Goal: Task Accomplishment & Management: Manage account settings

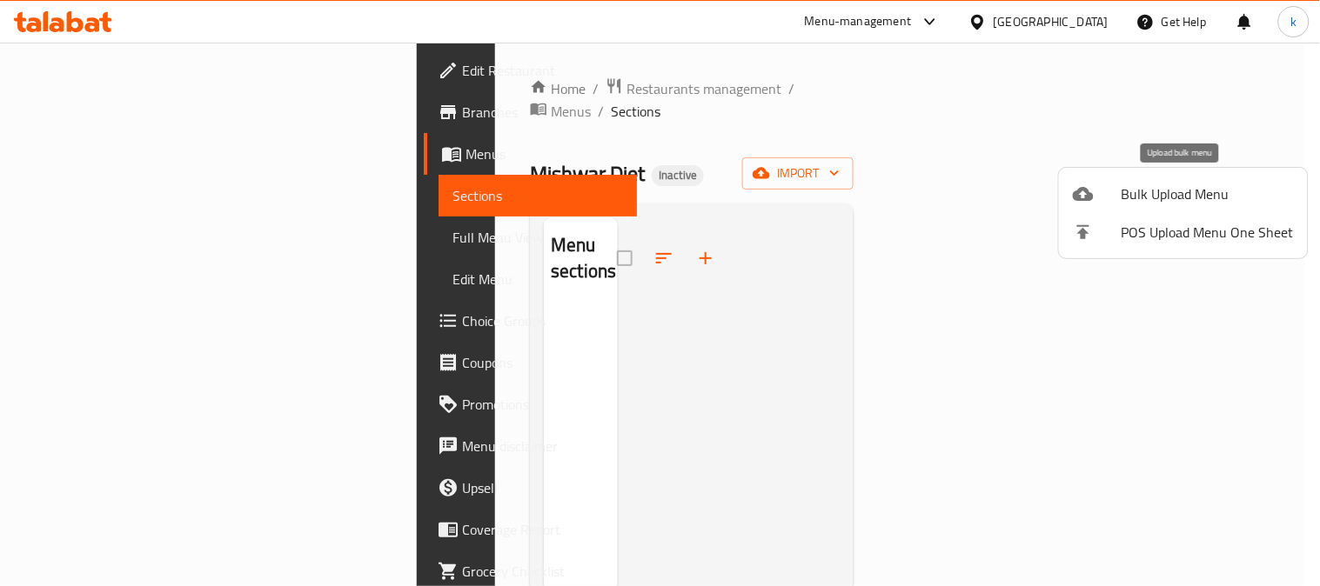
click at [1168, 185] on span "Bulk Upload Menu" at bounding box center [1207, 194] width 172 height 21
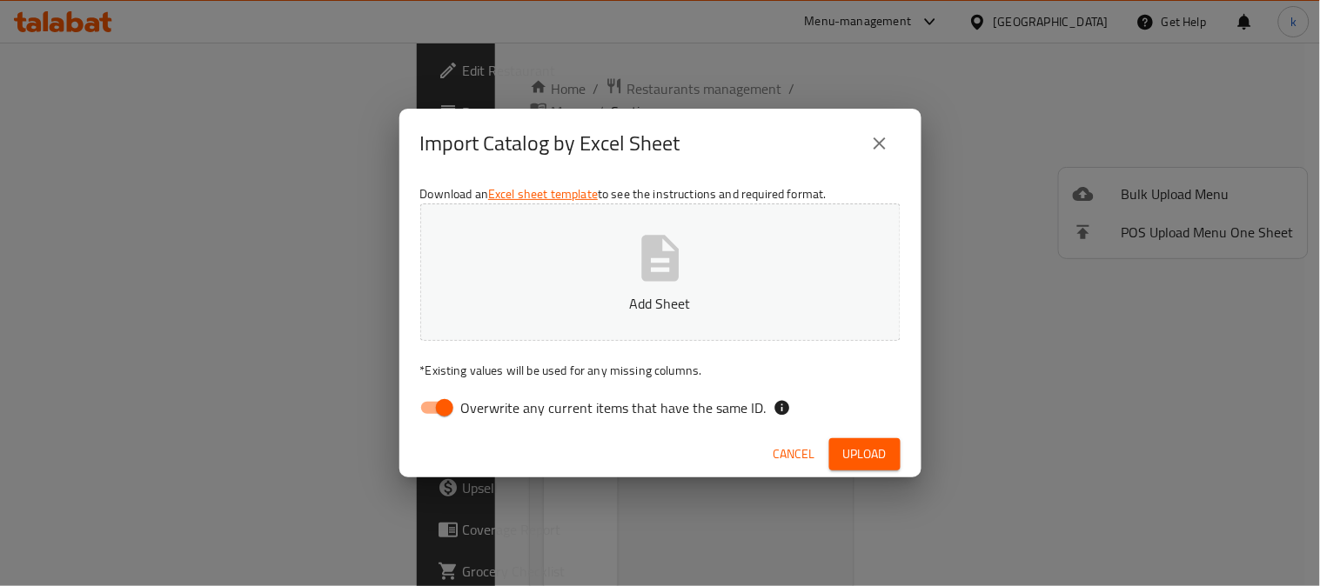
click at [448, 405] on input "Overwrite any current items that have the same ID." at bounding box center [444, 407] width 99 height 33
checkbox input "false"
click at [632, 270] on button "Add Sheet" at bounding box center [660, 272] width 480 height 137
click at [854, 456] on span "Upload" at bounding box center [864, 455] width 43 height 22
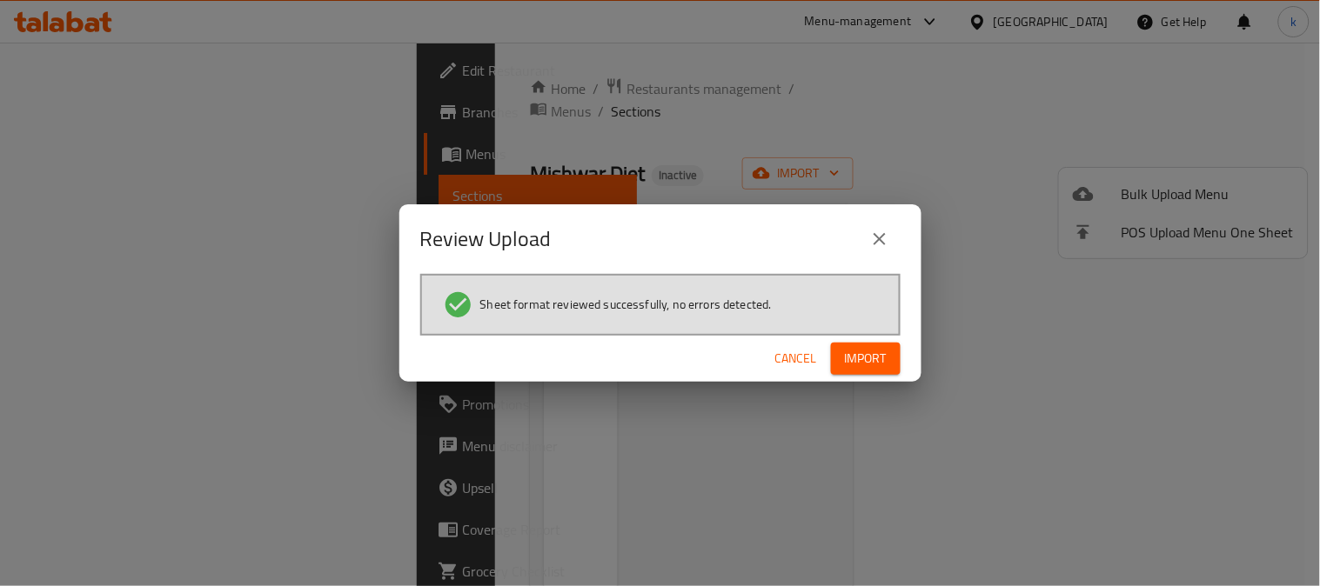
click at [853, 358] on span "Import" at bounding box center [866, 359] width 42 height 22
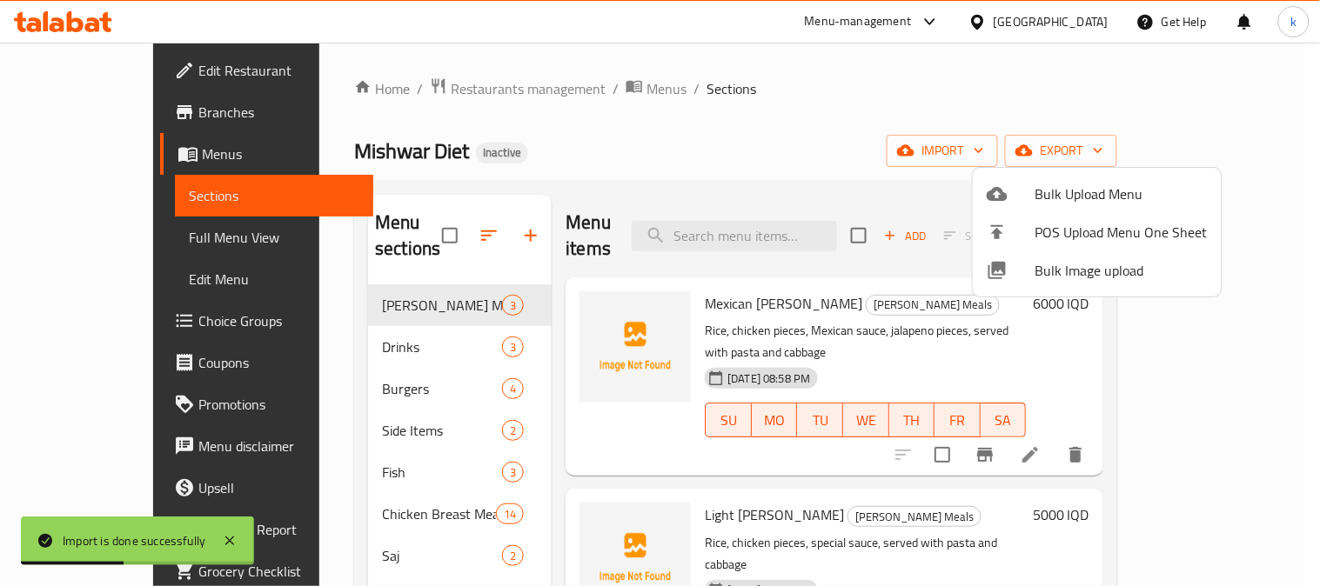
click at [383, 318] on div at bounding box center [660, 293] width 1320 height 586
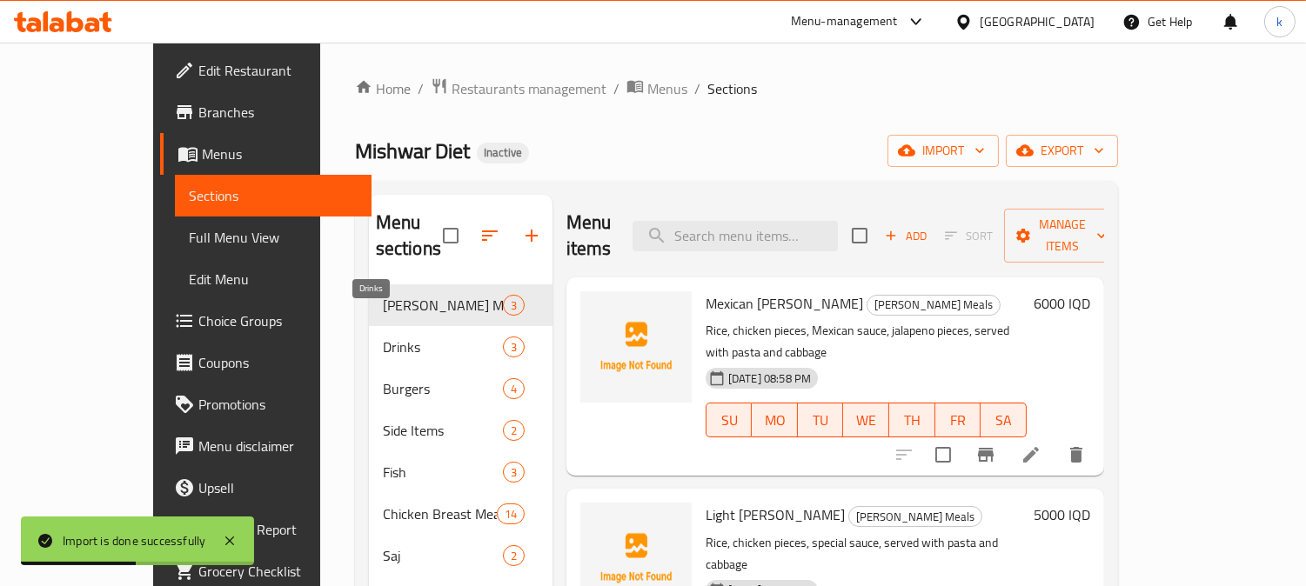
click at [383, 337] on span "Drinks" at bounding box center [443, 347] width 120 height 21
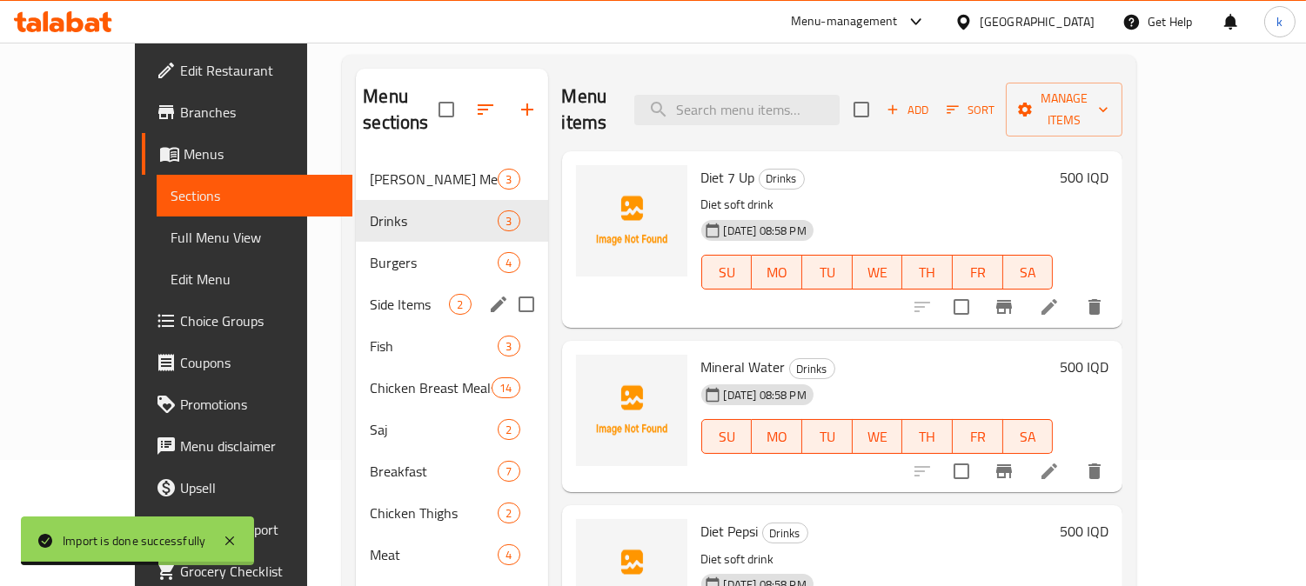
scroll to position [244, 0]
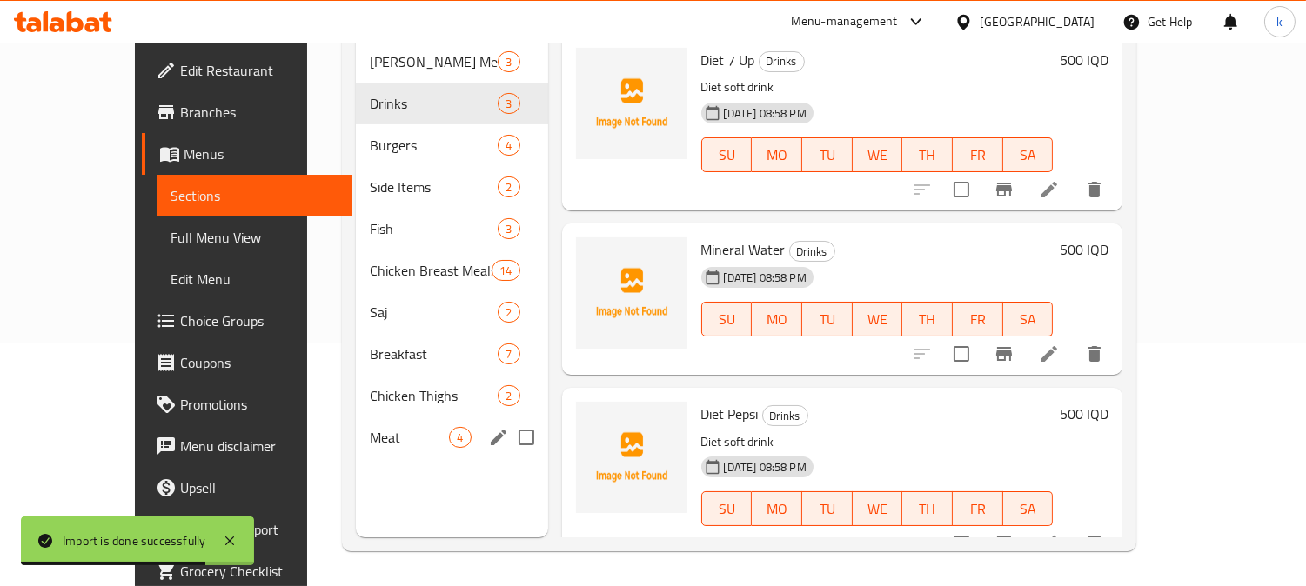
click at [377, 417] on div "Meat 4" at bounding box center [451, 438] width 191 height 42
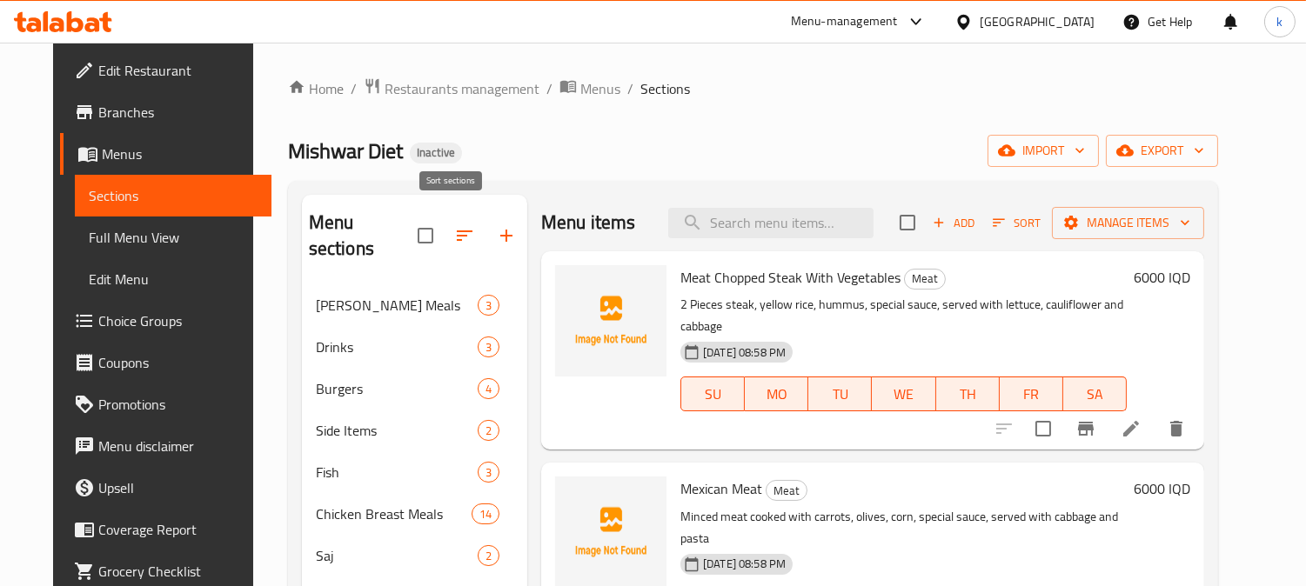
click at [465, 220] on button "button" at bounding box center [465, 236] width 42 height 42
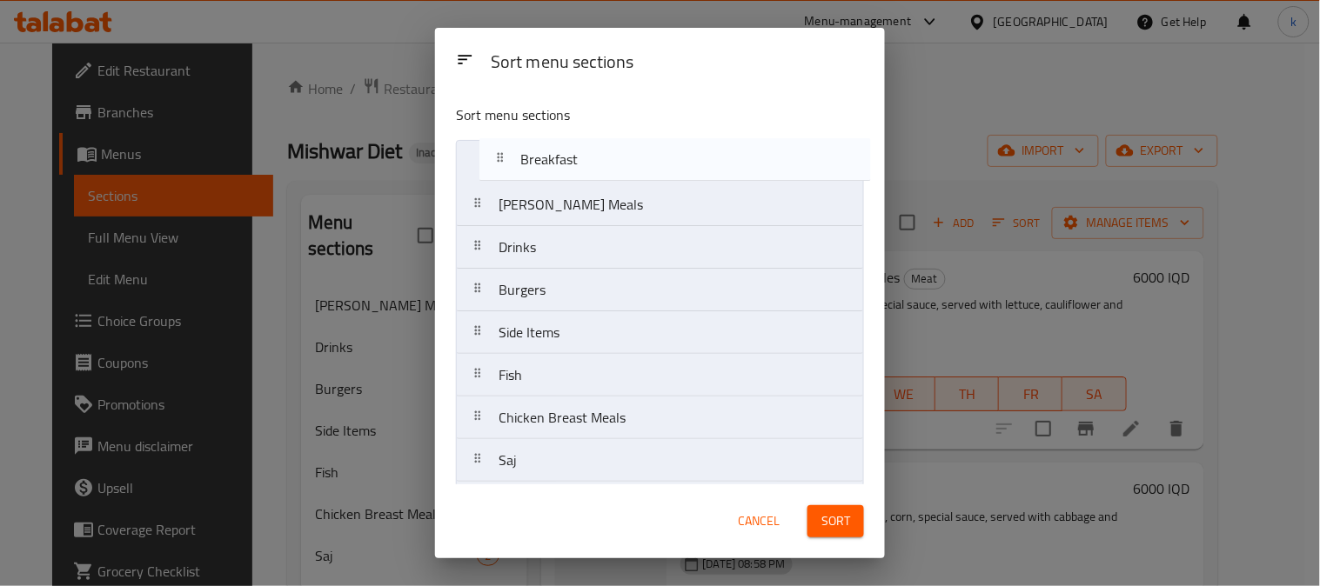
drag, startPoint x: 490, startPoint y: 371, endPoint x: 511, endPoint y: 159, distance: 212.4
click at [511, 159] on nav "Rizo Meals Drinks Burgers Side Items Fish Chicken Breast Meals Saj Breakfast Ch…" at bounding box center [660, 354] width 408 height 428
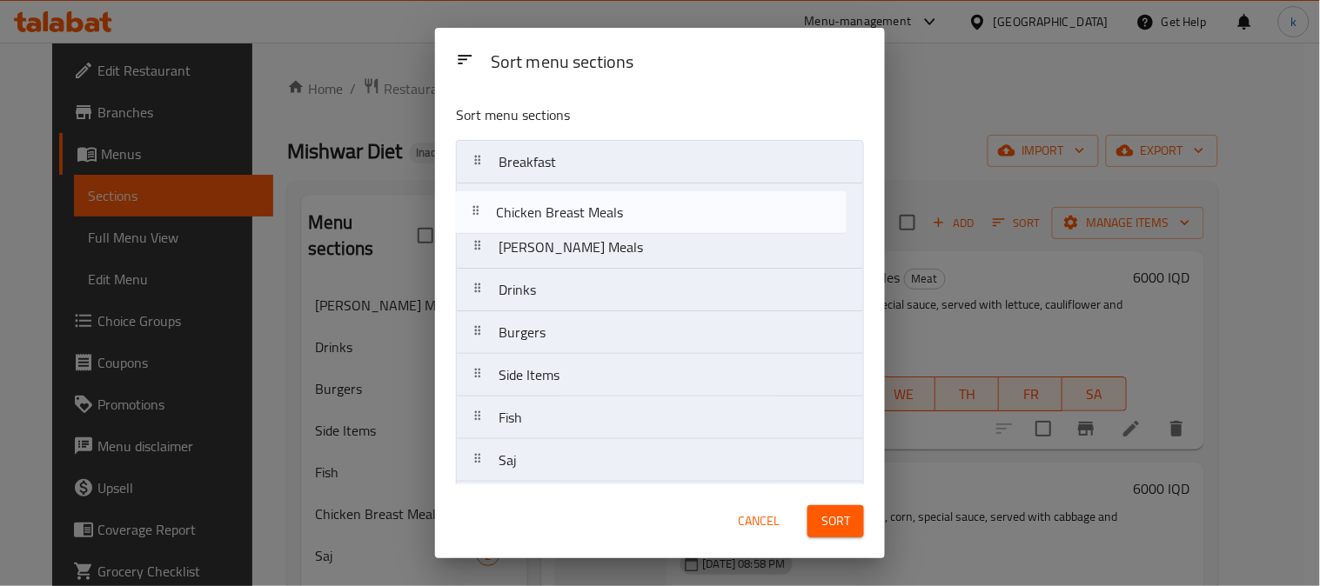
drag, startPoint x: 471, startPoint y: 425, endPoint x: 470, endPoint y: 214, distance: 210.5
click at [470, 214] on nav "Breakfast Rizo Meals Drinks Burgers Side Items Fish Chicken Breast Meals Saj Ch…" at bounding box center [660, 354] width 408 height 428
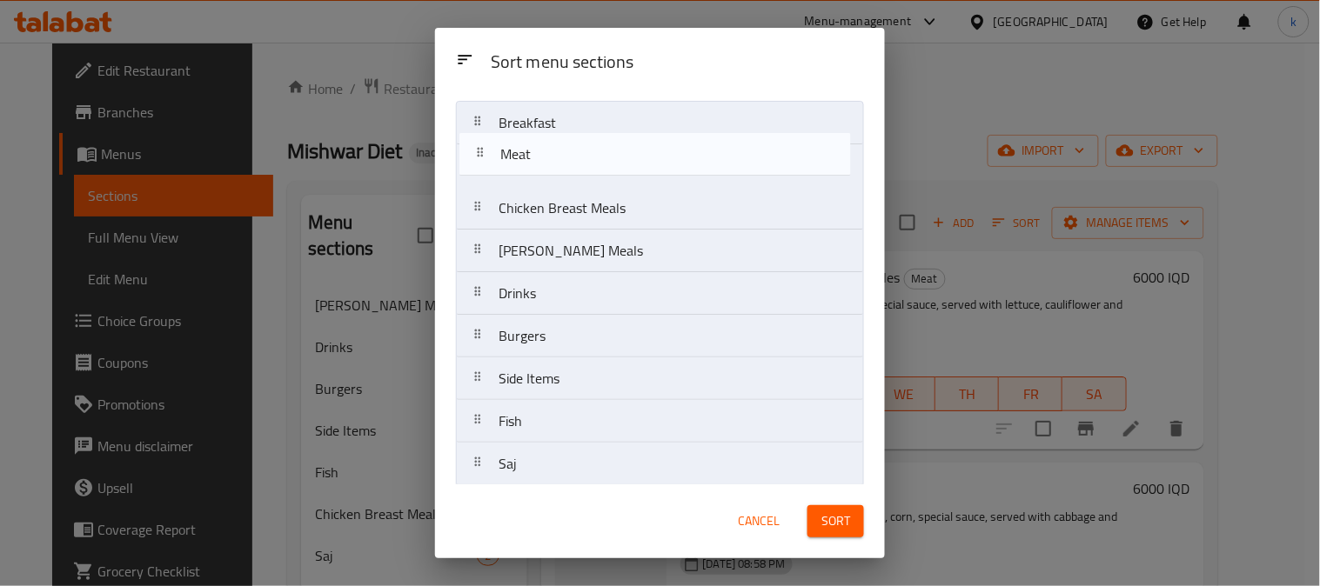
scroll to position [3, 0]
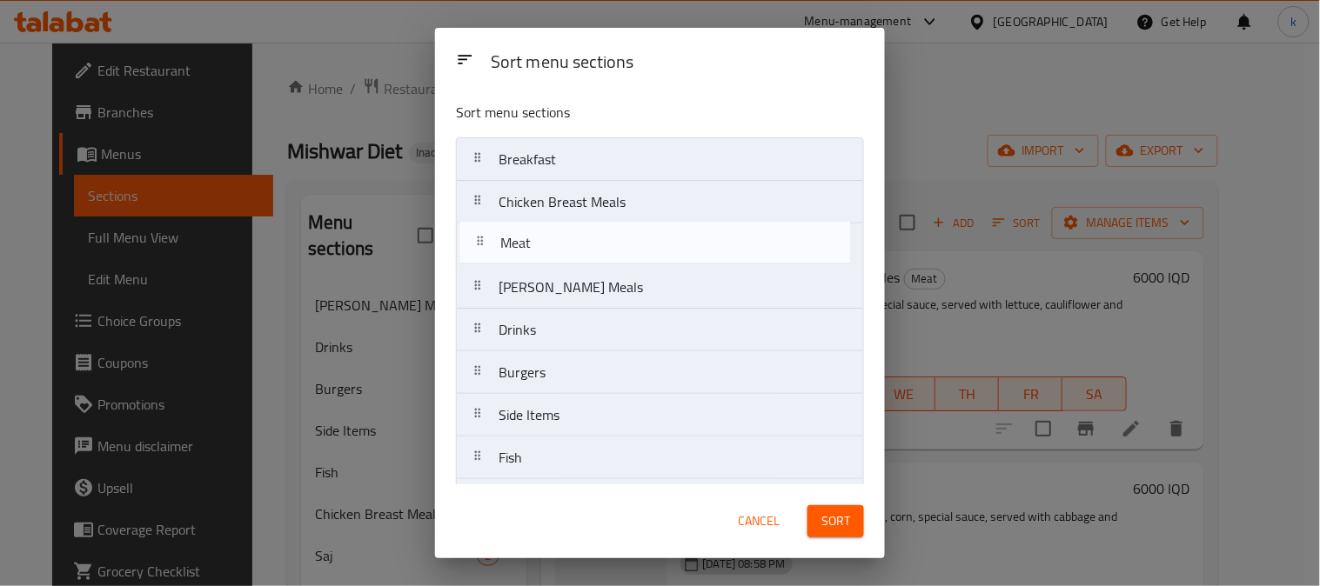
drag, startPoint x: 476, startPoint y: 457, endPoint x: 483, endPoint y: 237, distance: 219.3
click at [483, 237] on nav "Breakfast Chicken Breast Meals Rizo Meals Drinks Burgers Side Items Fish Saj Ch…" at bounding box center [660, 351] width 408 height 428
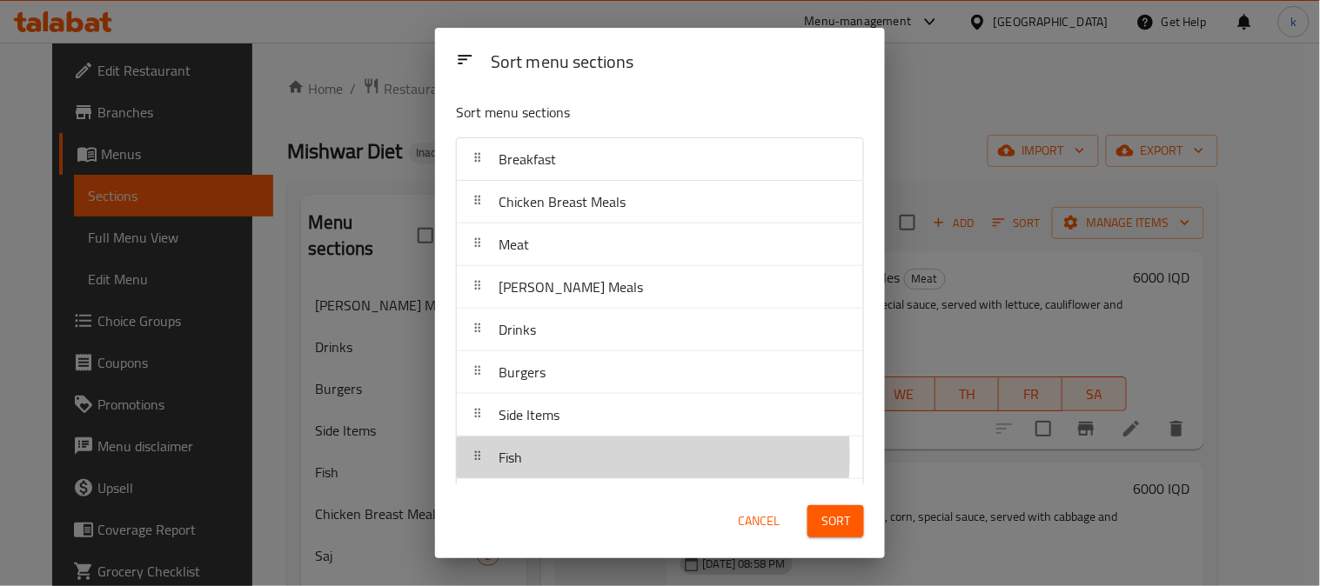
scroll to position [9, 0]
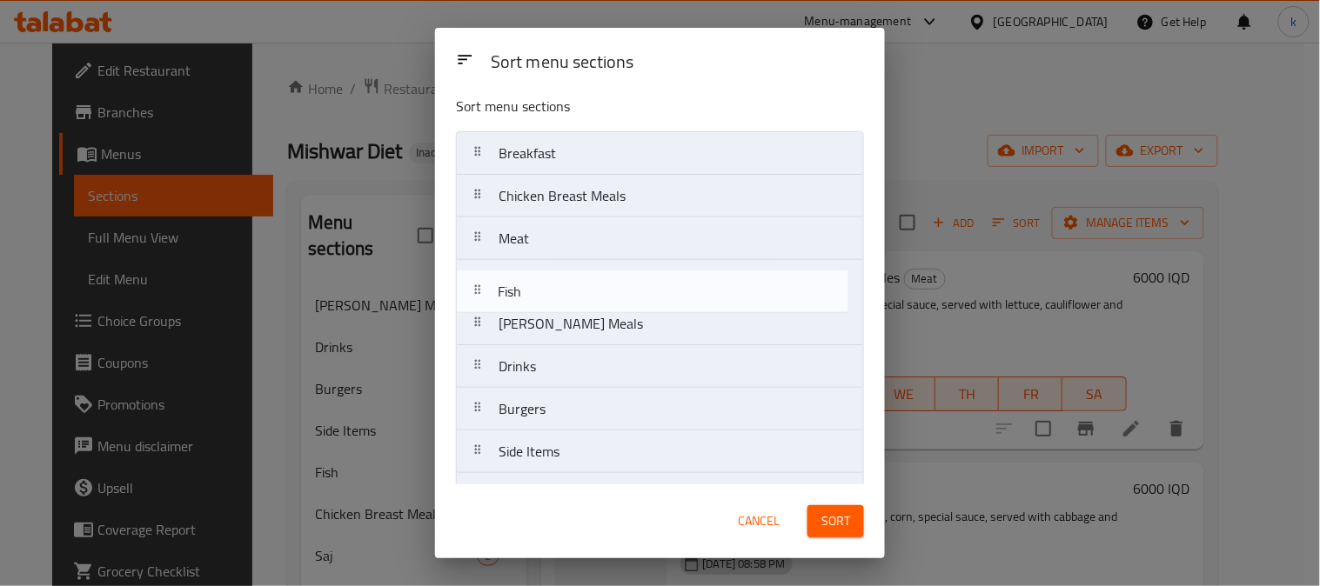
drag, startPoint x: 487, startPoint y: 456, endPoint x: 485, endPoint y: 281, distance: 174.9
click at [485, 281] on nav "Breakfast Chicken Breast Meals Meat Rizo Meals Drinks Burgers Side Items Fish S…" at bounding box center [660, 345] width 408 height 428
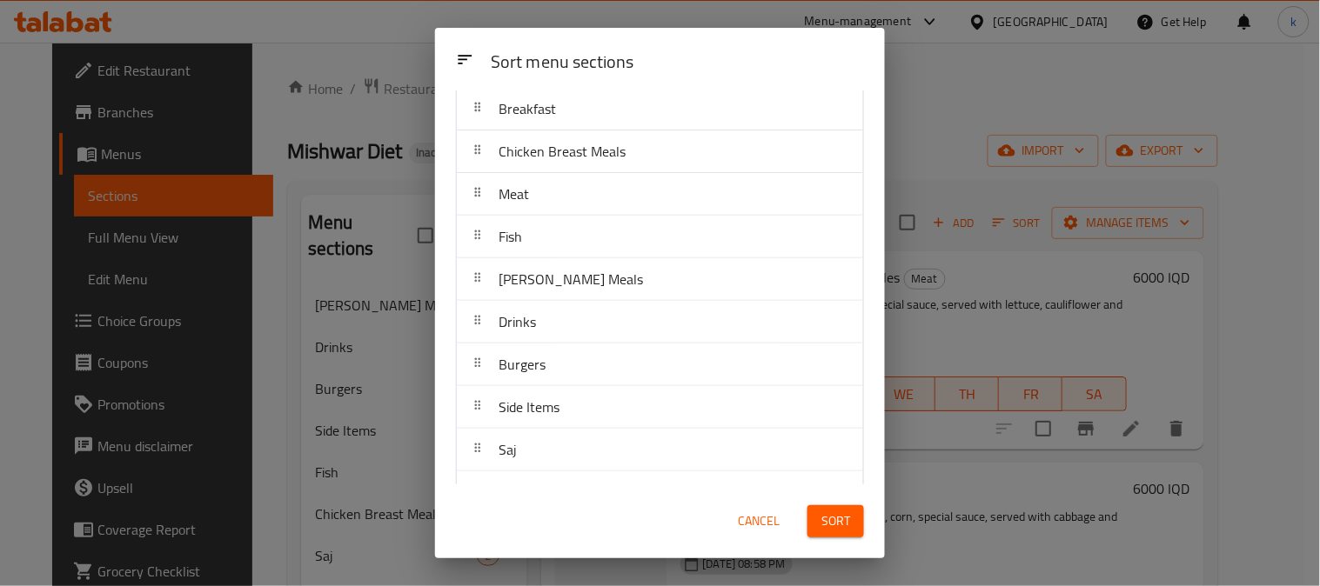
scroll to position [90, 0]
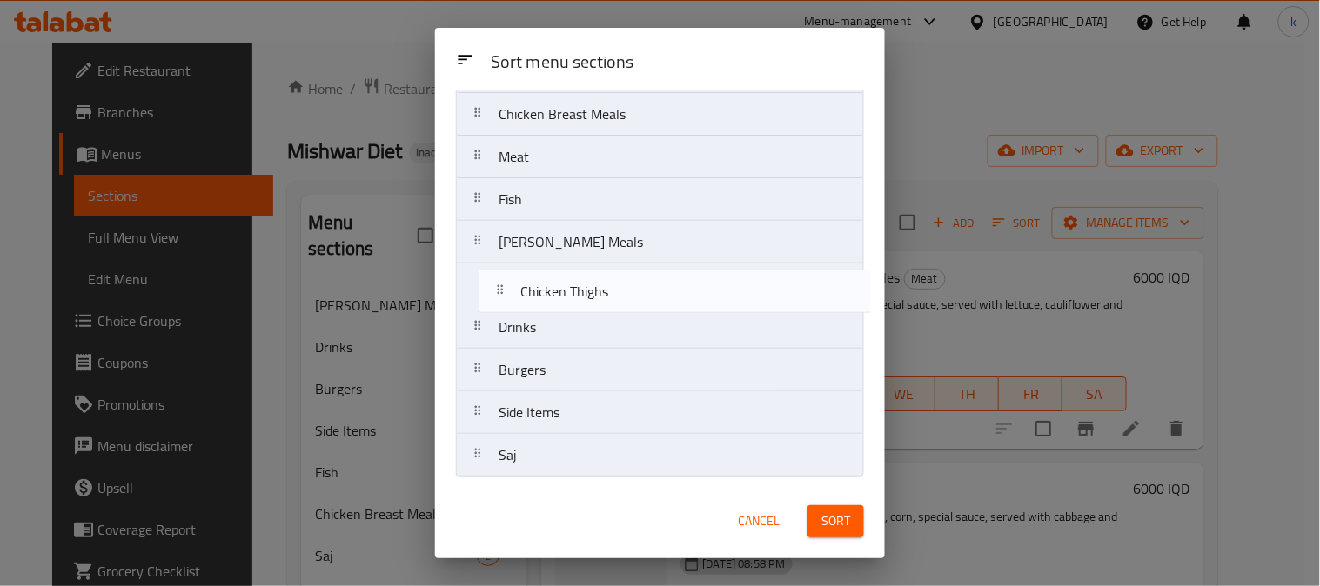
drag, startPoint x: 496, startPoint y: 457, endPoint x: 510, endPoint y: 271, distance: 185.8
click at [510, 271] on nav "Breakfast Chicken Breast Meals Meat Fish Rizo Meals Drinks Burgers Side Items S…" at bounding box center [660, 264] width 408 height 428
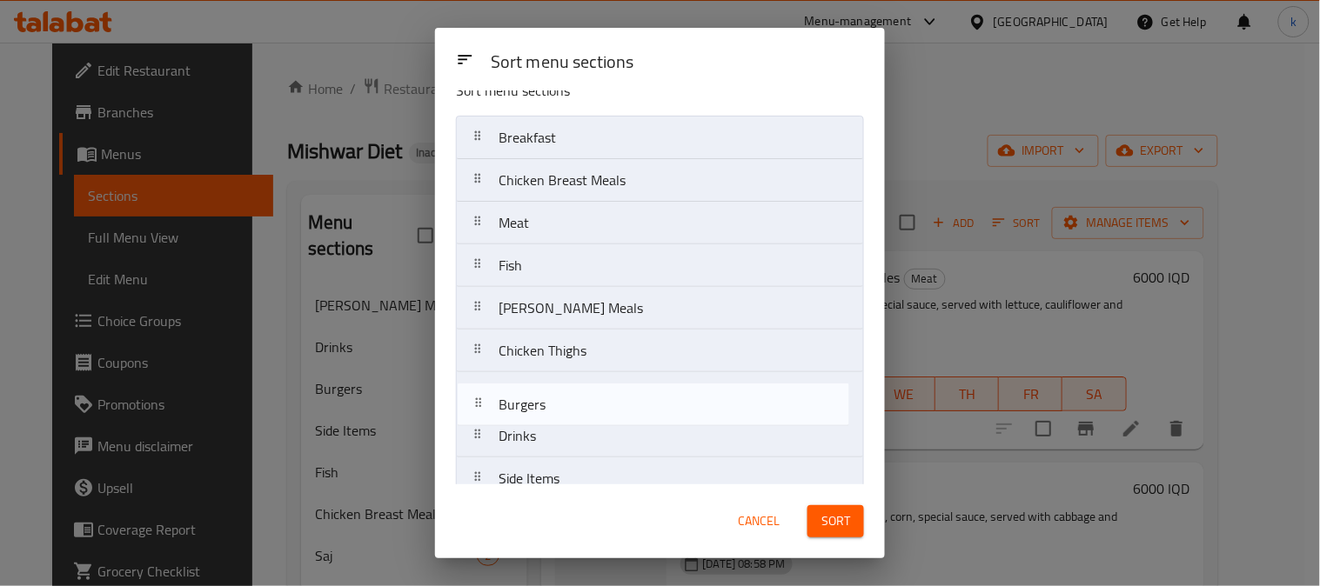
scroll to position [36, 0]
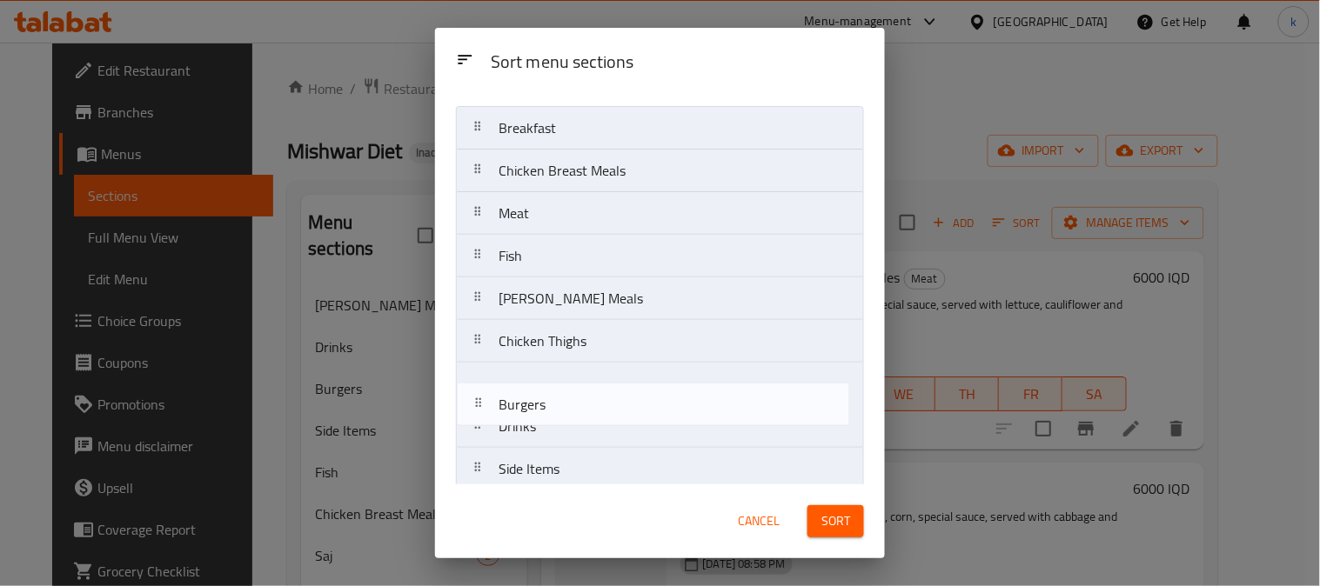
drag, startPoint x: 475, startPoint y: 468, endPoint x: 475, endPoint y: 407, distance: 60.9
click at [475, 407] on nav "Breakfast Chicken Breast Meals Meat Fish Rizo Meals Chicken Thighs Drinks Burge…" at bounding box center [660, 320] width 408 height 428
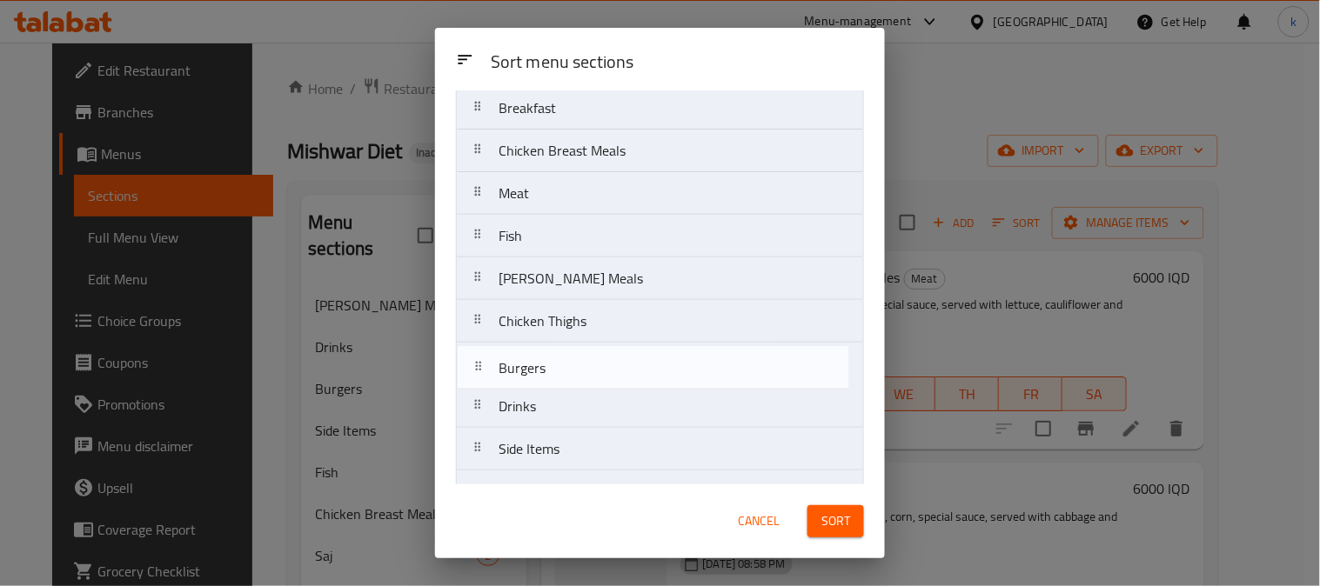
drag, startPoint x: 480, startPoint y: 428, endPoint x: 480, endPoint y: 366, distance: 61.8
click at [480, 366] on nav "Breakfast Chicken Breast Meals Meat Fish Rizo Meals Chicken Thighs Drinks Burge…" at bounding box center [660, 300] width 408 height 428
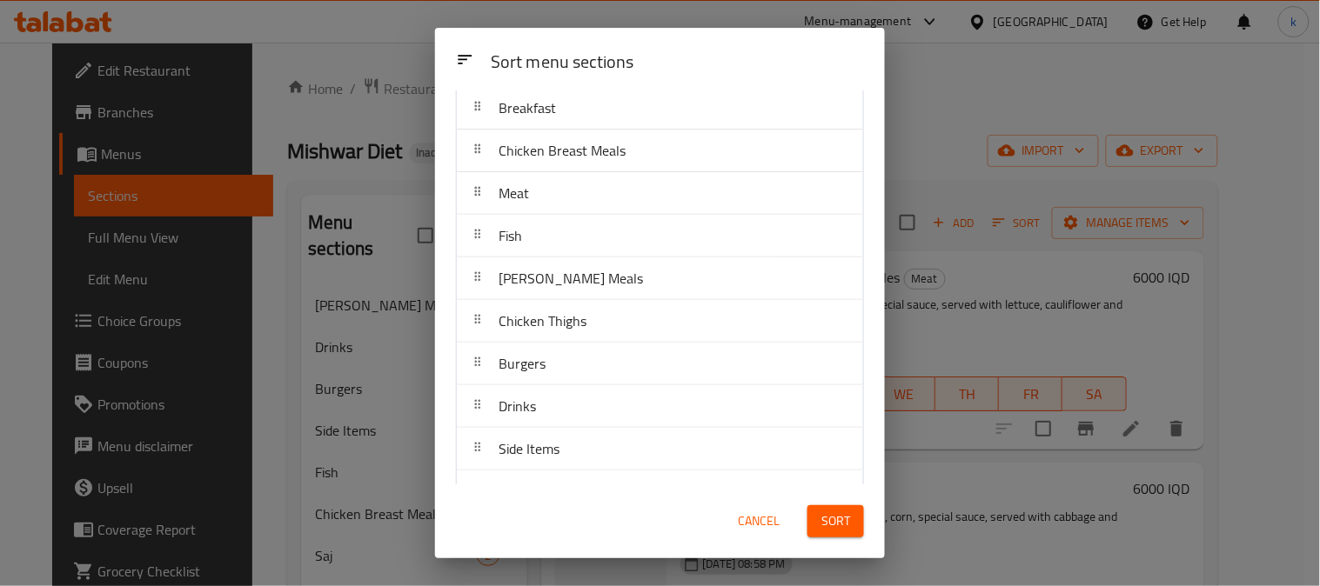
scroll to position [90, 0]
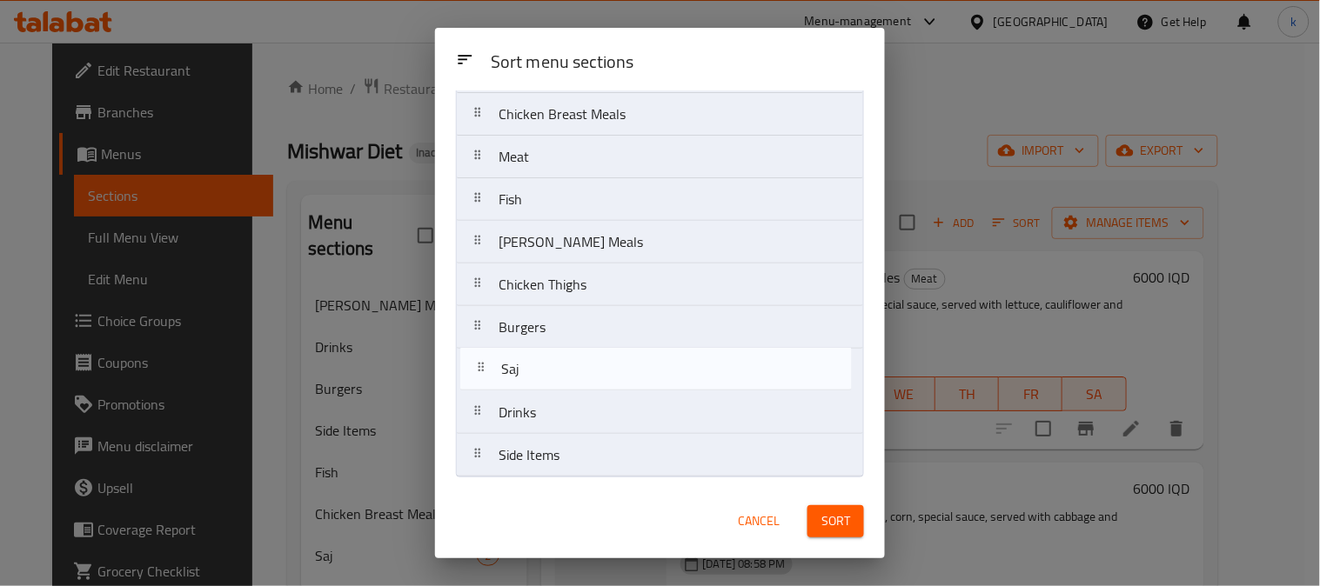
drag, startPoint x: 482, startPoint y: 461, endPoint x: 488, endPoint y: 369, distance: 92.4
click at [488, 369] on nav "Breakfast Chicken Breast Meals Meat Fish Rizo Meals Chicken Thighs Burgers Drin…" at bounding box center [660, 264] width 408 height 428
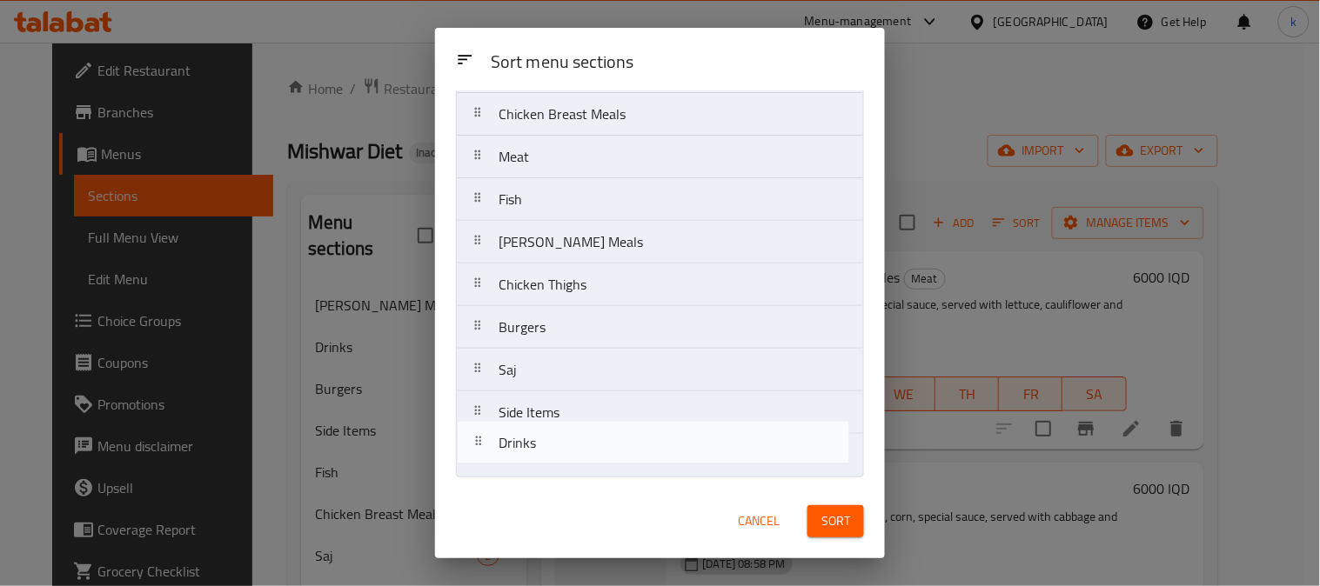
drag, startPoint x: 489, startPoint y: 413, endPoint x: 488, endPoint y: 448, distance: 34.8
click at [488, 448] on nav "Breakfast Chicken Breast Meals Meat Fish Rizo Meals Chicken Thighs Burgers Saj …" at bounding box center [660, 264] width 408 height 428
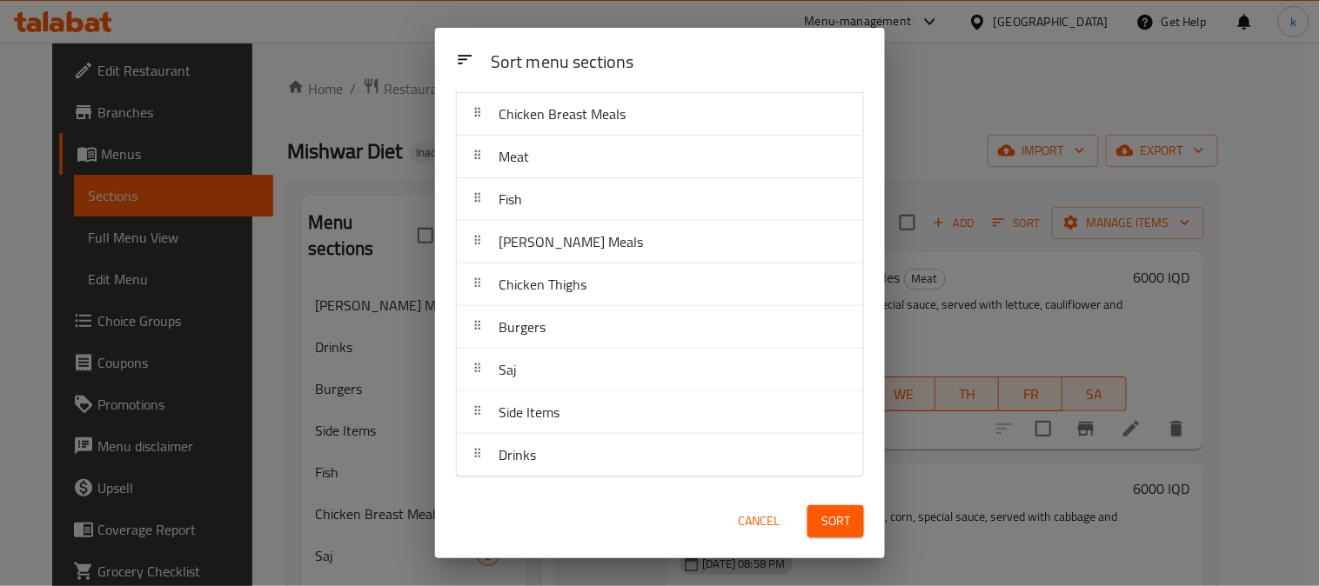
click at [832, 520] on span "Sort" at bounding box center [835, 522] width 29 height 22
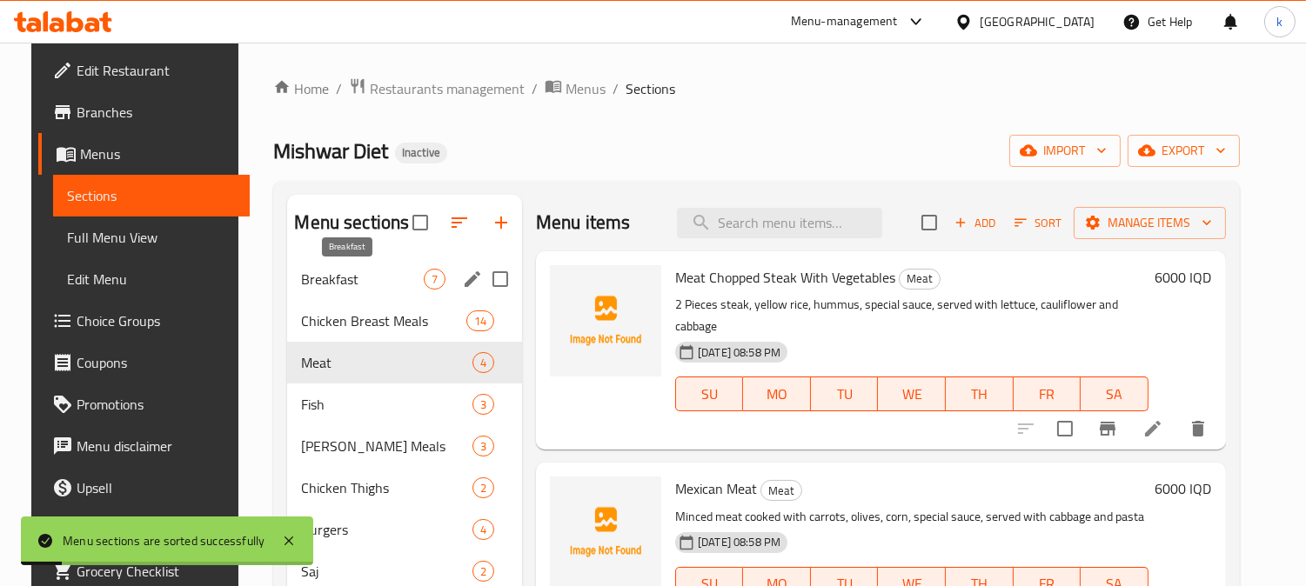
click at [370, 280] on span "Breakfast" at bounding box center [362, 279] width 122 height 21
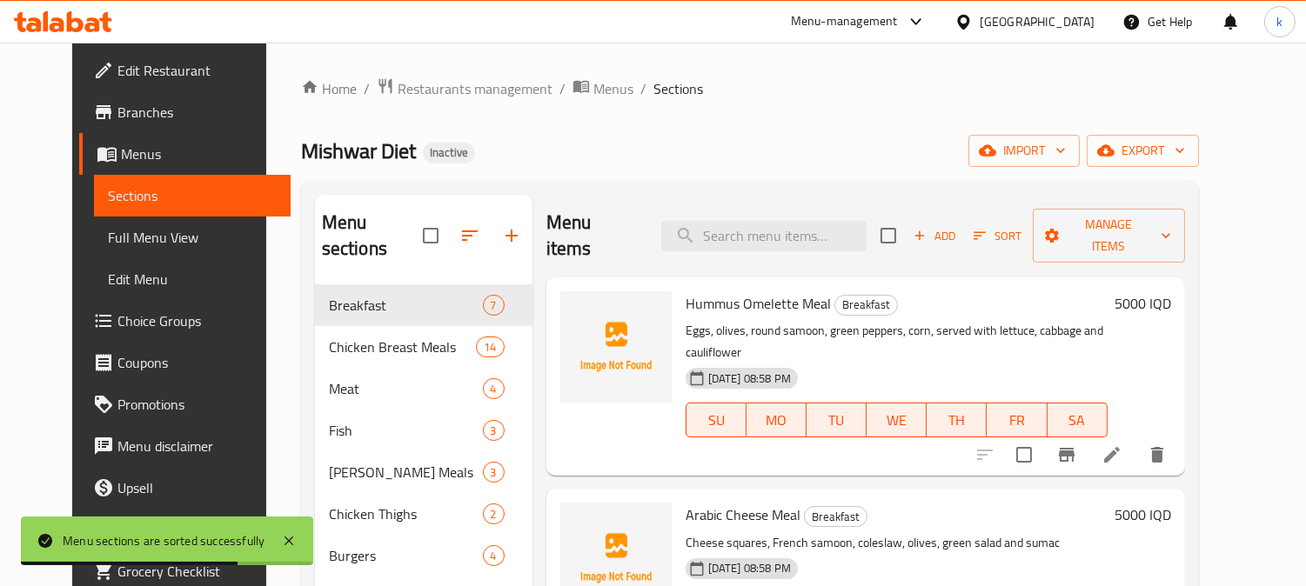
click at [1021, 226] on span "Sort" at bounding box center [997, 236] width 48 height 20
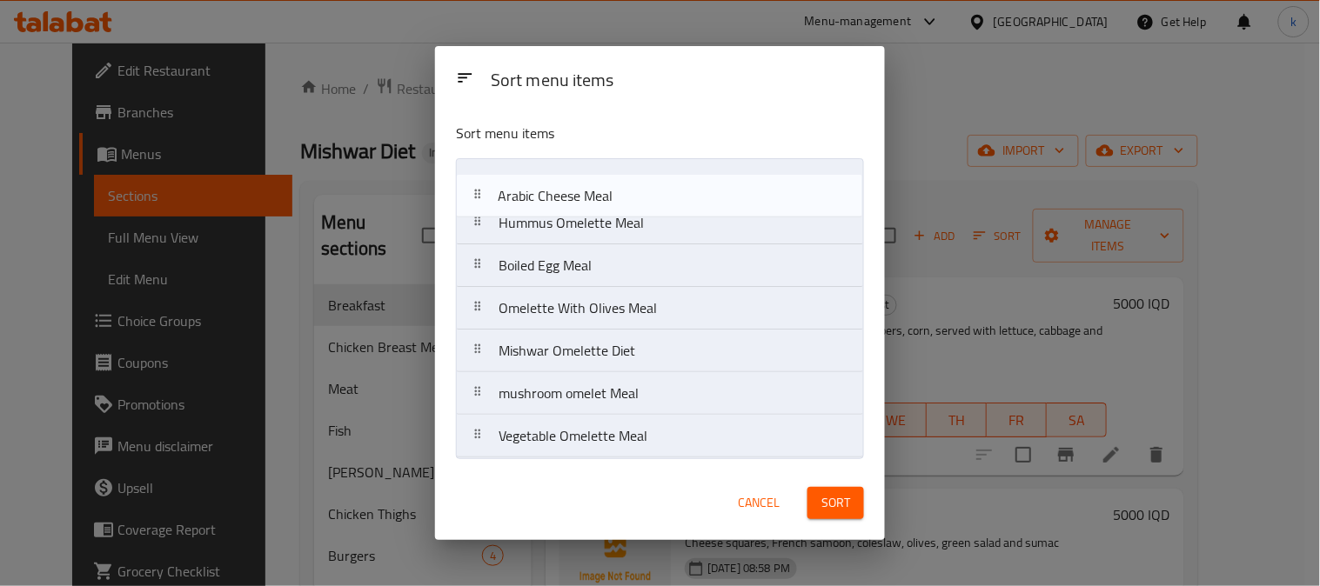
drag, startPoint x: 489, startPoint y: 229, endPoint x: 488, endPoint y: 187, distance: 41.8
click at [488, 187] on nav "Hummus Omelette Meal Arabic Cheese Meal Boiled Egg Meal Omelette With Olives Me…" at bounding box center [660, 308] width 408 height 300
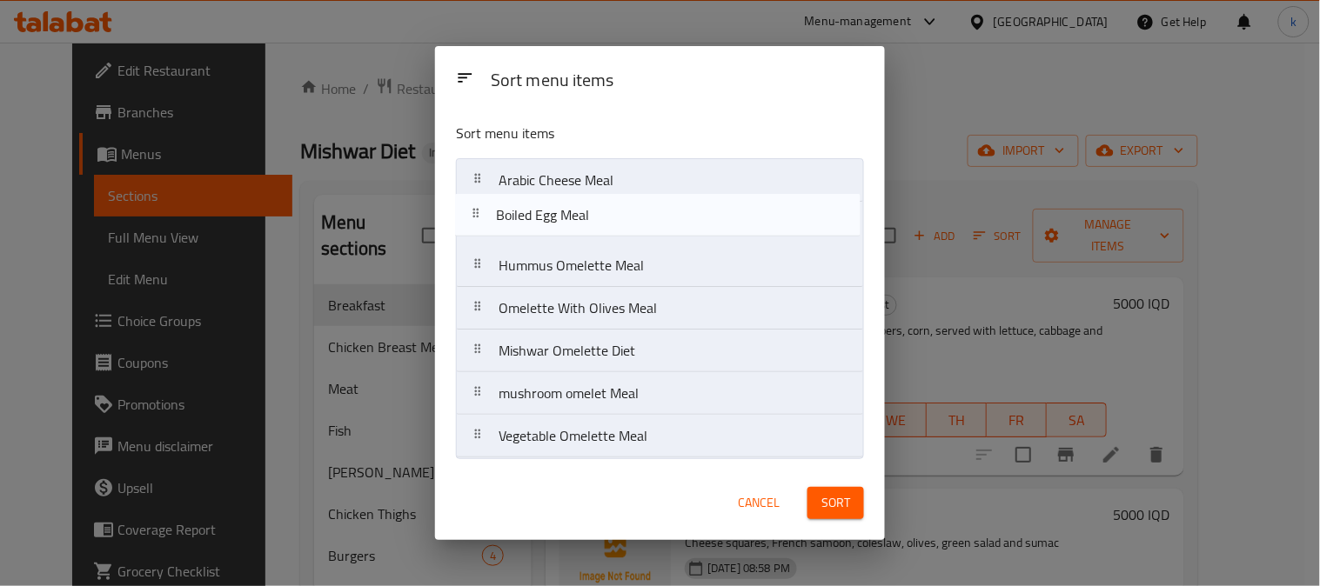
drag, startPoint x: 500, startPoint y: 272, endPoint x: 548, endPoint y: 258, distance: 49.8
click at [496, 214] on nav "Arabic Cheese Meal Hummus Omelette Meal Boiled Egg Meal Omelette With Olives Me…" at bounding box center [660, 308] width 408 height 300
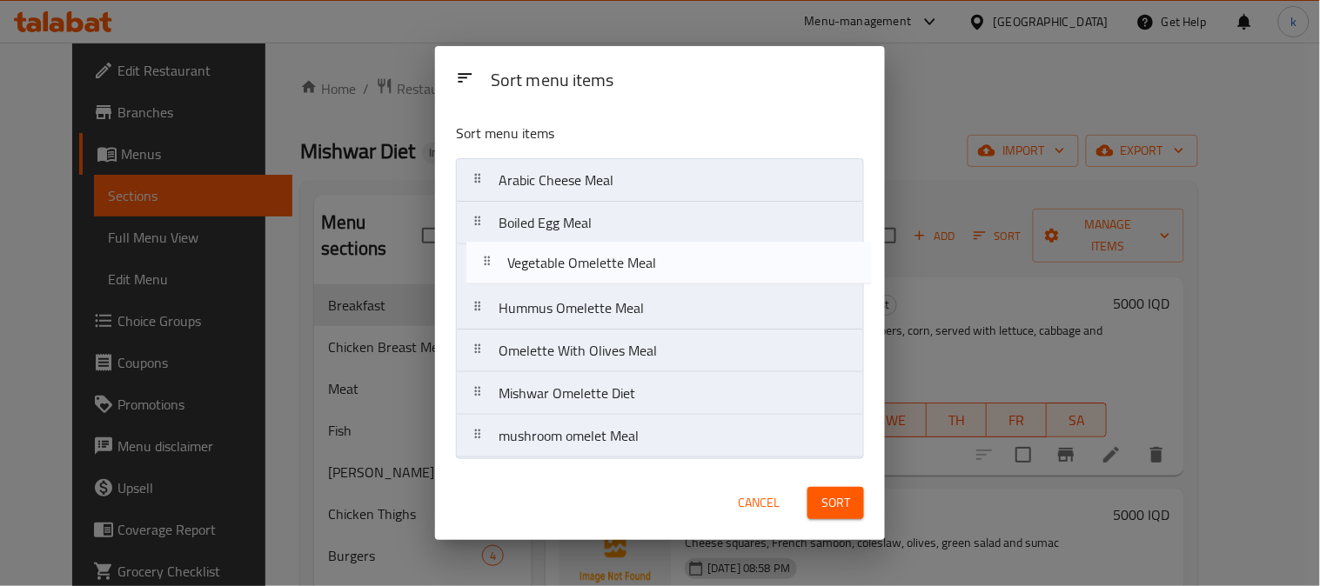
drag, startPoint x: 484, startPoint y: 442, endPoint x: 491, endPoint y: 262, distance: 180.2
click at [491, 262] on nav "Arabic Cheese Meal Boiled Egg Meal Hummus Omelette Meal Omelette With Olives Me…" at bounding box center [660, 308] width 408 height 300
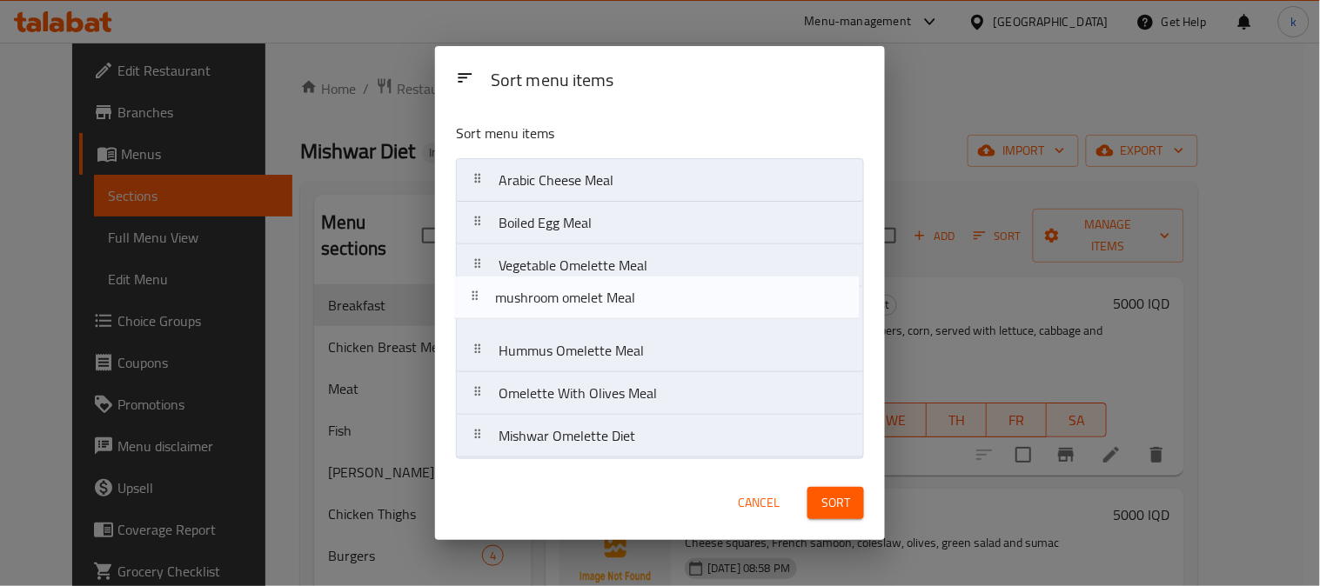
drag, startPoint x: 491, startPoint y: 445, endPoint x: 485, endPoint y: 299, distance: 145.4
click at [485, 299] on nav "Arabic Cheese Meal Boiled Egg Meal Vegetable Omelette Meal Hummus Omelette Meal…" at bounding box center [660, 308] width 408 height 300
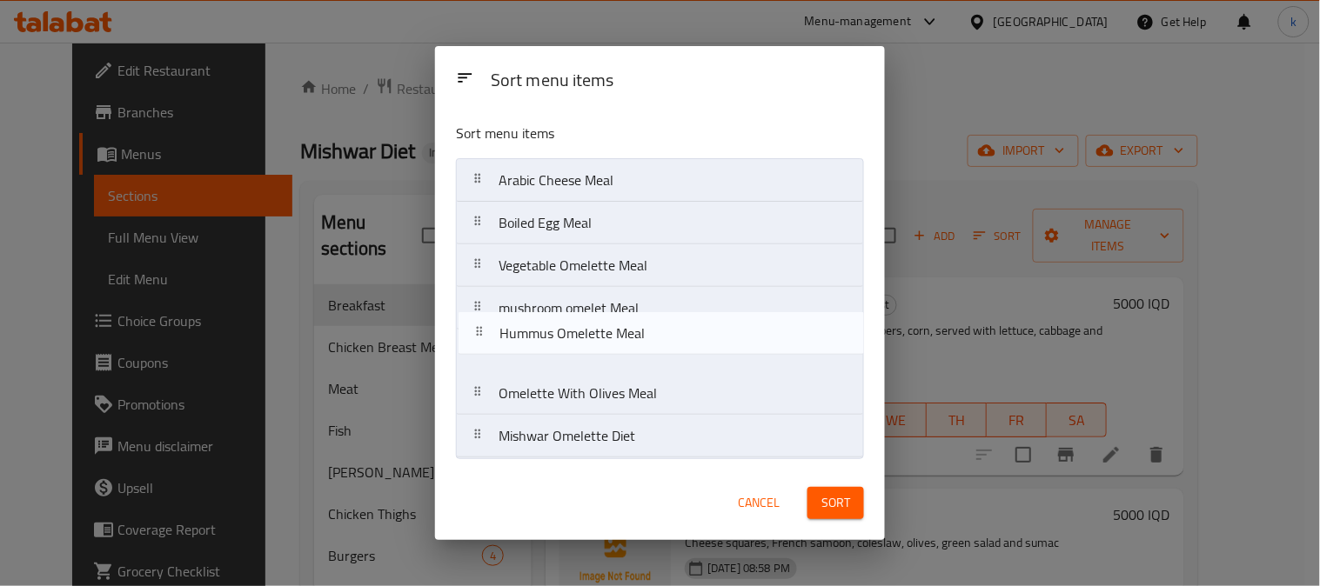
drag, startPoint x: 477, startPoint y: 358, endPoint x: 477, endPoint y: 336, distance: 22.6
click at [477, 336] on nav "Arabic Cheese Meal Boiled Egg Meal Vegetable Omelette Meal mushroom omelet Meal…" at bounding box center [660, 308] width 408 height 300
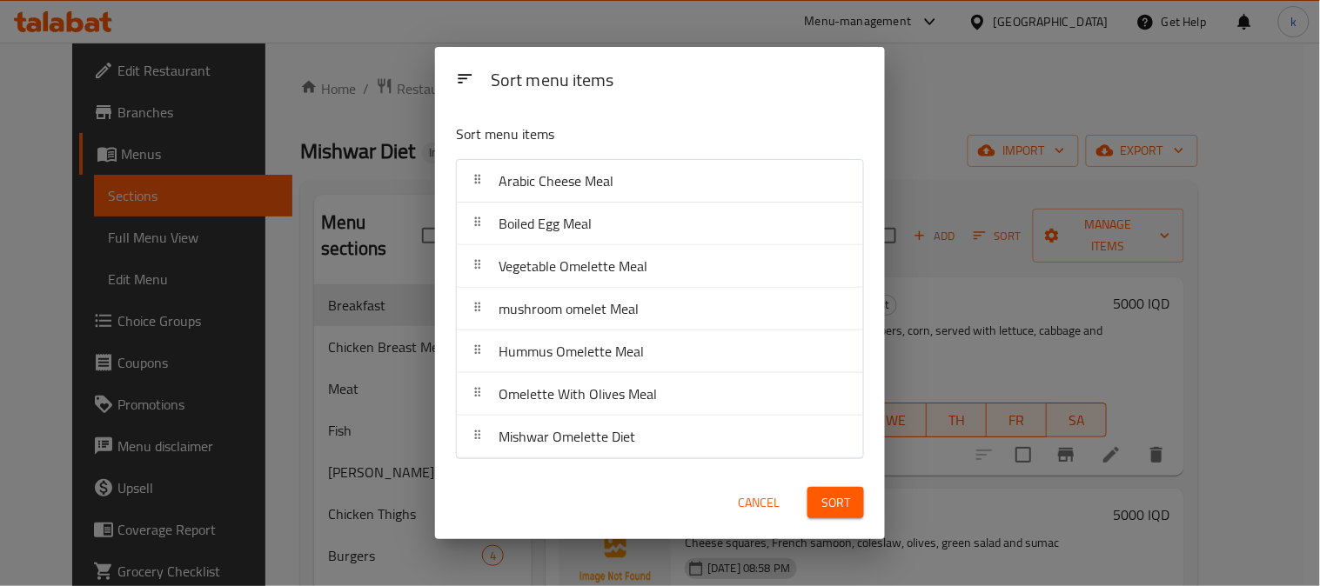
click at [832, 509] on span "Sort" at bounding box center [835, 503] width 29 height 22
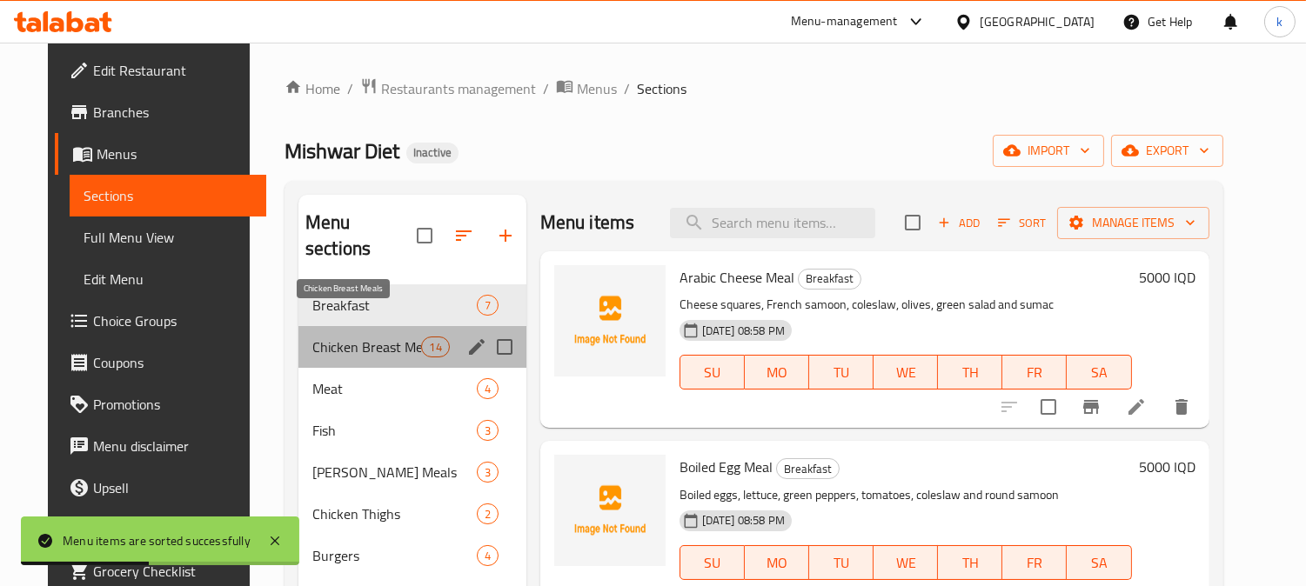
click at [364, 337] on span "Chicken Breast Meals" at bounding box center [366, 347] width 109 height 21
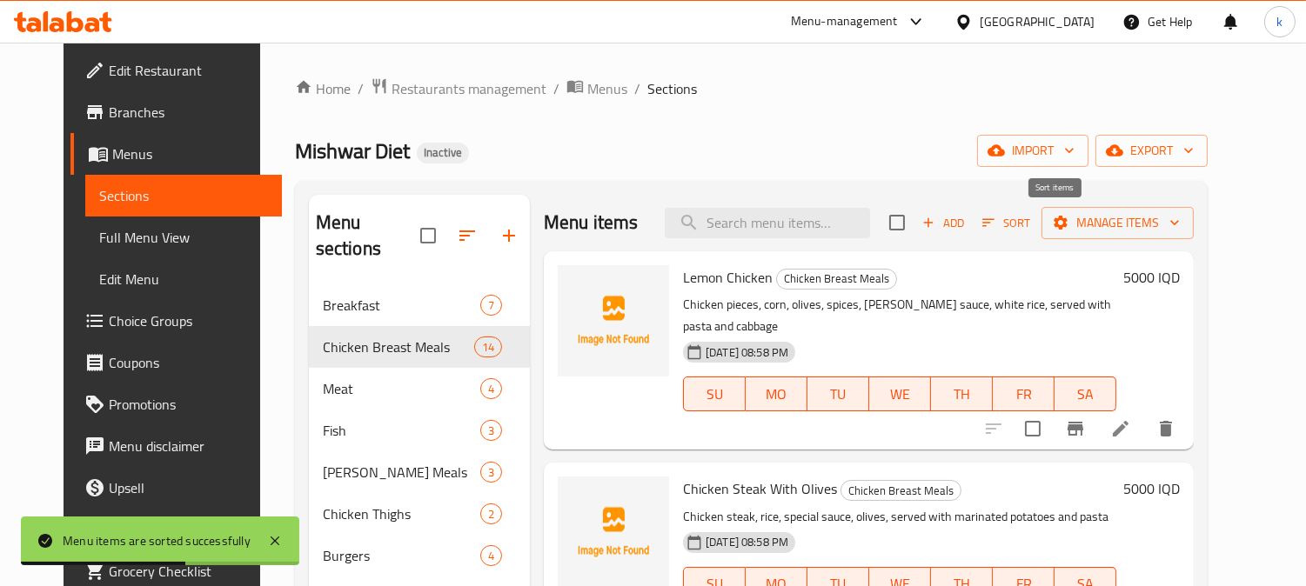
click at [1025, 231] on span "Sort" at bounding box center [1006, 223] width 70 height 27
click at [996, 221] on icon "button" at bounding box center [988, 223] width 16 height 16
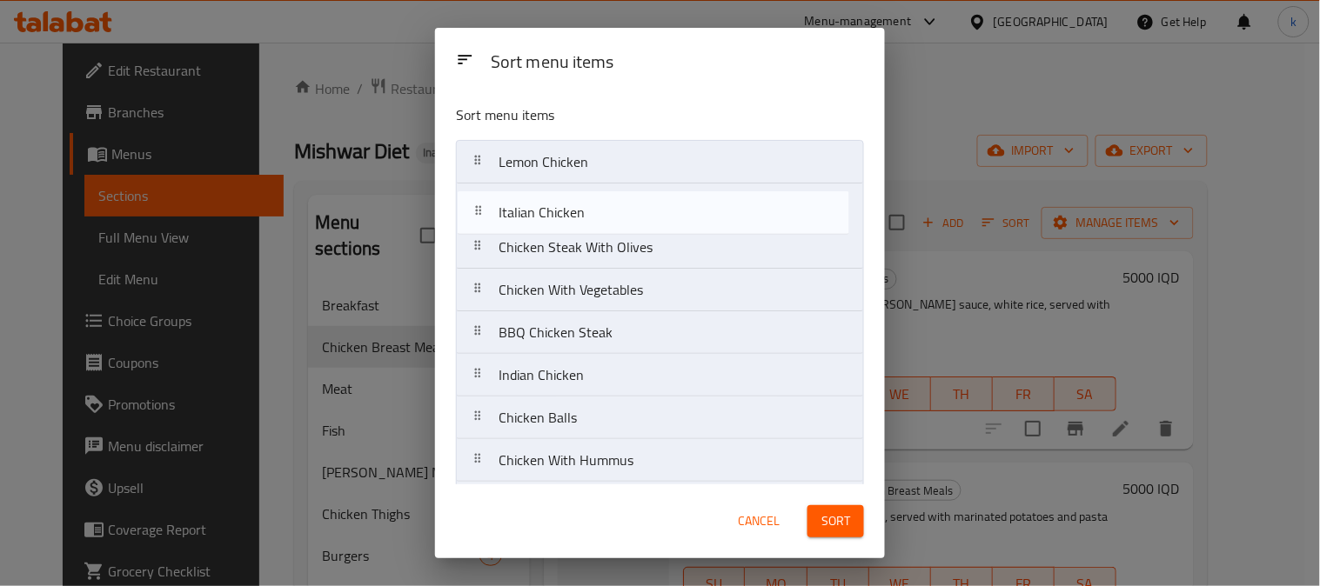
drag, startPoint x: 491, startPoint y: 381, endPoint x: 491, endPoint y: 207, distance: 174.0
click at [491, 207] on nav "Lemon Chicken Chicken Steak With Olives Chicken With Vegetables BBQ Chicken Ste…" at bounding box center [660, 439] width 408 height 598
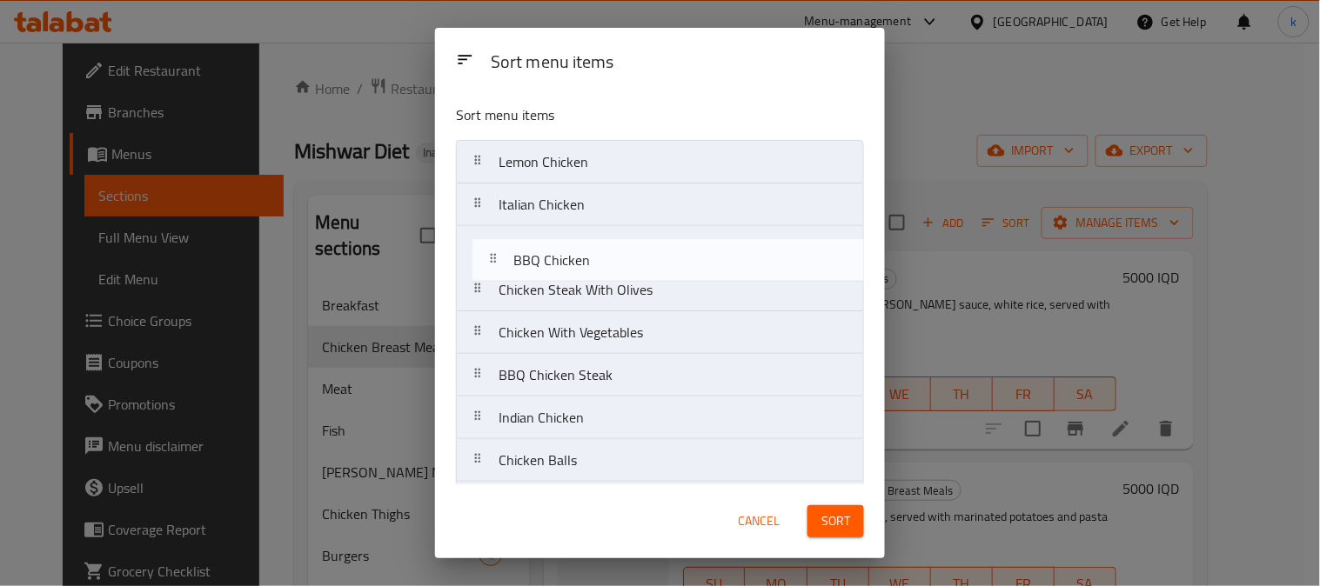
drag, startPoint x: 489, startPoint y: 411, endPoint x: 506, endPoint y: 239, distance: 172.3
click at [506, 239] on nav "Lemon Chicken Italian Chicken Chicken Steak With Olives Chicken With Vegetables…" at bounding box center [660, 439] width 408 height 598
drag, startPoint x: 496, startPoint y: 411, endPoint x: 505, endPoint y: 255, distance: 156.8
click at [505, 255] on nav "Lemon Chicken Italian Chicken BBQ Chicken Chicken Steak With Olives Chicken Wit…" at bounding box center [660, 439] width 408 height 598
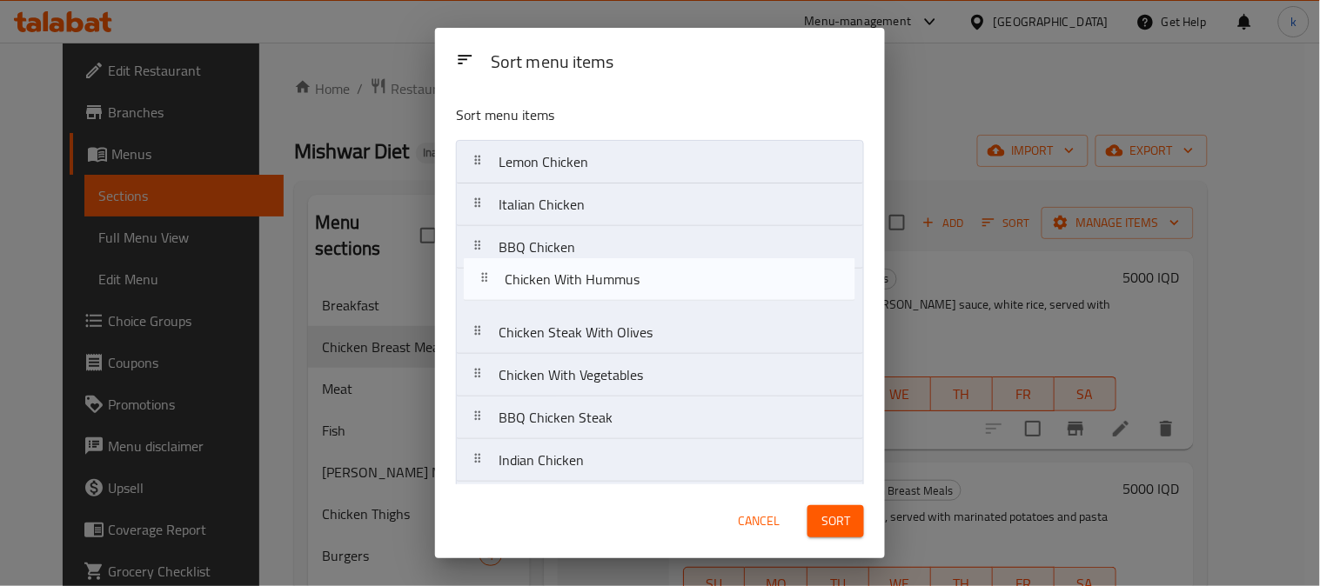
drag, startPoint x: 485, startPoint y: 257, endPoint x: 490, endPoint y: 299, distance: 42.1
click at [490, 299] on nav "Lemon Chicken Italian Chicken Chicken With Hummus BBQ Chicken Chicken Steak Wit…" at bounding box center [660, 439] width 408 height 598
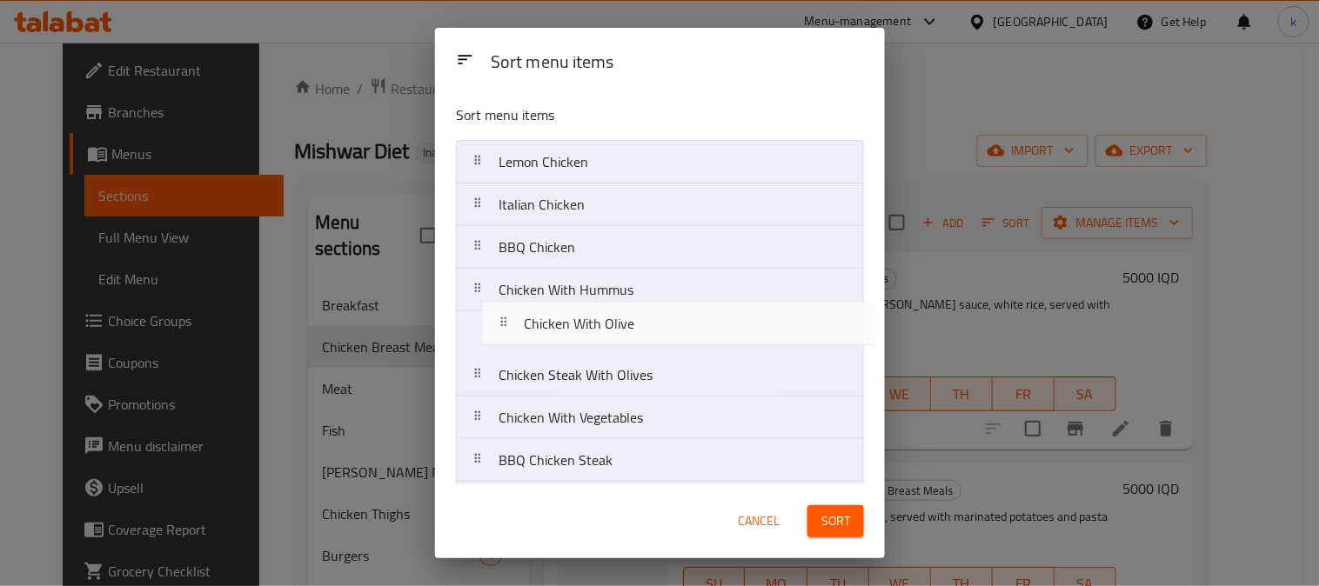
drag, startPoint x: 485, startPoint y: 421, endPoint x: 511, endPoint y: 317, distance: 107.4
click at [511, 317] on nav "Lemon Chicken Italian Chicken BBQ Chicken Chicken With Hummus Chicken Steak Wit…" at bounding box center [660, 439] width 408 height 598
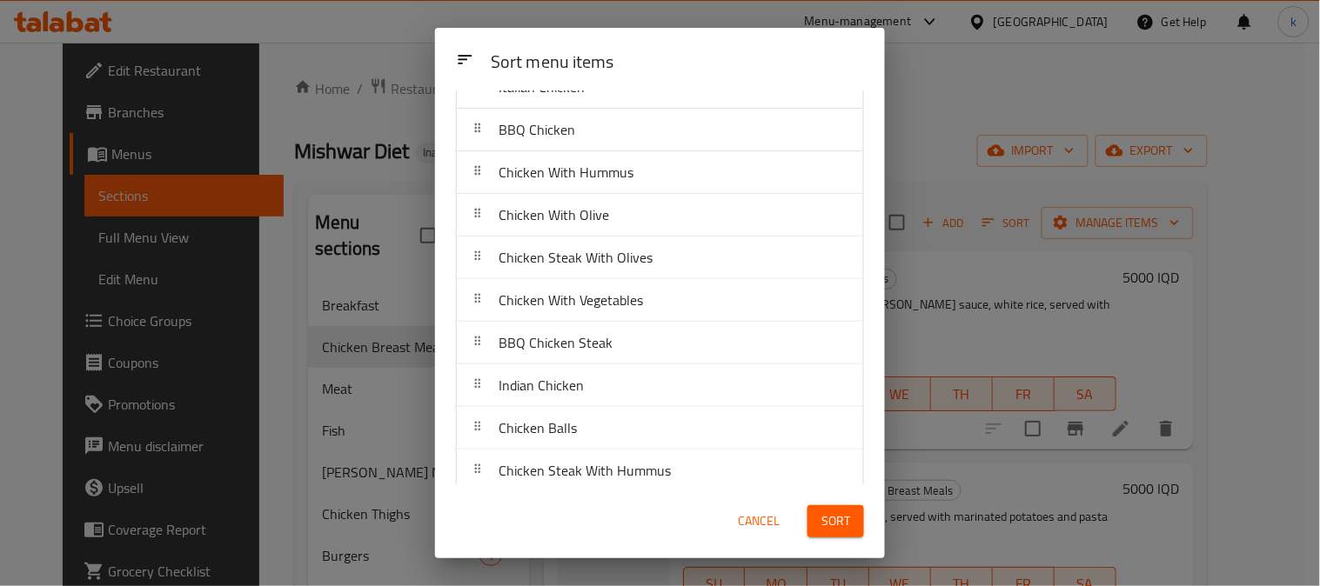
scroll to position [161, 0]
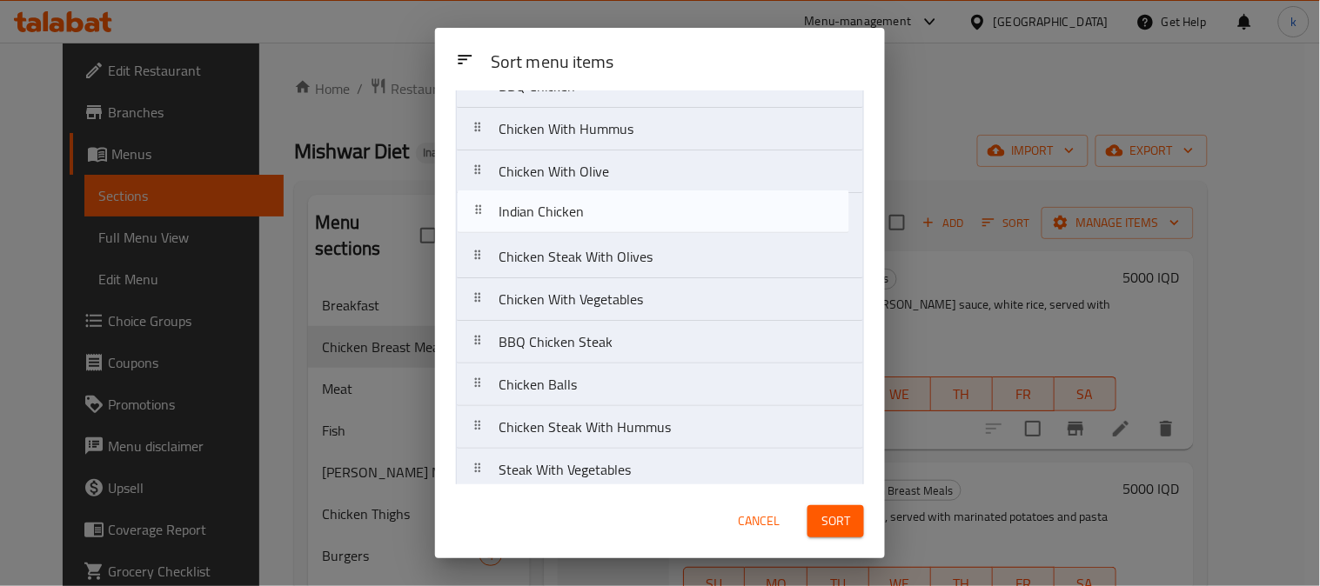
drag, startPoint x: 491, startPoint y: 357, endPoint x: 488, endPoint y: 221, distance: 135.7
click at [488, 221] on nav "Lemon Chicken Italian Chicken BBQ Chicken Chicken With Hummus Chicken With Oliv…" at bounding box center [660, 278] width 408 height 598
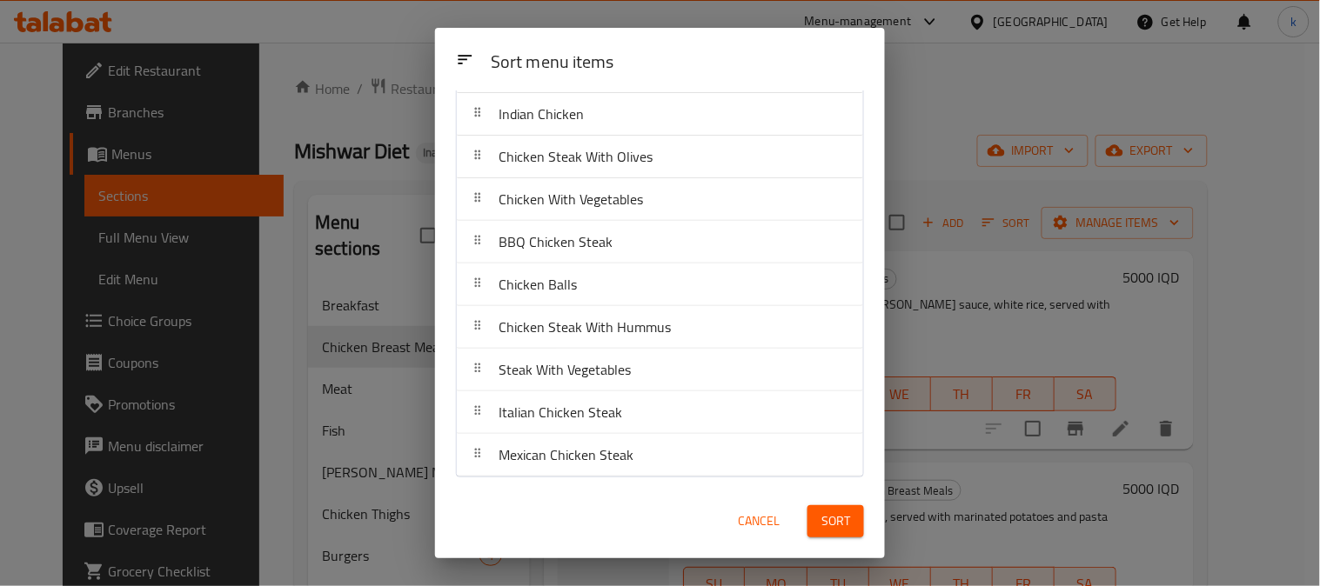
scroll to position [99, 0]
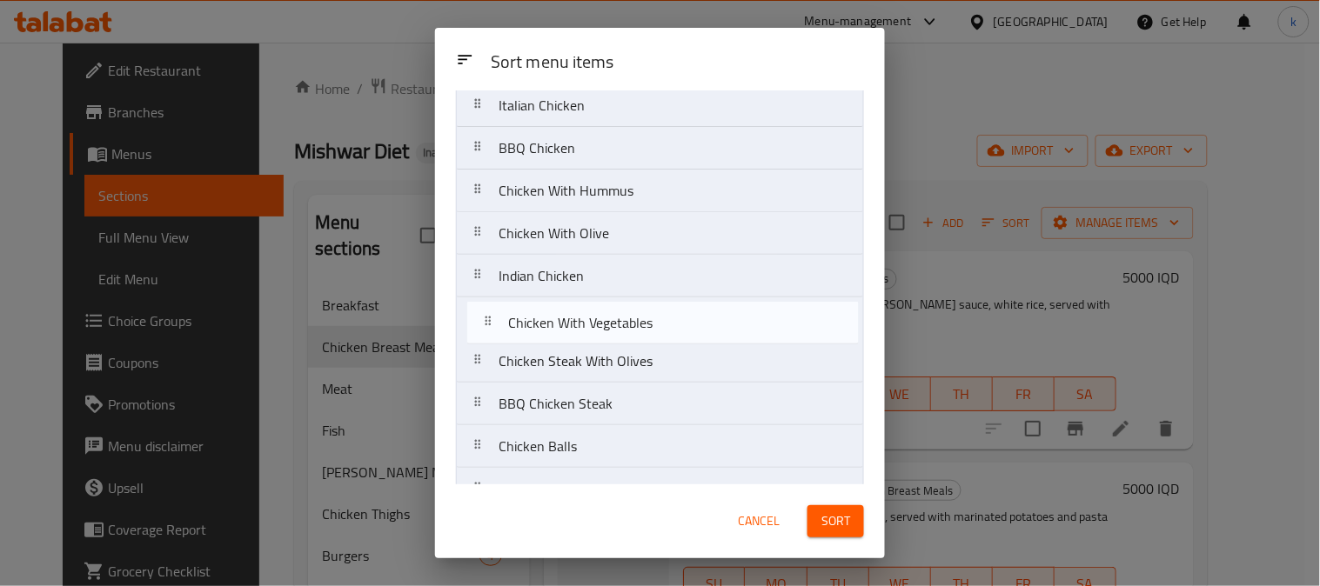
drag, startPoint x: 483, startPoint y: 367, endPoint x: 491, endPoint y: 324, distance: 44.4
click at [491, 324] on nav "Lemon Chicken Italian Chicken BBQ Chicken Chicken With Hummus Chicken With Oliv…" at bounding box center [660, 340] width 408 height 598
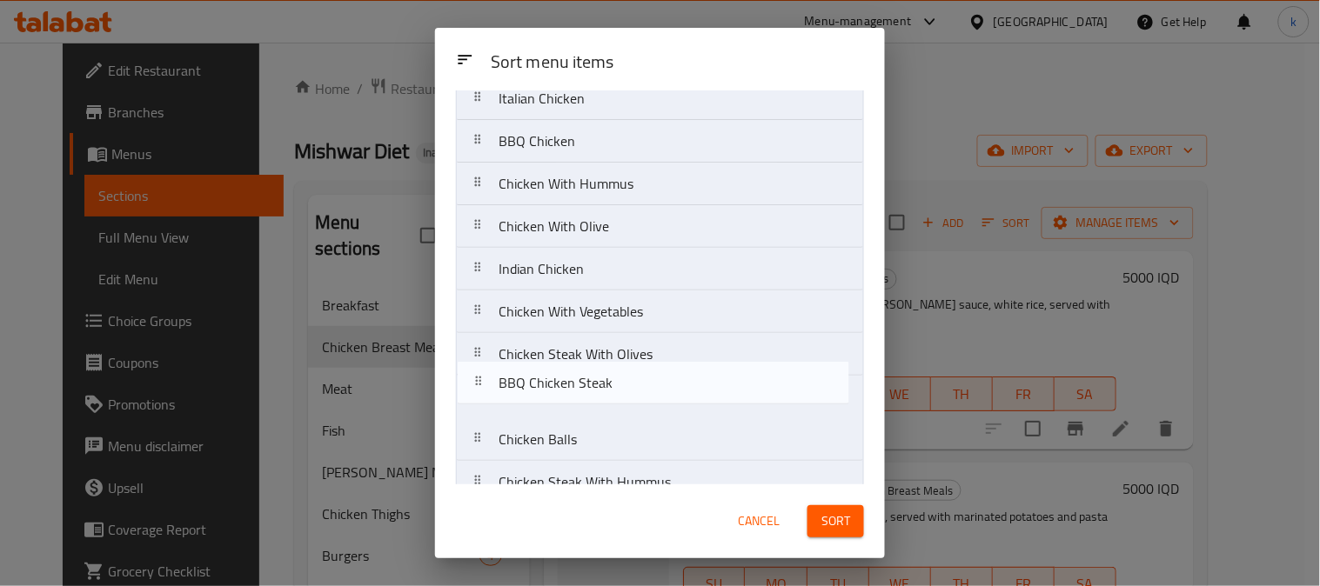
scroll to position [109, 0]
drag, startPoint x: 491, startPoint y: 404, endPoint x: 490, endPoint y: 359, distance: 44.4
click at [490, 359] on nav "Lemon Chicken Italian Chicken BBQ Chicken Chicken With Hummus Chicken With Oliv…" at bounding box center [660, 330] width 408 height 598
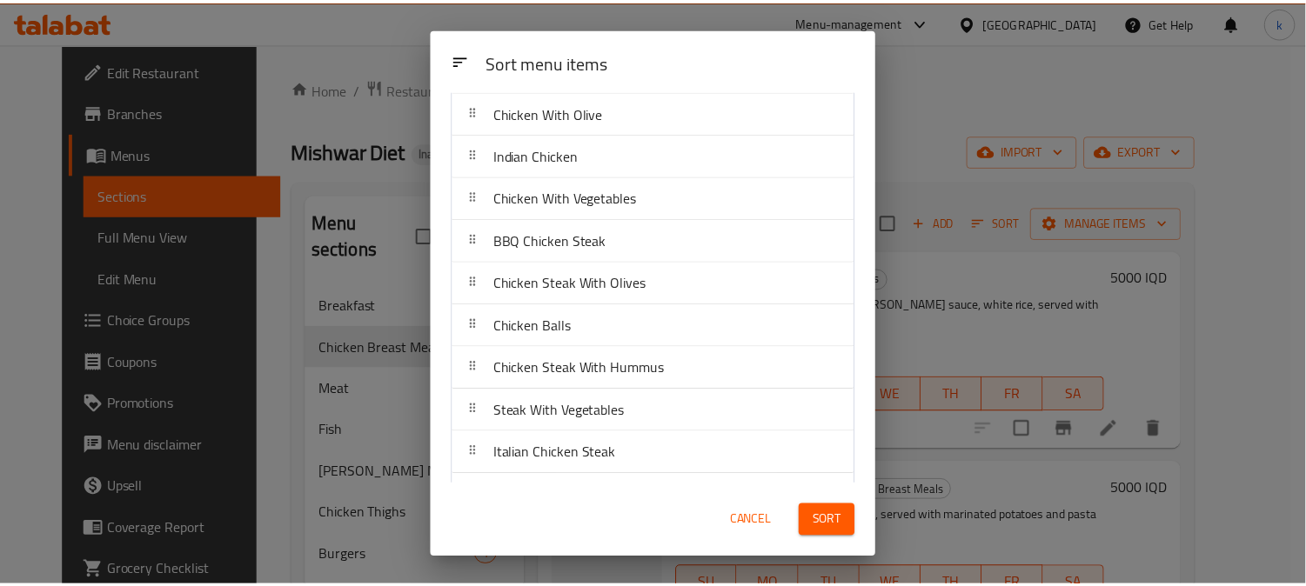
scroll to position [261, 0]
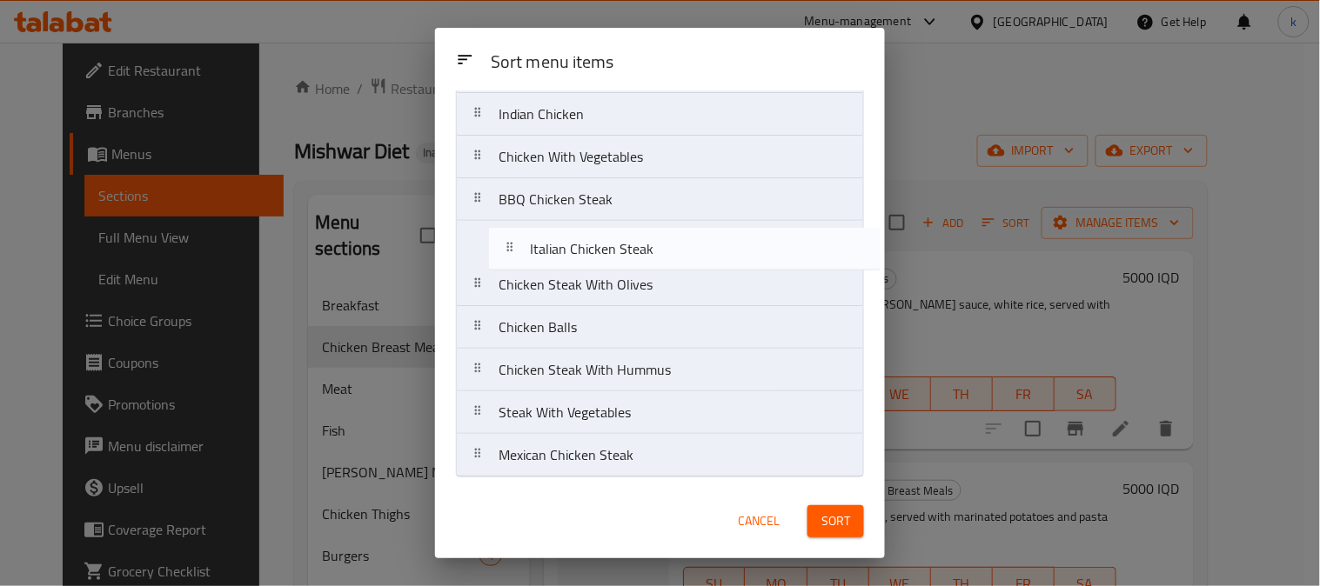
drag, startPoint x: 483, startPoint y: 422, endPoint x: 513, endPoint y: 253, distance: 171.5
click at [513, 253] on nav "Lemon Chicken Italian Chicken BBQ Chicken Chicken With Hummus Chicken With Oliv…" at bounding box center [660, 178] width 408 height 598
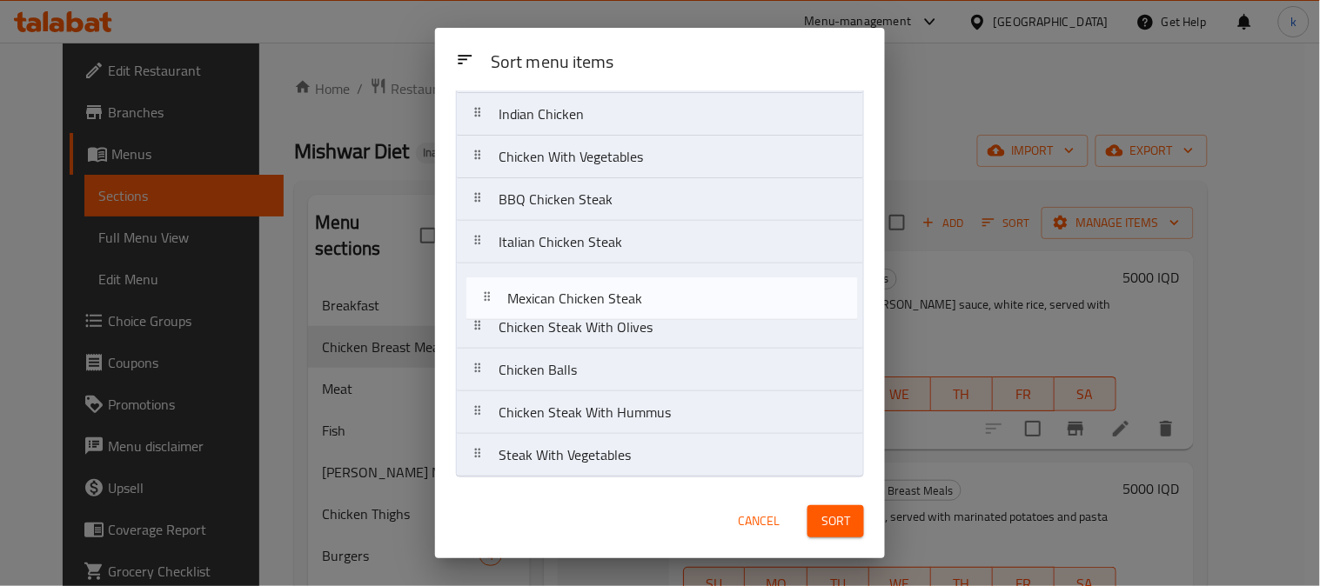
drag, startPoint x: 478, startPoint y: 461, endPoint x: 487, endPoint y: 298, distance: 163.8
click at [487, 298] on nav "Lemon Chicken Italian Chicken BBQ Chicken Chicken With Hummus Chicken With Oliv…" at bounding box center [660, 178] width 408 height 598
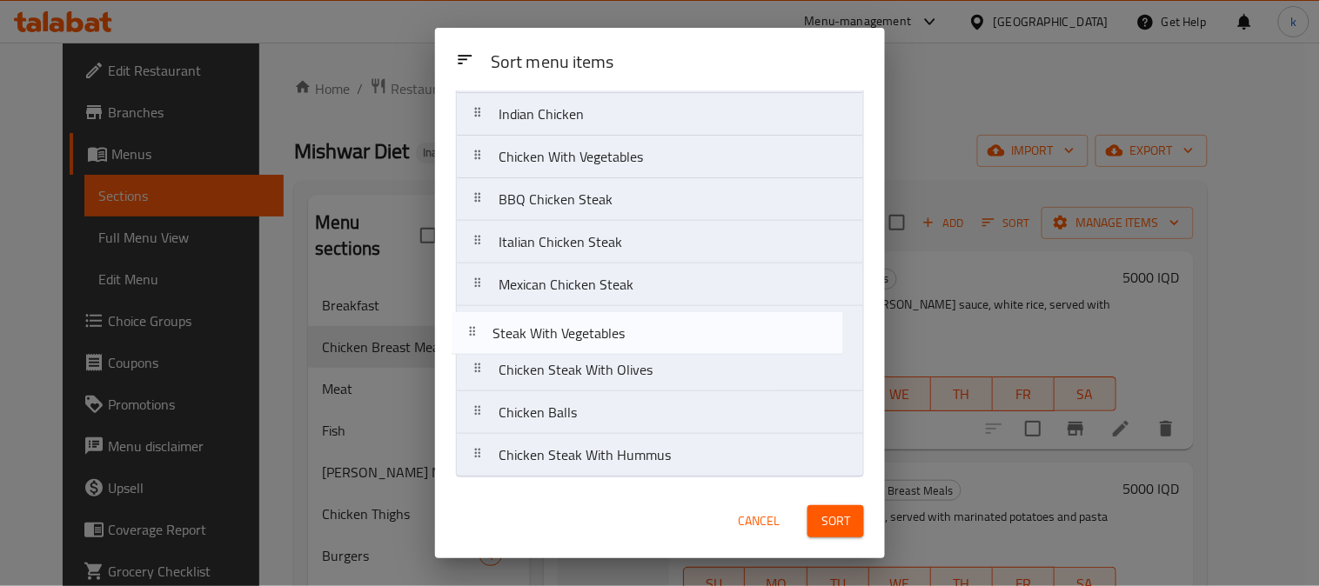
drag, startPoint x: 489, startPoint y: 462, endPoint x: 482, endPoint y: 334, distance: 128.1
click at [482, 334] on nav "Lemon Chicken Italian Chicken BBQ Chicken Chicken With Hummus Chicken With Oliv…" at bounding box center [660, 178] width 408 height 598
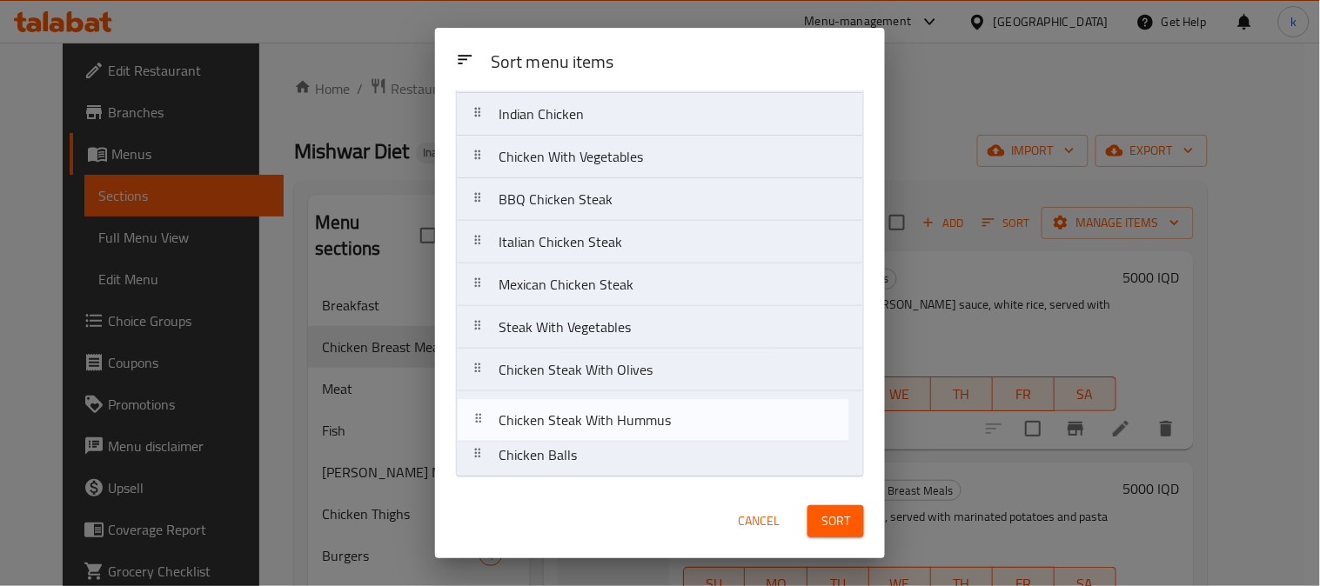
drag, startPoint x: 480, startPoint y: 464, endPoint x: 480, endPoint y: 424, distance: 40.0
click at [480, 424] on nav "Lemon Chicken Italian Chicken BBQ Chicken Chicken With Hummus Chicken With Oliv…" at bounding box center [660, 178] width 408 height 598
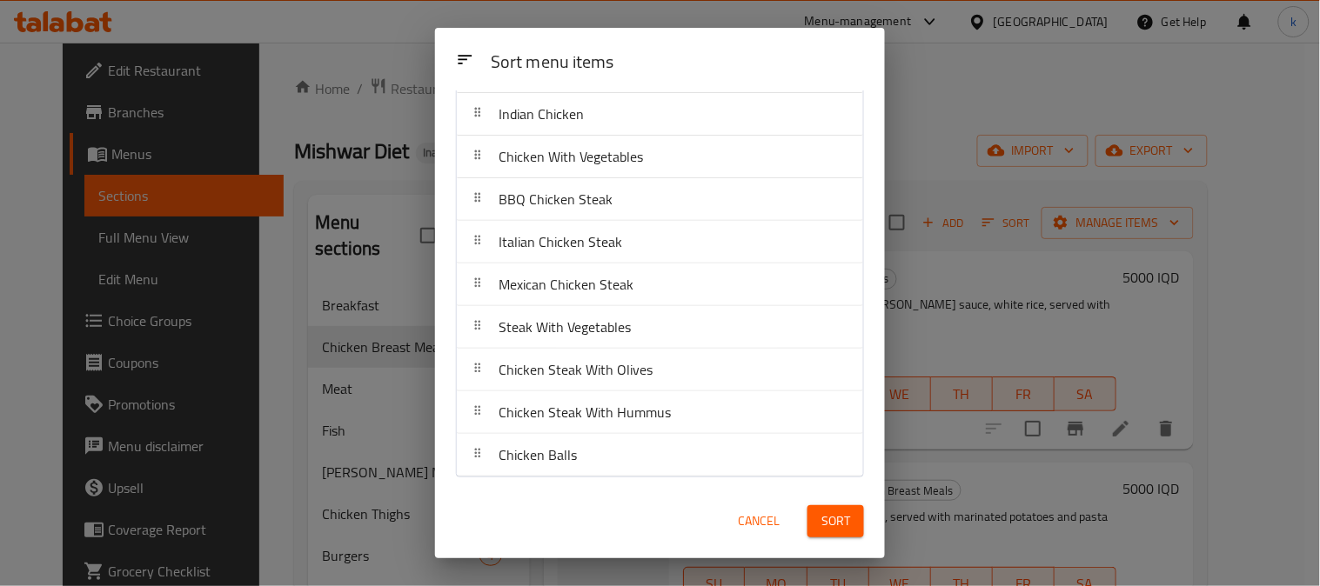
click at [851, 523] on button "Sort" at bounding box center [835, 521] width 57 height 32
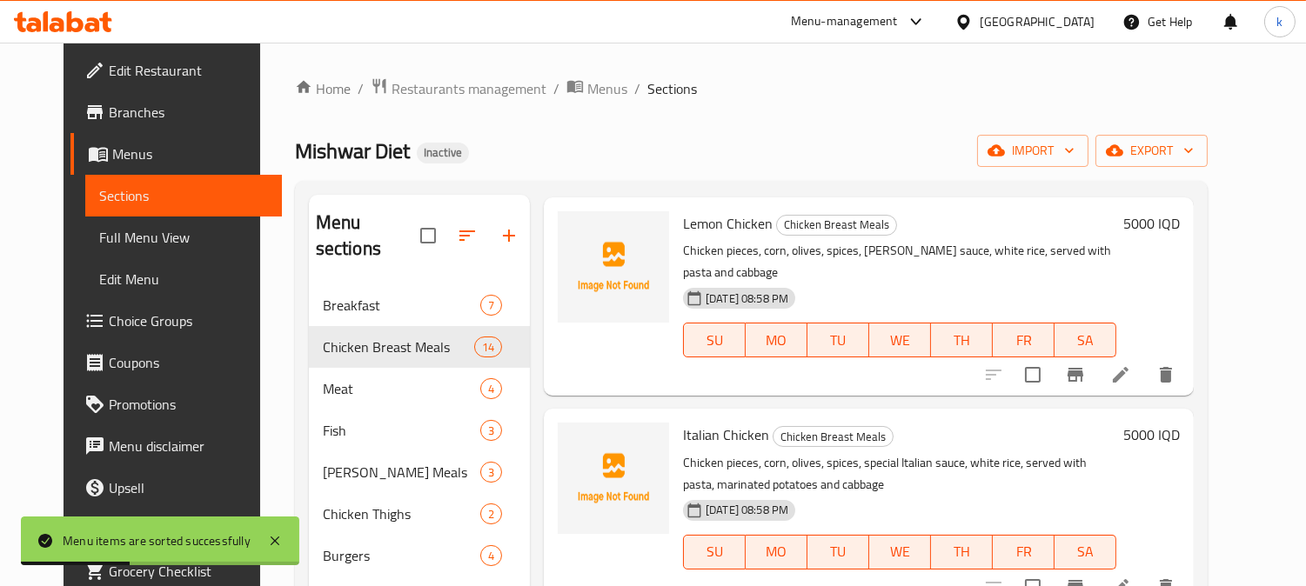
scroll to position [0, 0]
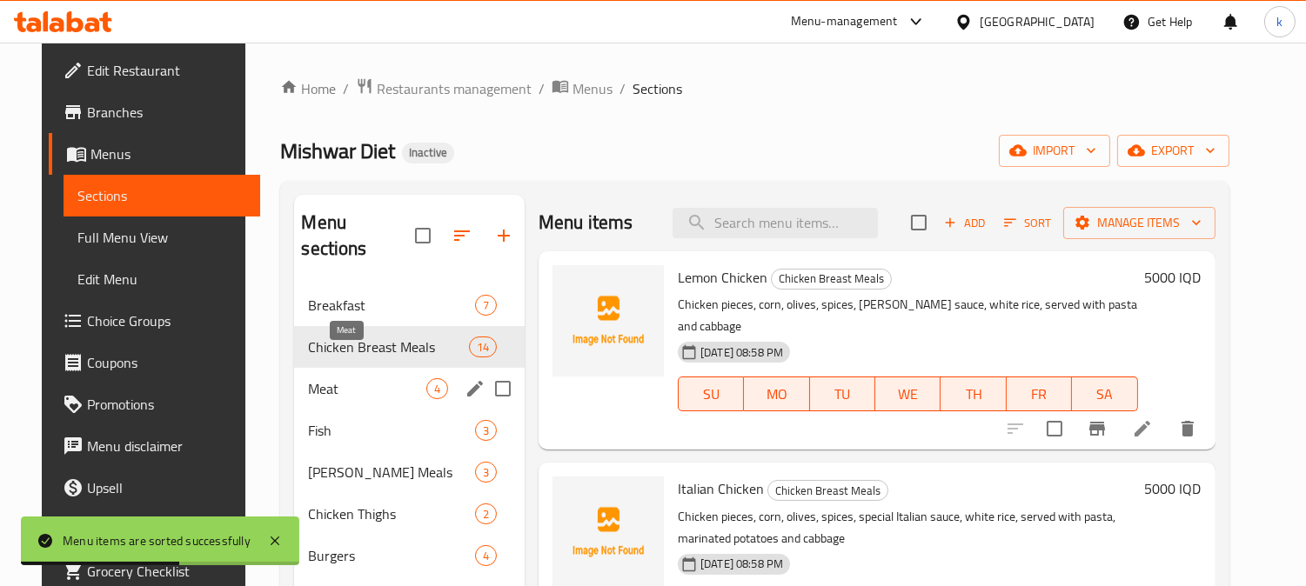
click at [333, 378] on span "Meat" at bounding box center [366, 388] width 117 height 21
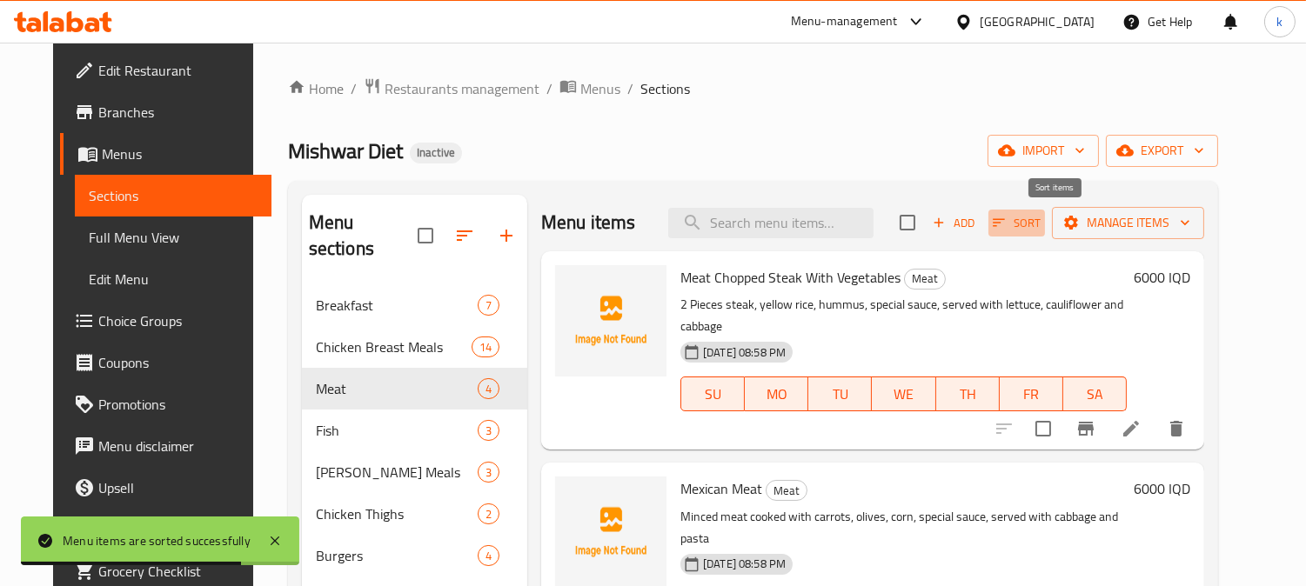
click at [1040, 224] on span "Sort" at bounding box center [1017, 223] width 48 height 20
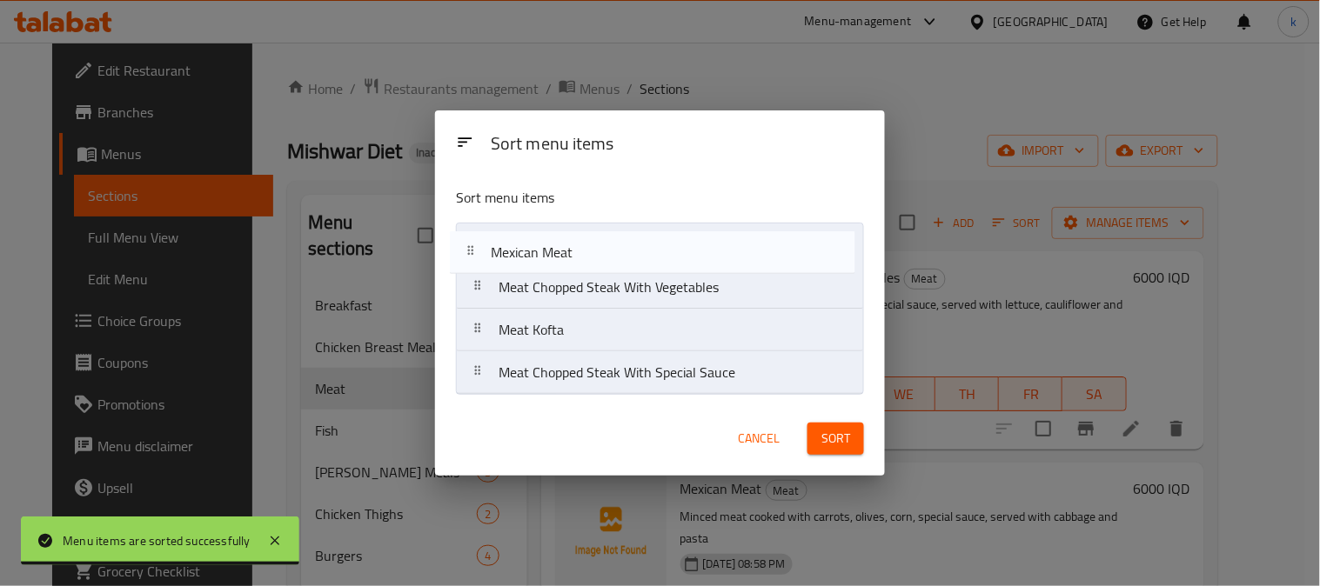
drag, startPoint x: 498, startPoint y: 296, endPoint x: 489, endPoint y: 254, distance: 42.7
click at [489, 254] on nav "Meat Chopped Steak With Vegetables Mexican Meat Meat Kofta Meat Chopped Steak W…" at bounding box center [660, 309] width 408 height 172
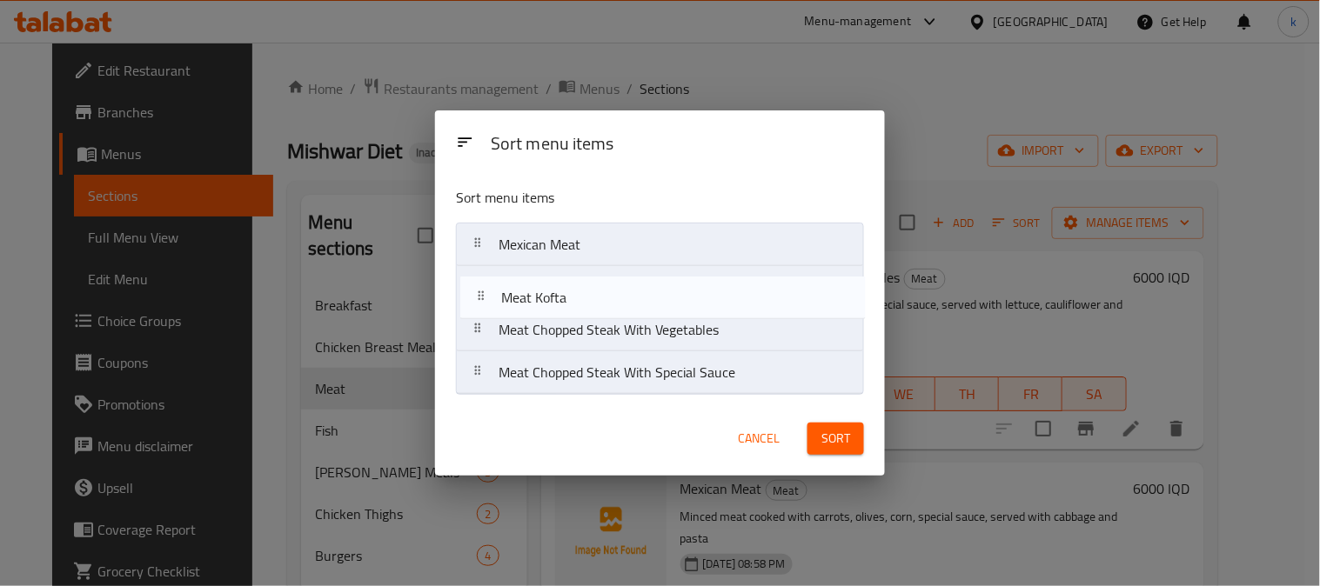
drag, startPoint x: 485, startPoint y: 339, endPoint x: 487, endPoint y: 299, distance: 40.1
click at [487, 299] on nav "Mexican Meat Meat Chopped Steak With Vegetables Meat Kofta Meat Chopped Steak W…" at bounding box center [660, 309] width 408 height 172
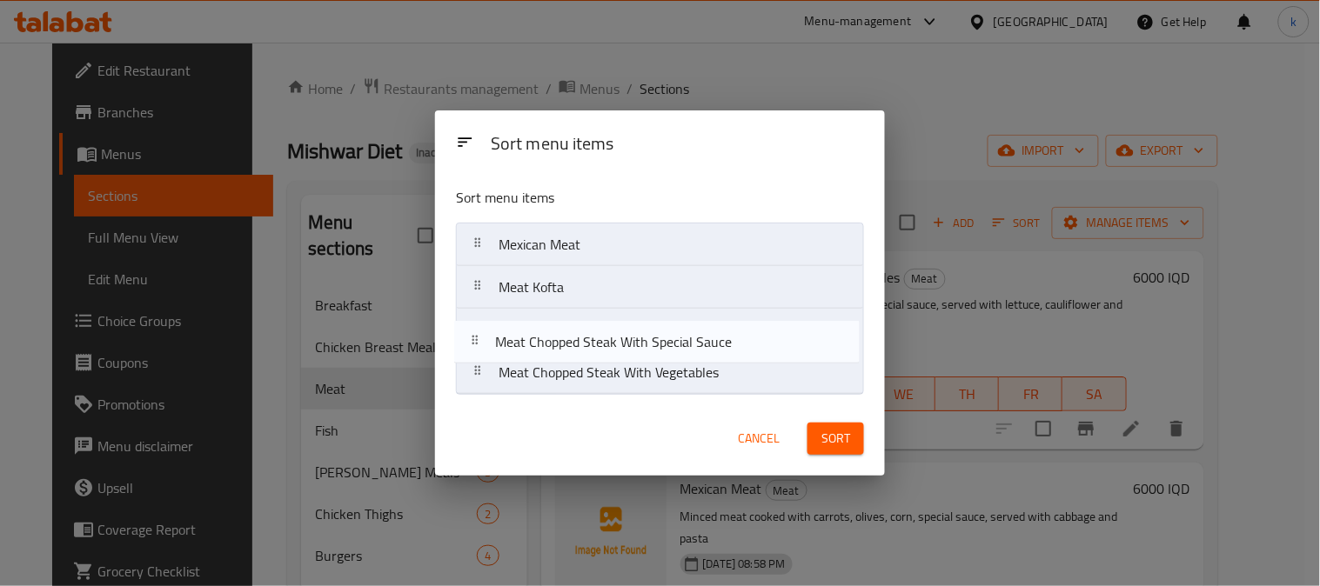
drag, startPoint x: 488, startPoint y: 377, endPoint x: 482, endPoint y: 341, distance: 36.2
click at [482, 341] on nav "Mexican Meat Meat Kofta Meat Chopped Steak With Vegetables Meat Chopped Steak W…" at bounding box center [660, 309] width 408 height 172
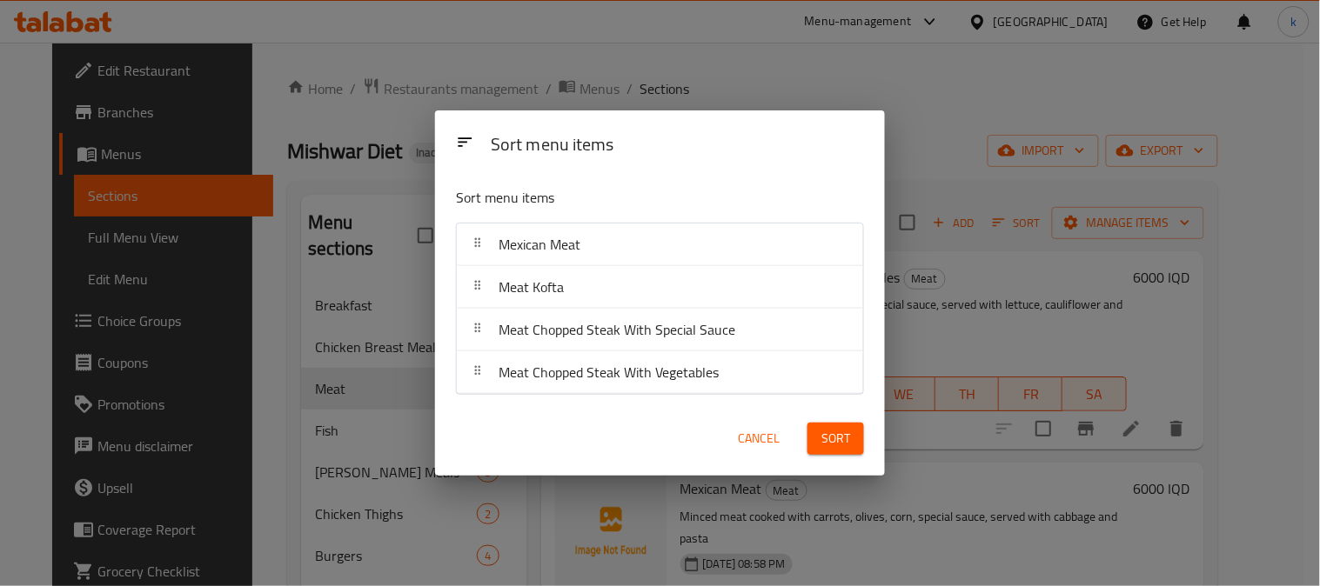
click at [821, 440] on span "Sort" at bounding box center [835, 439] width 29 height 22
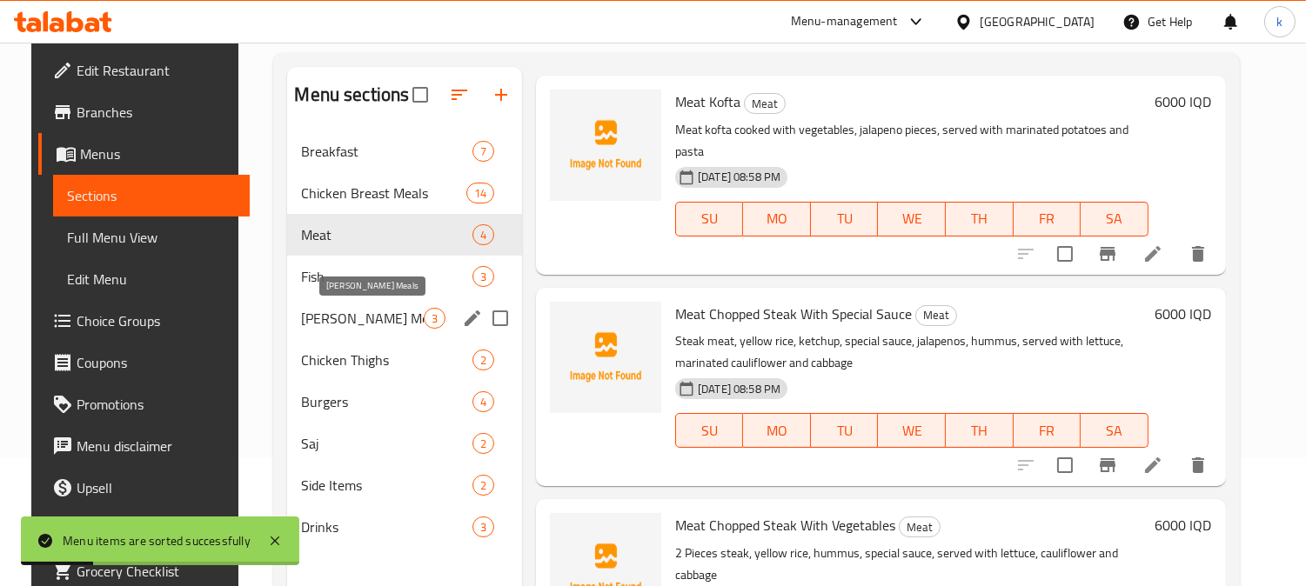
scroll to position [82, 0]
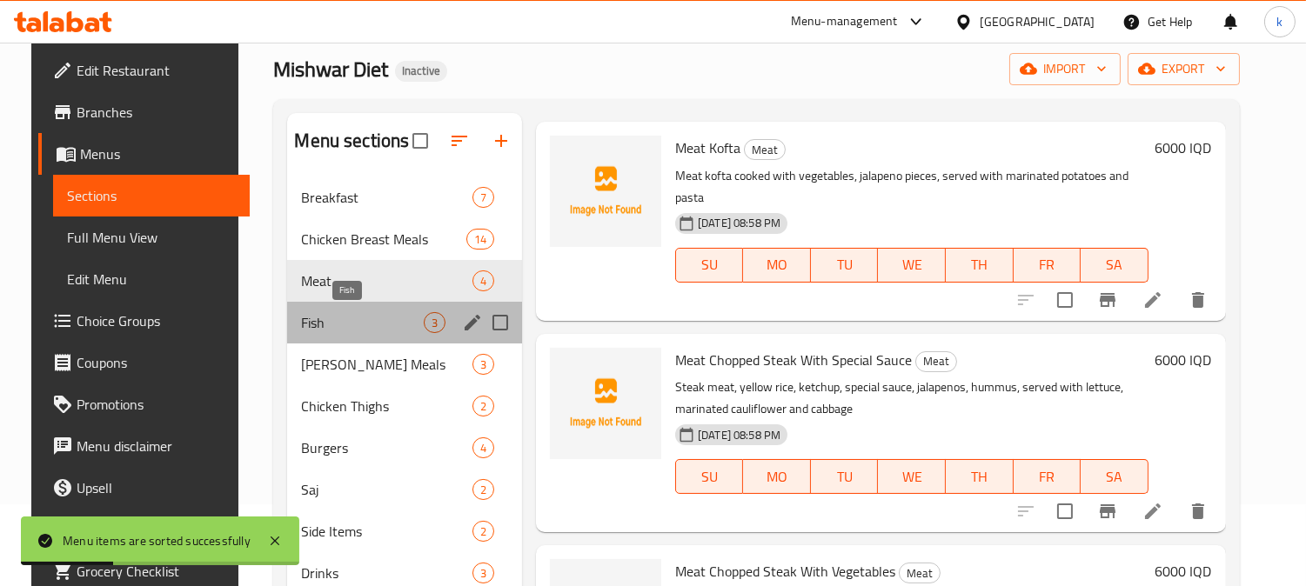
click at [317, 326] on span "Fish" at bounding box center [362, 322] width 122 height 21
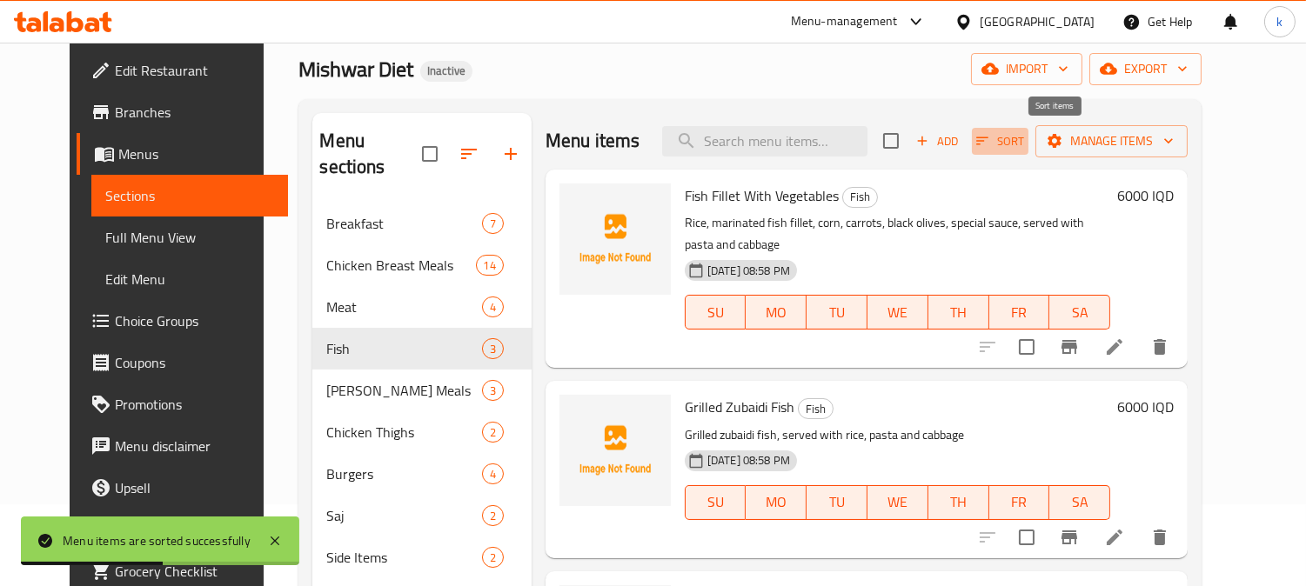
click at [990, 136] on icon "button" at bounding box center [982, 141] width 16 height 16
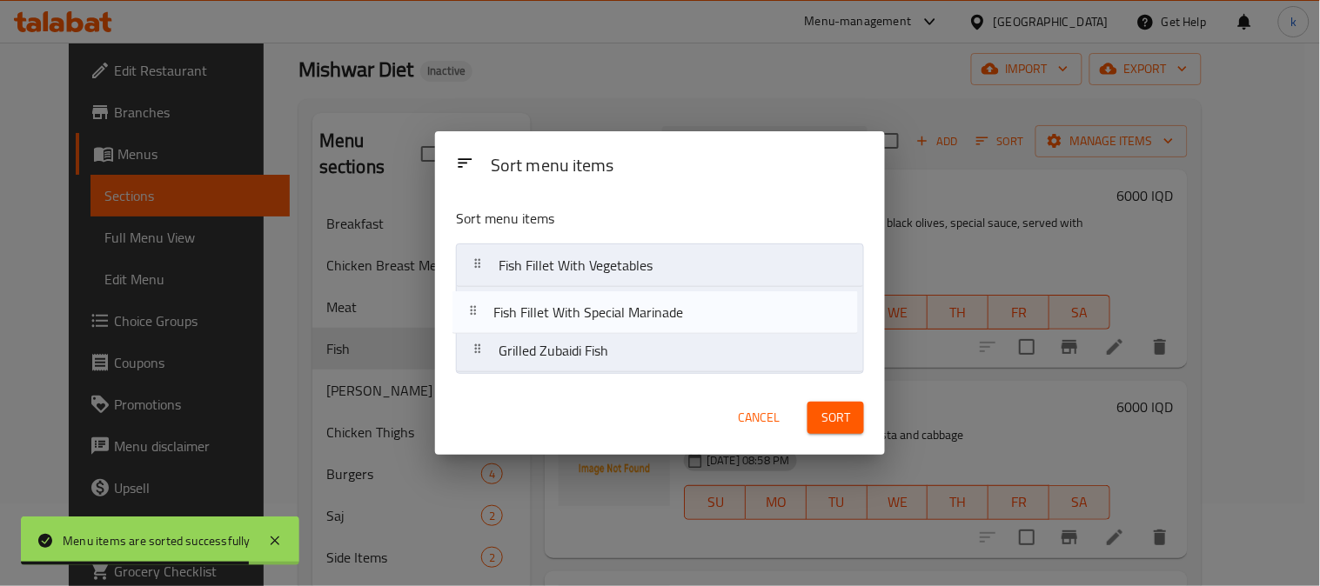
drag, startPoint x: 491, startPoint y: 355, endPoint x: 484, endPoint y: 309, distance: 46.6
click at [484, 309] on nav "Fish Fillet With Vegetables Grilled Zubaidi Fish Fish Fillet With Special Marin…" at bounding box center [660, 309] width 408 height 130
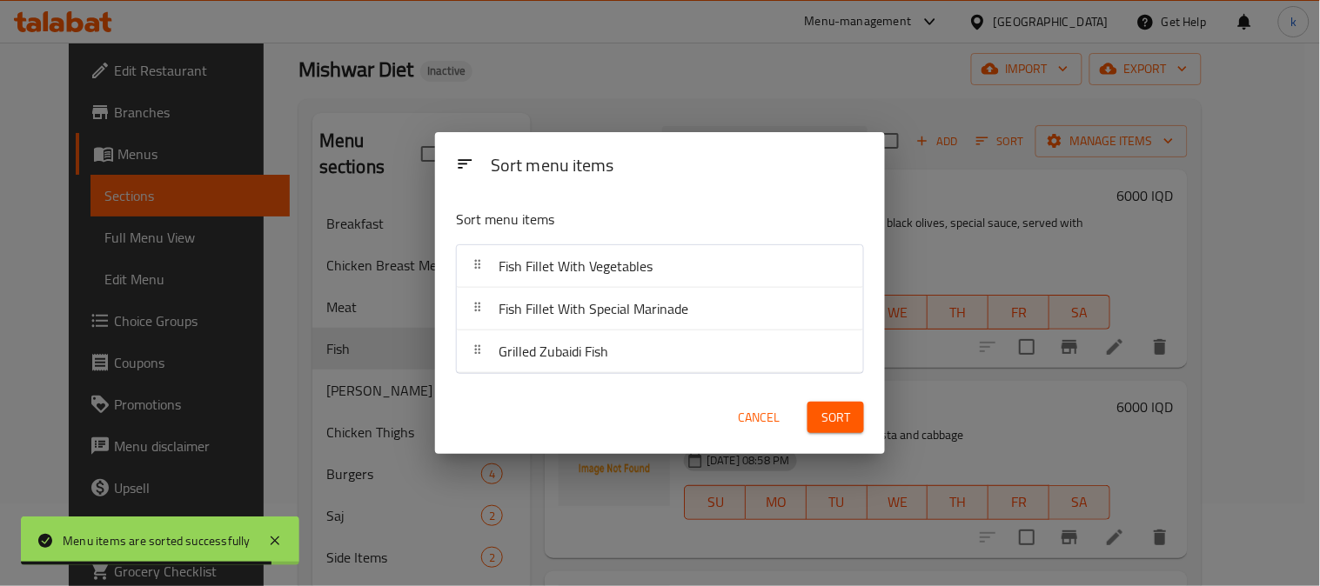
click at [829, 426] on span "Sort" at bounding box center [835, 418] width 29 height 22
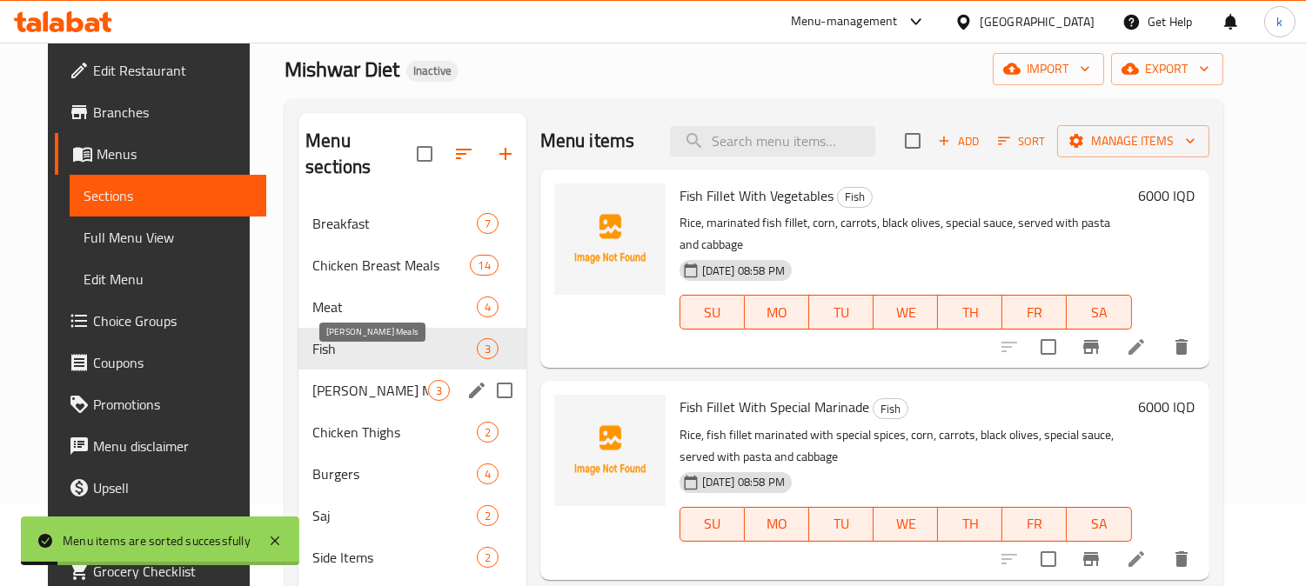
click at [368, 380] on span "Rizo Meals" at bounding box center [369, 390] width 115 height 21
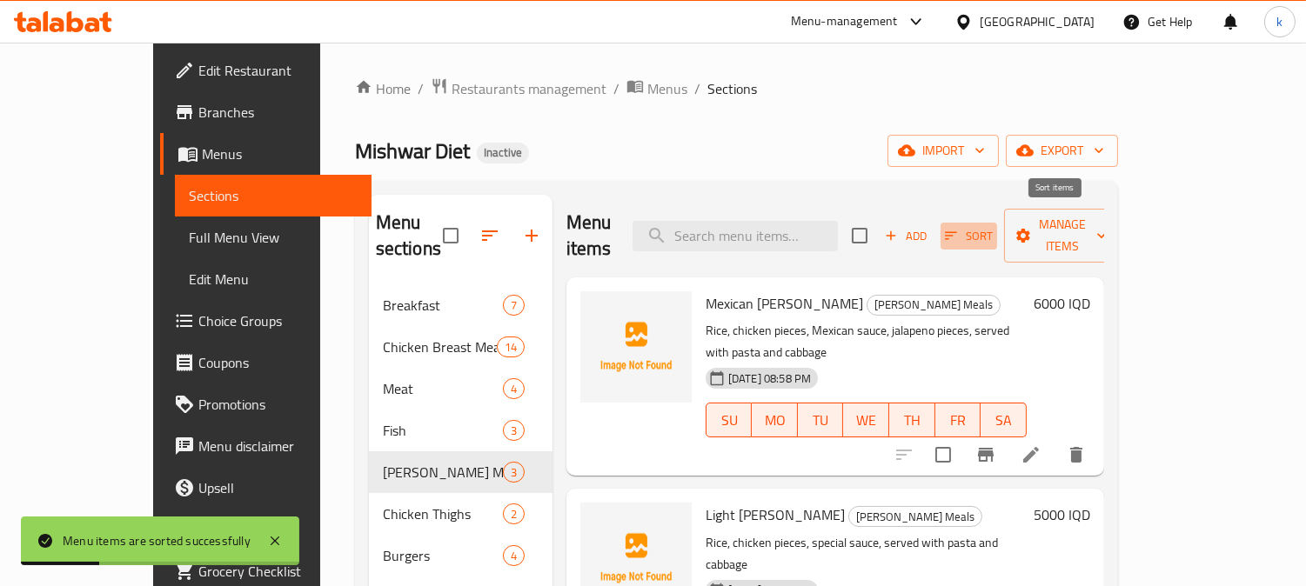
click at [997, 223] on button "Sort" at bounding box center [968, 236] width 57 height 27
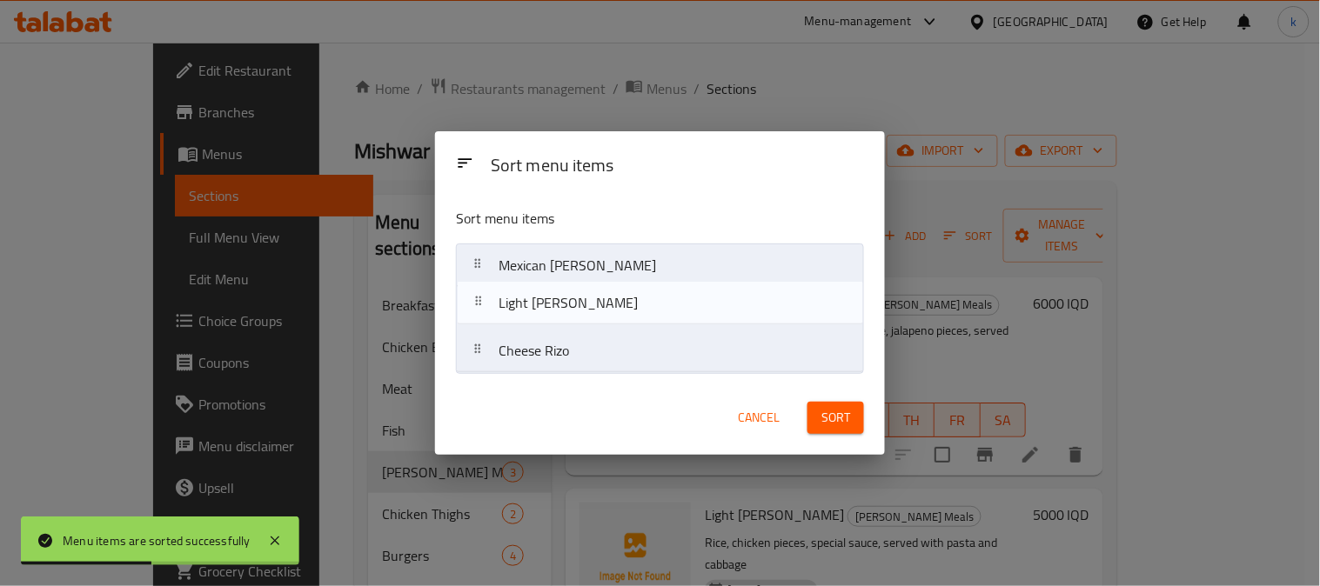
drag, startPoint x: 498, startPoint y: 311, endPoint x: 498, endPoint y: 285, distance: 25.2
click at [497, 267] on nav "Mexican Rizo Light Rizo Cheese Rizo" at bounding box center [660, 309] width 408 height 130
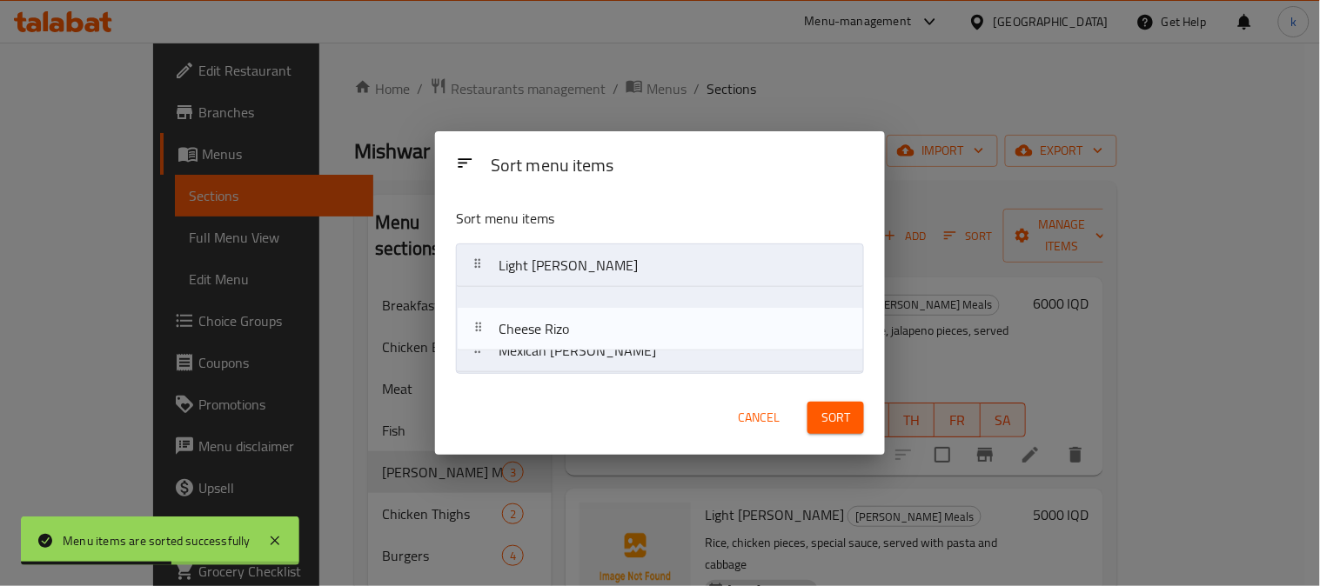
click at [490, 314] on nav "Light Rizo Mexican Rizo Cheese Rizo" at bounding box center [660, 309] width 408 height 130
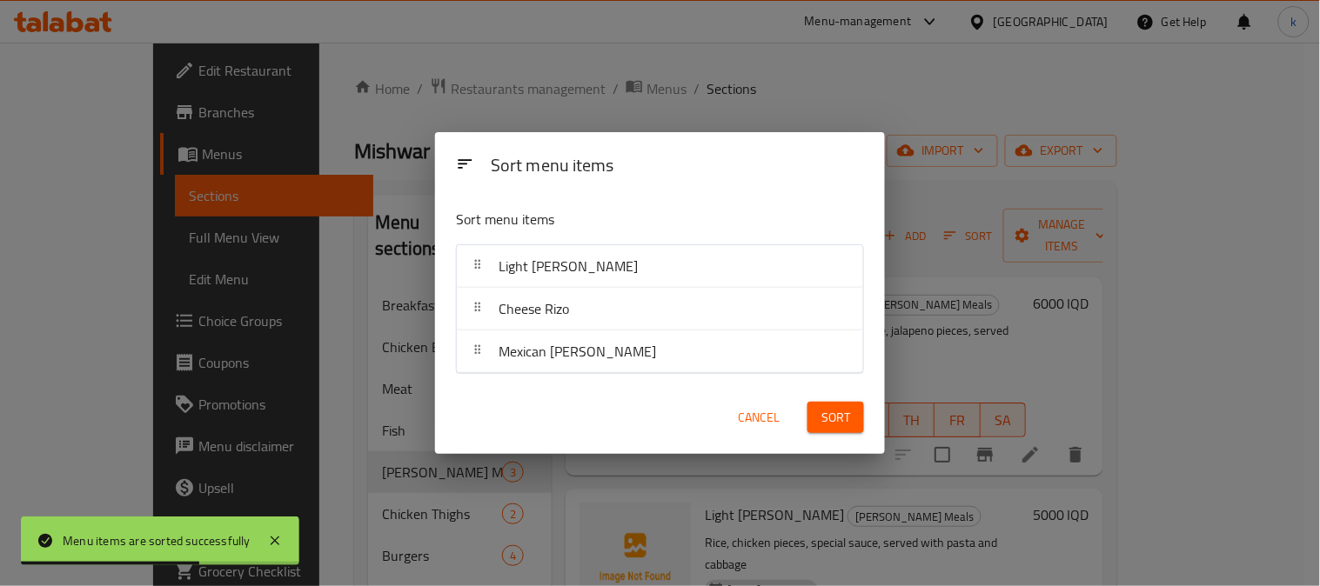
click at [836, 418] on span "Sort" at bounding box center [835, 418] width 29 height 22
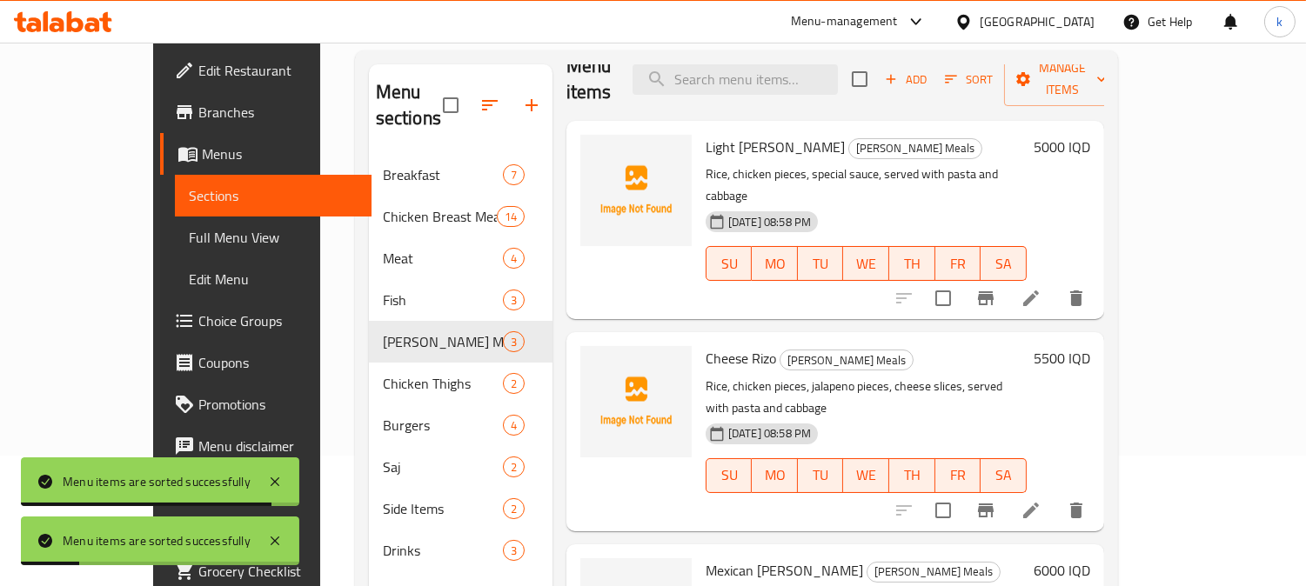
scroll to position [244, 0]
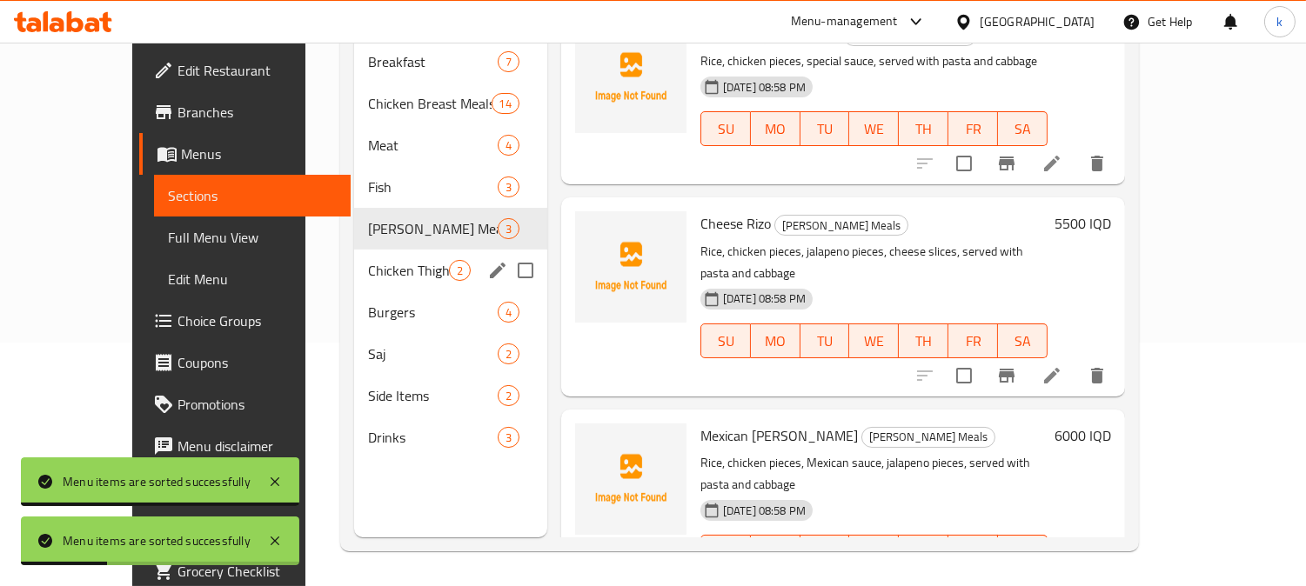
click at [368, 260] on span "Chicken Thighs" at bounding box center [408, 270] width 80 height 21
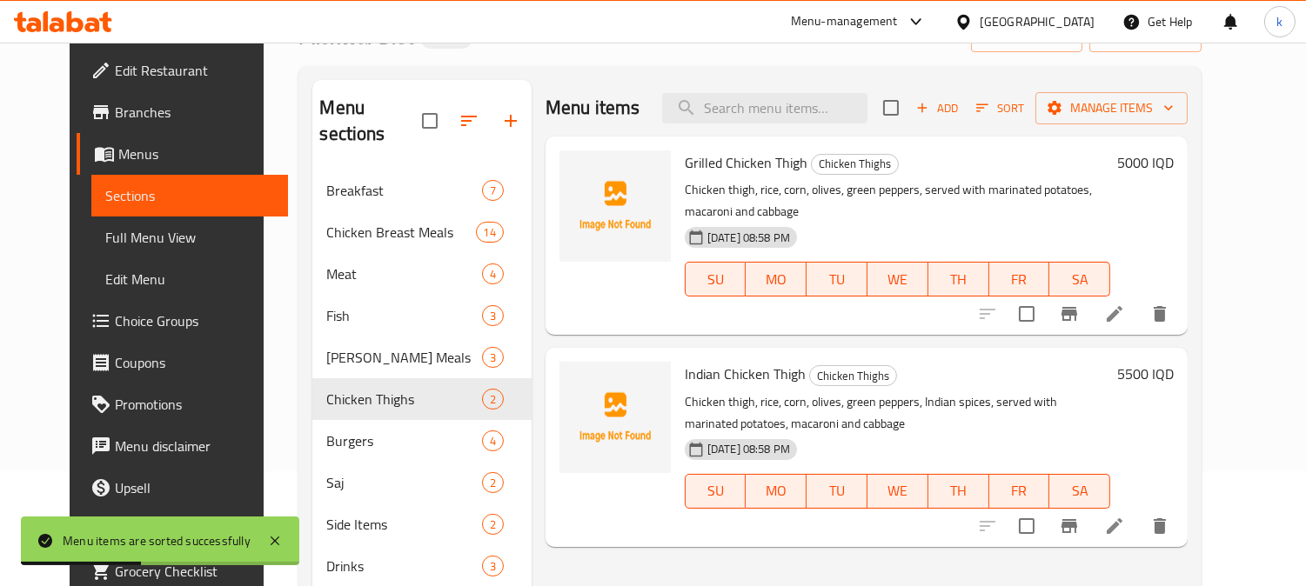
scroll to position [161, 0]
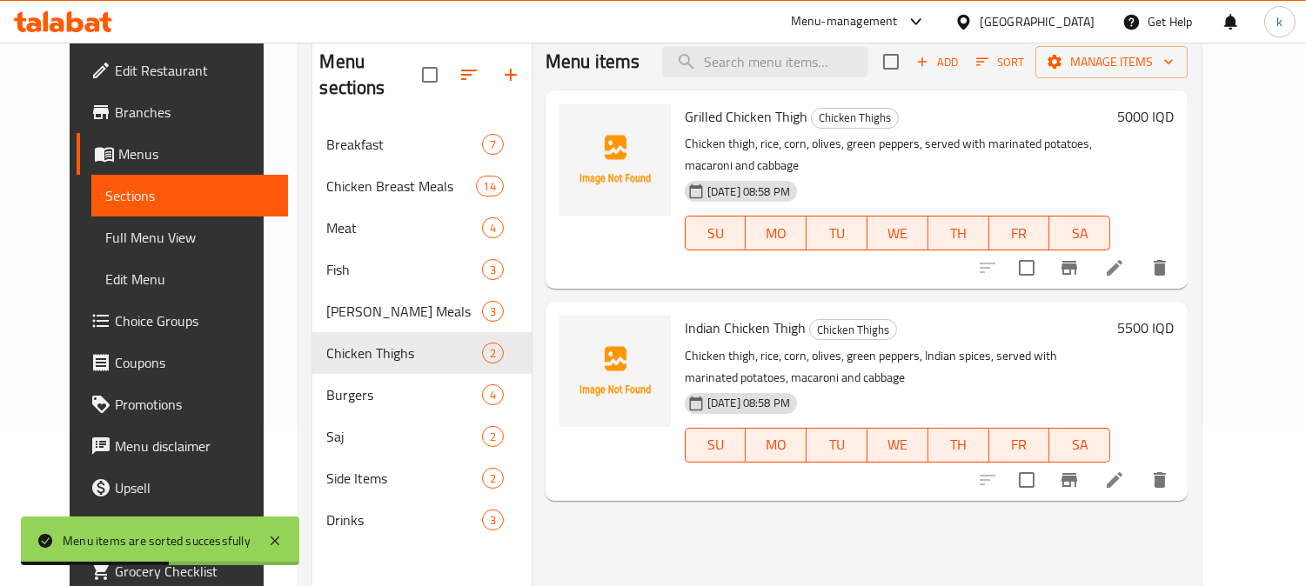
click at [990, 63] on icon "button" at bounding box center [982, 62] width 16 height 16
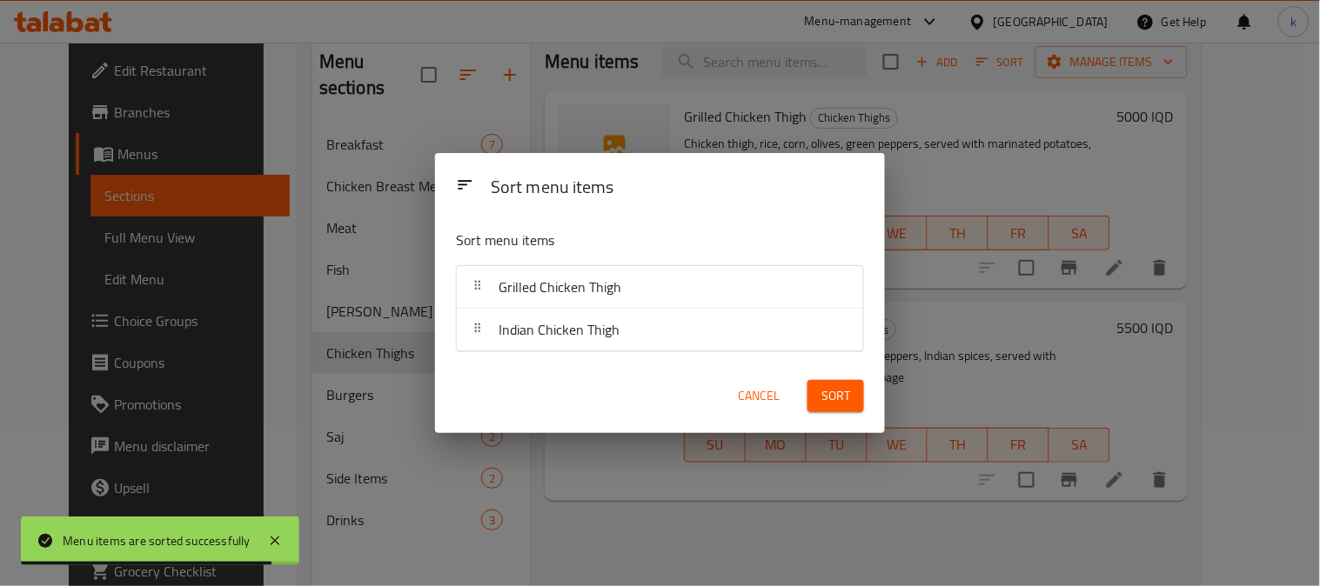
click at [752, 388] on span "Cancel" at bounding box center [759, 396] width 42 height 22
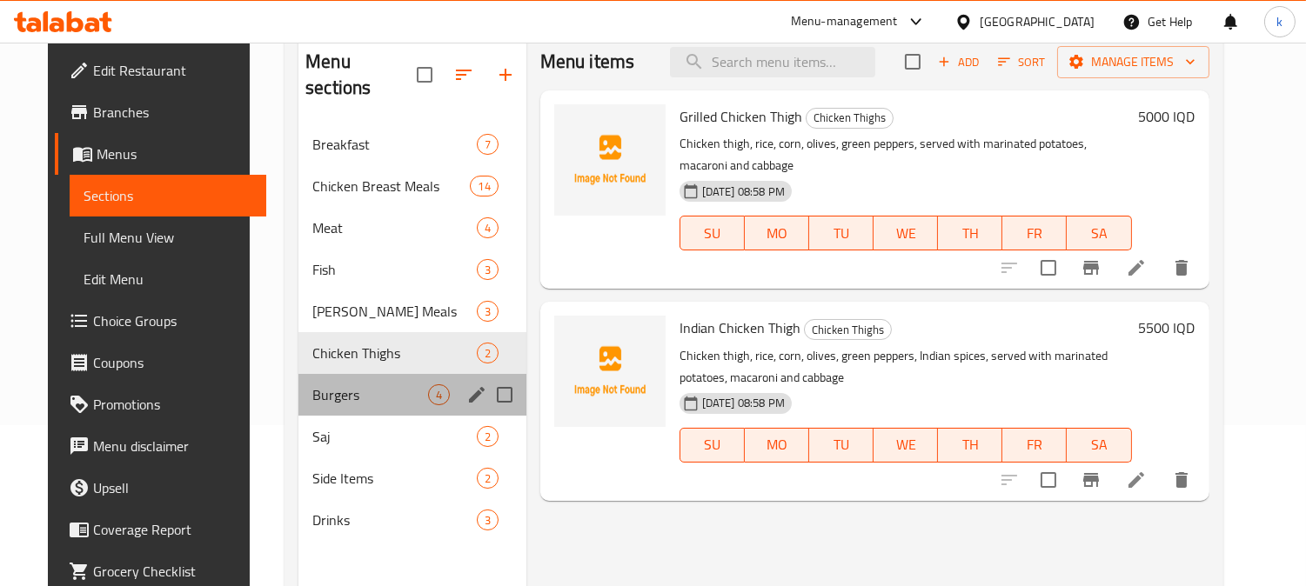
click at [375, 381] on div "Burgers 4" at bounding box center [412, 395] width 228 height 42
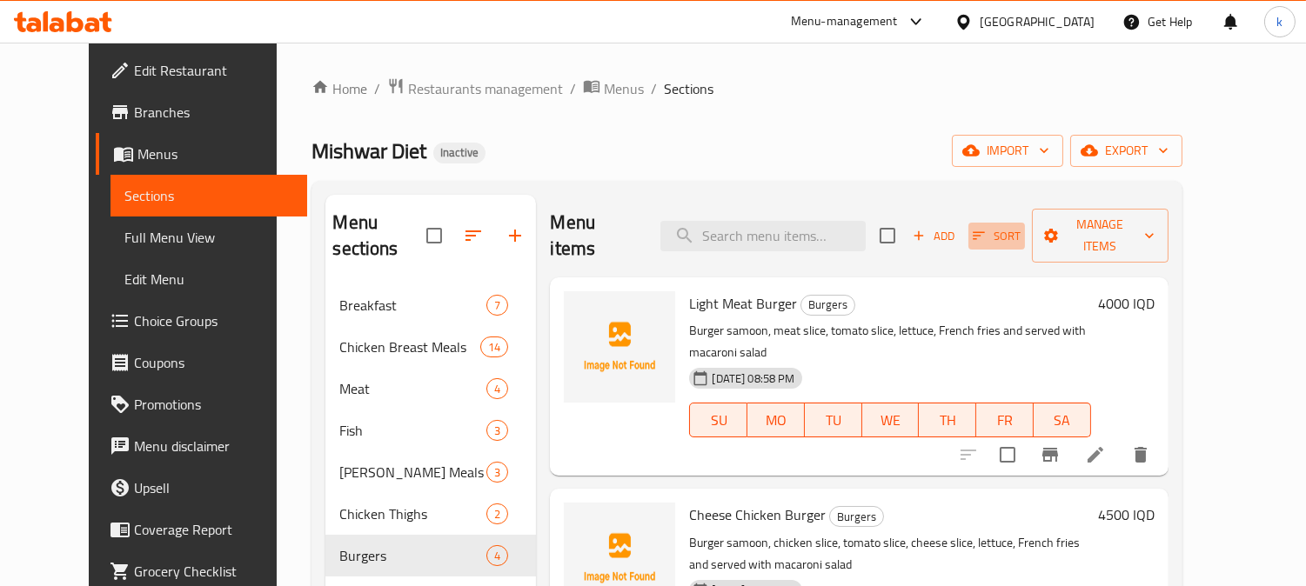
click at [986, 228] on icon "button" at bounding box center [979, 236] width 16 height 16
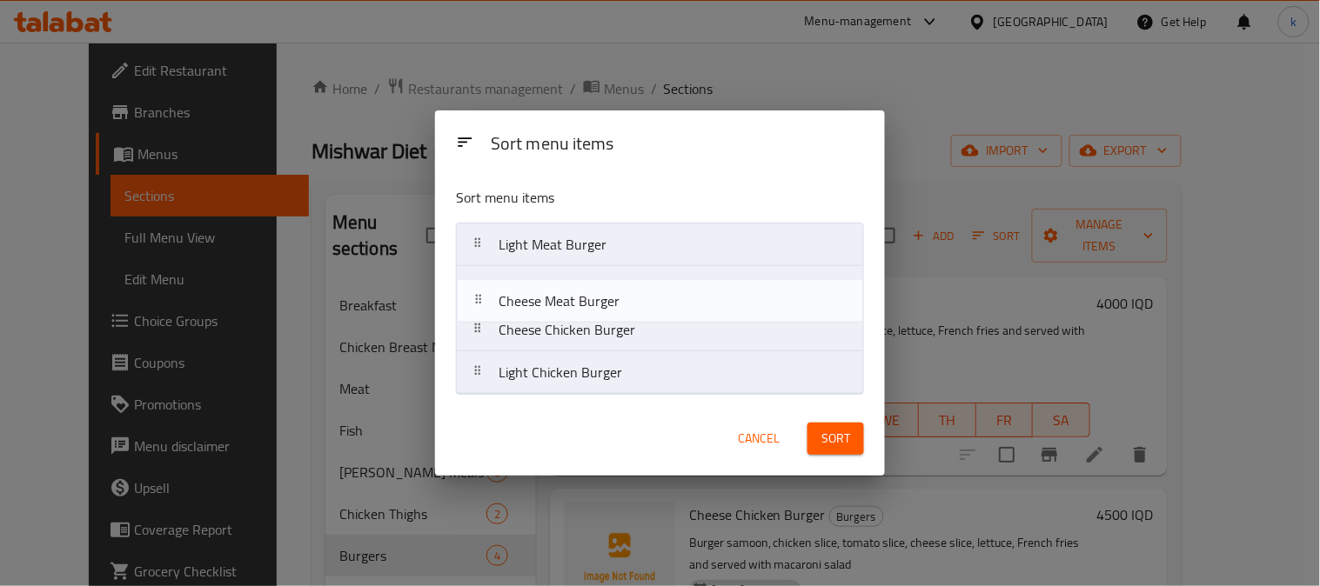
drag, startPoint x: 484, startPoint y: 334, endPoint x: 484, endPoint y: 298, distance: 35.7
click at [484, 298] on nav "Light Meat Burger Cheese Chicken Burger Cheese Meat Burger Light Chicken Burger" at bounding box center [660, 309] width 408 height 172
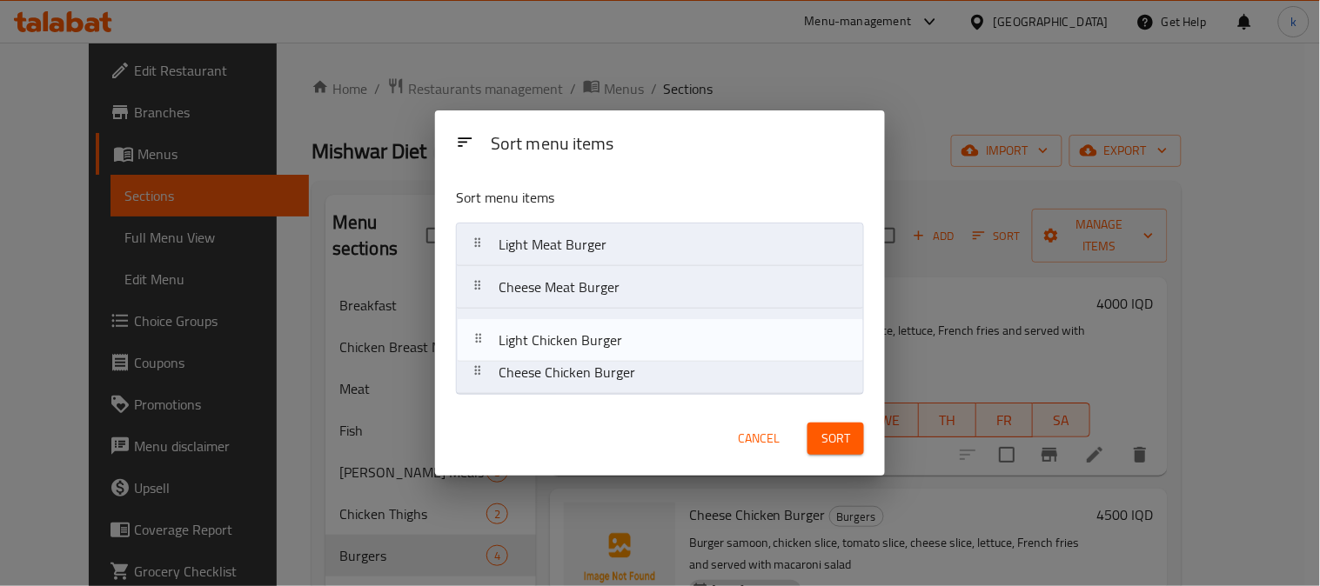
drag, startPoint x: 490, startPoint y: 381, endPoint x: 489, endPoint y: 344, distance: 36.5
click at [489, 344] on nav "Light Meat Burger Cheese Meat Burger Cheese Chicken Burger Light Chicken Burger" at bounding box center [660, 309] width 408 height 172
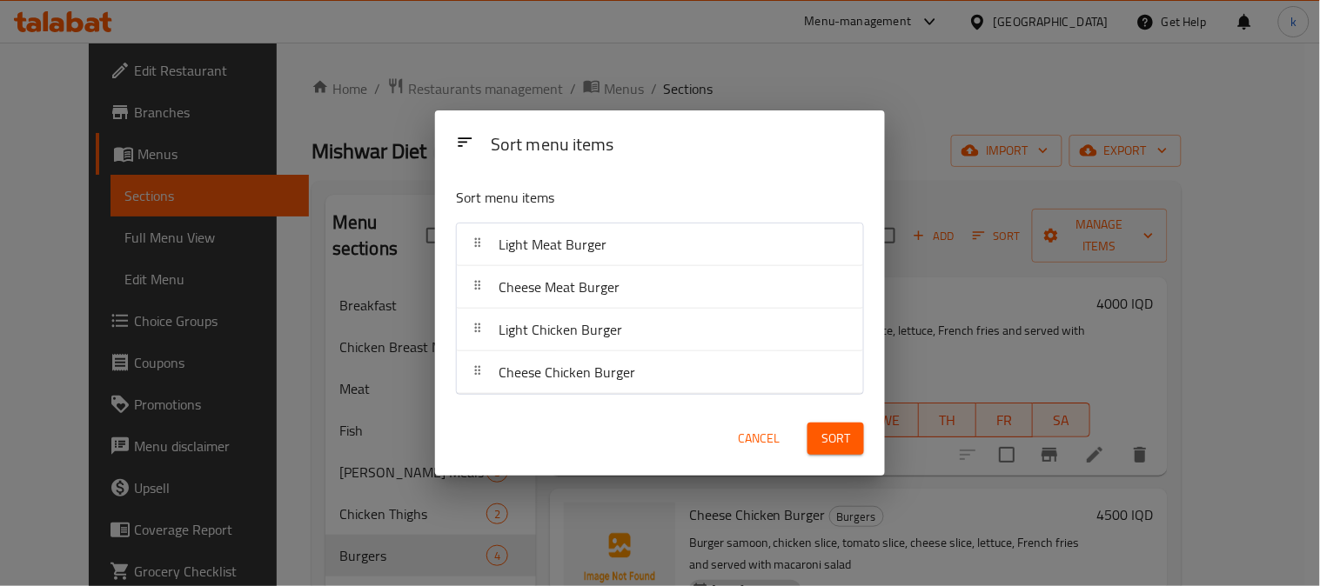
click at [845, 428] on span "Sort" at bounding box center [835, 439] width 29 height 22
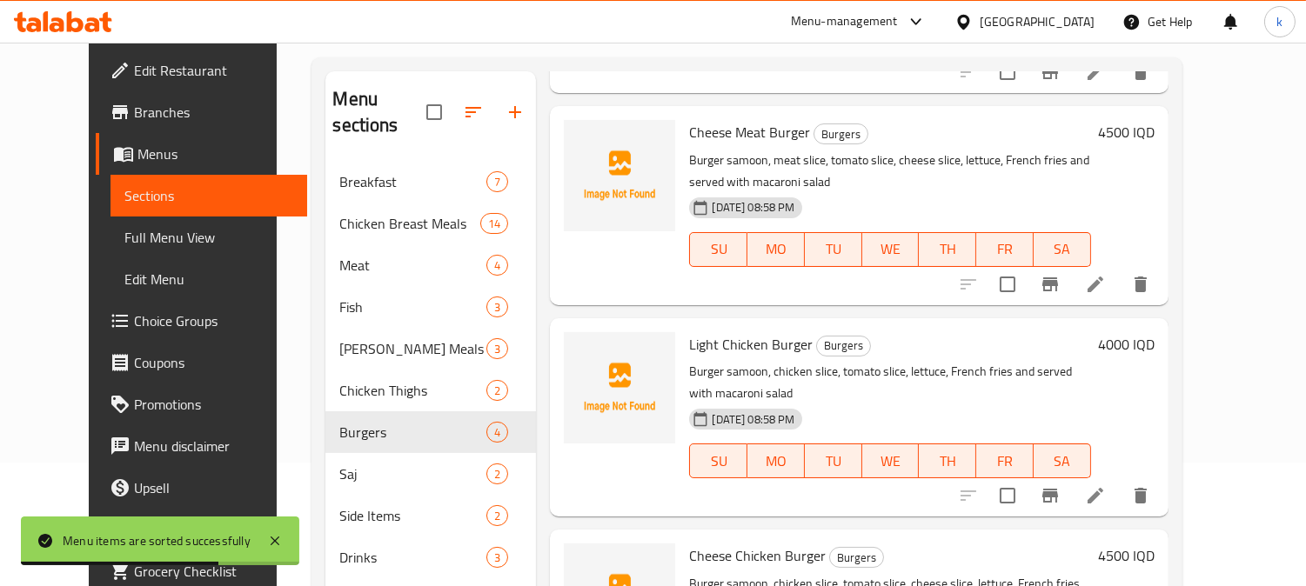
scroll to position [244, 0]
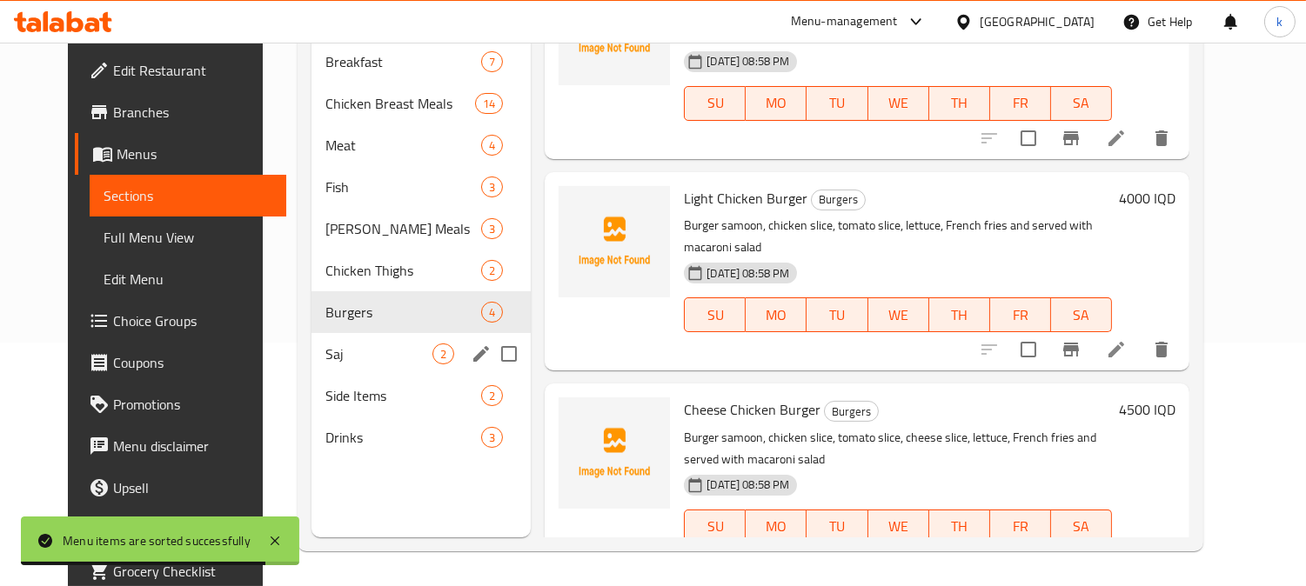
click at [381, 344] on span "Saj" at bounding box center [378, 354] width 107 height 21
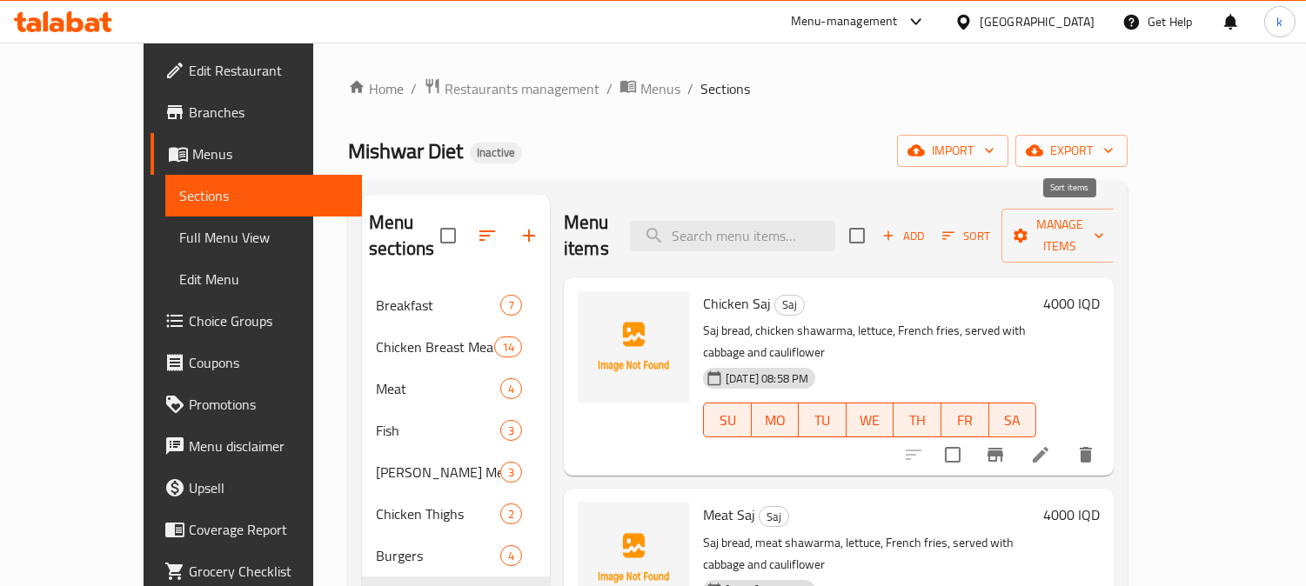
click at [956, 230] on icon "button" at bounding box center [948, 236] width 16 height 16
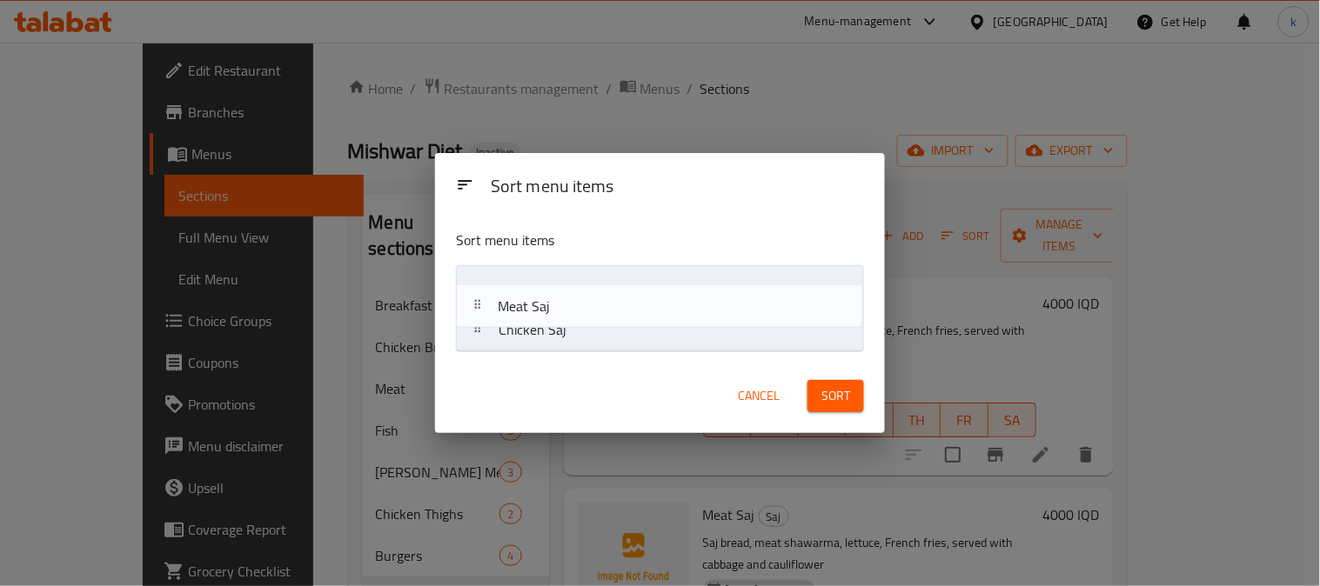
drag, startPoint x: 557, startPoint y: 339, endPoint x: 553, endPoint y: 305, distance: 34.1
click at [553, 305] on nav "Chicken Saj Meat Saj" at bounding box center [660, 308] width 408 height 87
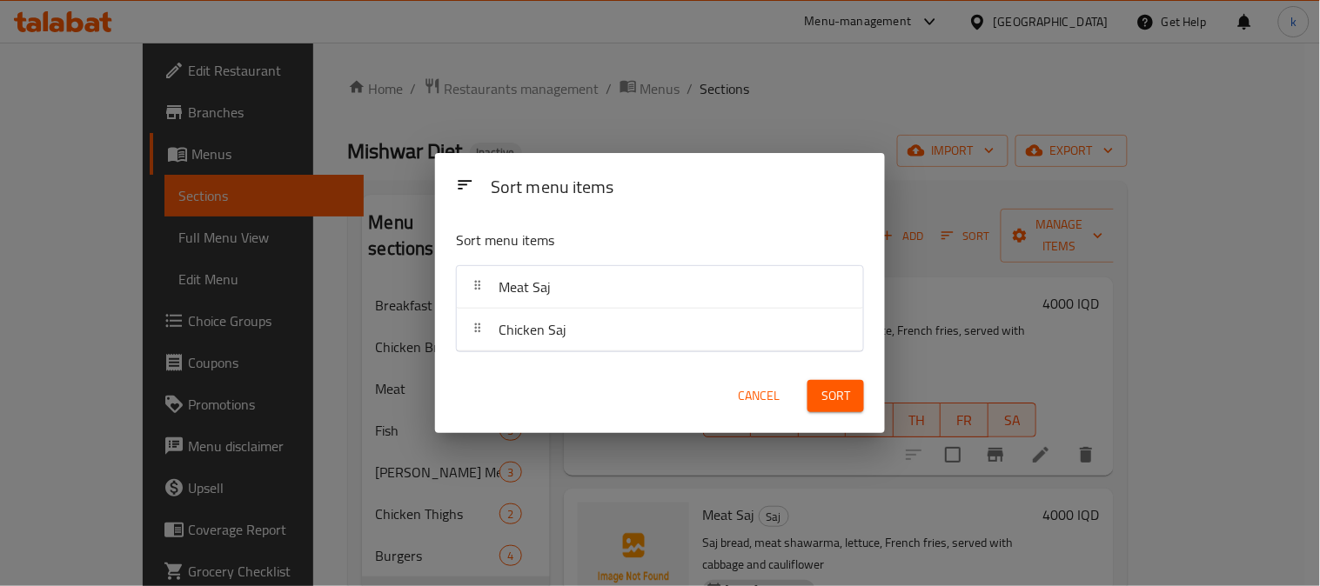
click at [819, 387] on button "Sort" at bounding box center [835, 396] width 57 height 32
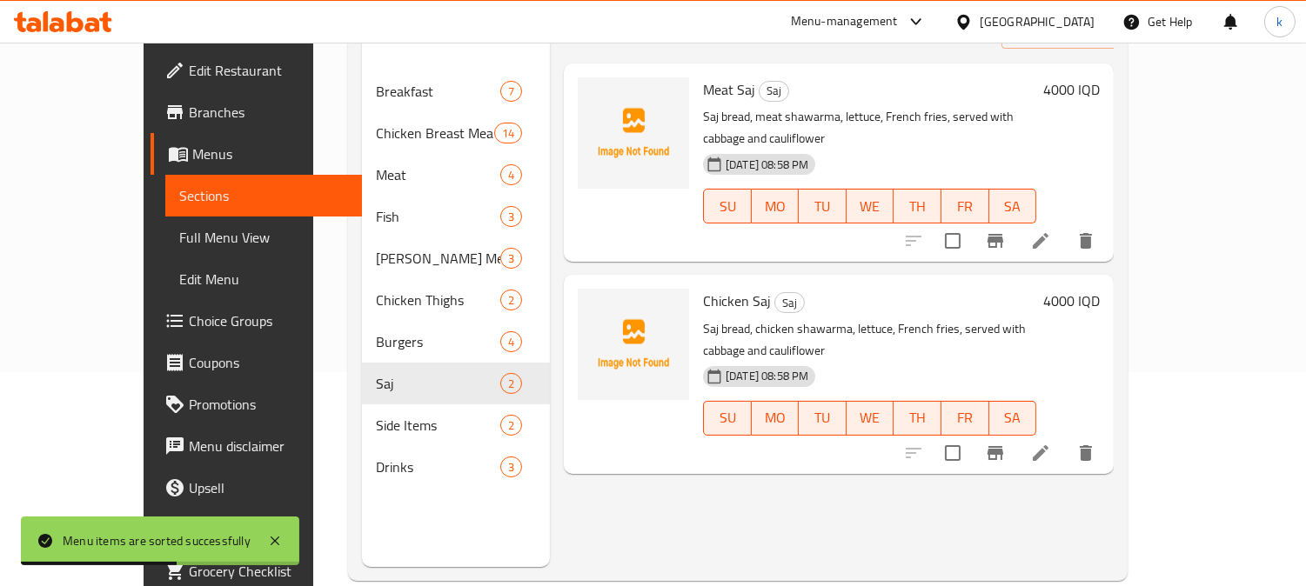
scroll to position [244, 0]
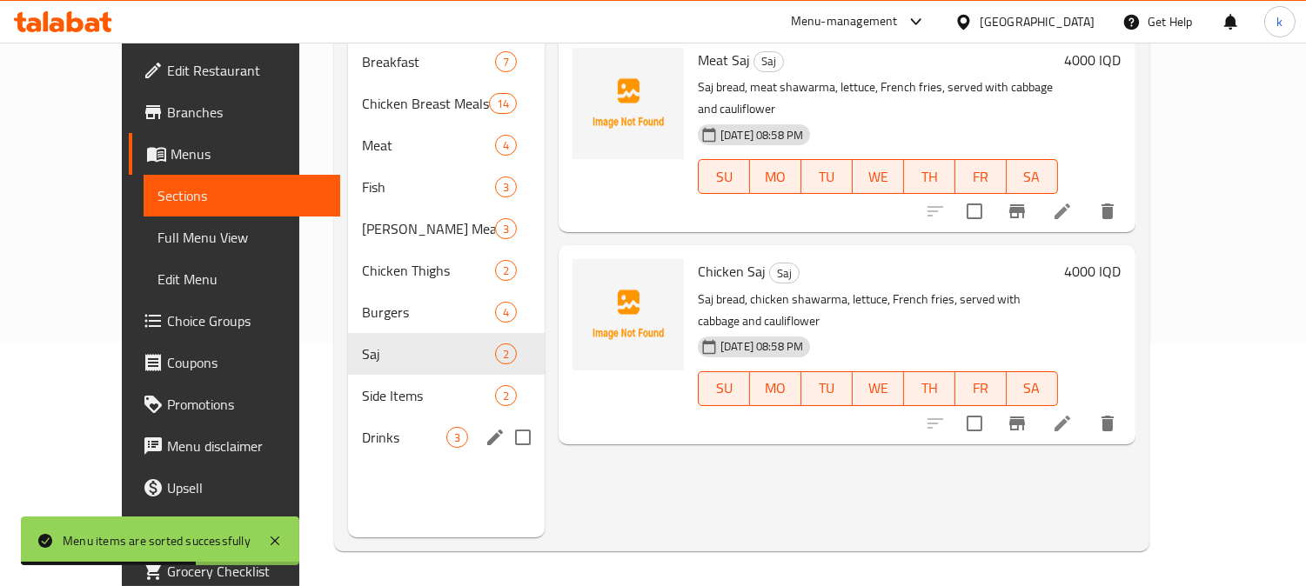
click at [348, 417] on div "Drinks 3" at bounding box center [446, 438] width 197 height 42
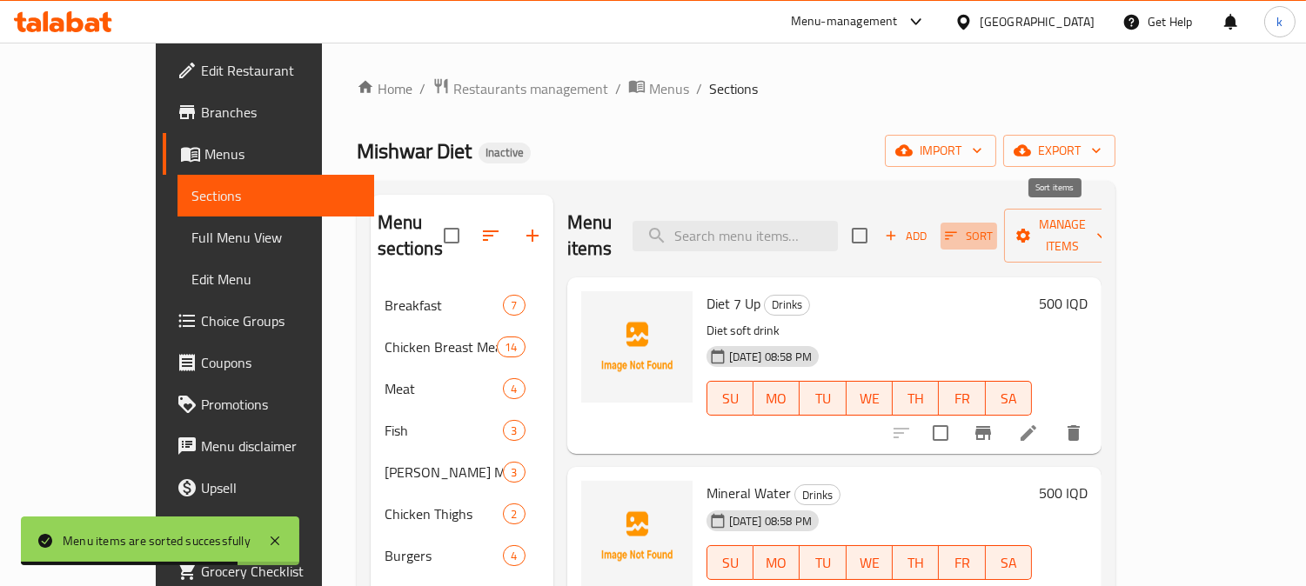
click at [993, 226] on span "Sort" at bounding box center [969, 236] width 48 height 20
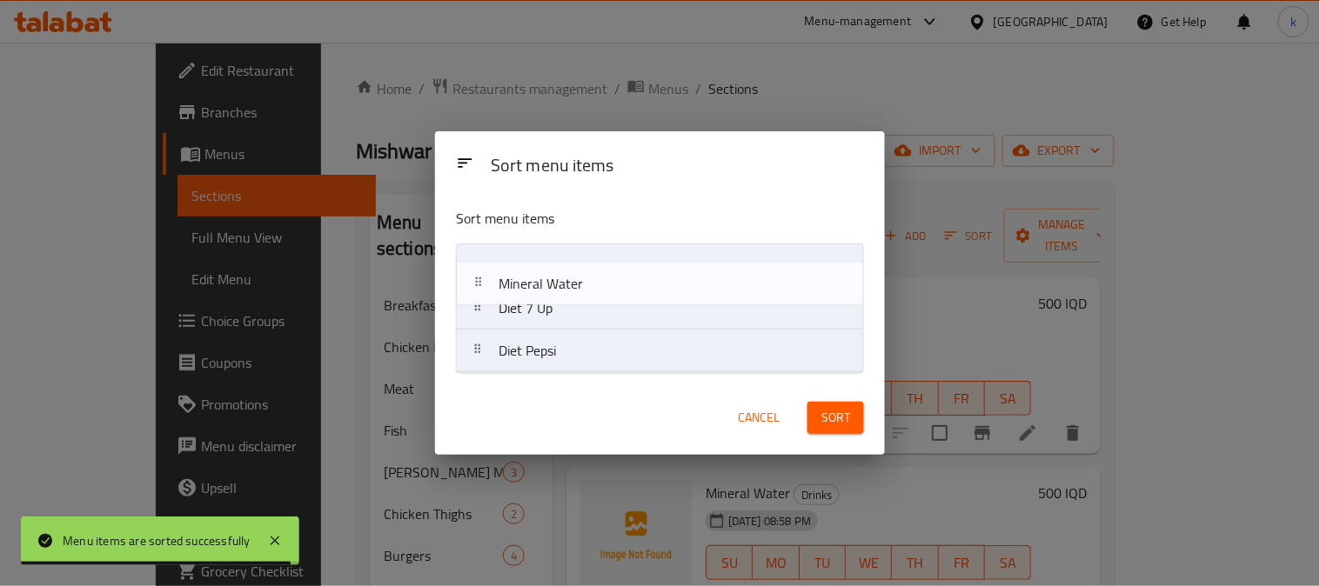
drag, startPoint x: 493, startPoint y: 319, endPoint x: 496, endPoint y: 276, distance: 43.6
click at [492, 271] on nav "Diet 7 Up Mineral Water Diet Pepsi" at bounding box center [660, 309] width 408 height 130
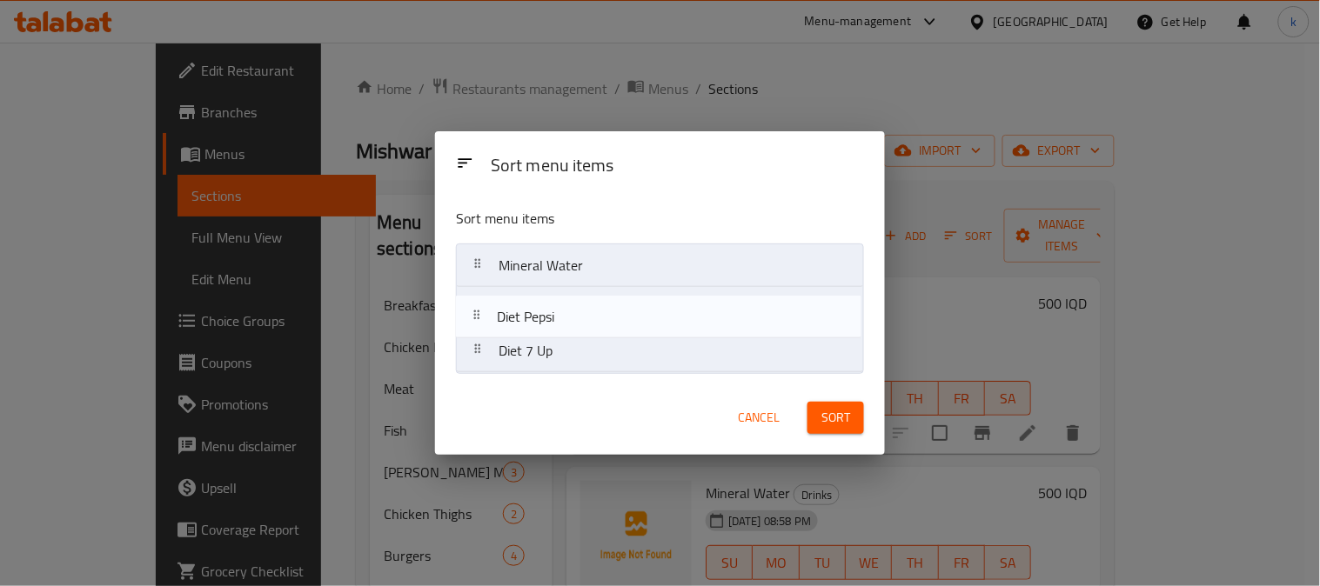
drag, startPoint x: 511, startPoint y: 361, endPoint x: 508, endPoint y: 318, distance: 42.7
click at [508, 318] on nav "Mineral Water Diet 7 Up Diet Pepsi" at bounding box center [660, 309] width 408 height 130
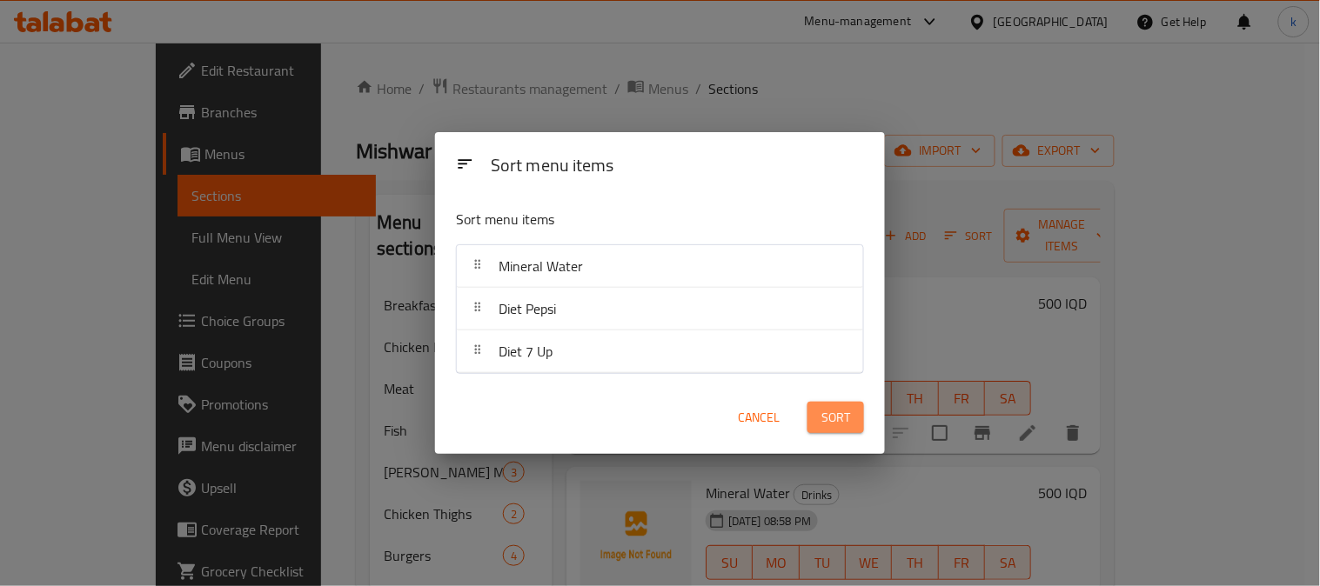
click at [832, 411] on span "Sort" at bounding box center [835, 418] width 29 height 22
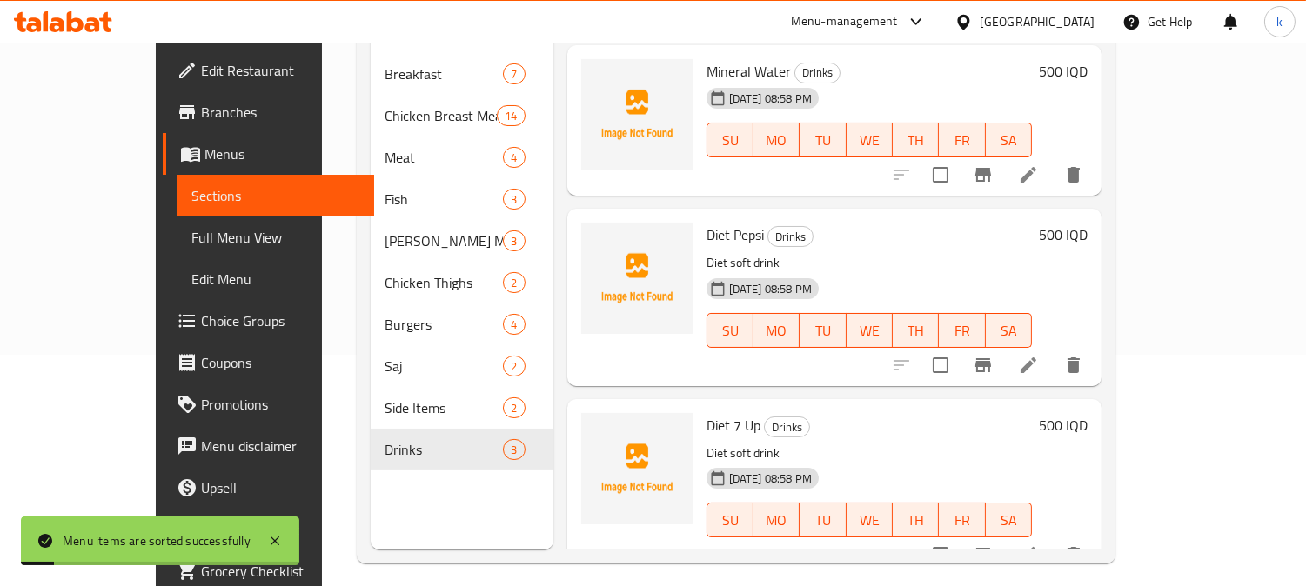
scroll to position [244, 0]
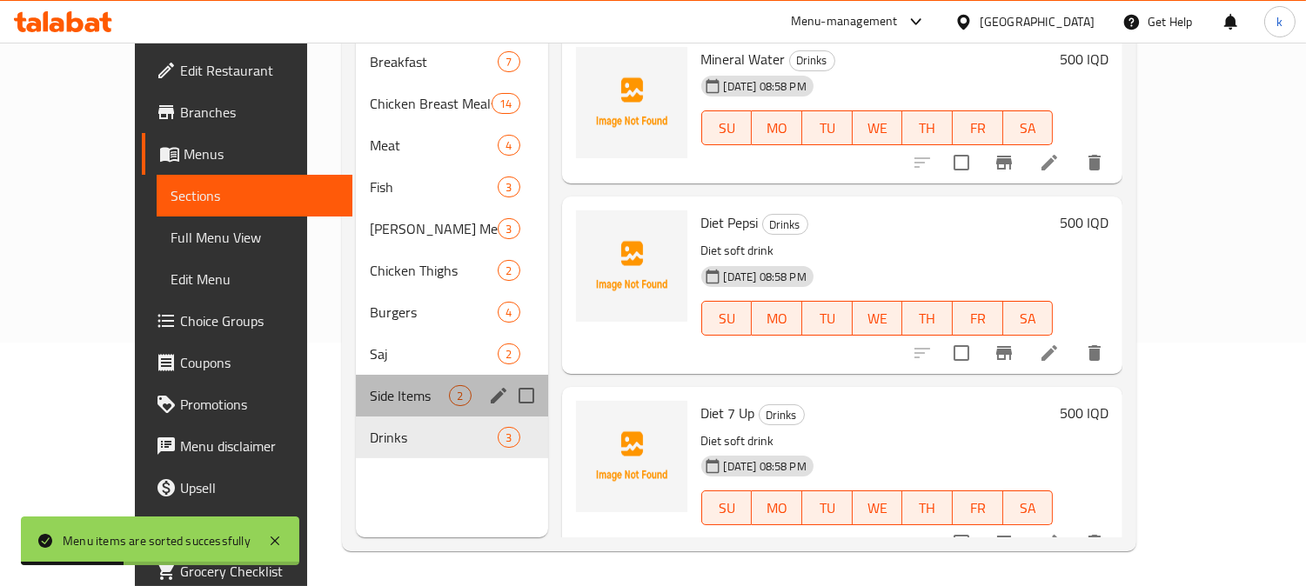
click at [356, 385] on div "Side Items 2" at bounding box center [451, 396] width 191 height 42
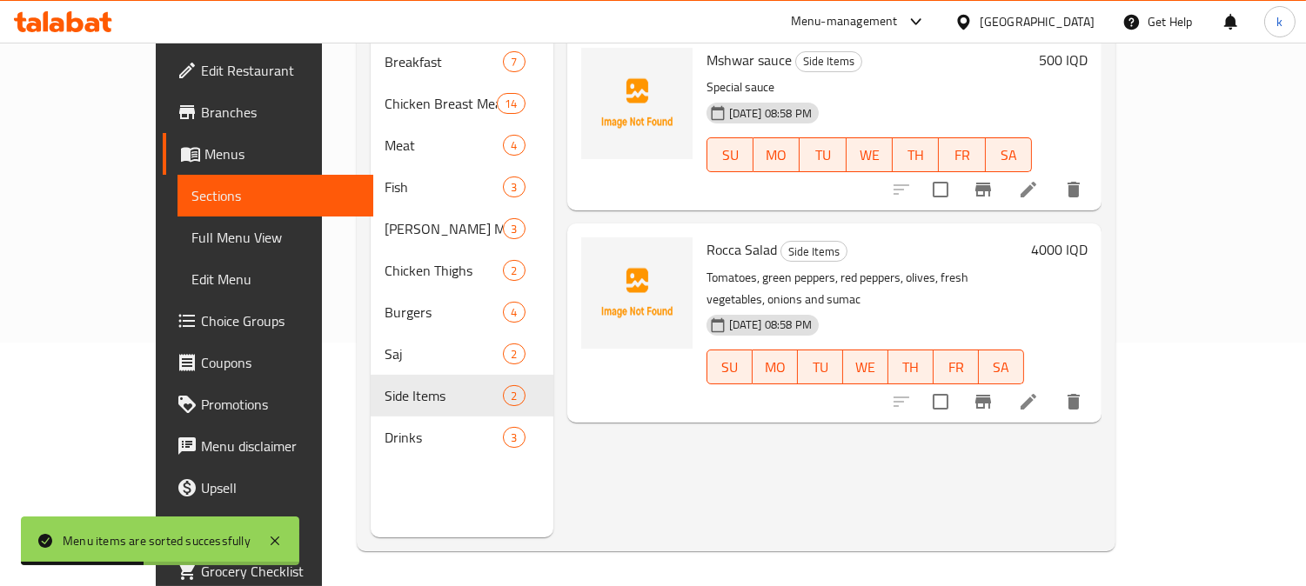
scroll to position [82, 0]
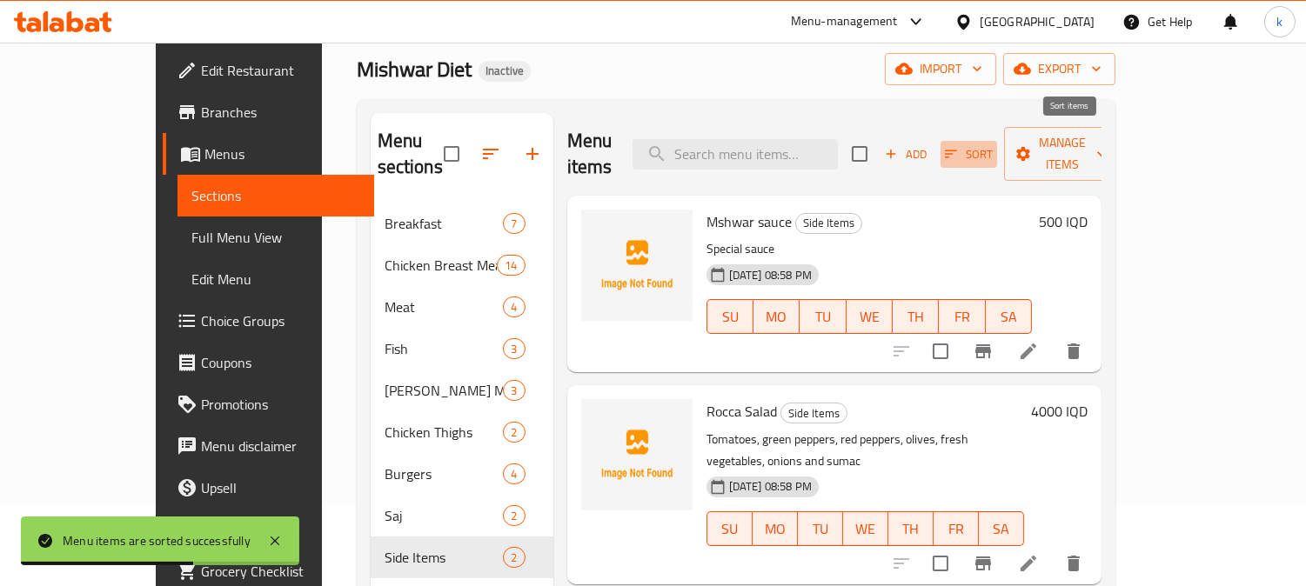
click at [993, 144] on span "Sort" at bounding box center [969, 154] width 48 height 20
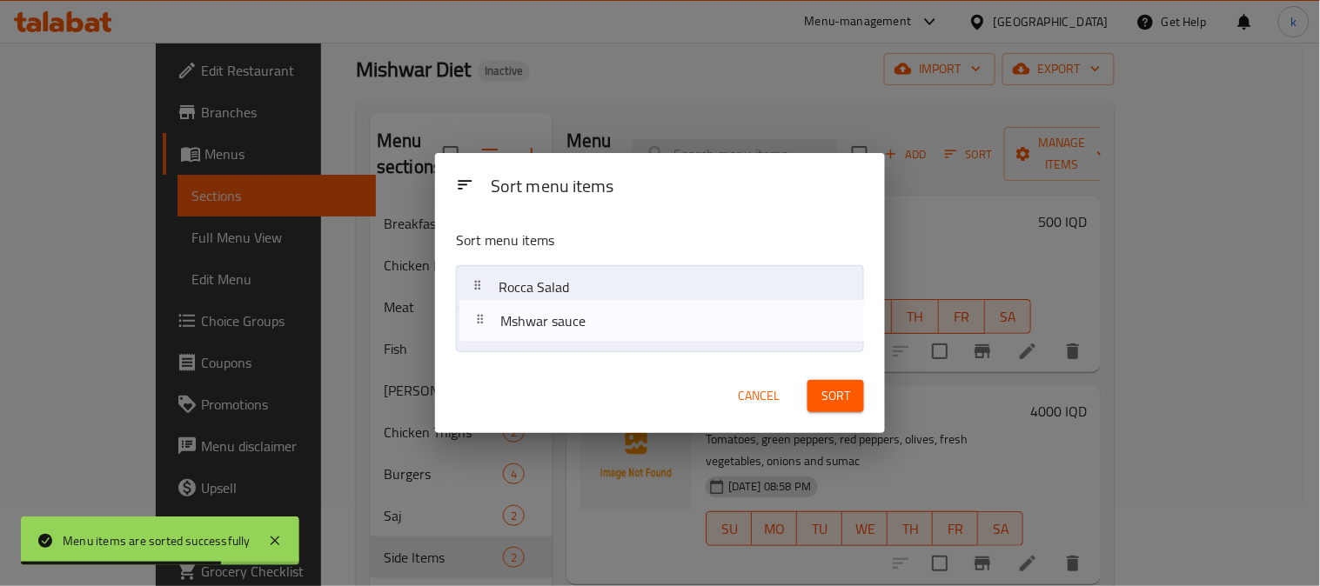
drag, startPoint x: 525, startPoint y: 284, endPoint x: 578, endPoint y: 338, distance: 75.1
click at [533, 335] on nav "Mshwar sauce Rocca Salad" at bounding box center [660, 308] width 408 height 87
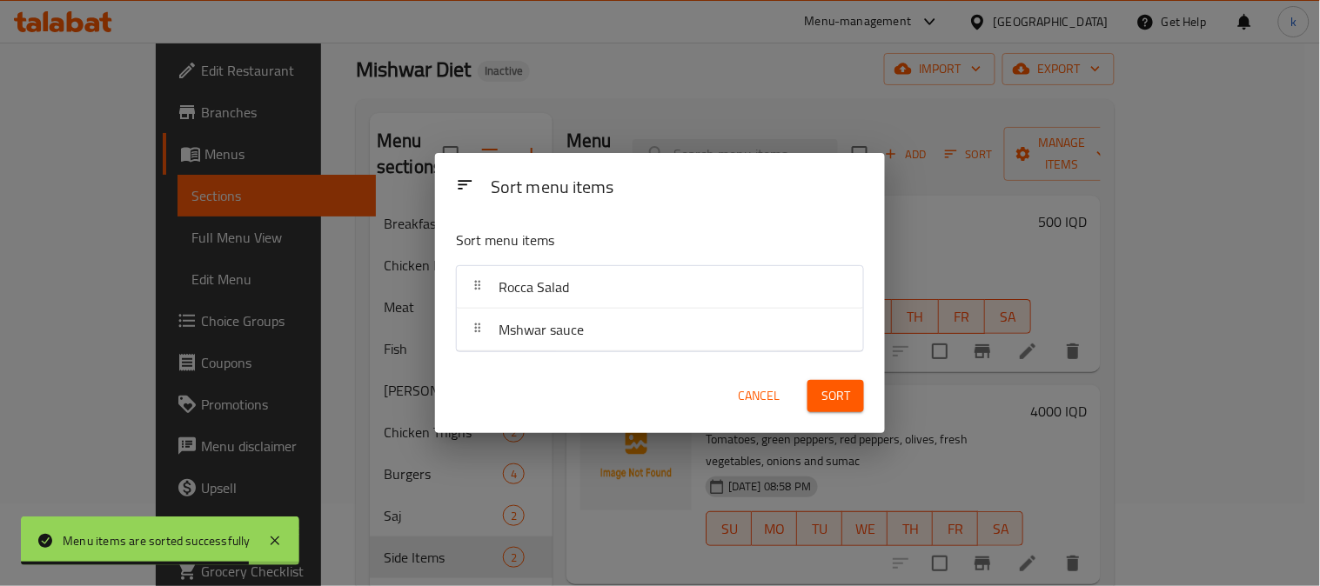
click at [825, 386] on span "Sort" at bounding box center [835, 396] width 29 height 22
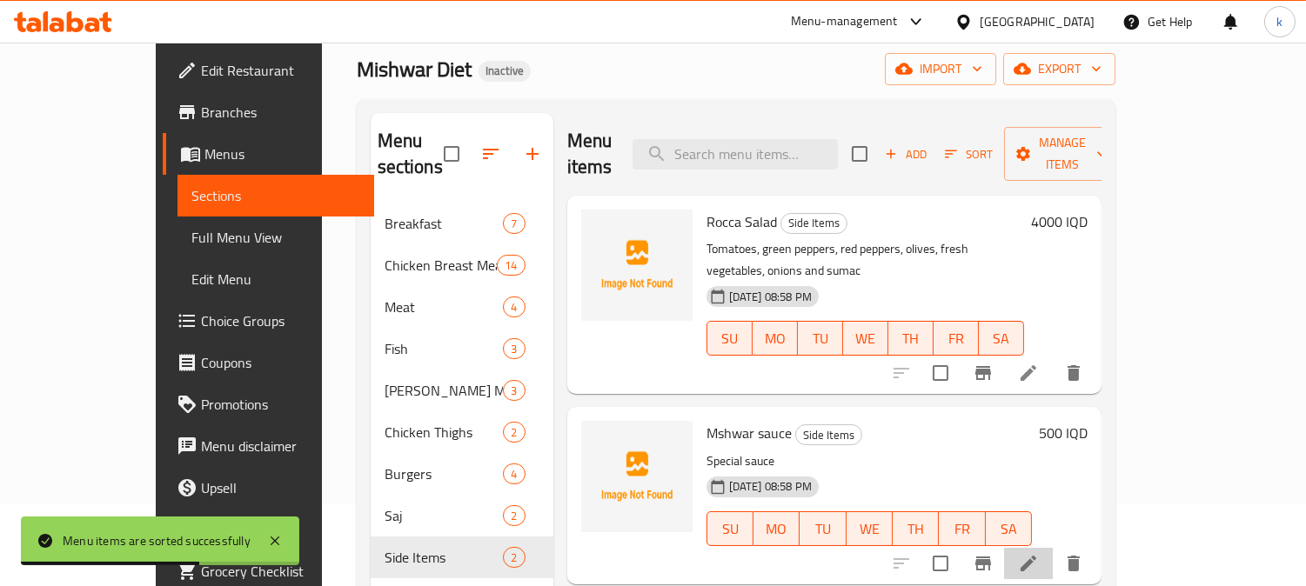
click at [1053, 548] on li at bounding box center [1028, 563] width 49 height 31
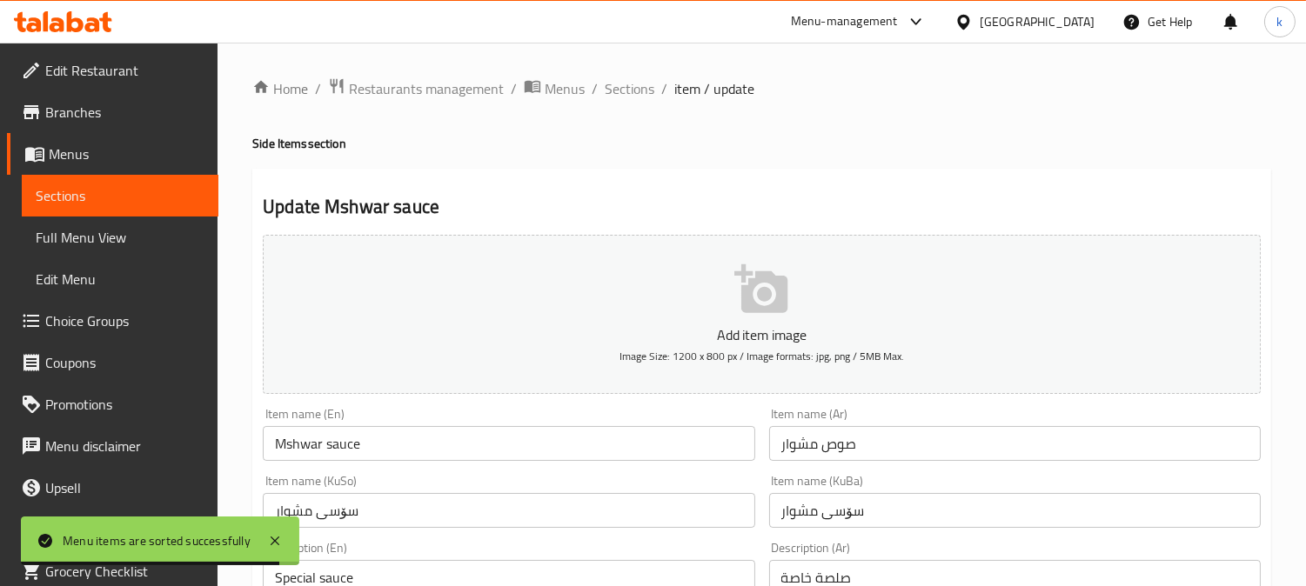
click at [298, 438] on input "Mshwar sauce" at bounding box center [508, 443] width 491 height 35
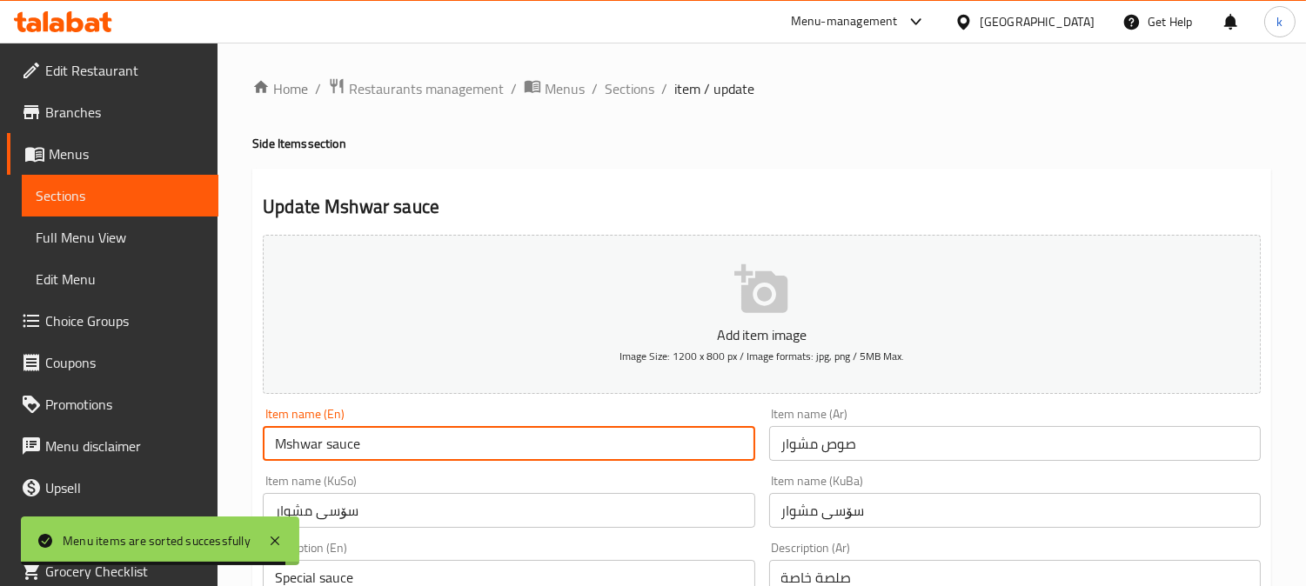
click at [298, 438] on input "Mshwar sauce" at bounding box center [508, 443] width 491 height 35
paste input "i"
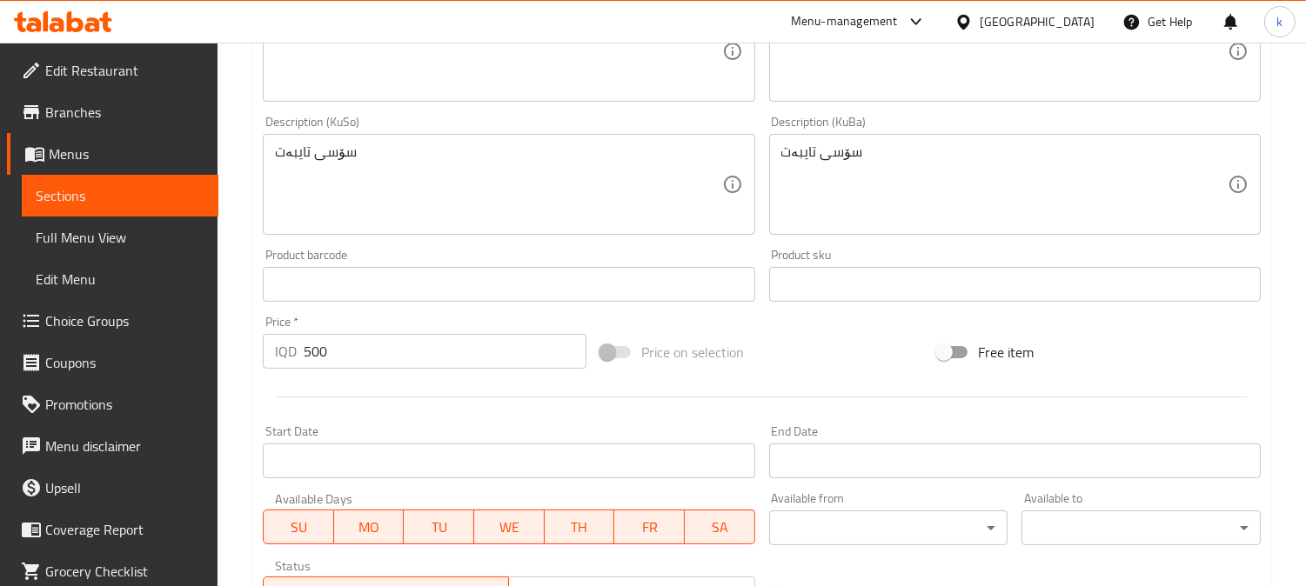
scroll to position [839, 0]
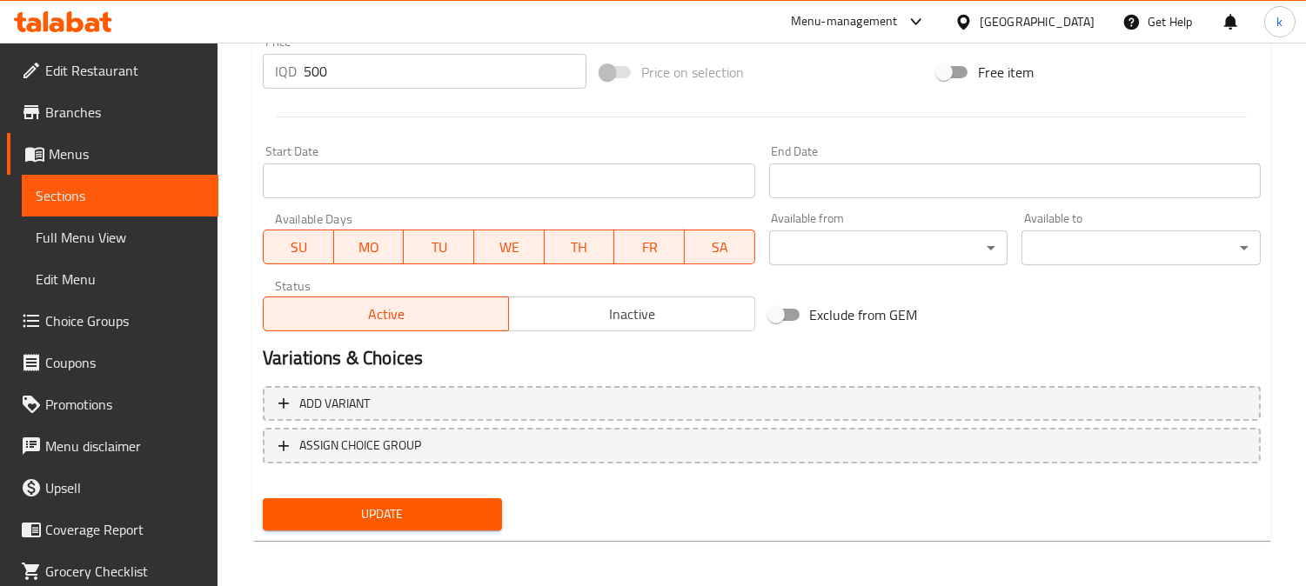
type input "Mishwar sauce"
click at [437, 508] on span "Update" at bounding box center [382, 515] width 211 height 22
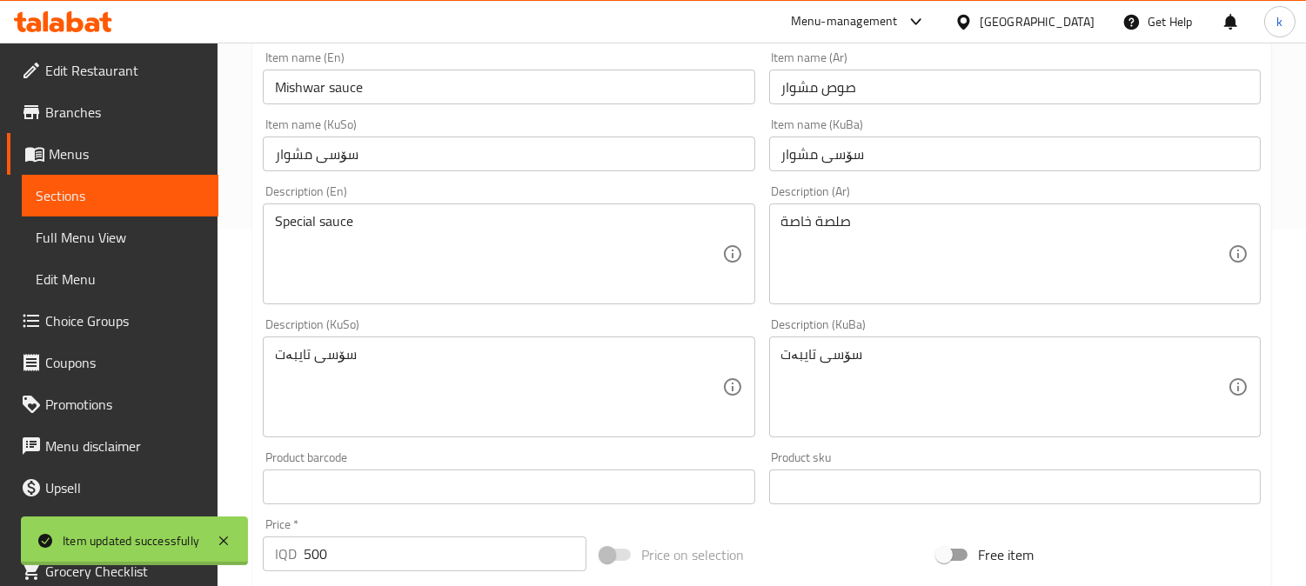
scroll to position [0, 0]
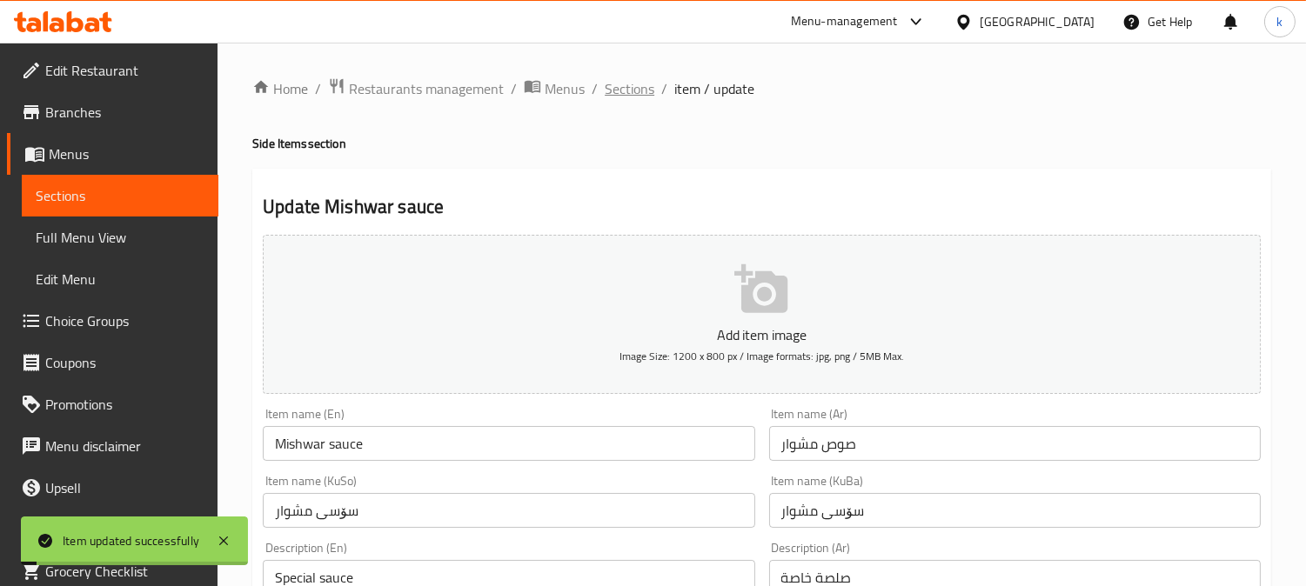
click at [645, 79] on span "Sections" at bounding box center [630, 88] width 50 height 21
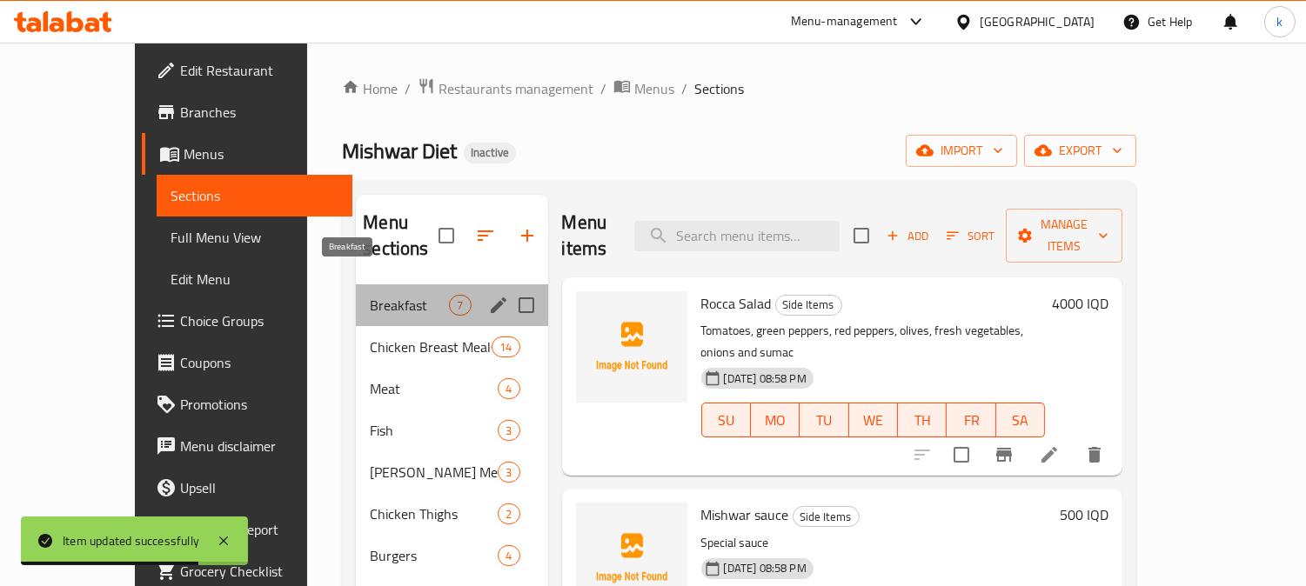
click at [370, 295] on span "Breakfast" at bounding box center [409, 305] width 79 height 21
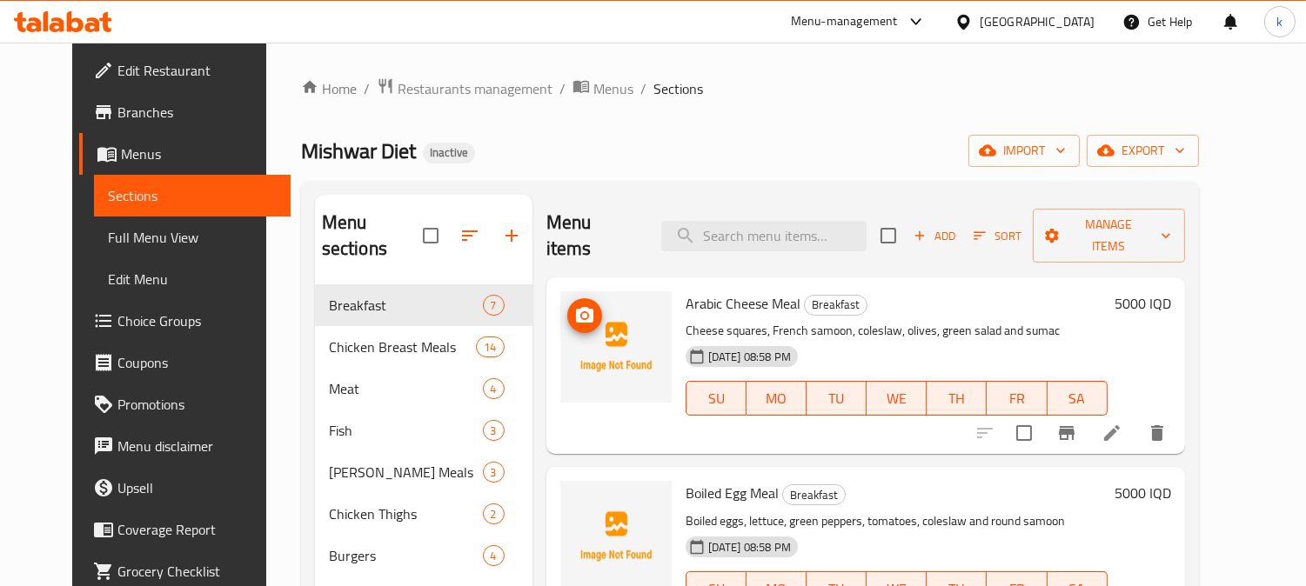
click at [580, 305] on span "upload picture" at bounding box center [584, 315] width 35 height 21
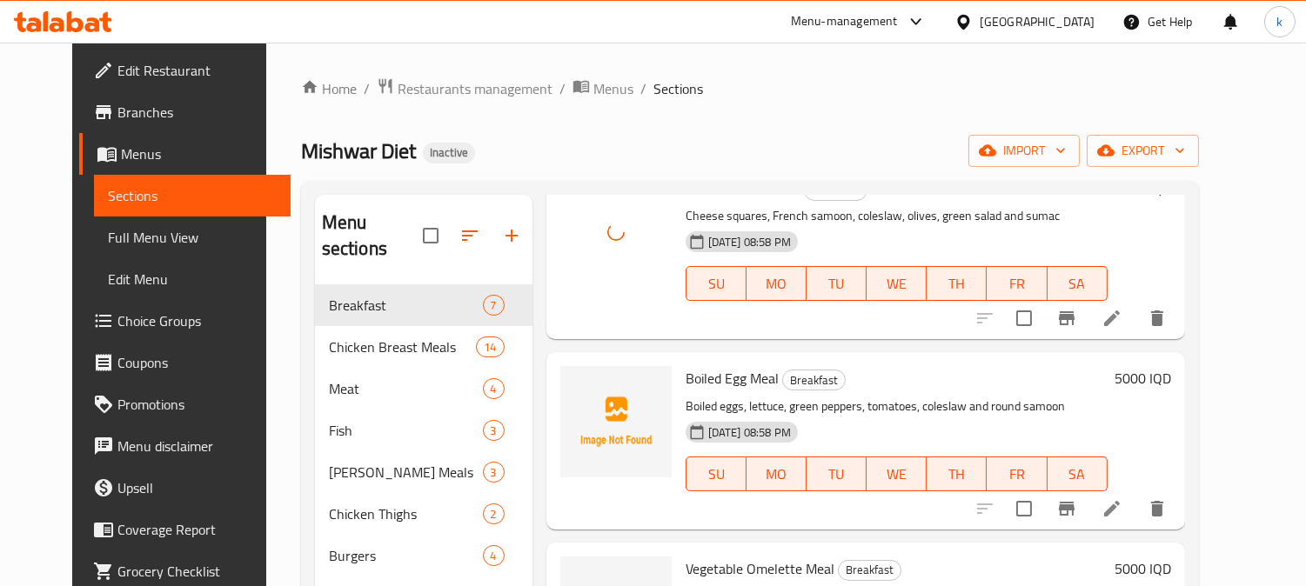
scroll to position [161, 0]
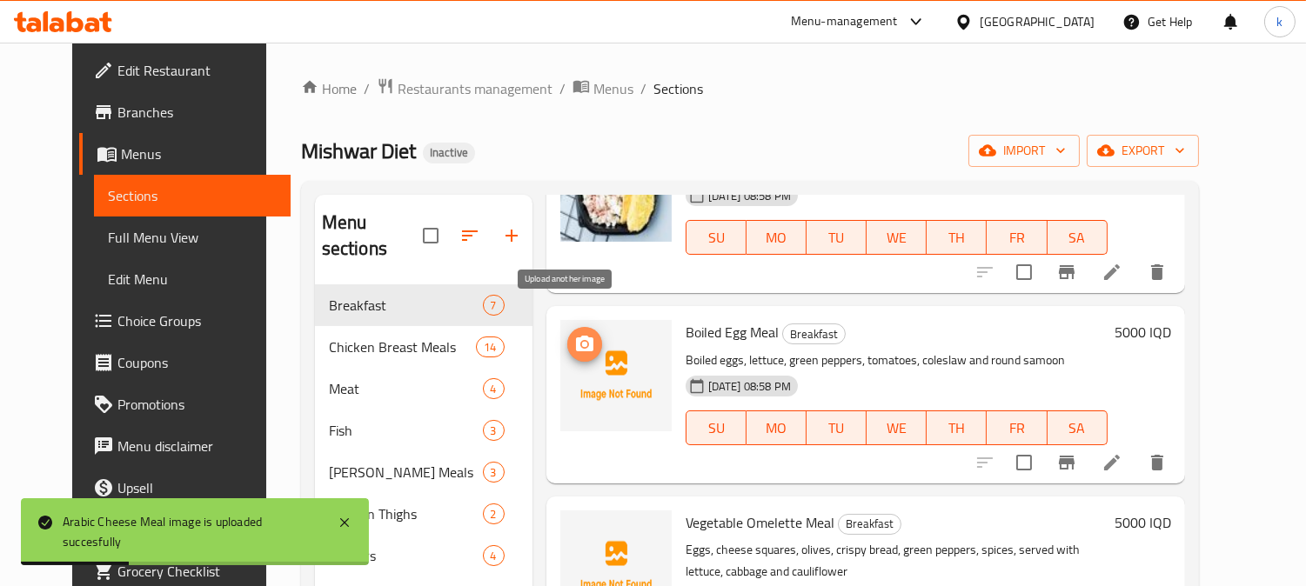
click at [567, 327] on button "upload picture" at bounding box center [584, 344] width 35 height 35
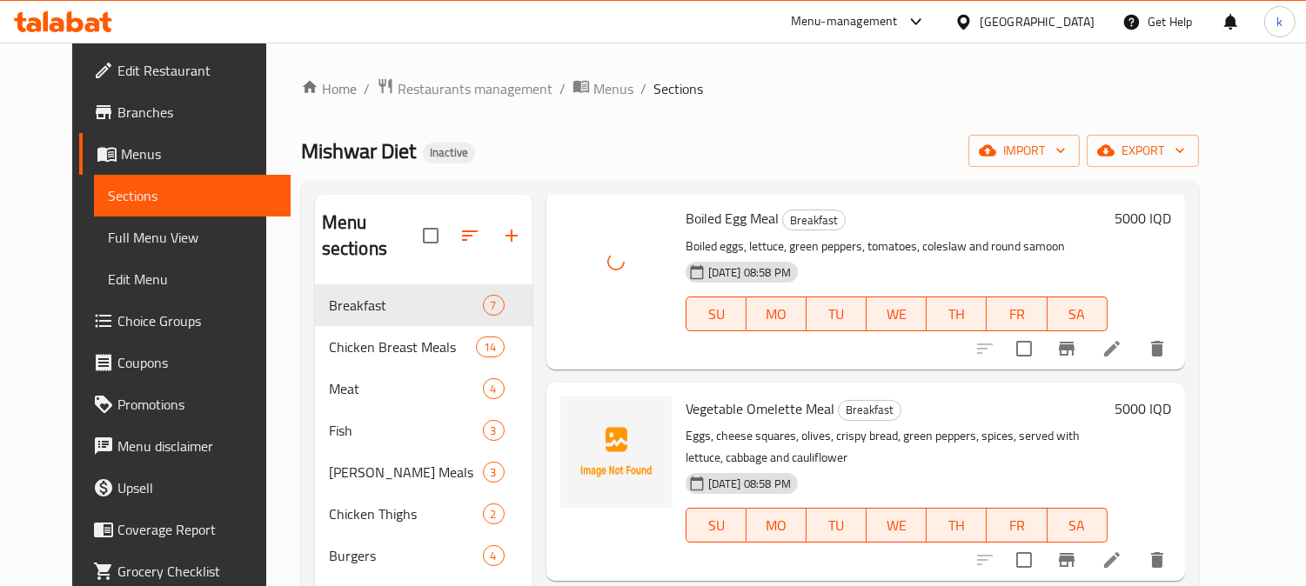
scroll to position [322, 0]
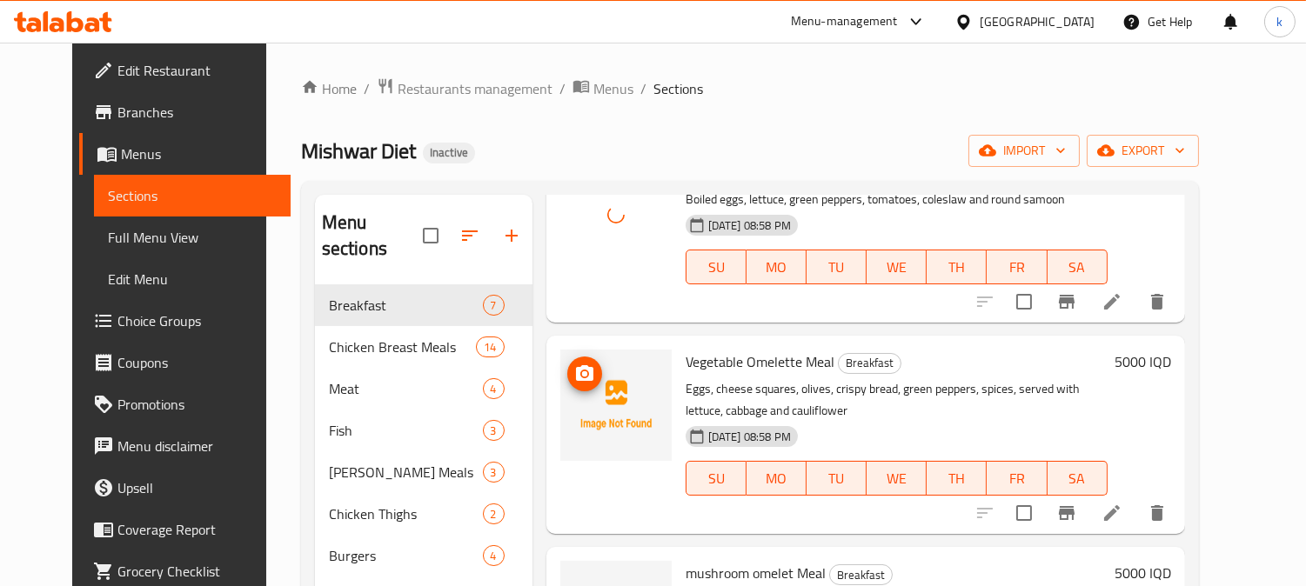
click at [578, 364] on span "upload picture" at bounding box center [584, 374] width 35 height 21
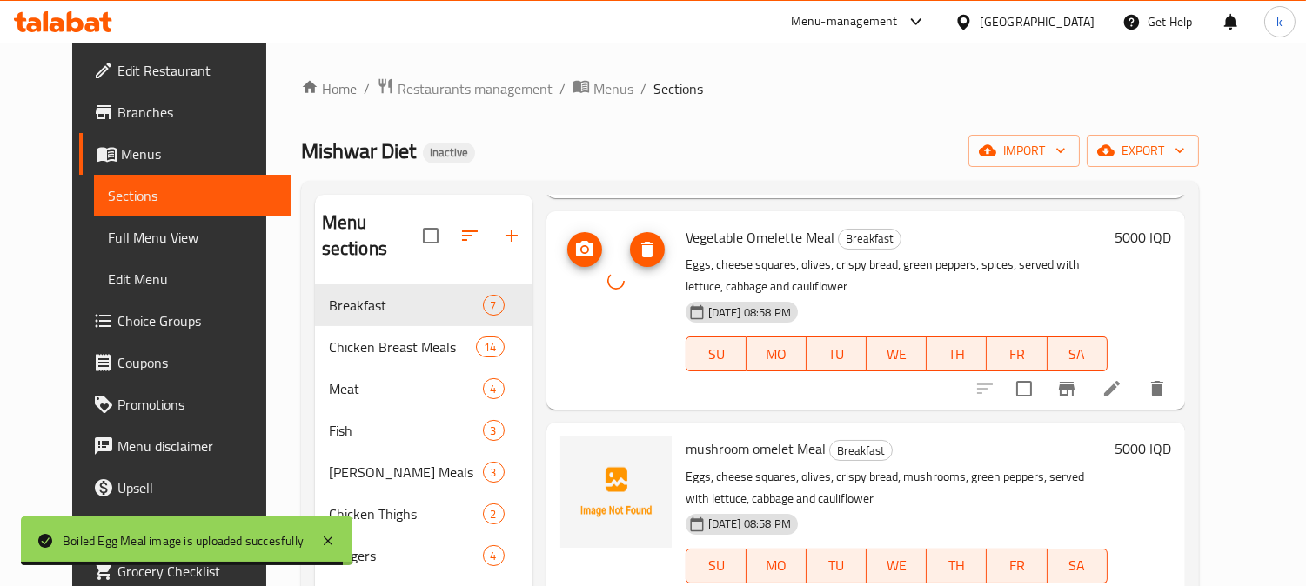
scroll to position [483, 0]
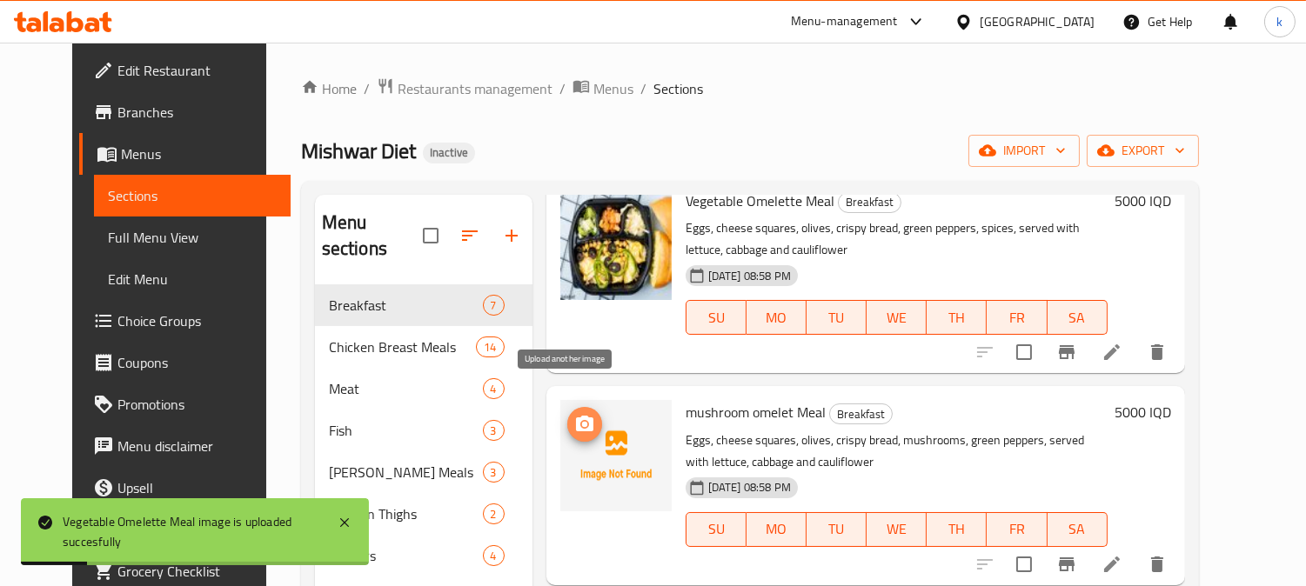
click at [577, 414] on span "upload picture" at bounding box center [584, 424] width 35 height 21
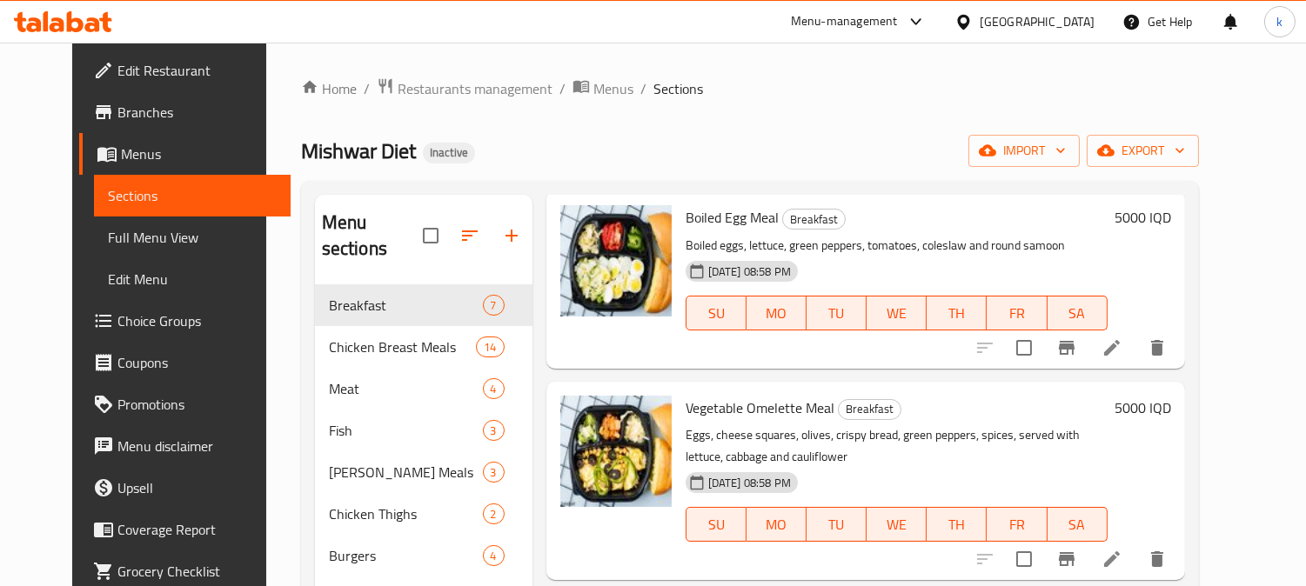
scroll to position [322, 0]
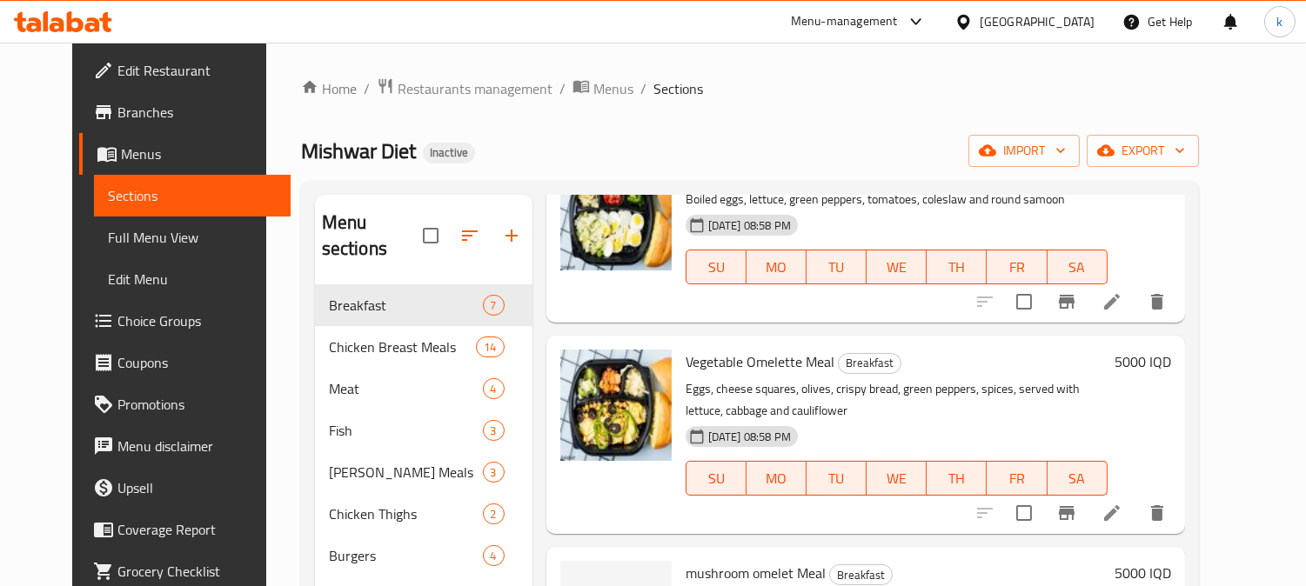
copy p "bread"
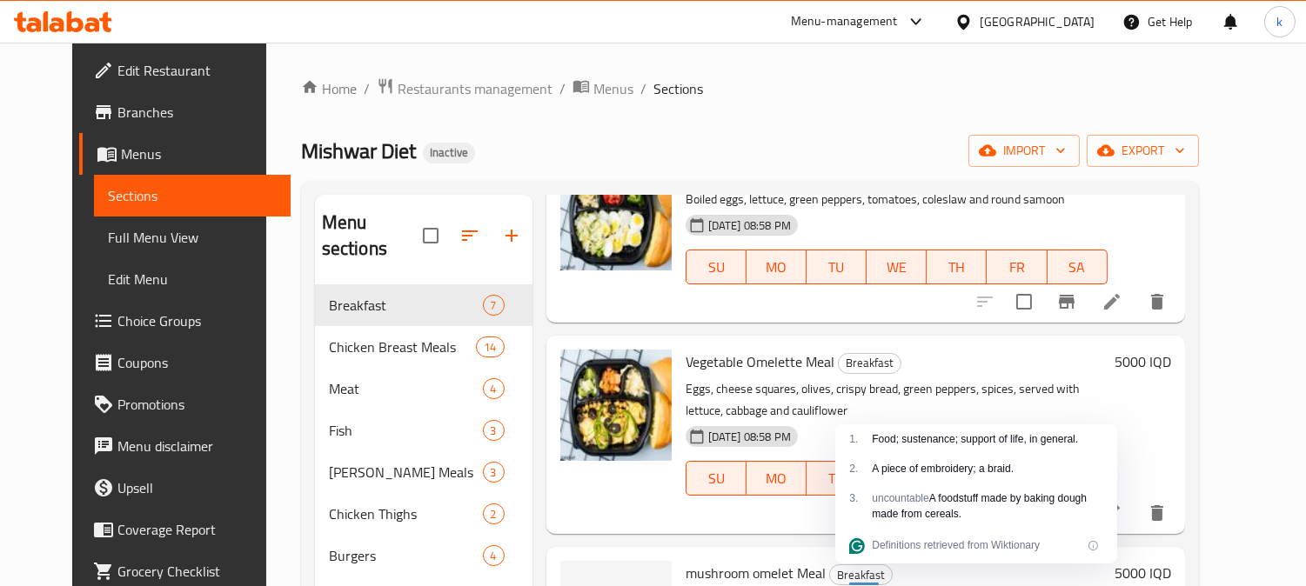
click at [736, 378] on p "Eggs, cheese squares, olives, crispy bread, green peppers, spices, served with …" at bounding box center [896, 399] width 422 height 43
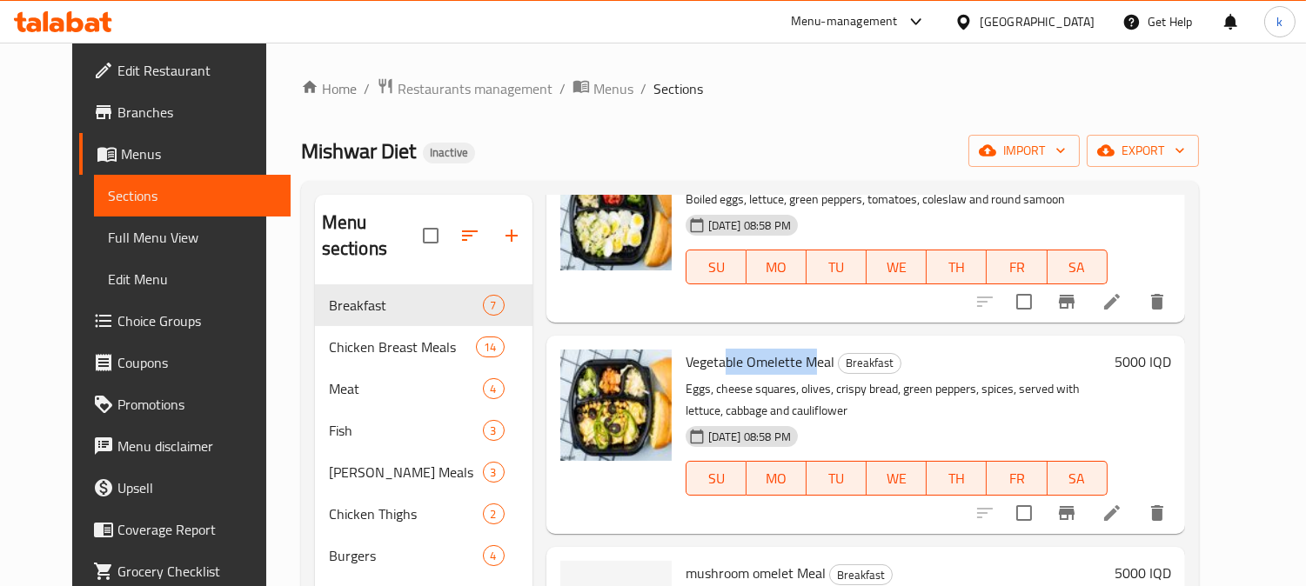
drag, startPoint x: 708, startPoint y: 335, endPoint x: 802, endPoint y: 339, distance: 94.1
click at [802, 349] on span "Vegetable Omelette Meal" at bounding box center [759, 362] width 149 height 26
click at [836, 378] on p "Eggs, cheese squares, olives, crispy bread, green peppers, spices, served with …" at bounding box center [896, 399] width 422 height 43
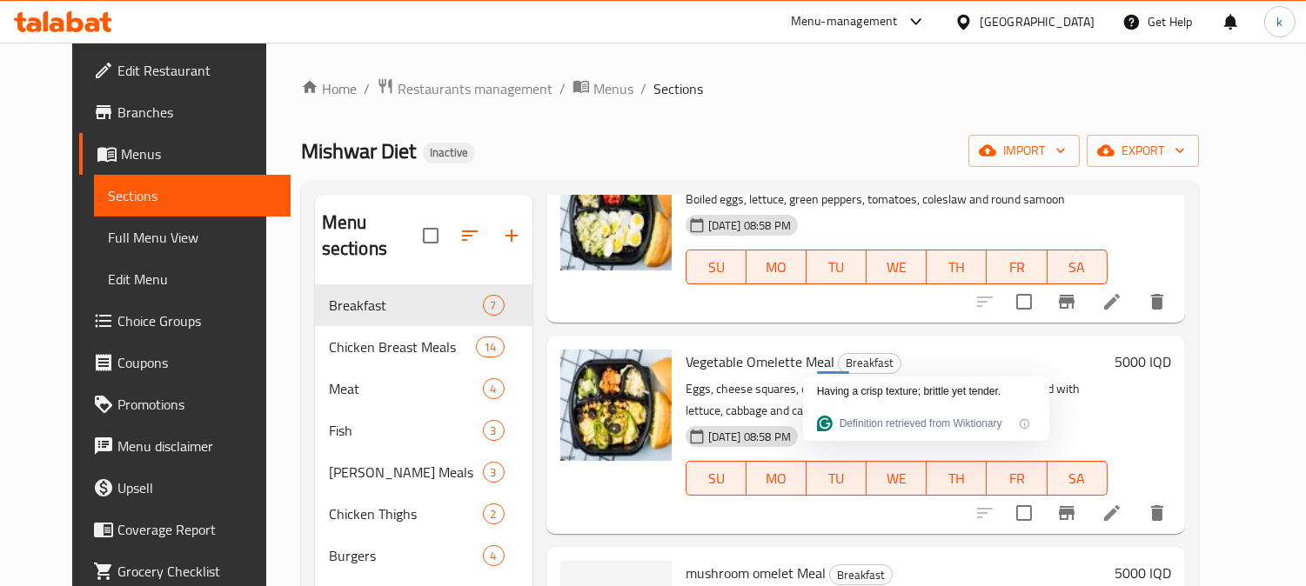
click at [859, 378] on p "Eggs, cheese squares, olives, crispy bread, green peppers, spices, served with …" at bounding box center [896, 399] width 422 height 43
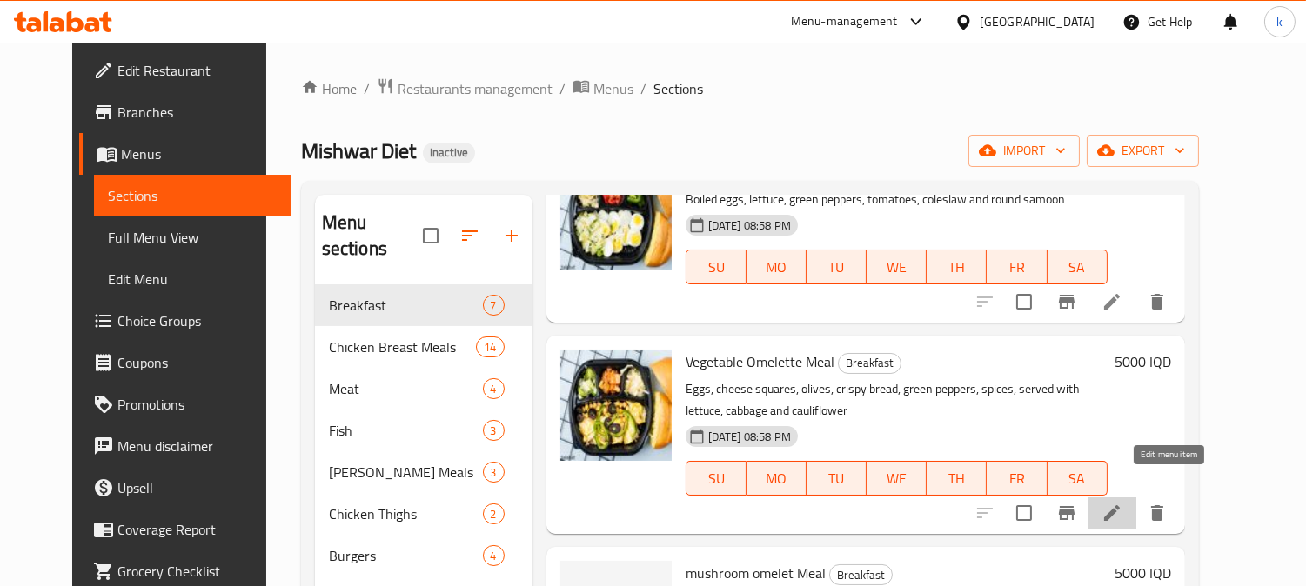
click at [1122, 503] on icon at bounding box center [1111, 513] width 21 height 21
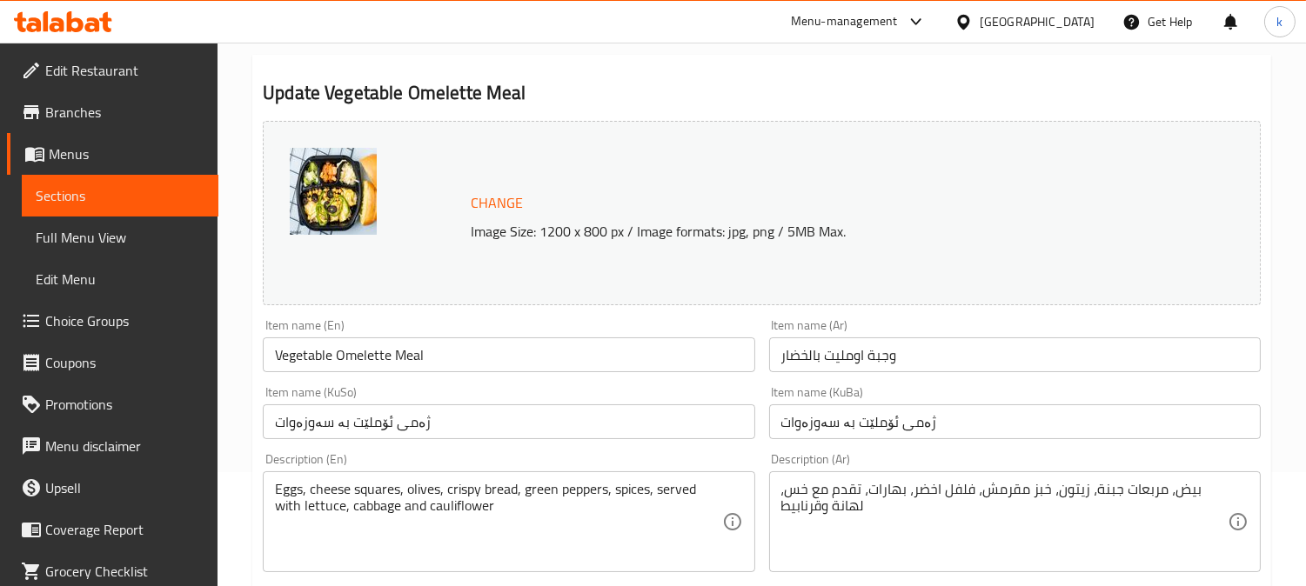
scroll to position [161, 0]
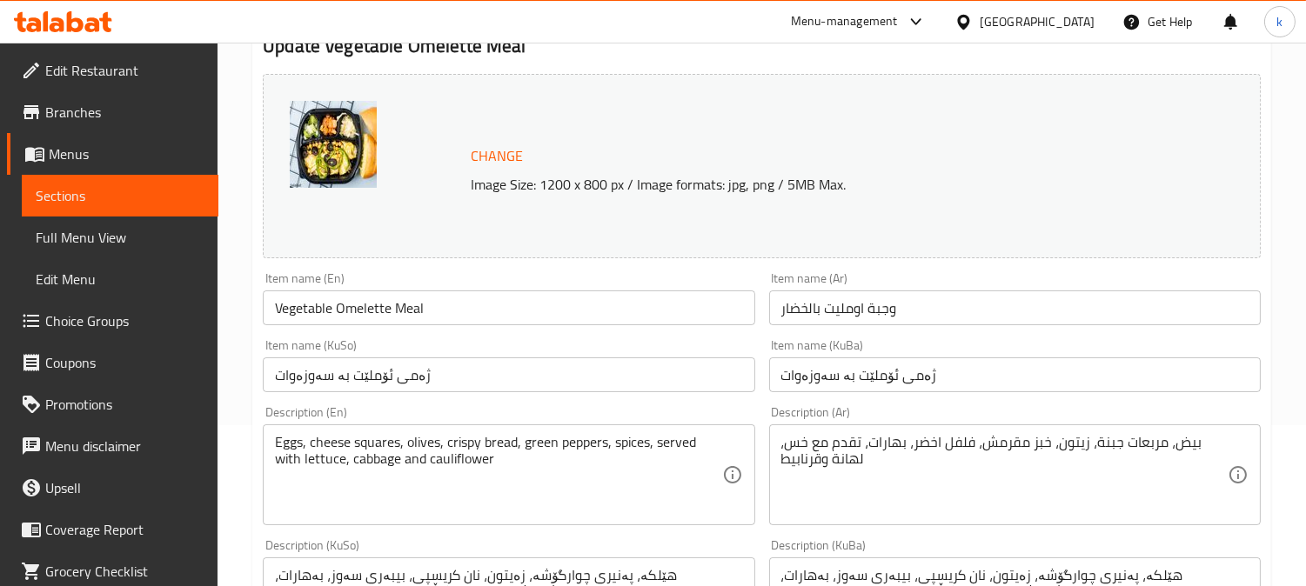
click at [365, 298] on input "Vegetable Omelette Meal" at bounding box center [508, 308] width 491 height 35
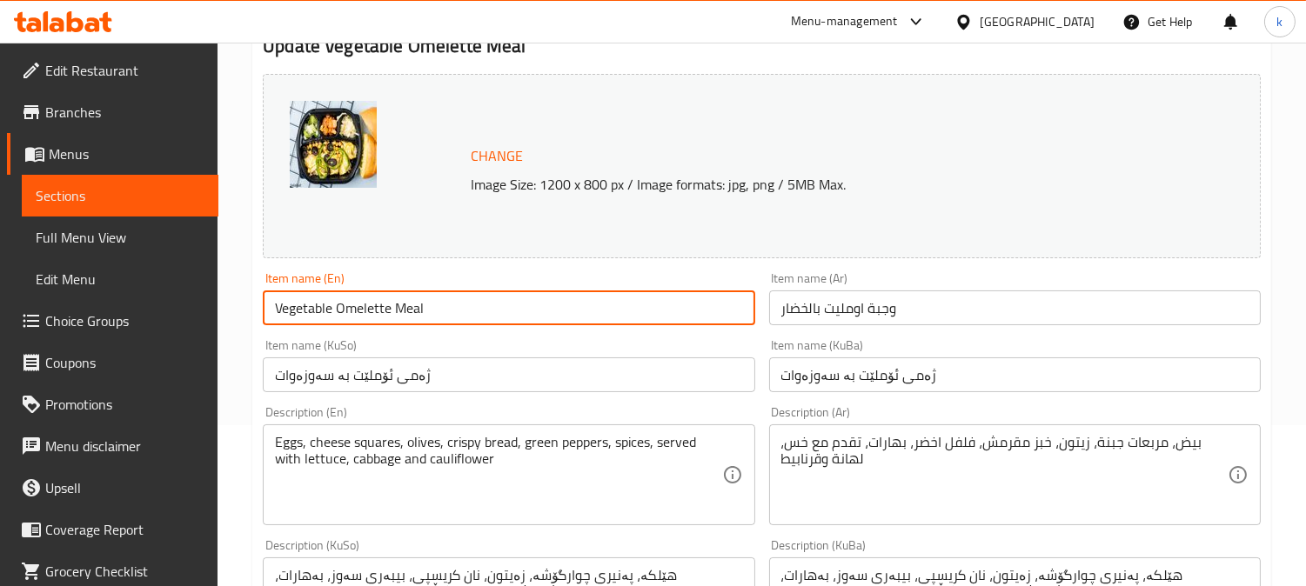
click at [365, 298] on input "Vegetable Omelette Meal" at bounding box center [508, 308] width 491 height 35
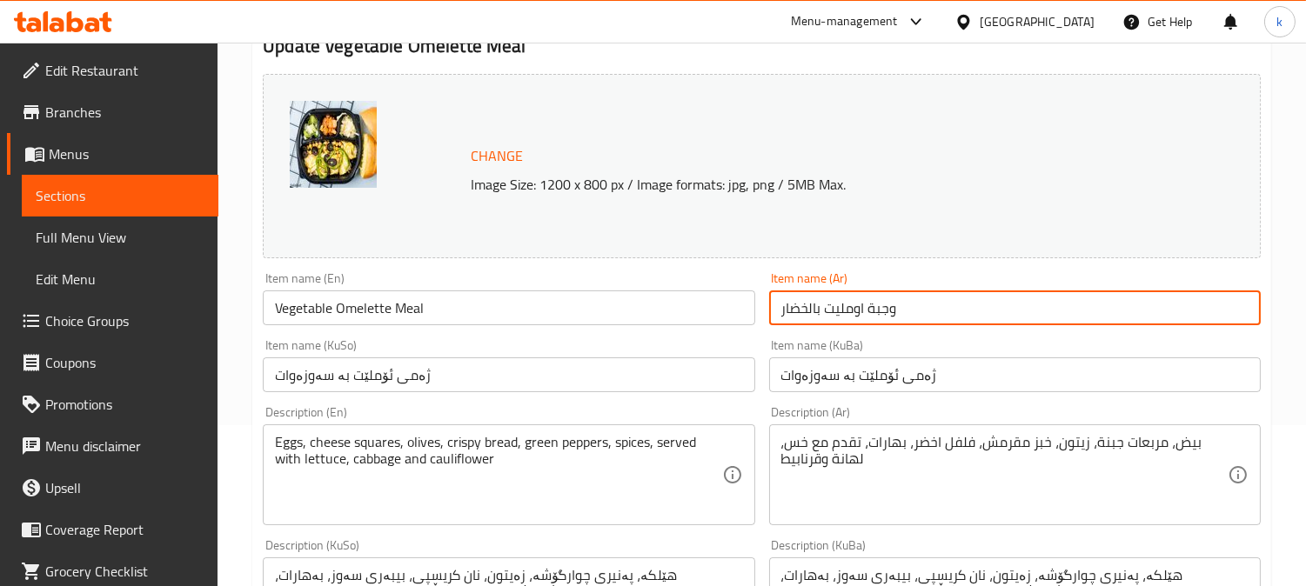
click at [924, 307] on input "وجبة اومليت بالخضار" at bounding box center [1014, 308] width 491 height 35
click at [892, 371] on input "ژەمی ئۆملێت بە سەوزەوات" at bounding box center [1014, 375] width 491 height 35
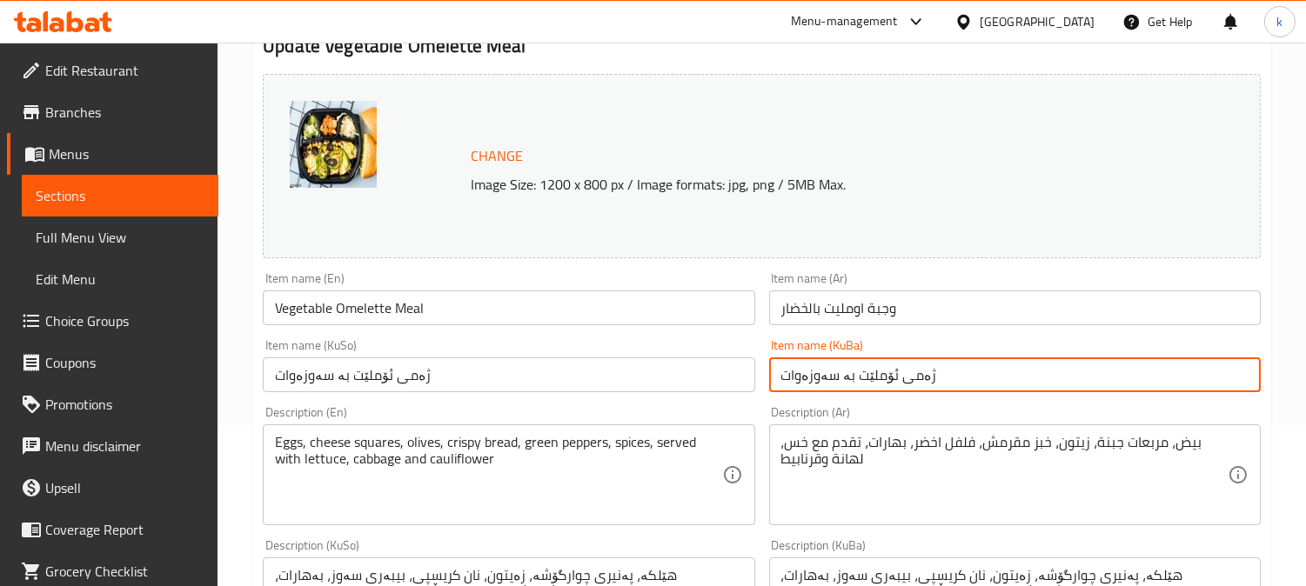
click at [892, 371] on input "ژەمی ئۆملێت بە سەوزەوات" at bounding box center [1014, 375] width 491 height 35
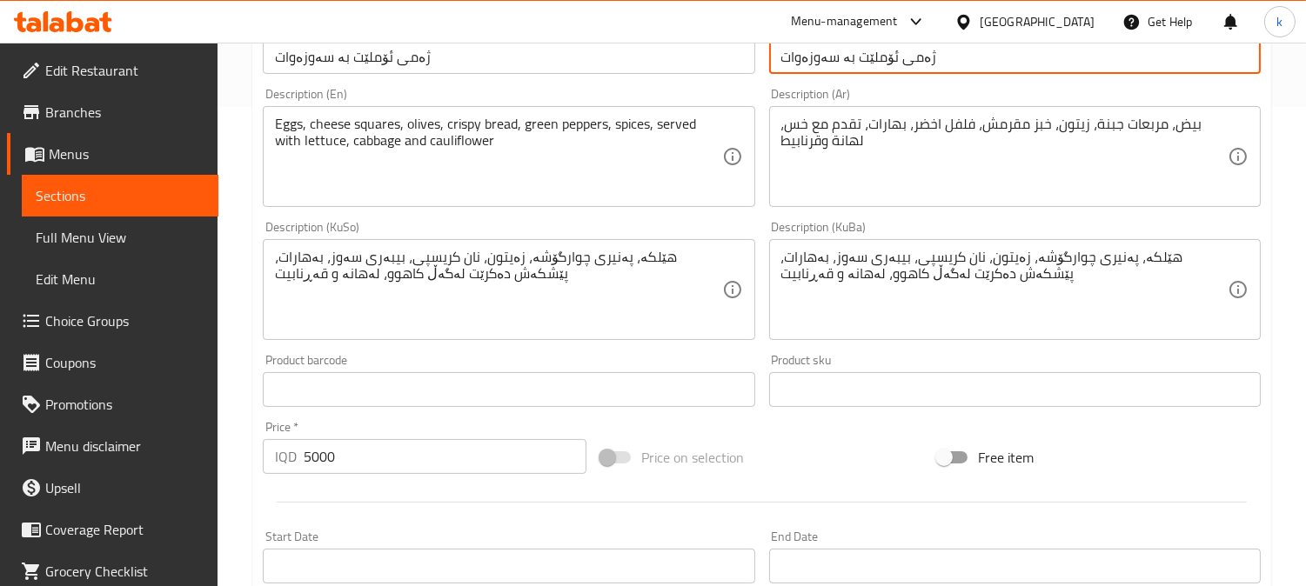
scroll to position [483, 0]
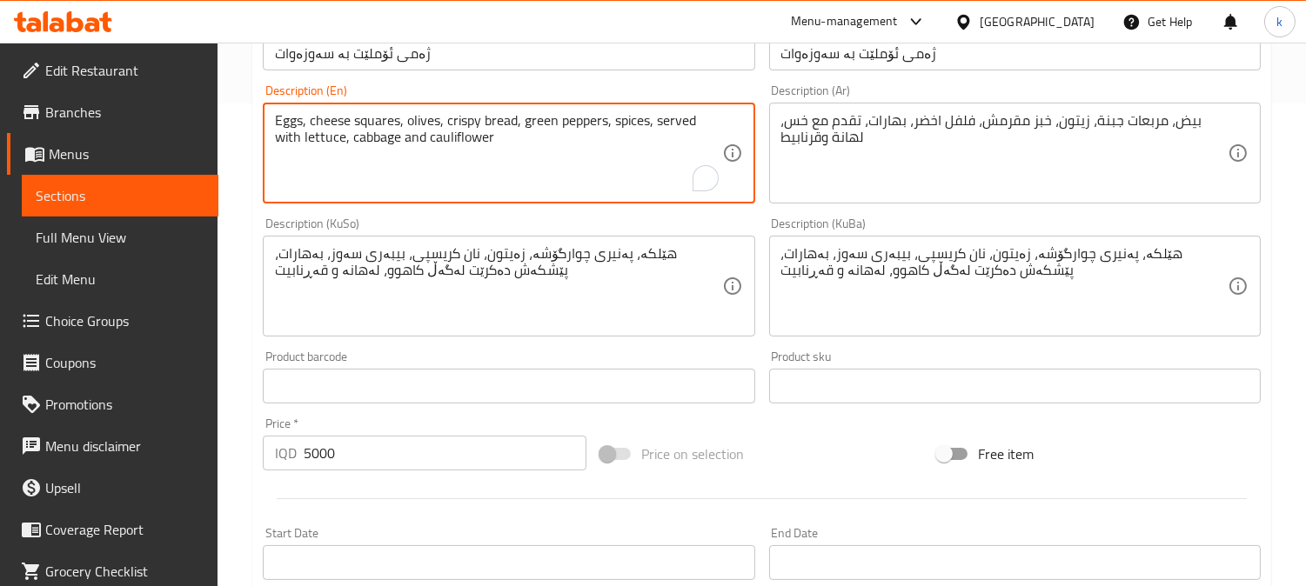
click at [471, 145] on textarea "Eggs, cheese squares, olives, crispy bread, green peppers, spices, served with …" at bounding box center [498, 153] width 446 height 83
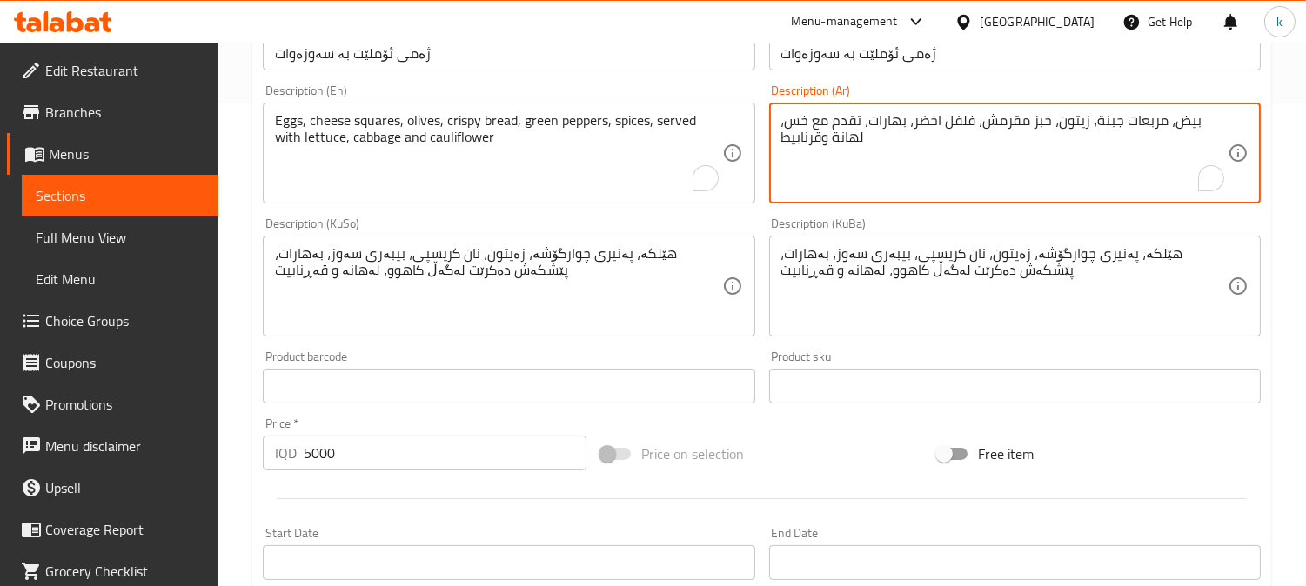
click at [888, 155] on textarea "بيض، مربعات جبنة، زيتون، خبز مقرمش، فلفل اخضر، بهارات، تقدم مع خس، لهانة وقرناب…" at bounding box center [1004, 153] width 446 height 83
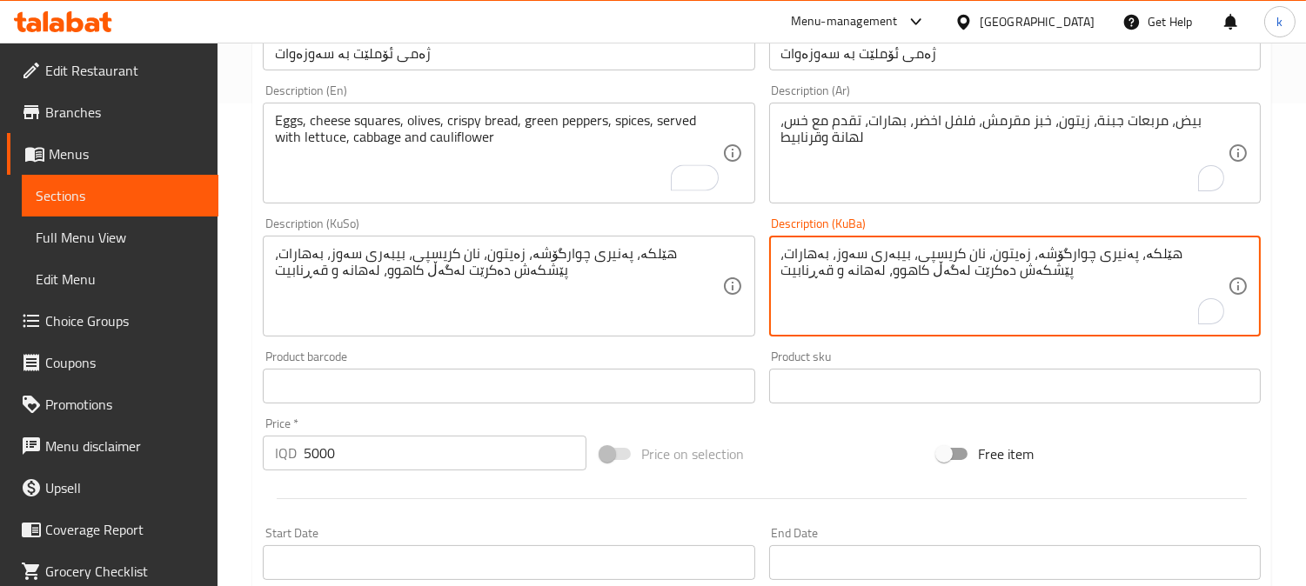
click at [916, 248] on textarea "هێلکە، پەنیری چوارگۆشە، زەیتون، نان کریسپی، بیبەری سەوز، بەهارات، پێشکەش دەکرێت…" at bounding box center [1004, 286] width 446 height 83
click at [325, 454] on input "5000" at bounding box center [445, 453] width 283 height 35
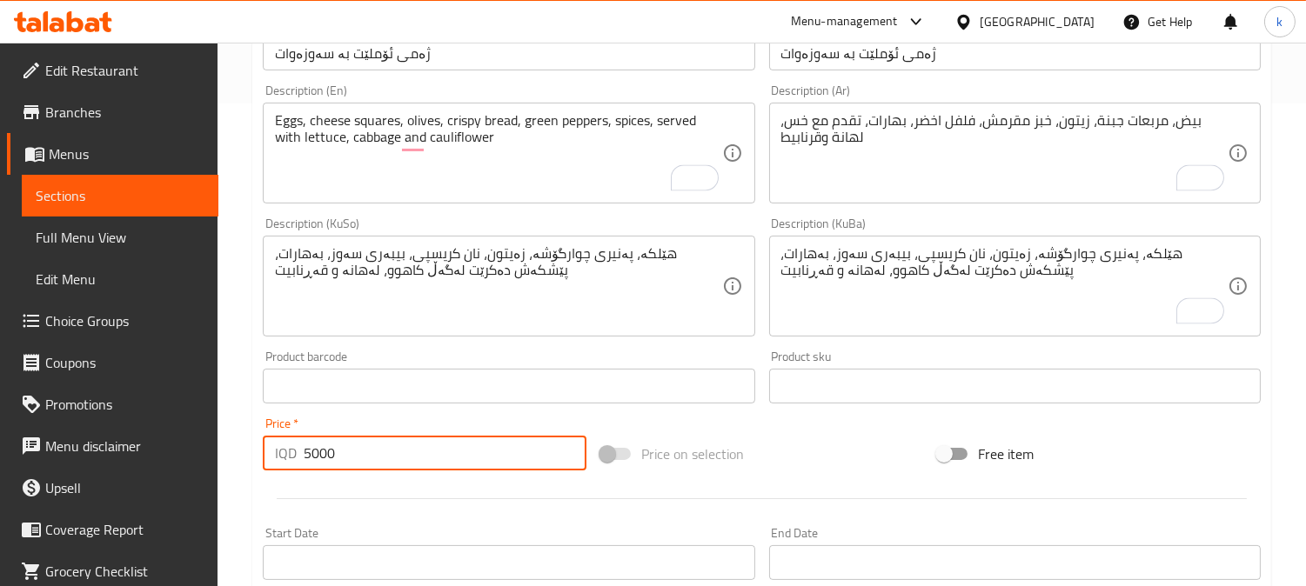
click at [325, 454] on input "5000" at bounding box center [445, 453] width 283 height 35
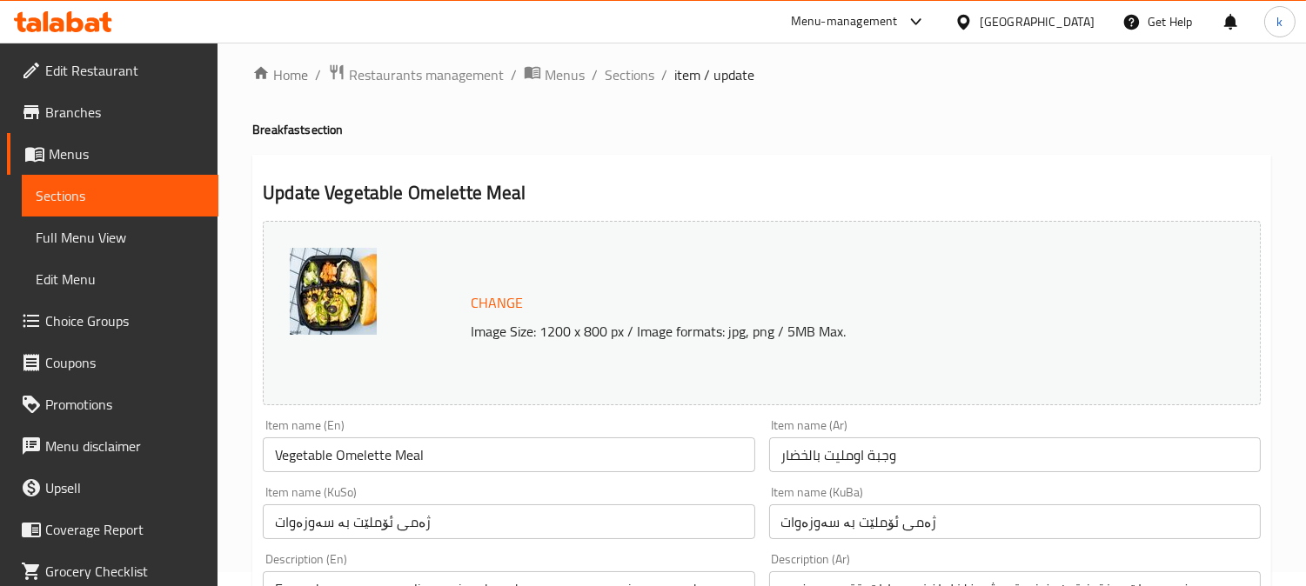
scroll to position [0, 0]
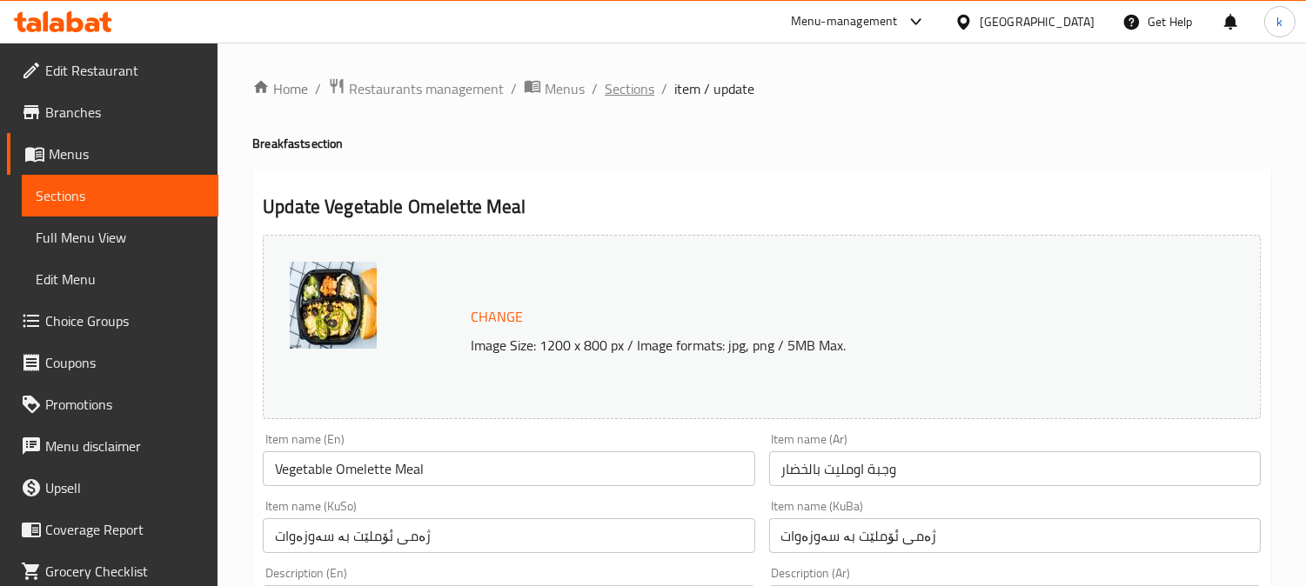
click at [635, 89] on span "Sections" at bounding box center [630, 88] width 50 height 21
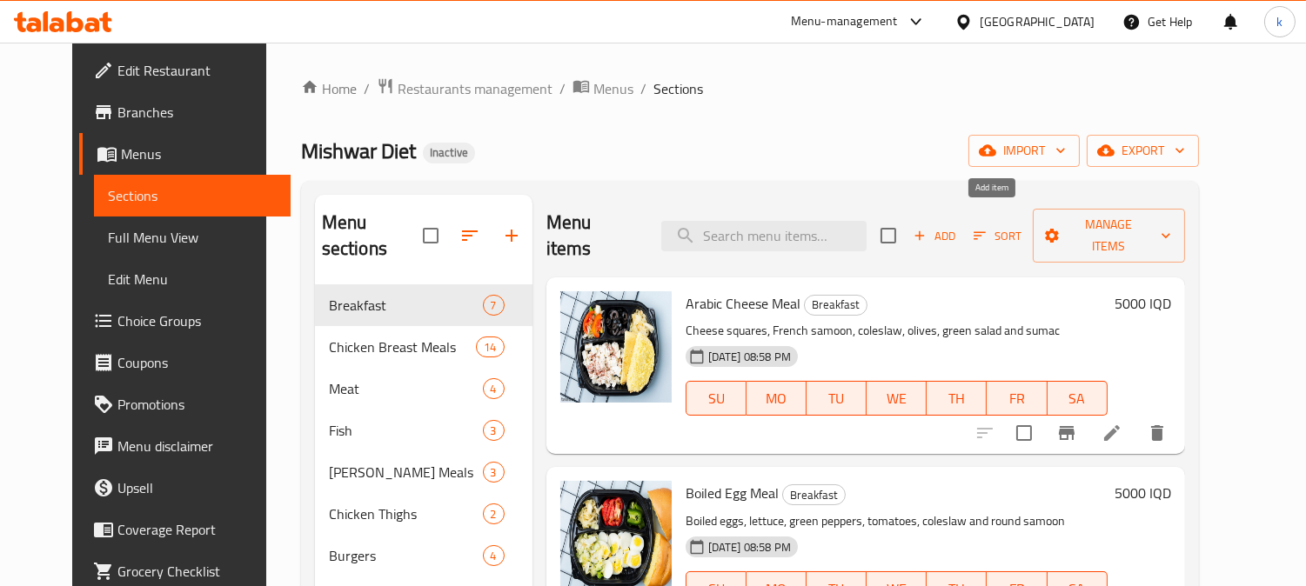
click at [958, 226] on span "Add" at bounding box center [934, 236] width 47 height 20
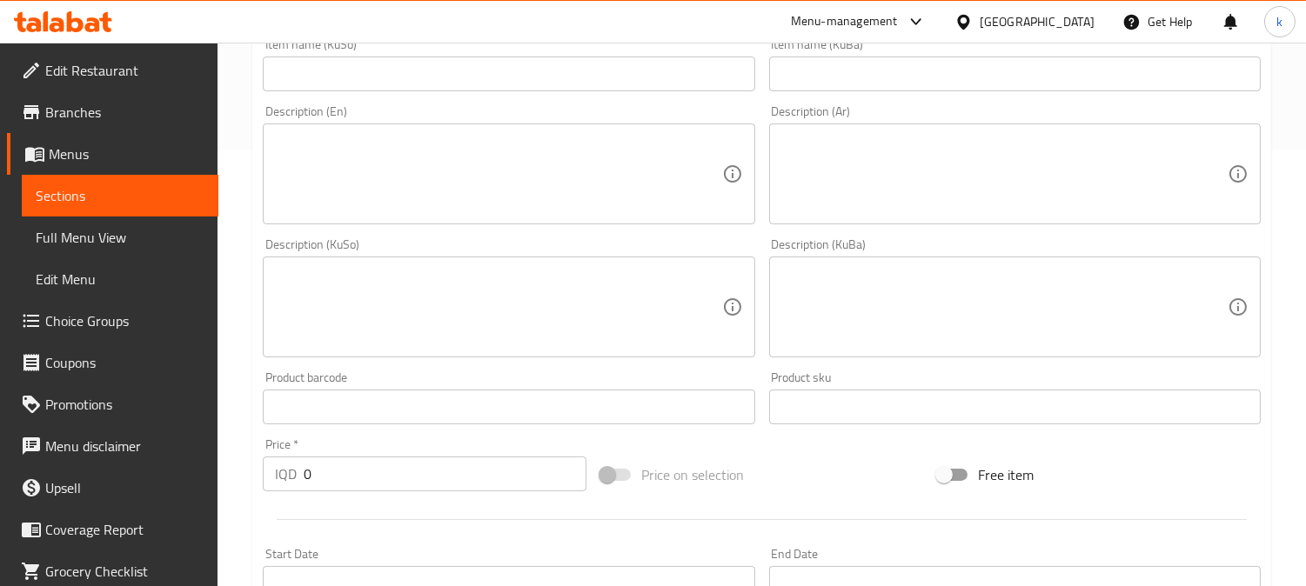
scroll to position [483, 0]
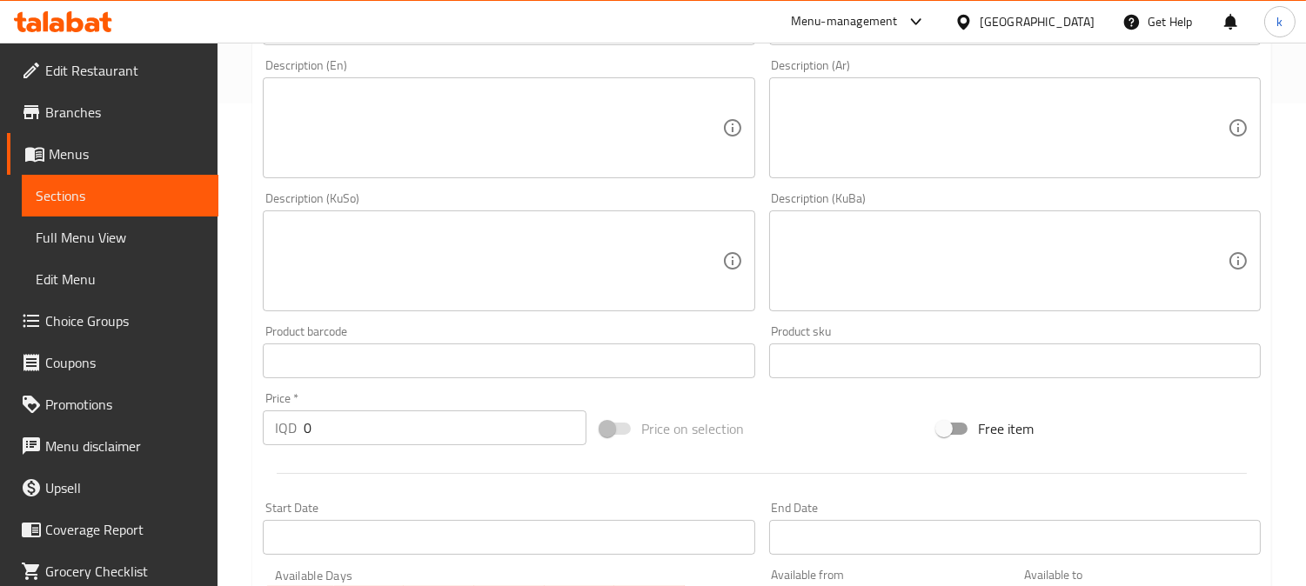
click at [851, 287] on textarea at bounding box center [1004, 261] width 446 height 83
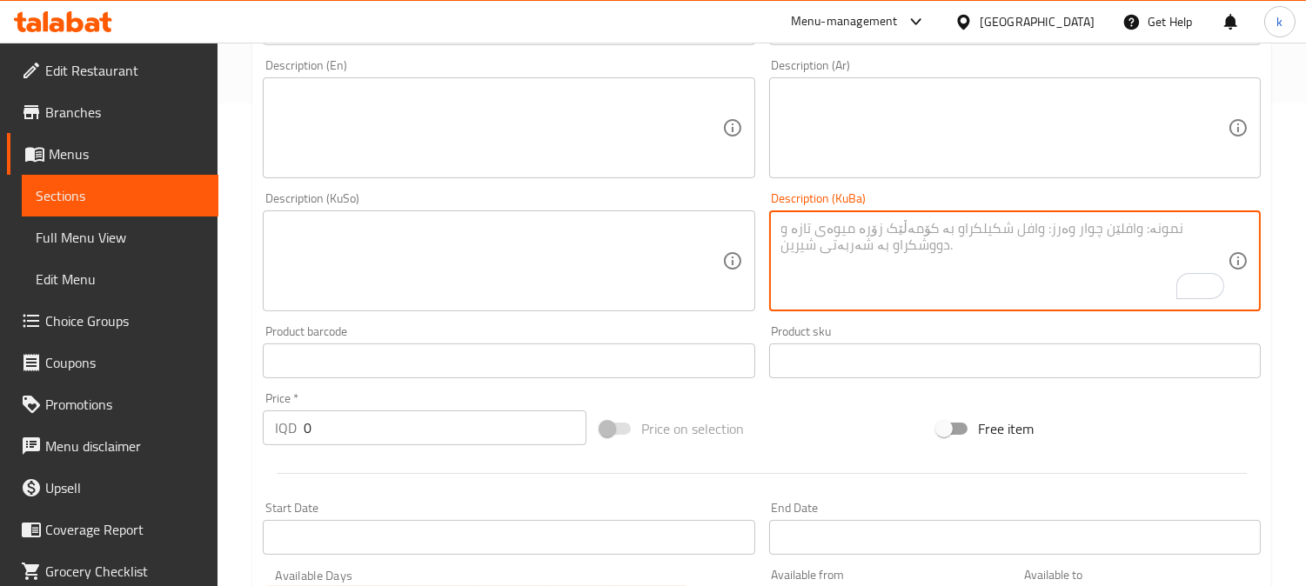
paste textarea "هێلکە، پەنیری چوارگۆشە، زەیتون، نان کریسپی، بیبەری سەوز، بەهارات، پێشکەش دەکرێت…"
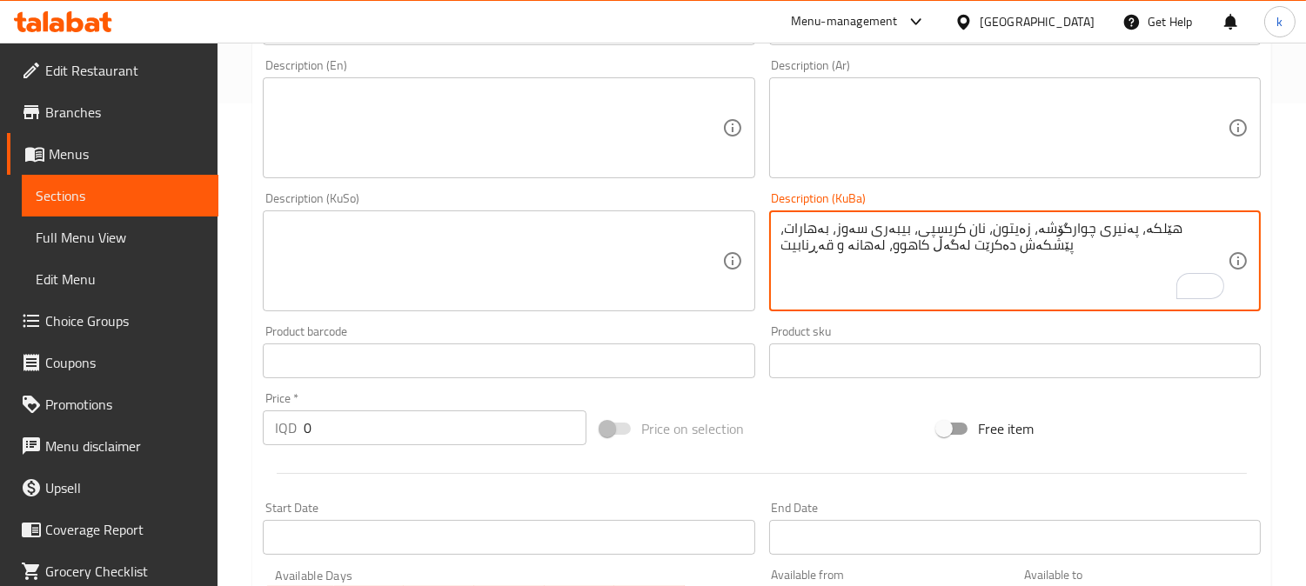
type textarea "هێلکە، پەنیری چوارگۆشە، زەیتون، نان کریسپی، بیبەری سەوز، بەهارات، پێشکەش دەکرێت…"
click at [525, 264] on textarea at bounding box center [498, 261] width 446 height 83
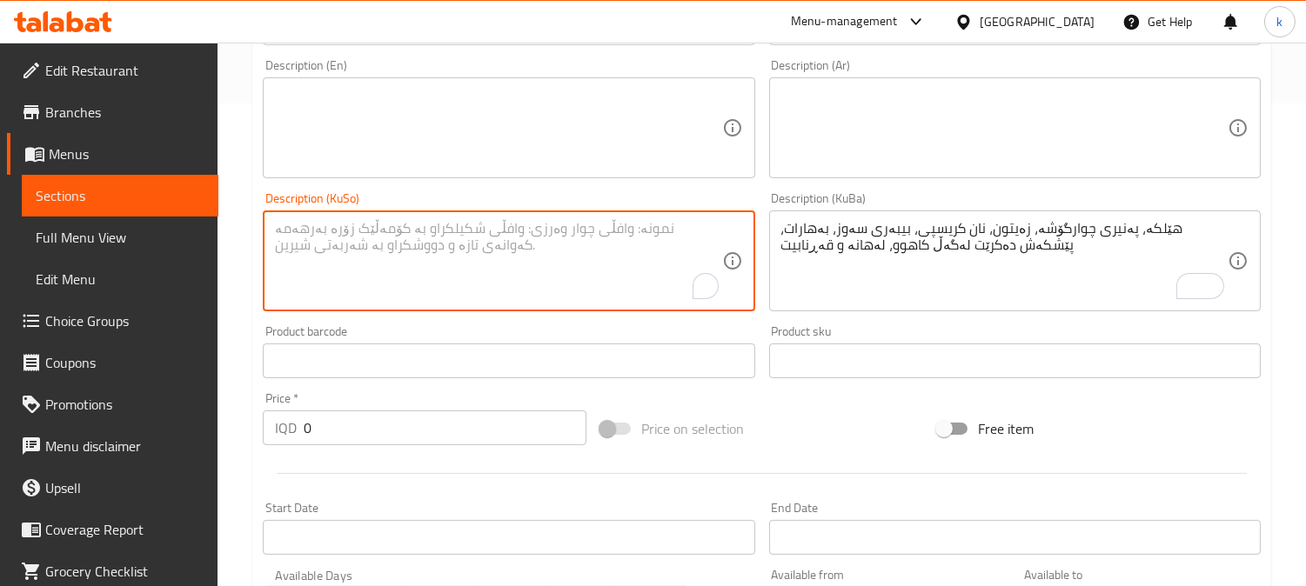
paste textarea "هێلکە، پەنیری چوارگۆشە، زەیتون، نان کریسپی، بیبەری سەوز، بەهارات، پێشکەش دەکرێت…"
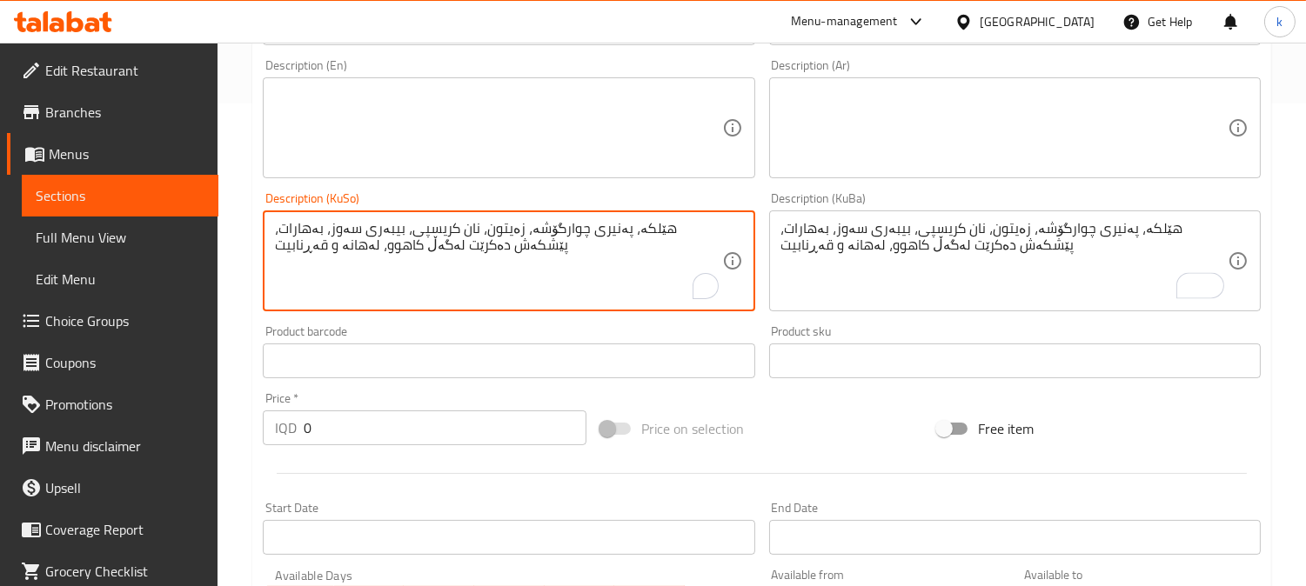
type textarea "هێلکە، پەنیری چوارگۆشە، زەیتون، نان کریسپی، بیبەری سەوز، بەهارات، پێشکەش دەکرێت…"
click at [897, 155] on textarea at bounding box center [1004, 128] width 446 height 83
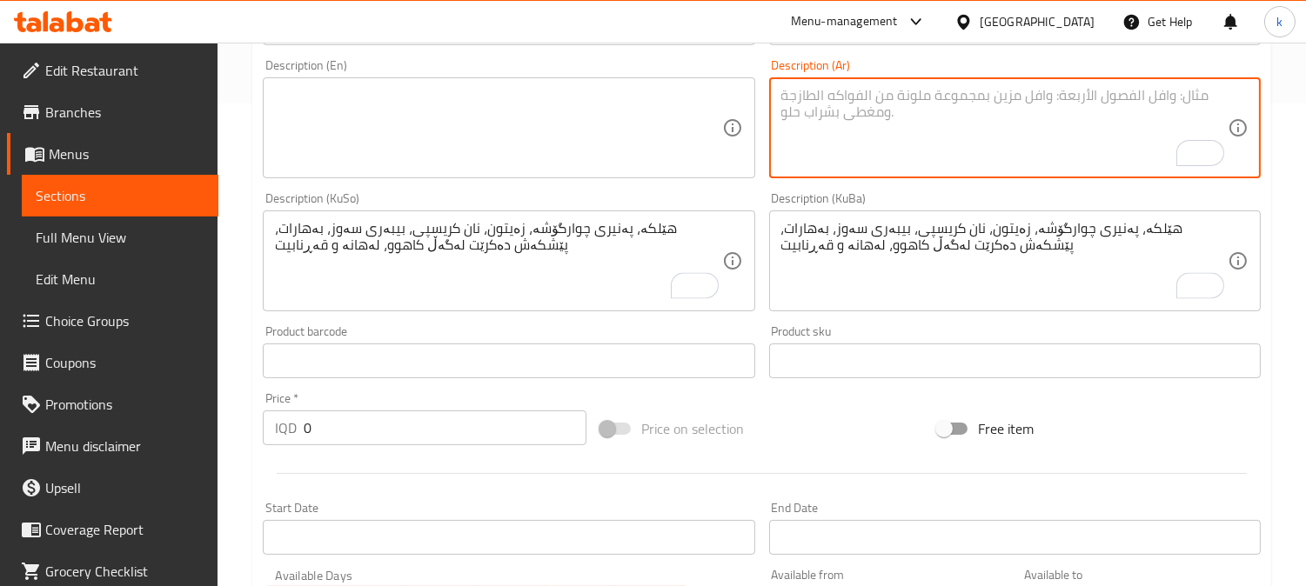
paste textarea "بيض، مربعات جبنة، زيتون، خبز مقرمش، فلفل اخضر، بهارات، تقدم مع خس، لهانة وقرناب…"
type textarea "بيض، مربعات جبنة، زيتون، خبز مقرمش، فلفل اخضر، بهارات، تقدم مع خس، لهانة وقرناب…"
click at [506, 164] on textarea at bounding box center [498, 128] width 446 height 83
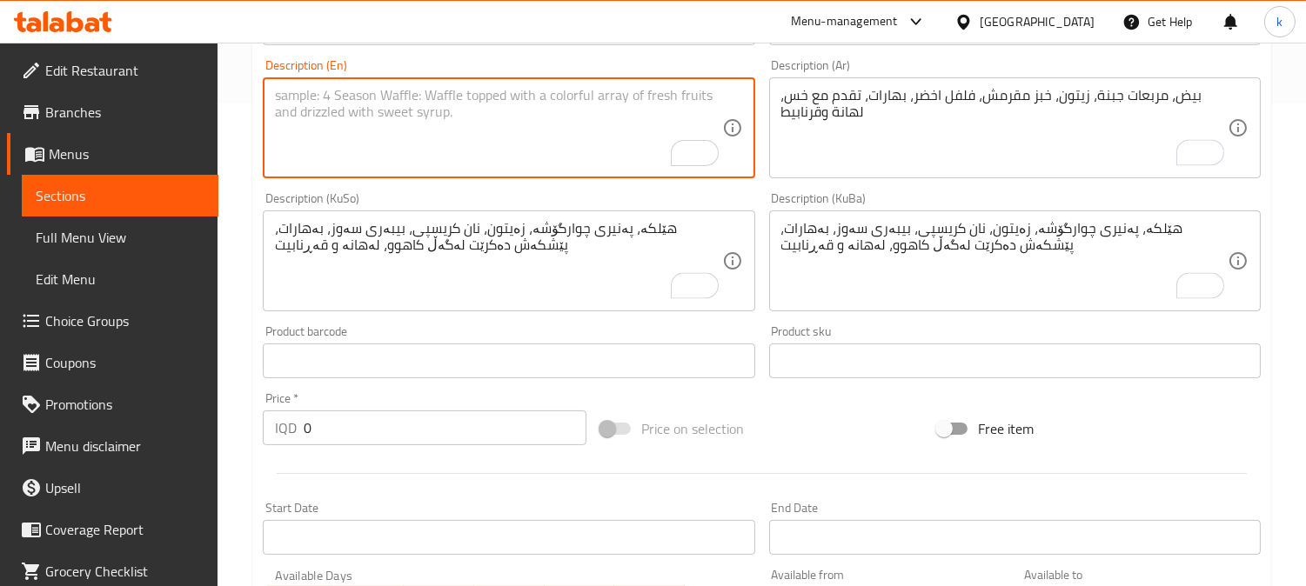
paste textarea "Eggs, cheese squares, olives, crispy bread, green peppers, spices, served with …"
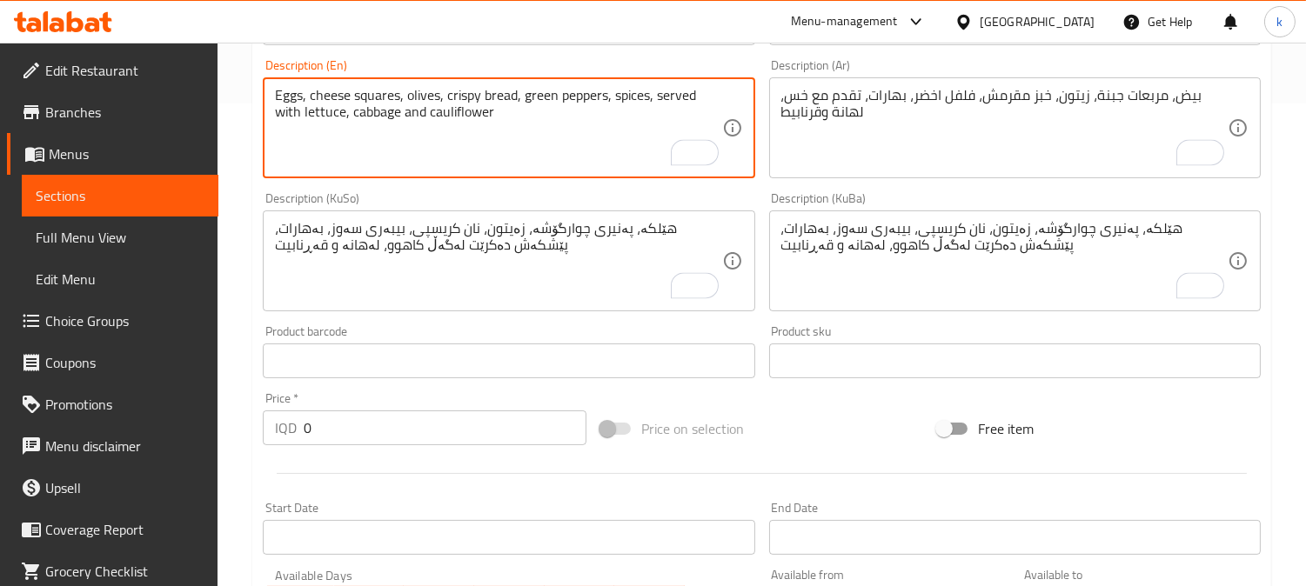
scroll to position [0, 0]
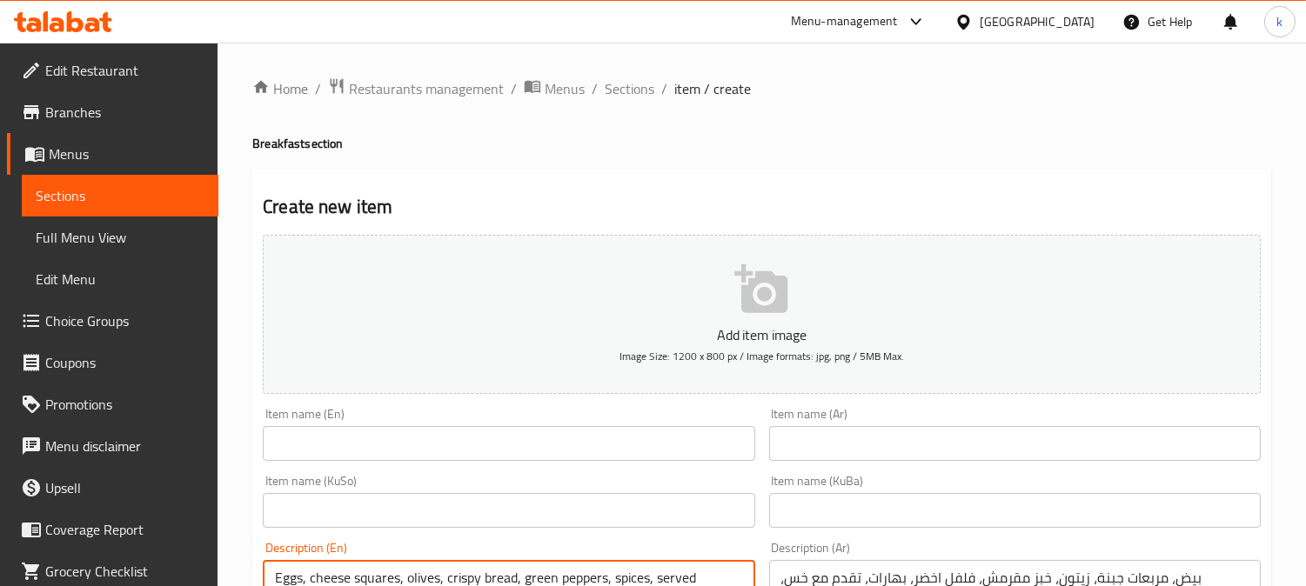
type textarea "Eggs, cheese squares, olives, crispy bread, green peppers, spices, served with …"
click at [879, 501] on input "text" at bounding box center [1014, 510] width 491 height 35
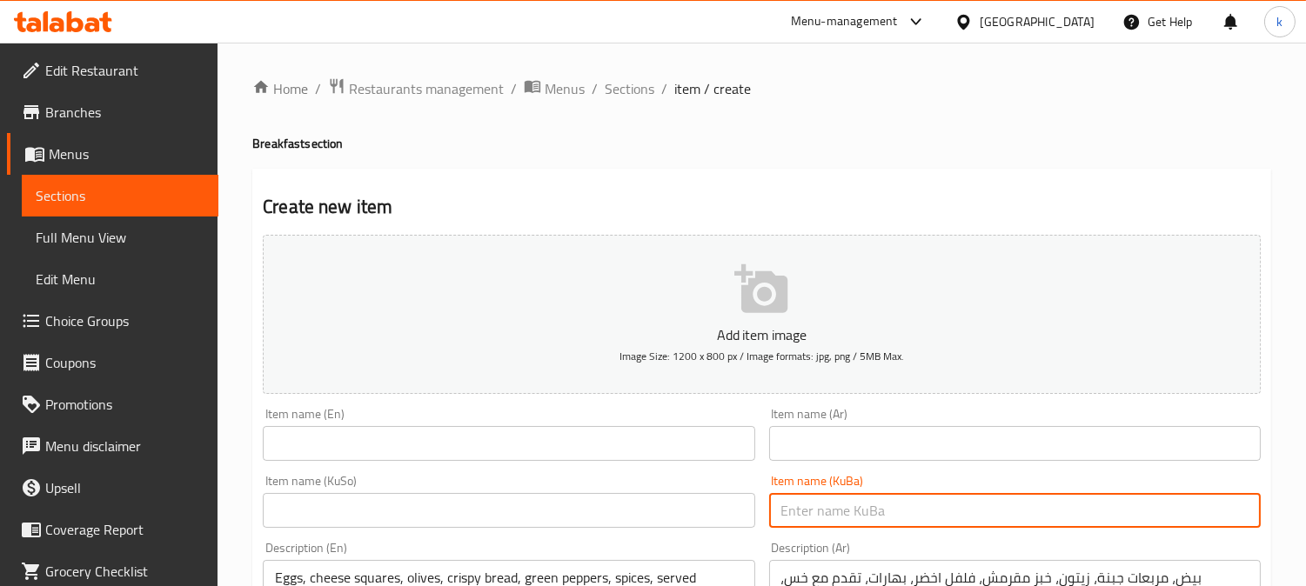
paste input "ژەمی ئۆملێت بە سەوزەوات"
type input "ژەمی ئۆملێت بە سەوزەوات"
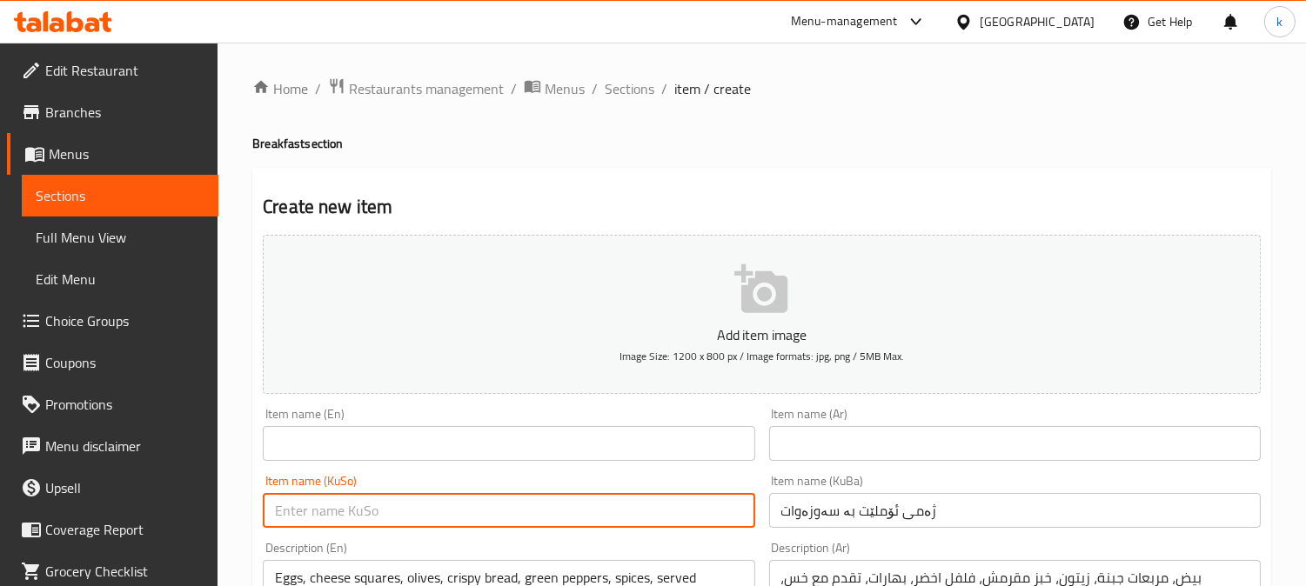
drag, startPoint x: 496, startPoint y: 512, endPoint x: 772, endPoint y: 459, distance: 281.5
click at [496, 512] on input "text" at bounding box center [508, 510] width 491 height 35
paste input "ژەمی ئۆملێت بە سەوزەوات"
type input "ژەمی ئۆملێت بە سەوزەوات"
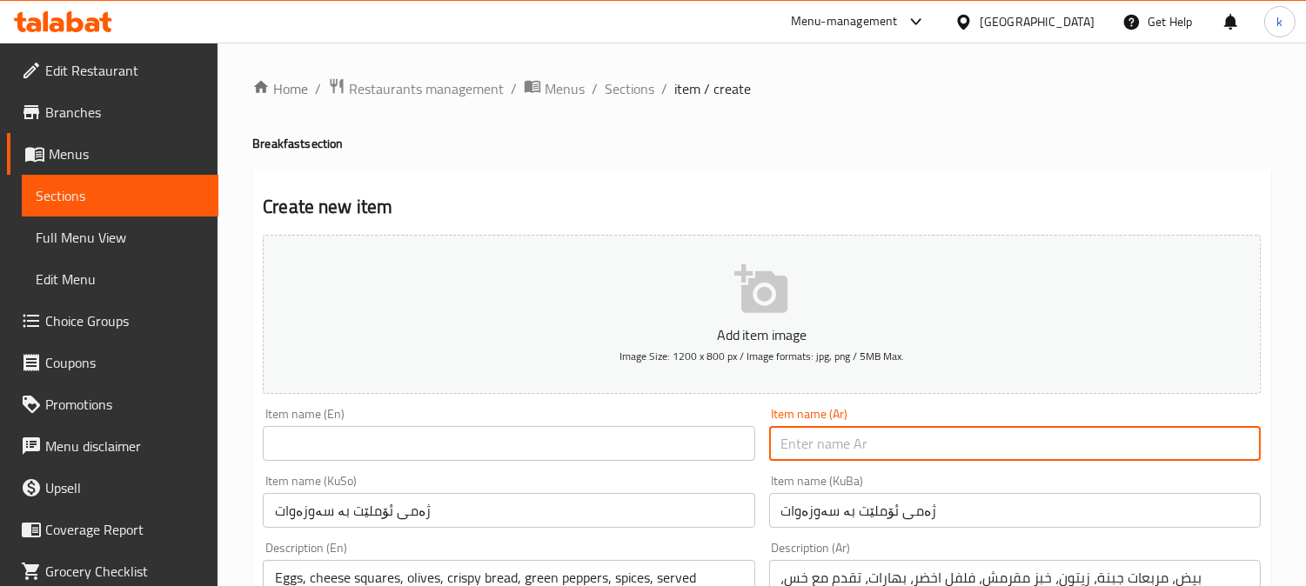
click at [828, 450] on input "text" at bounding box center [1014, 443] width 491 height 35
paste input "وجبة اومليت بالخضار"
type input "وجبة اومليت بالخضار"
click at [411, 411] on div "Item name (En) Item name (En)" at bounding box center [508, 434] width 491 height 53
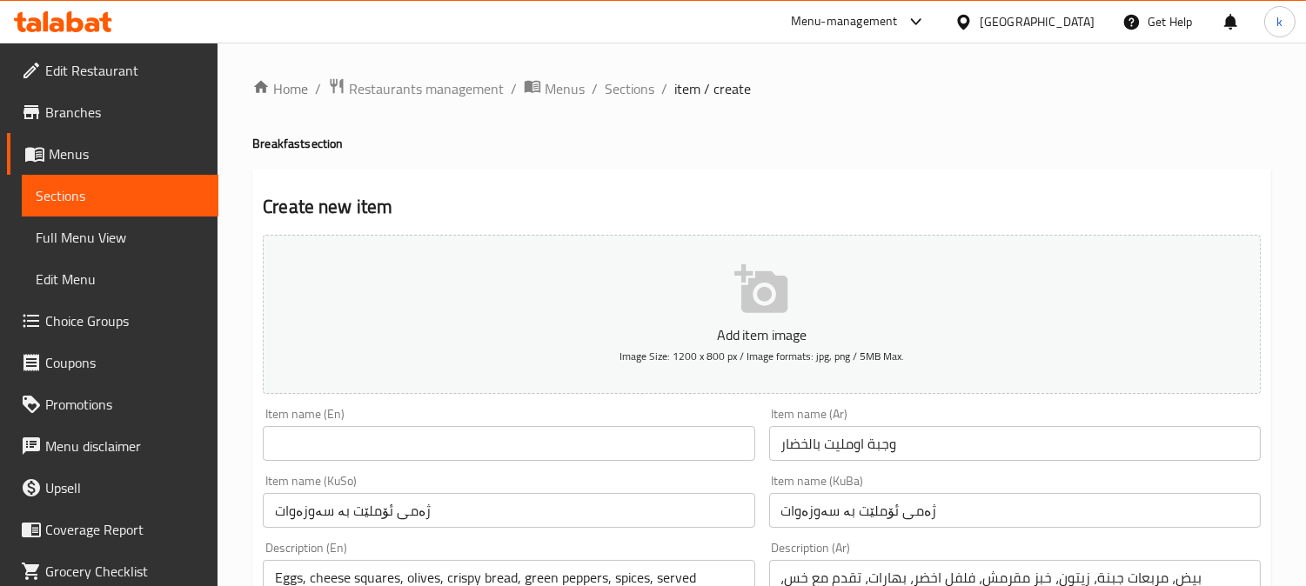
click at [505, 445] on input "text" at bounding box center [508, 443] width 491 height 35
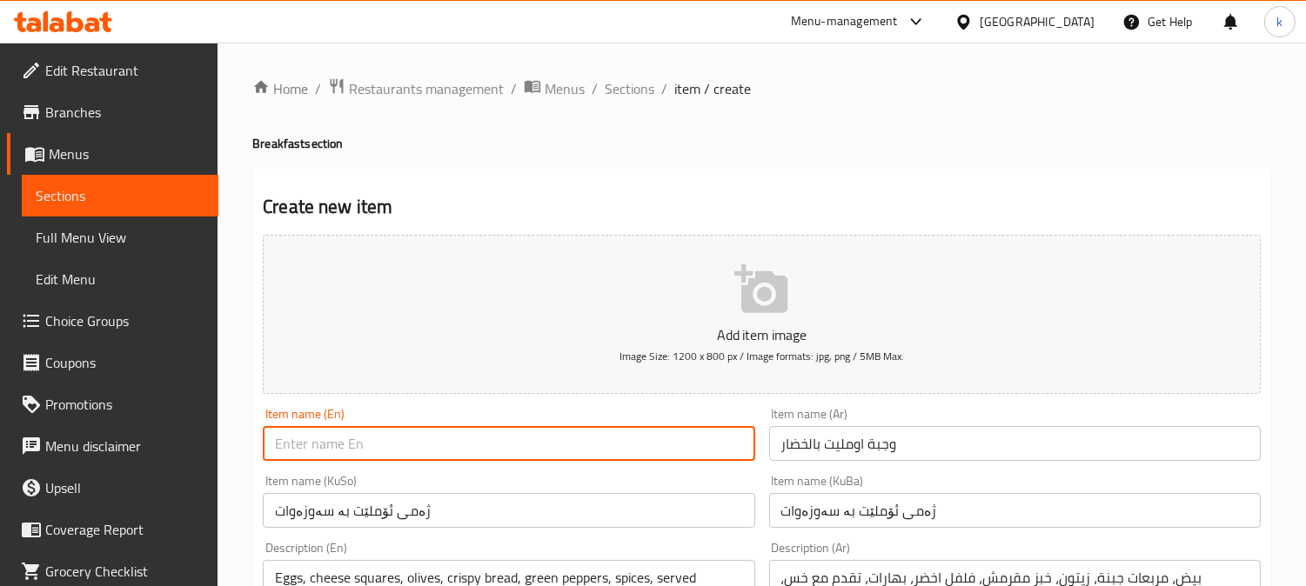
paste input "Vegetable Omelette Meal"
type input "Vegetable Omelette Meal"
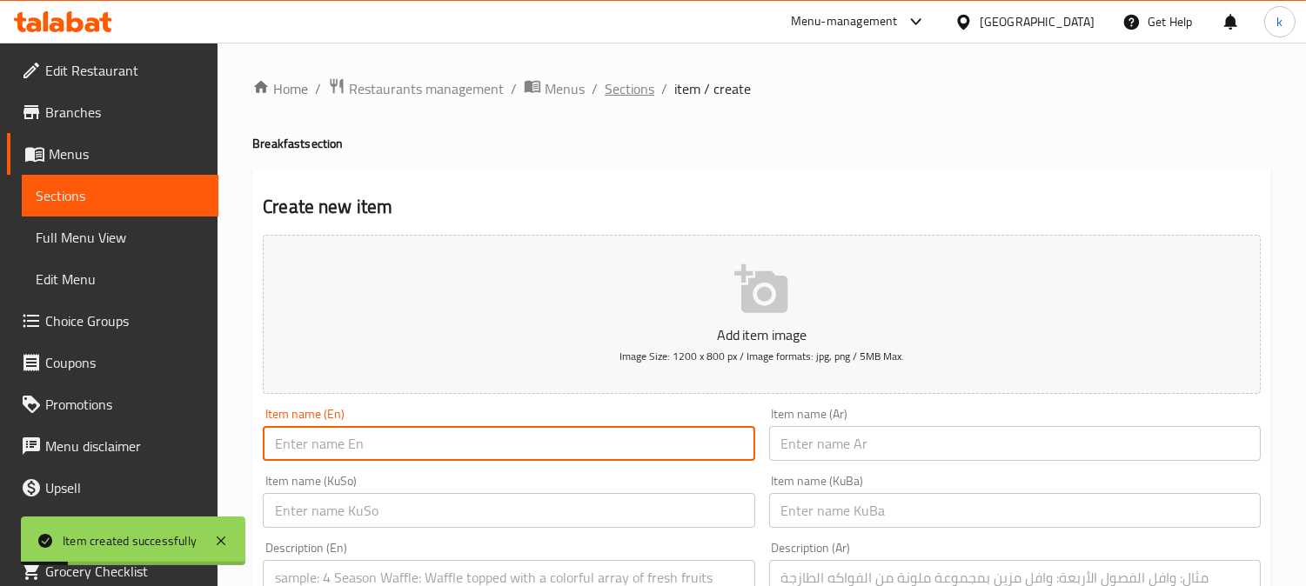
click at [612, 97] on span "Sections" at bounding box center [630, 88] width 50 height 21
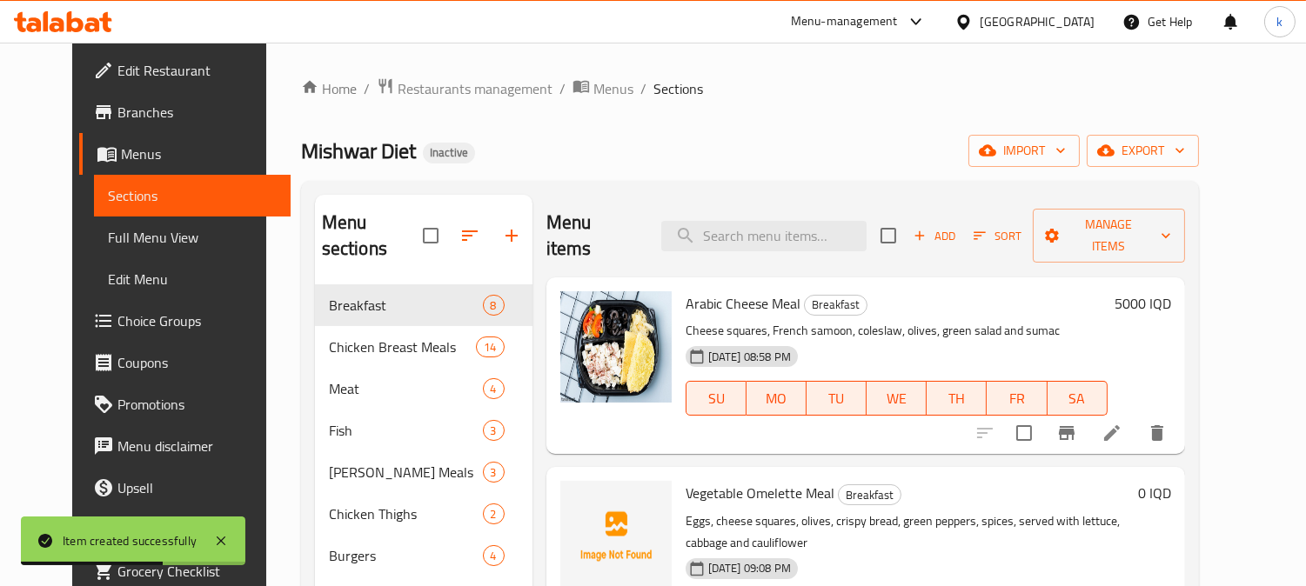
click at [987, 230] on icon "button" at bounding box center [980, 236] width 16 height 16
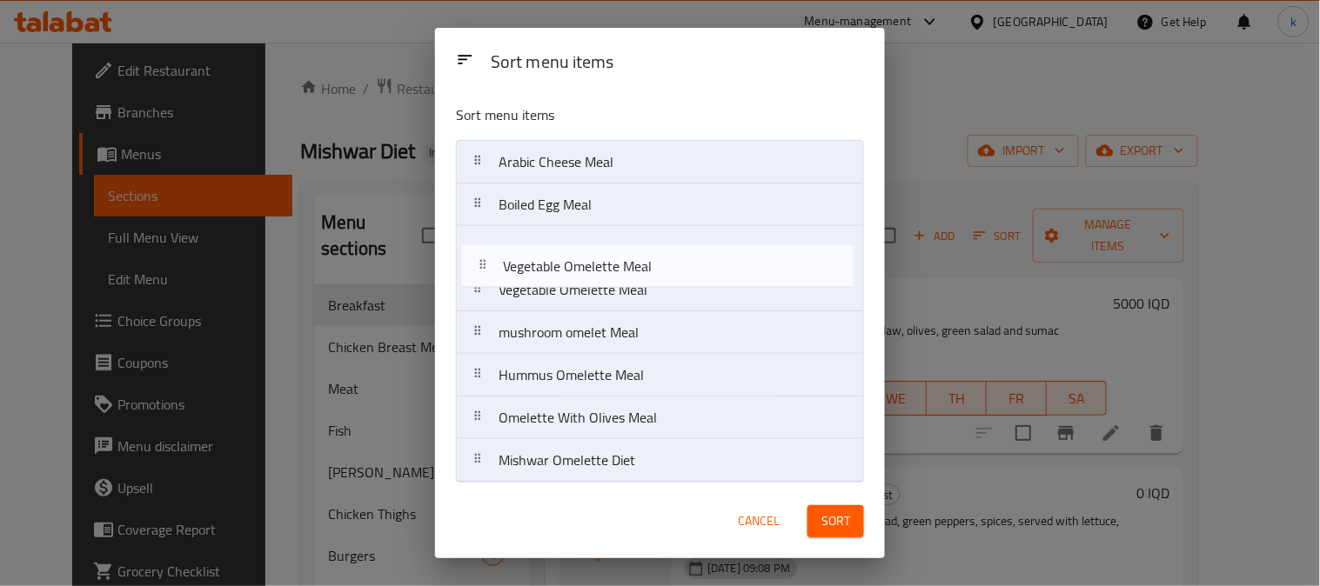
drag, startPoint x: 478, startPoint y: 212, endPoint x: 481, endPoint y: 279, distance: 67.0
click at [481, 279] on nav "Arabic Cheese Meal Vegetable Omelette Meal Boiled Egg Meal Vegetable Omelette M…" at bounding box center [660, 311] width 408 height 343
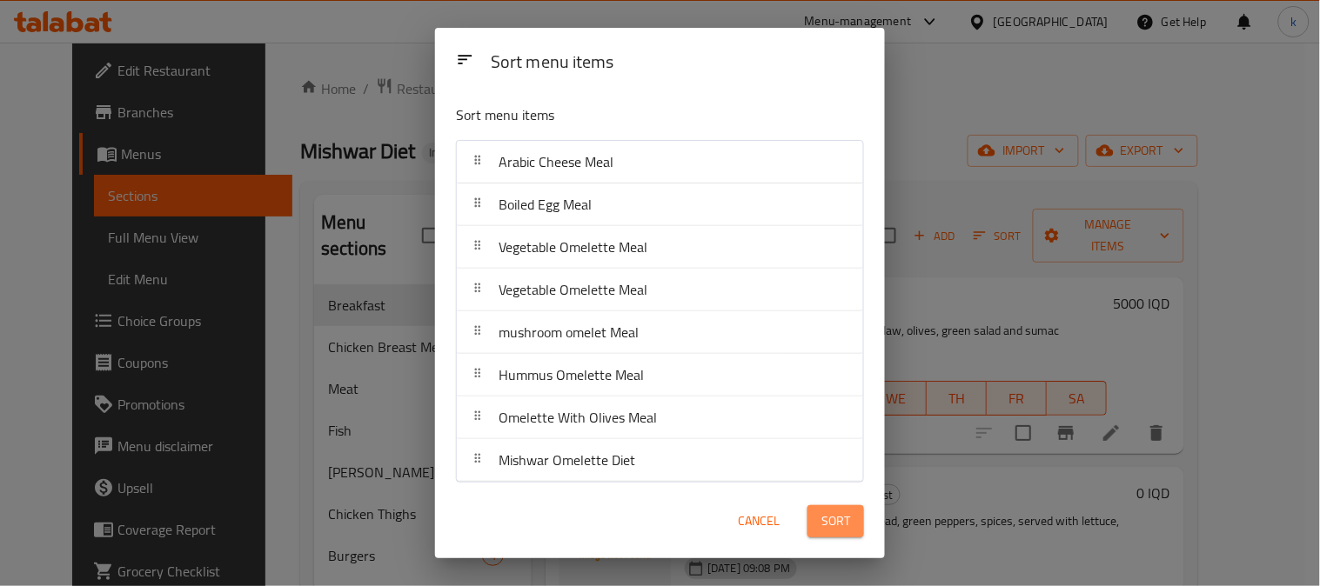
click at [841, 524] on span "Sort" at bounding box center [835, 522] width 29 height 22
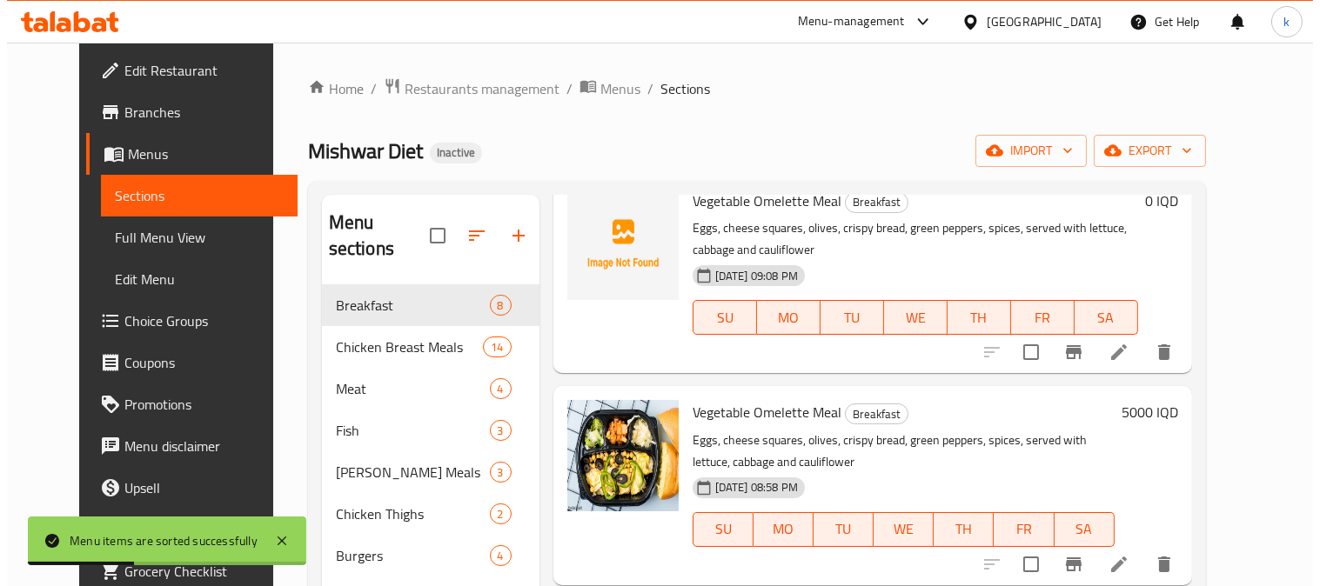
scroll to position [322, 0]
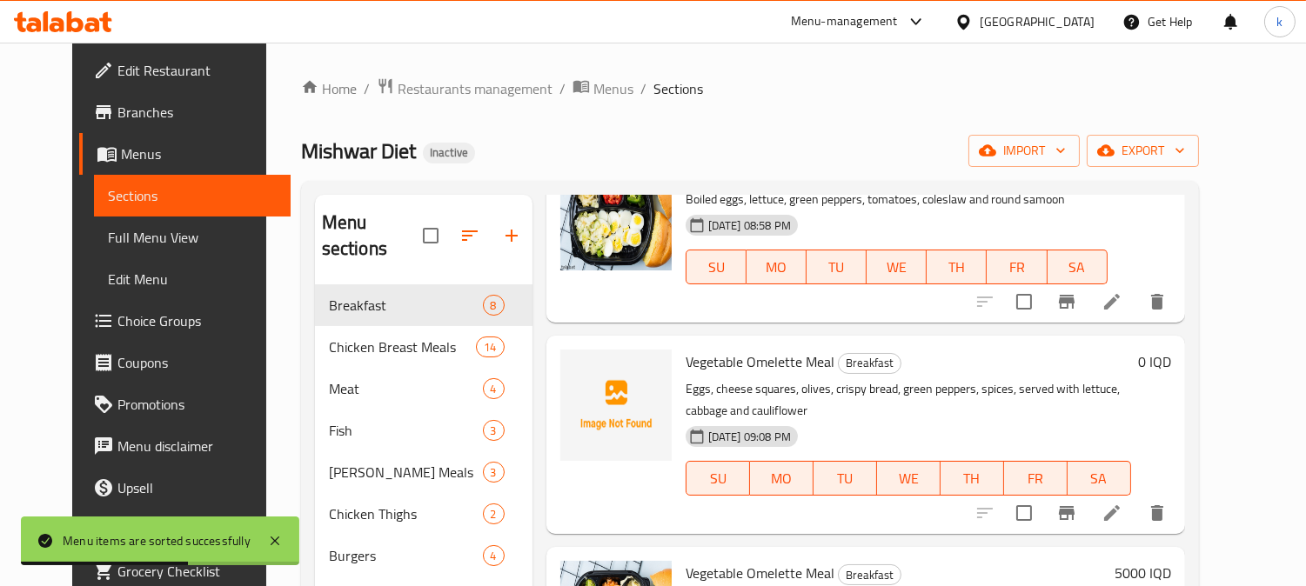
click at [1171, 350] on div "0 IQD" at bounding box center [1151, 362] width 40 height 24
click at [1171, 350] on h6 "0 IQD" at bounding box center [1154, 362] width 33 height 24
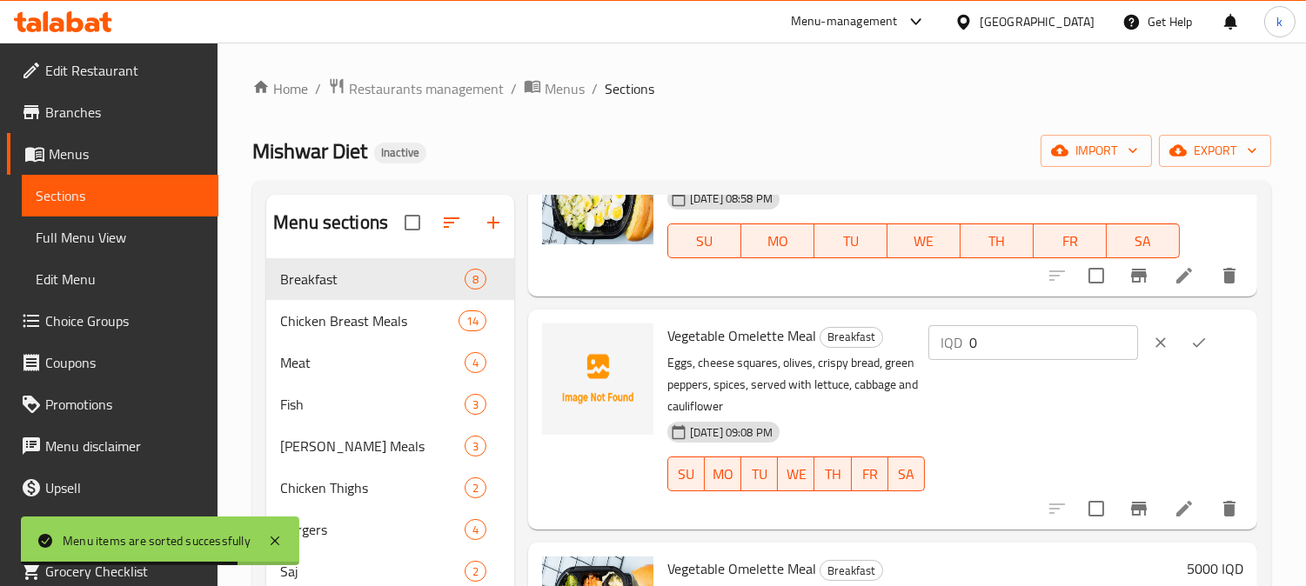
drag, startPoint x: 1007, startPoint y: 339, endPoint x: 951, endPoint y: 339, distance: 56.5
click at [951, 339] on div "IQD 0 ​" at bounding box center [1033, 342] width 210 height 35
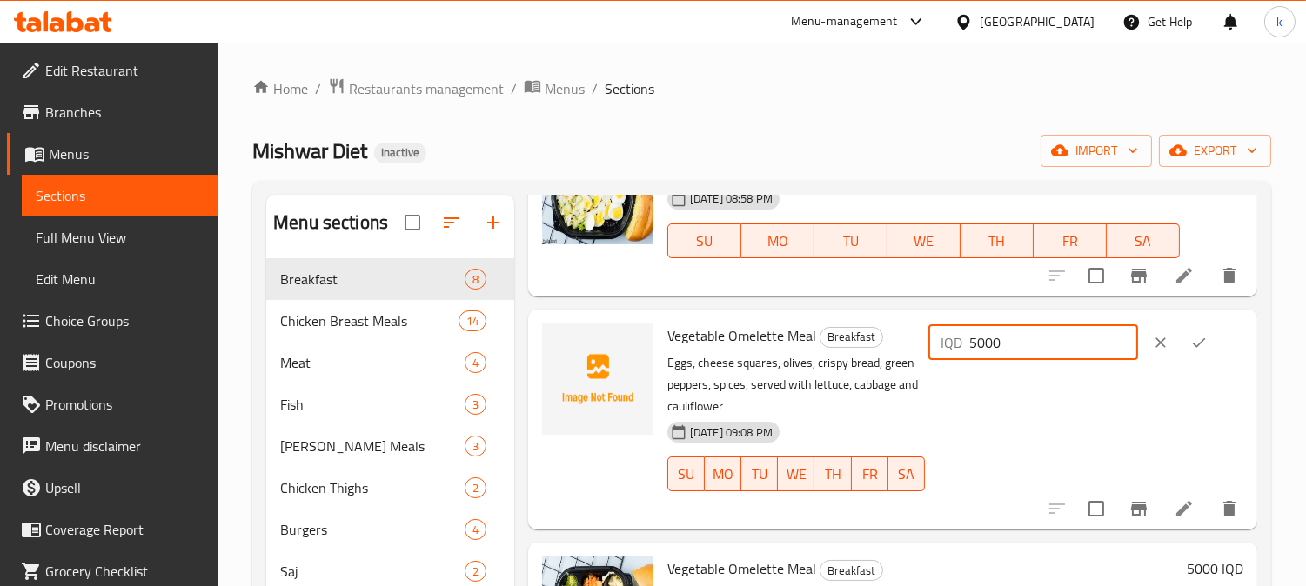
type input "5000"
click at [1207, 340] on button "ok" at bounding box center [1199, 343] width 38 height 38
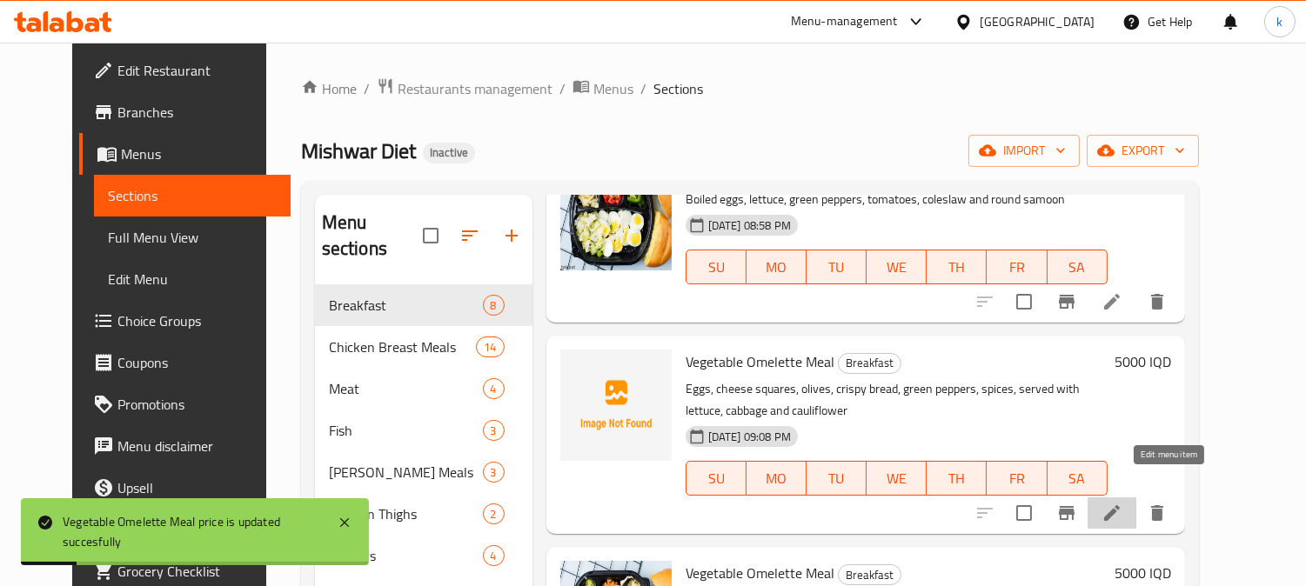
click at [1122, 503] on icon at bounding box center [1111, 513] width 21 height 21
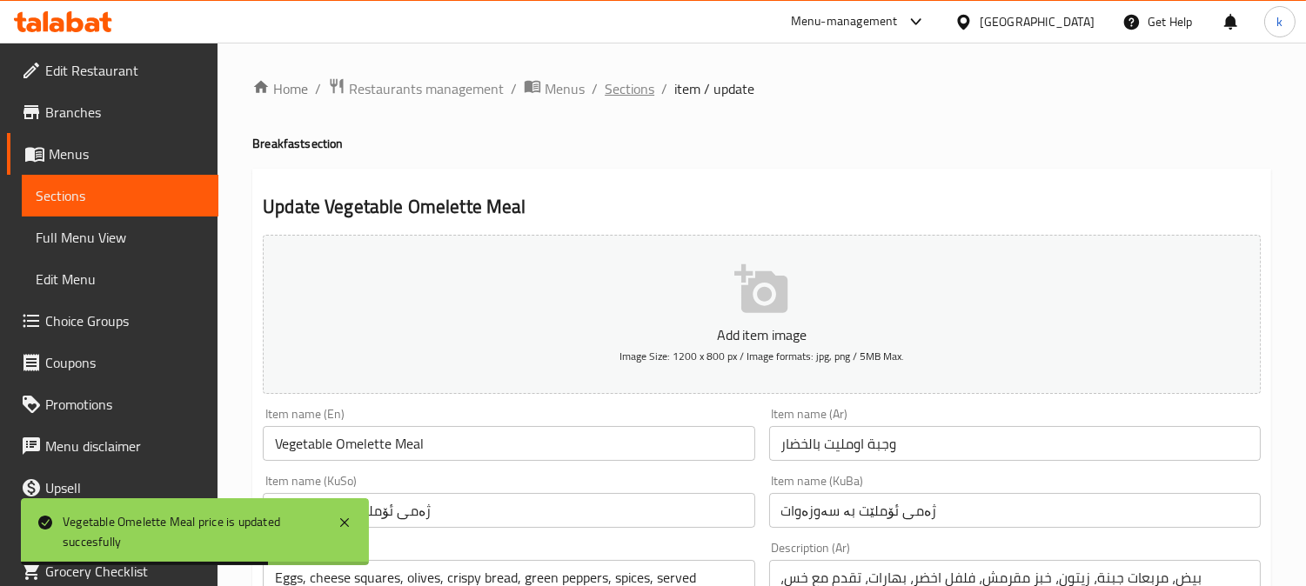
click at [636, 93] on span "Sections" at bounding box center [630, 88] width 50 height 21
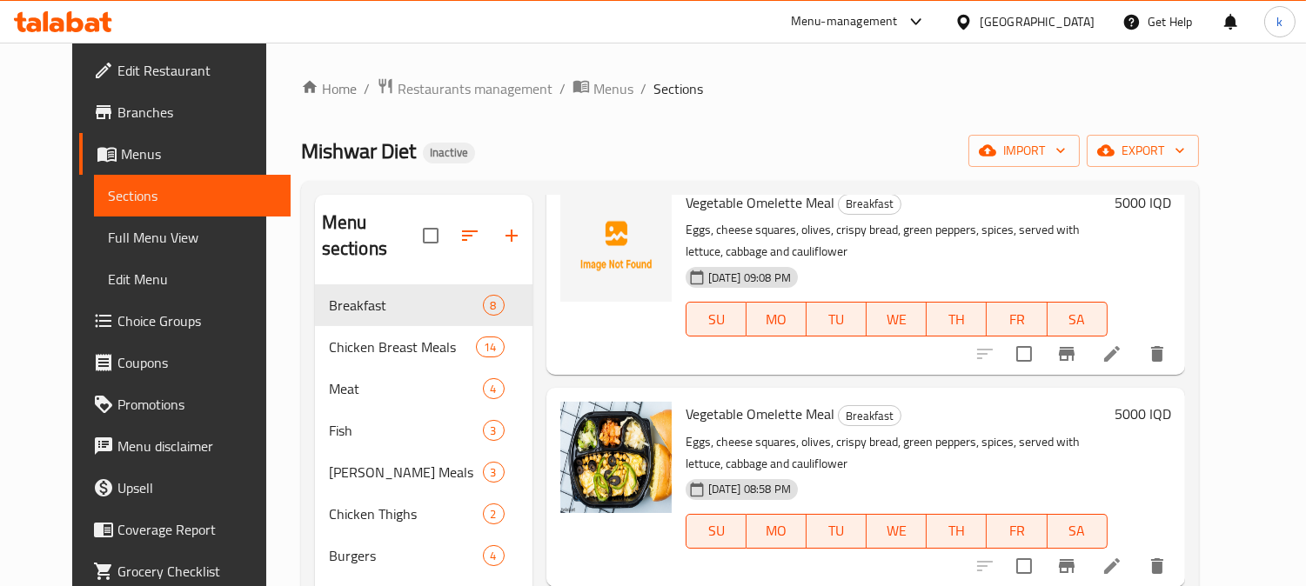
scroll to position [483, 0]
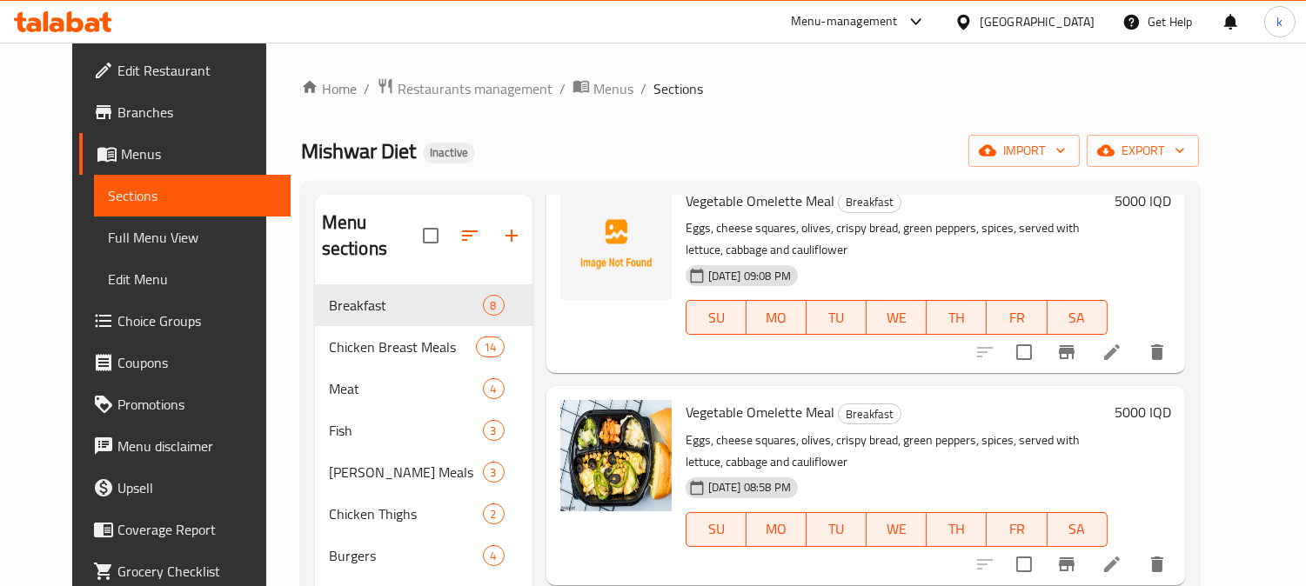
click at [1178, 544] on button "delete" at bounding box center [1157, 565] width 42 height 42
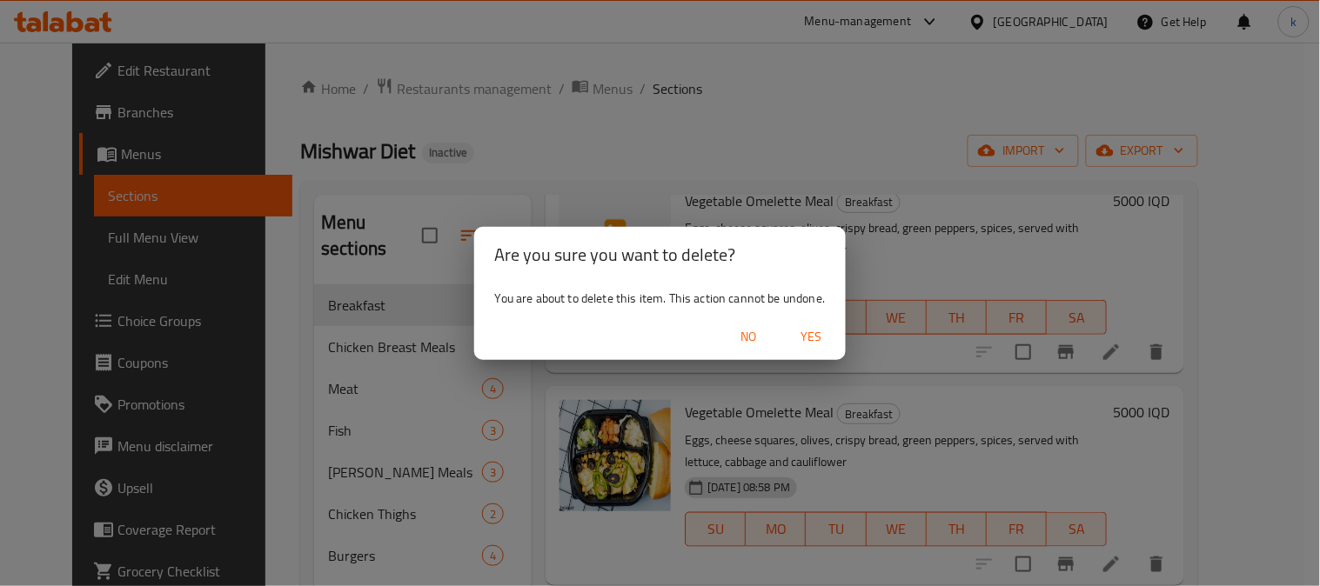
drag, startPoint x: 806, startPoint y: 334, endPoint x: 828, endPoint y: 348, distance: 26.6
click at [810, 337] on span "Yes" at bounding box center [811, 337] width 42 height 22
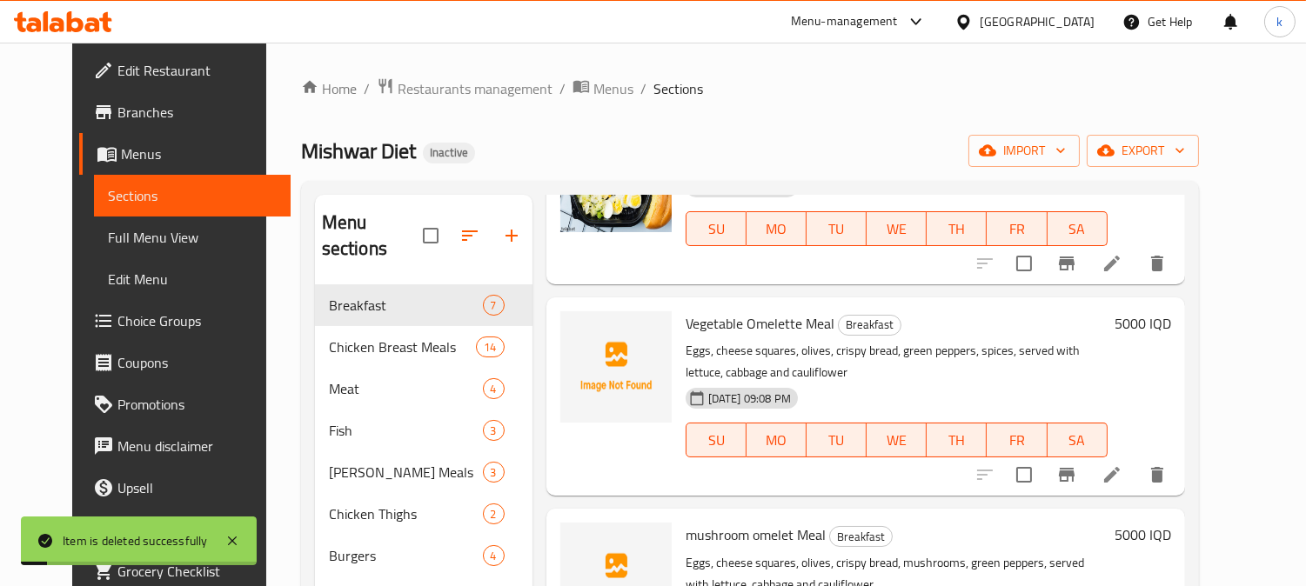
scroll to position [322, 0]
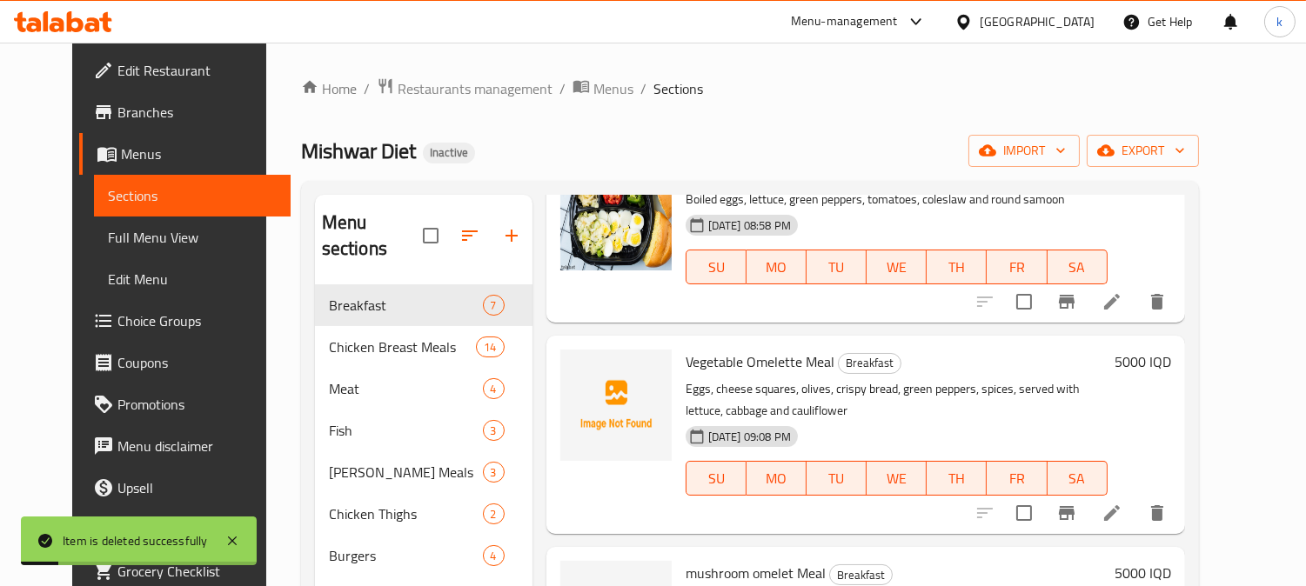
click at [717, 349] on span "Vegetable Omelette Meal" at bounding box center [759, 362] width 149 height 26
drag, startPoint x: 717, startPoint y: 341, endPoint x: 813, endPoint y: 468, distance: 159.5
click at [716, 349] on span "Vegetable Omelette Meal" at bounding box center [759, 362] width 149 height 26
copy h6 "Vegetable Omelette Meal"
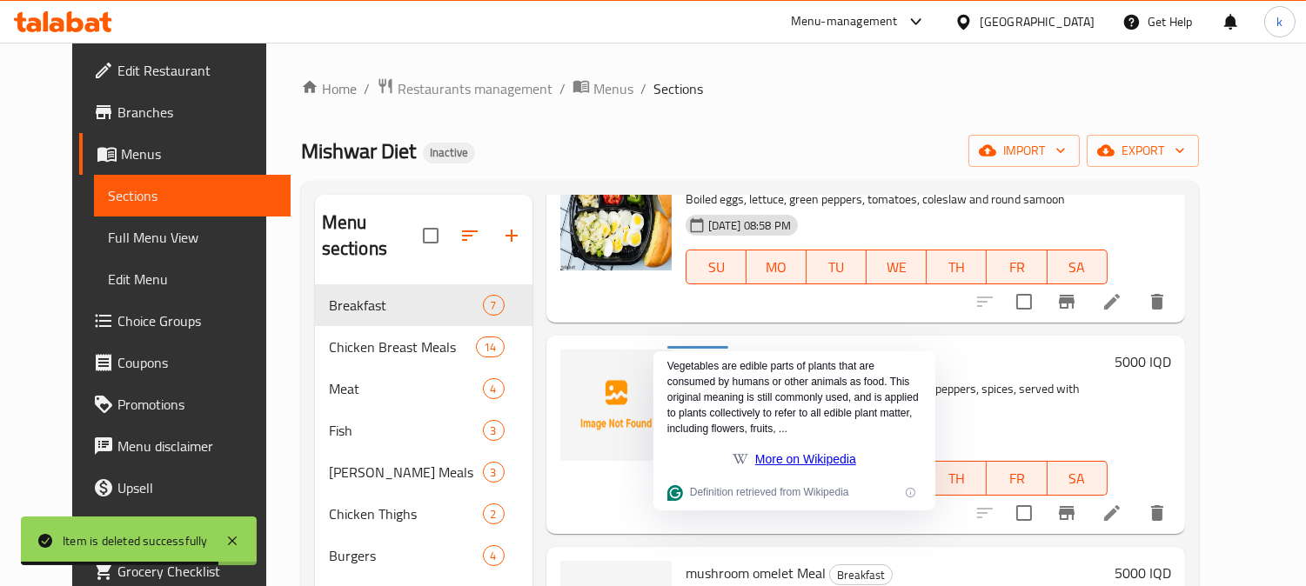
click at [1074, 419] on div "13-08-2025 09:08 PM SU MO TU WE TH FR SA" at bounding box center [897, 466] width 436 height 94
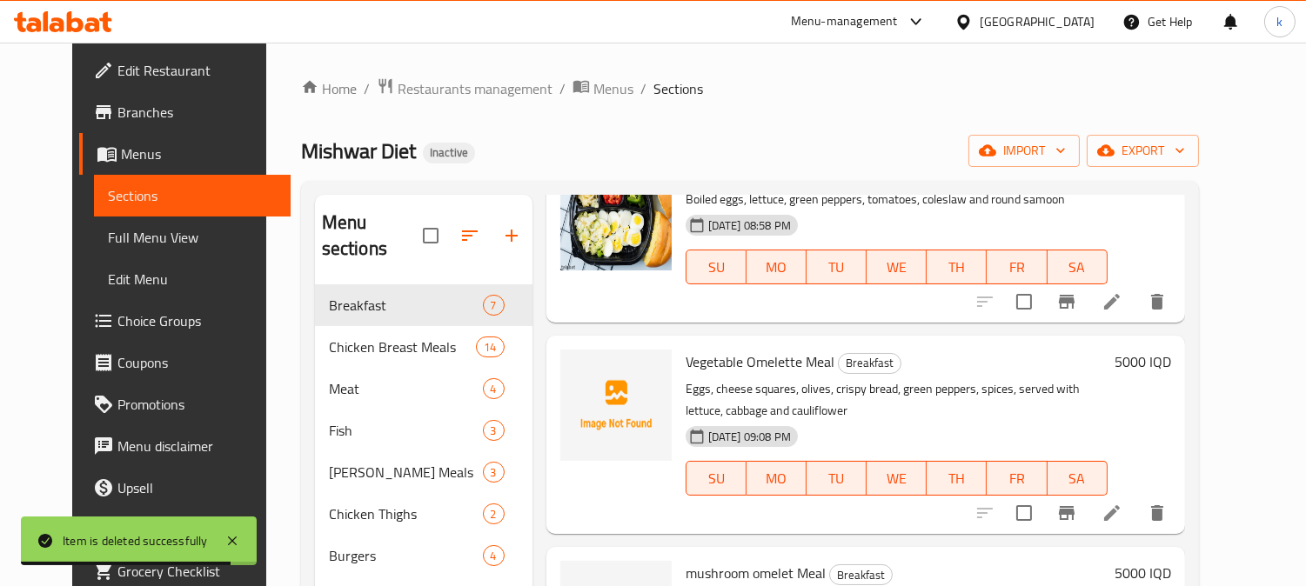
scroll to position [483, 0]
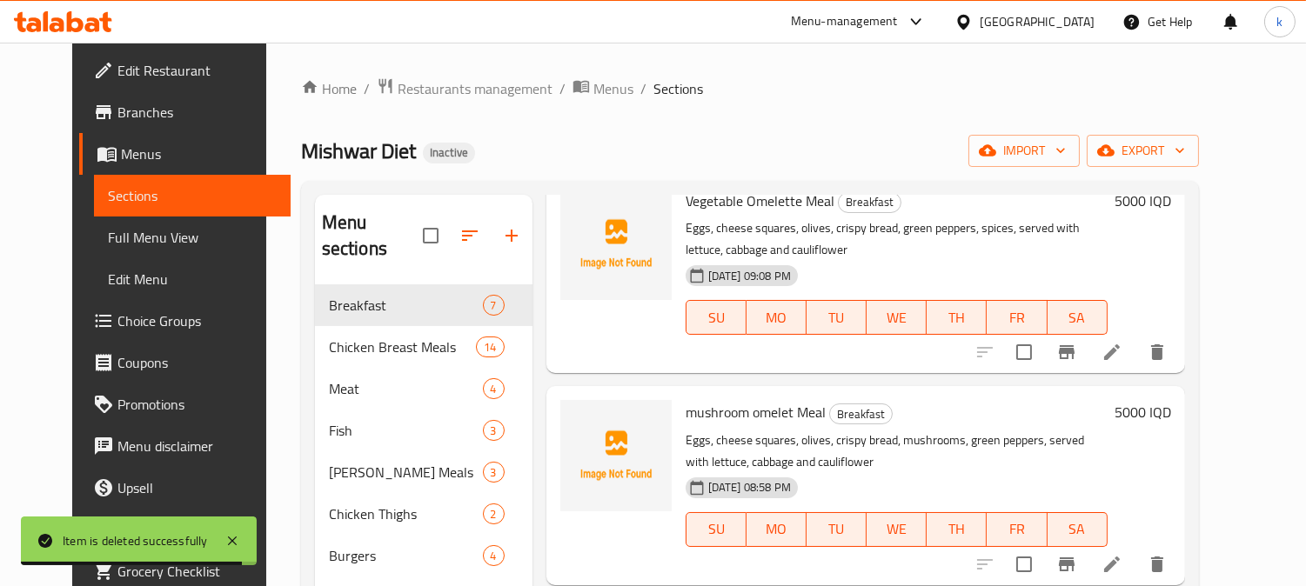
click at [718, 399] on span "mushroom omelet Meal" at bounding box center [755, 412] width 140 height 26
copy h6 "mushroom omelet Meal"
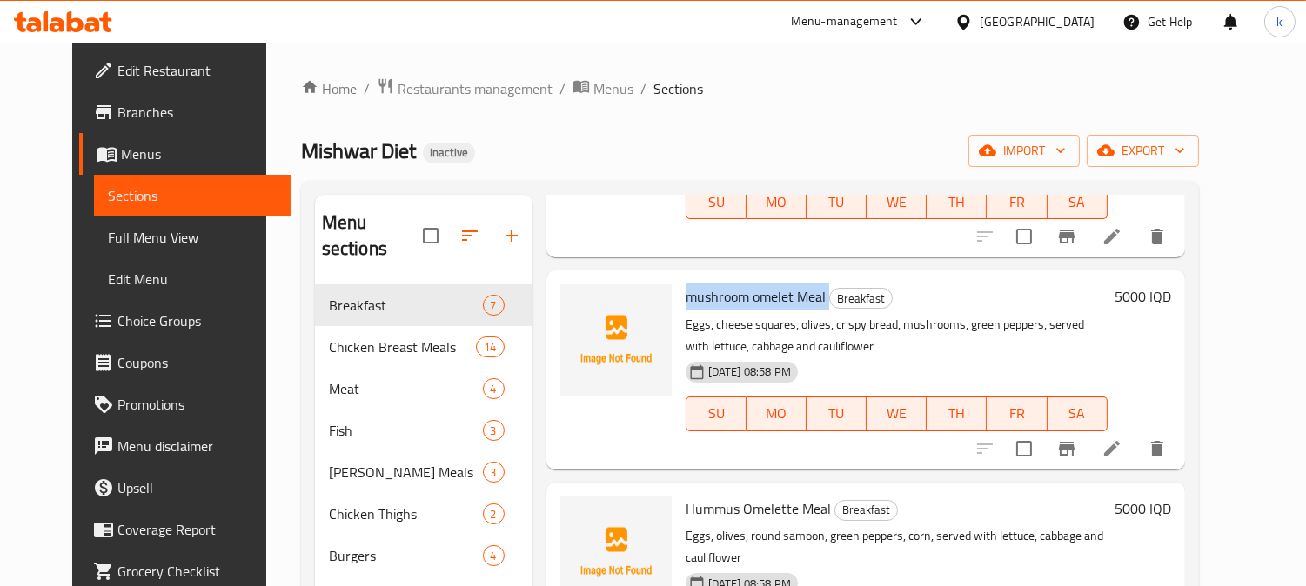
scroll to position [645, 0]
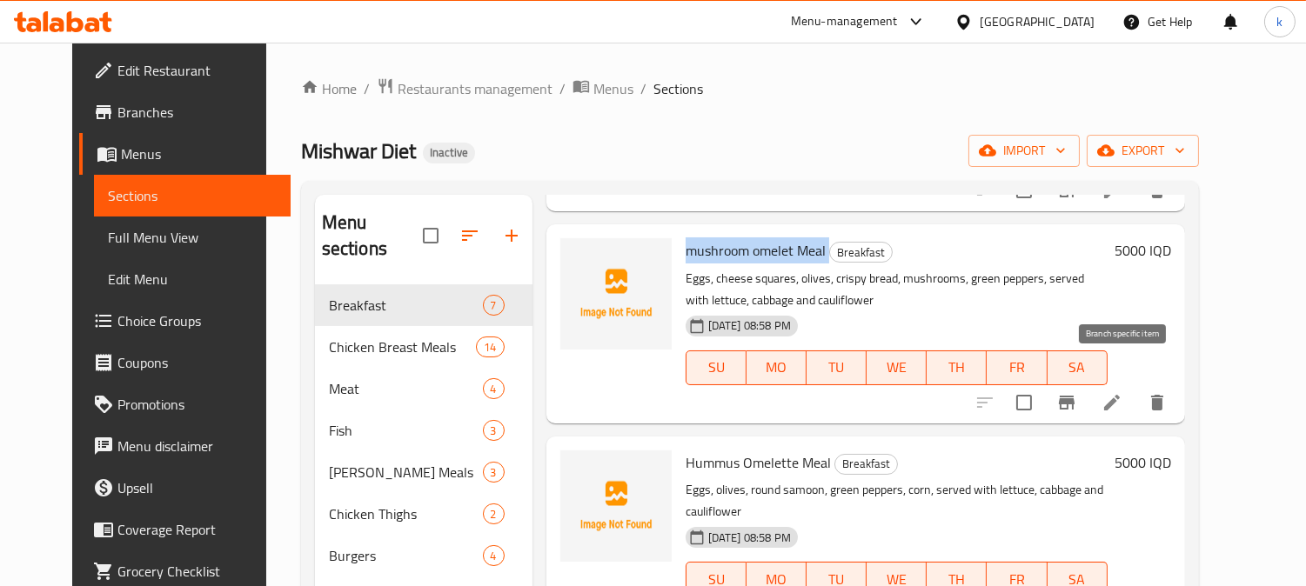
click at [1087, 382] on button "Branch-specific-item" at bounding box center [1067, 403] width 42 height 42
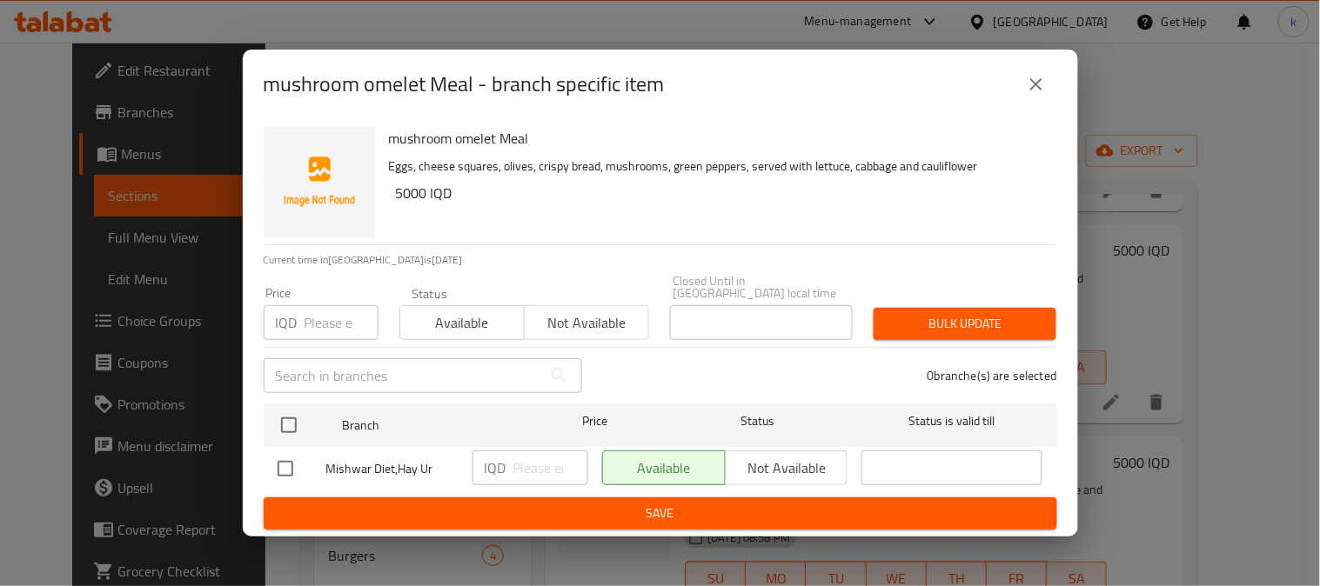
click at [1040, 102] on button "close" at bounding box center [1036, 85] width 42 height 42
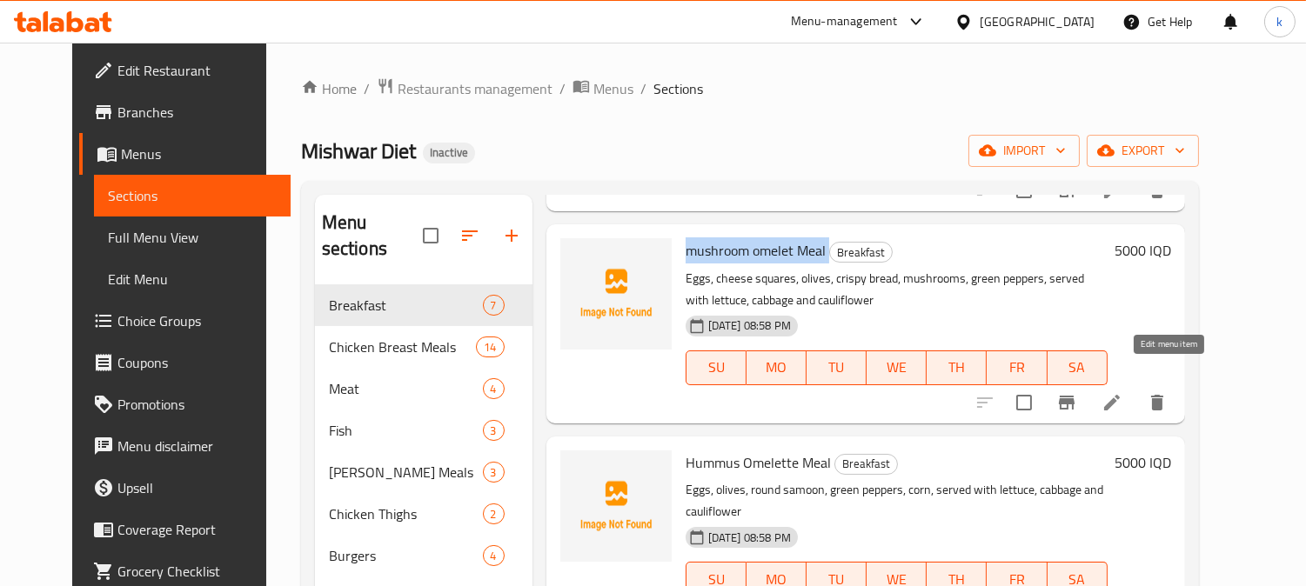
click at [1122, 392] on icon at bounding box center [1111, 402] width 21 height 21
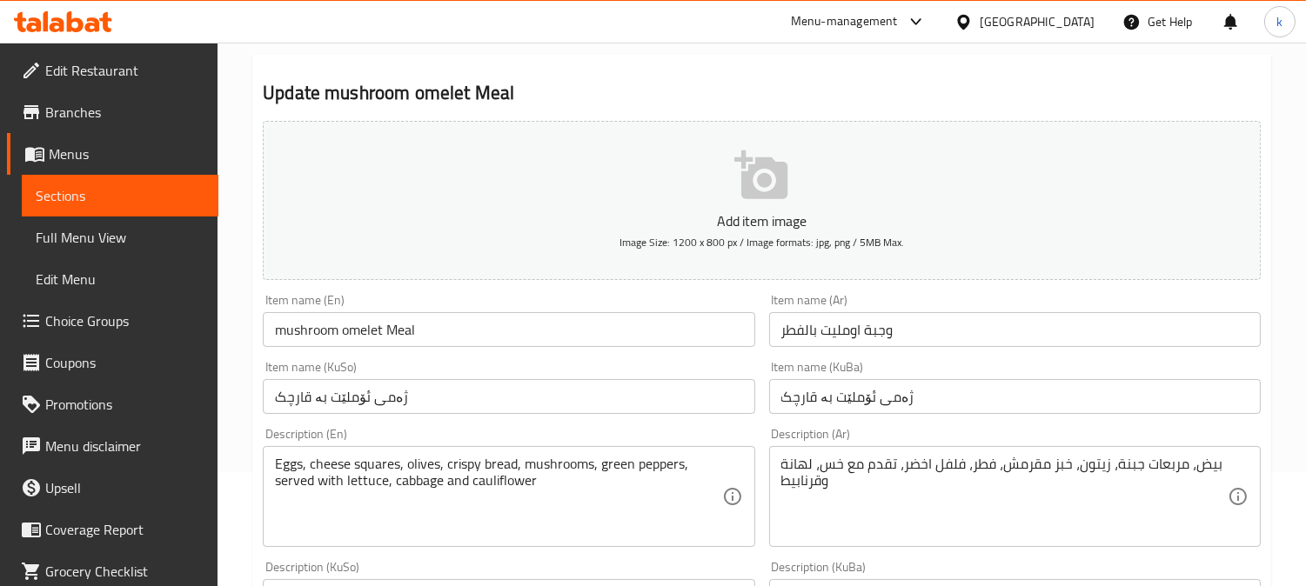
scroll to position [161, 0]
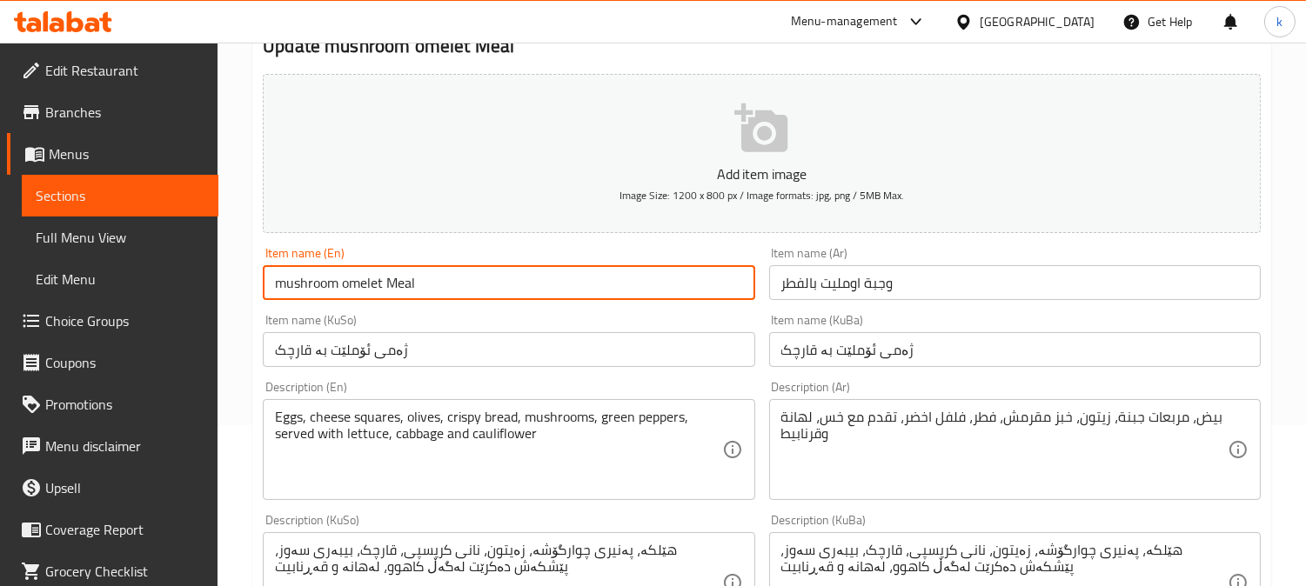
click at [478, 283] on input "mushroom omelet Meal" at bounding box center [508, 282] width 491 height 35
paste input "Vegetable Omelette Meal"
click at [490, 283] on input "mushroom omelet Meal Vegetable Omelette Meal" at bounding box center [508, 282] width 491 height 35
drag, startPoint x: 422, startPoint y: 284, endPoint x: 635, endPoint y: 291, distance: 213.2
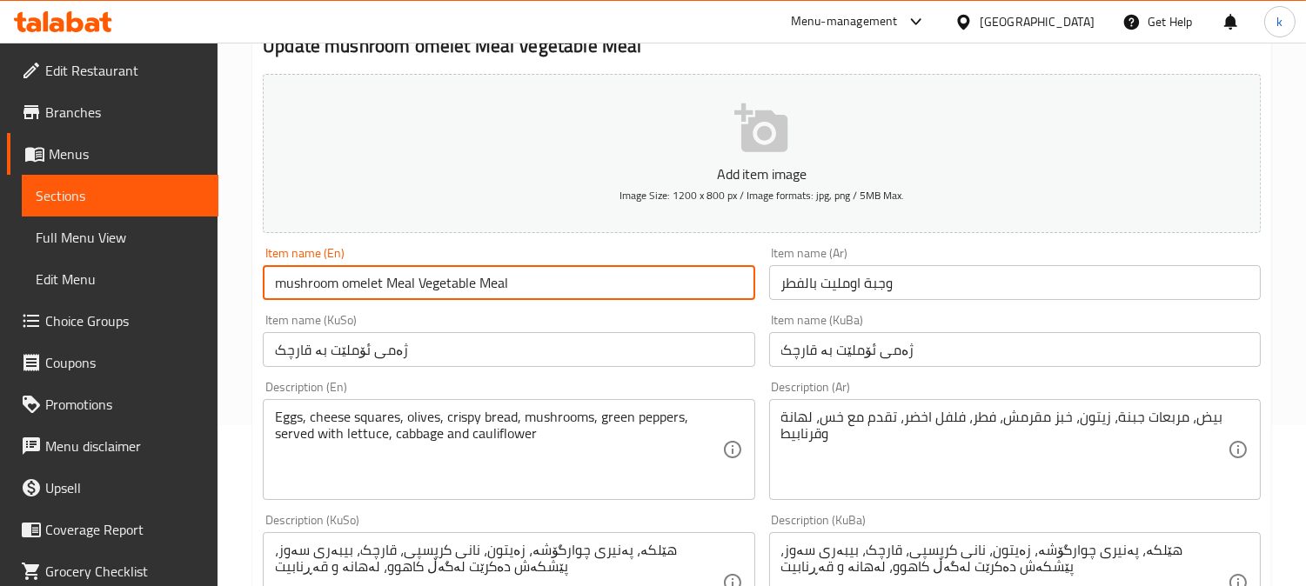
click at [626, 293] on input "mushroom omelet Meal Vegetable Meal" at bounding box center [508, 282] width 491 height 35
click at [368, 280] on input "mushroom omelet Meal V" at bounding box center [508, 282] width 491 height 35
paste input "Omelette"
click at [505, 284] on input "mushroom Omelette Meal V" at bounding box center [508, 282] width 491 height 35
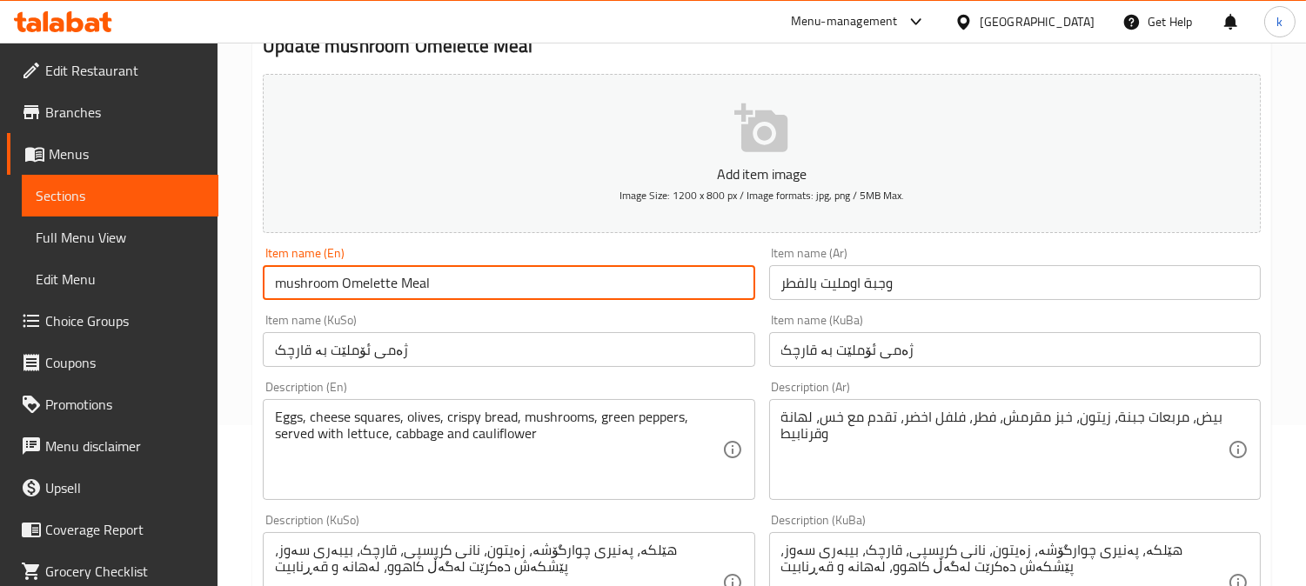
click at [296, 281] on input "mushroom Omelette Meal" at bounding box center [508, 282] width 491 height 35
type input "Mushroom Omelette Meal"
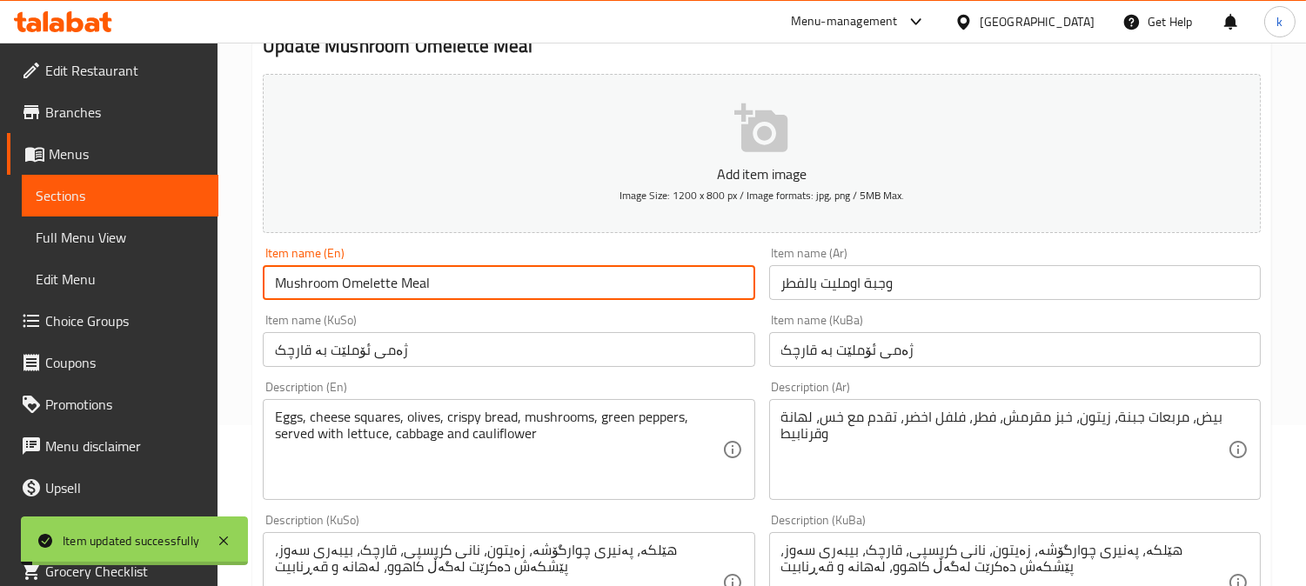
click at [441, 275] on input "Mushroom Omelette Meal" at bounding box center [508, 282] width 491 height 35
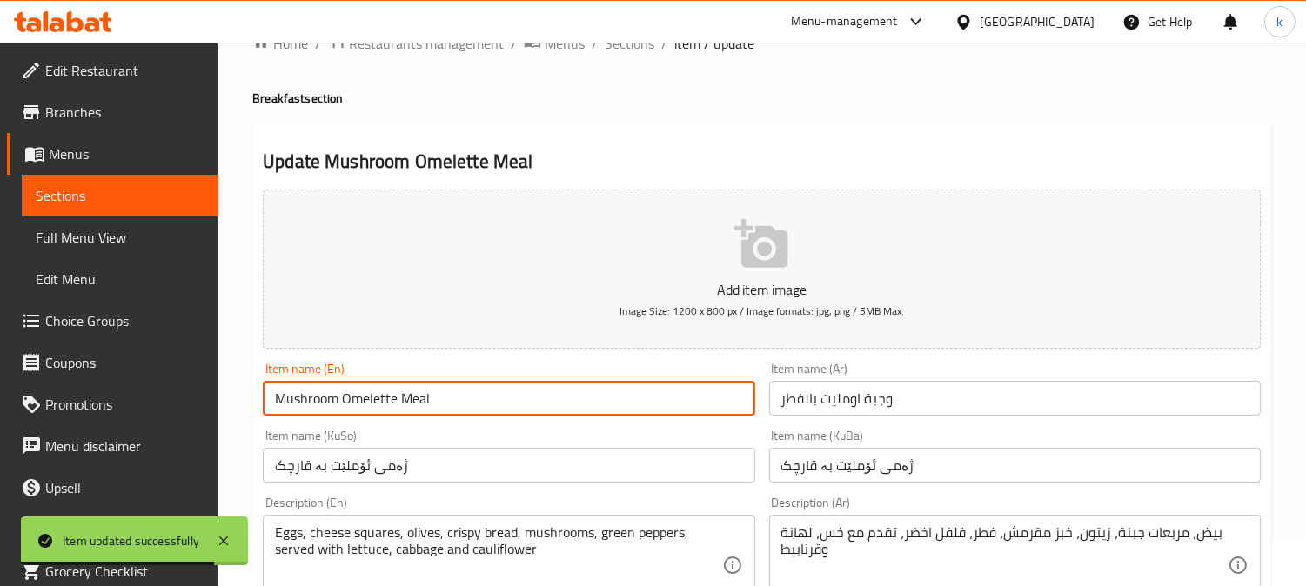
scroll to position [0, 0]
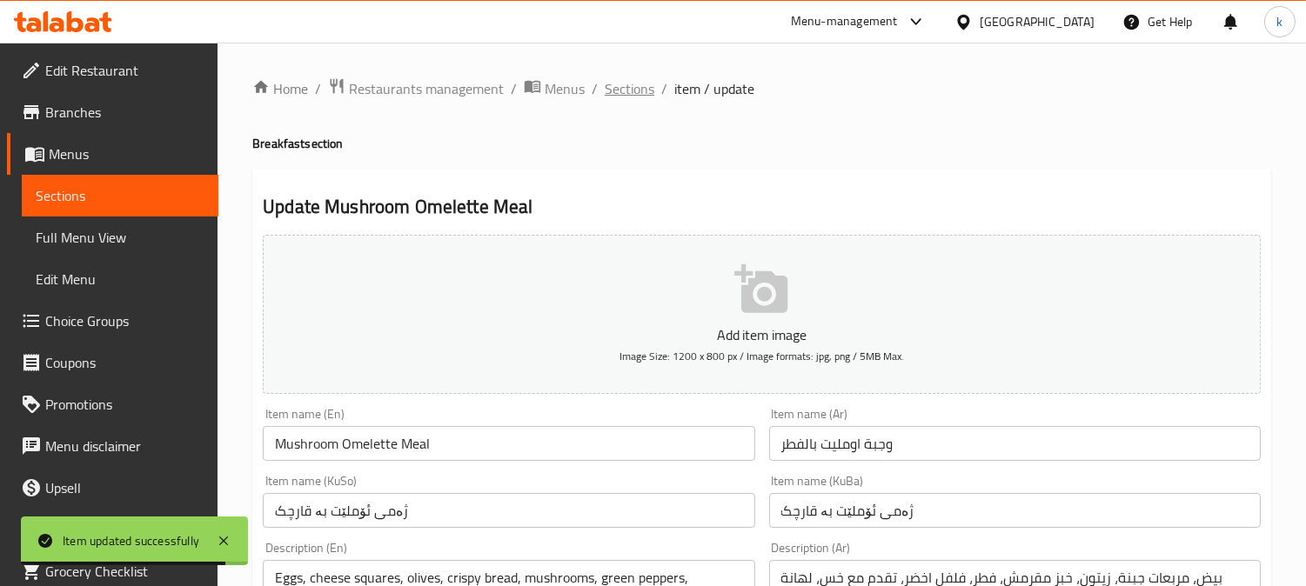
click at [630, 93] on span "Sections" at bounding box center [630, 88] width 50 height 21
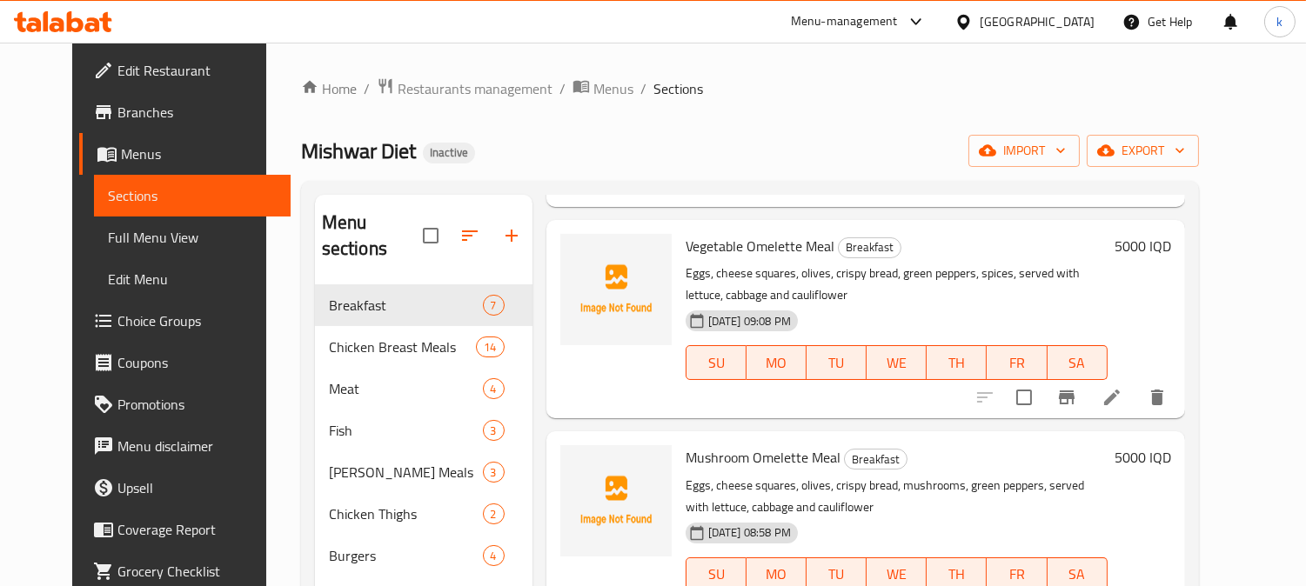
scroll to position [483, 0]
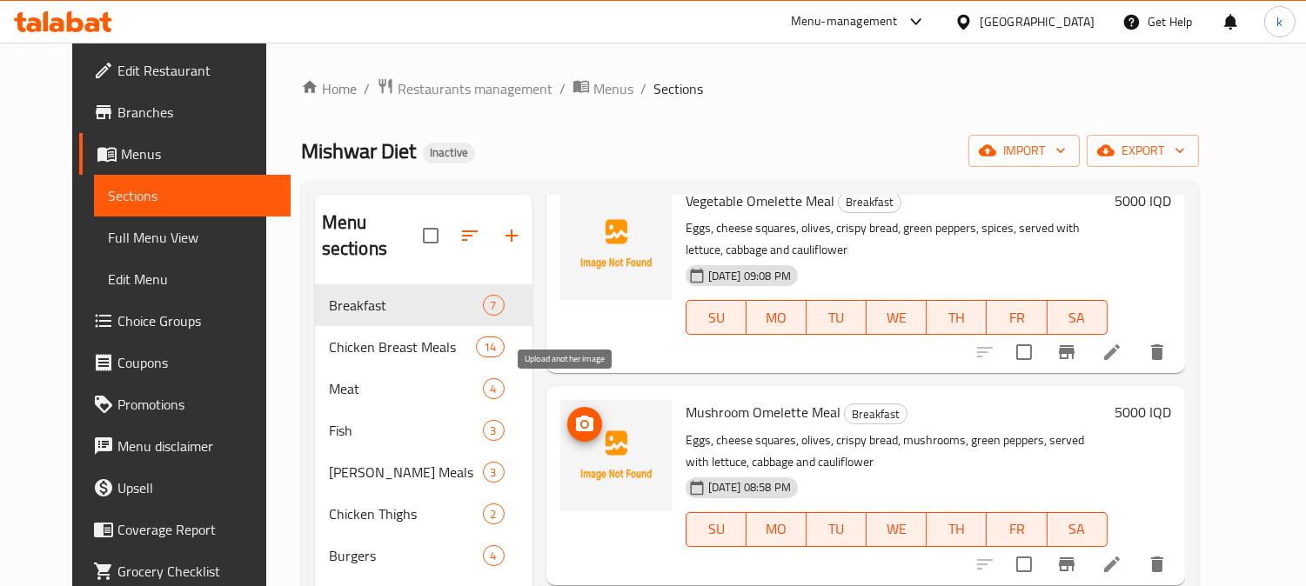
click at [577, 414] on span "upload picture" at bounding box center [584, 424] width 35 height 21
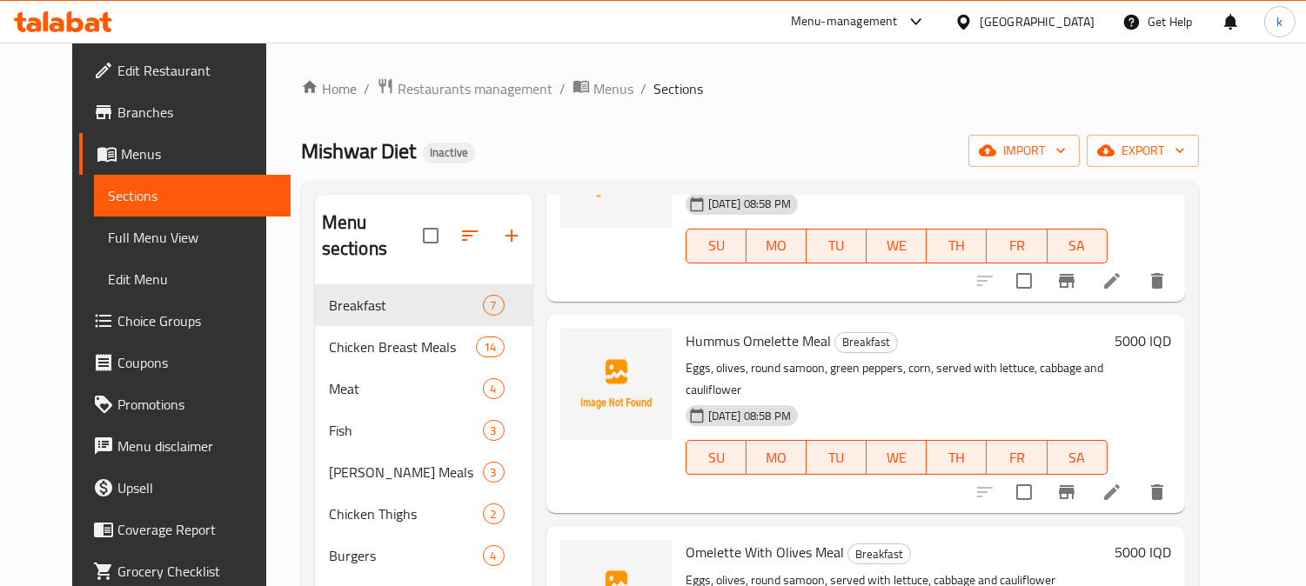
scroll to position [805, 0]
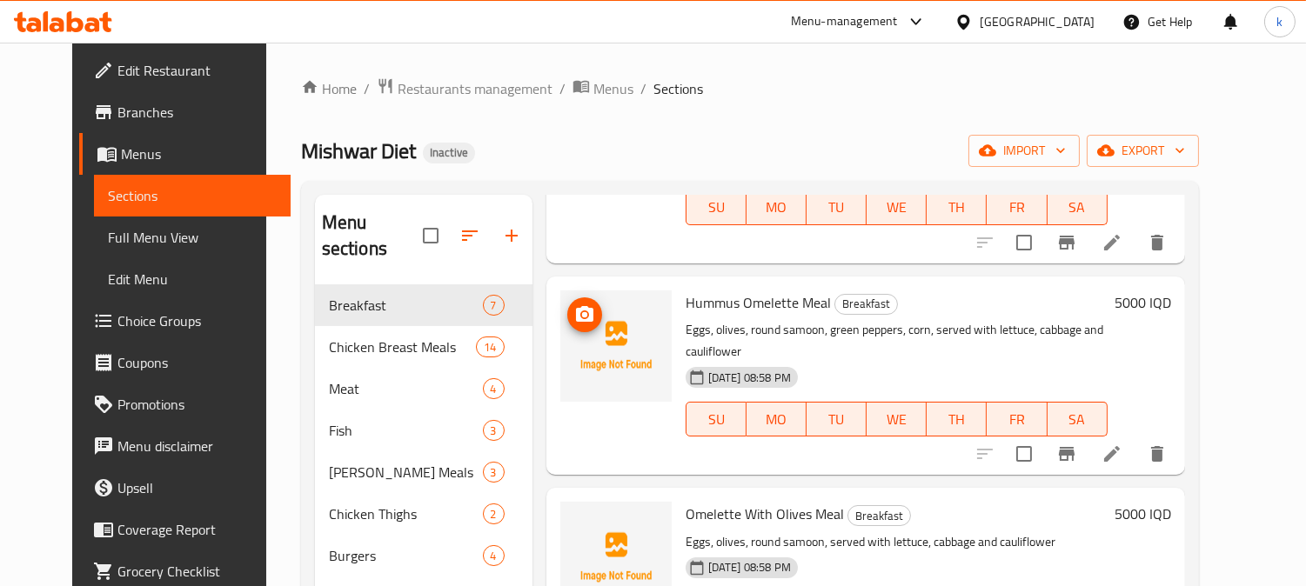
click at [581, 312] on circle "upload picture" at bounding box center [583, 314] width 5 height 5
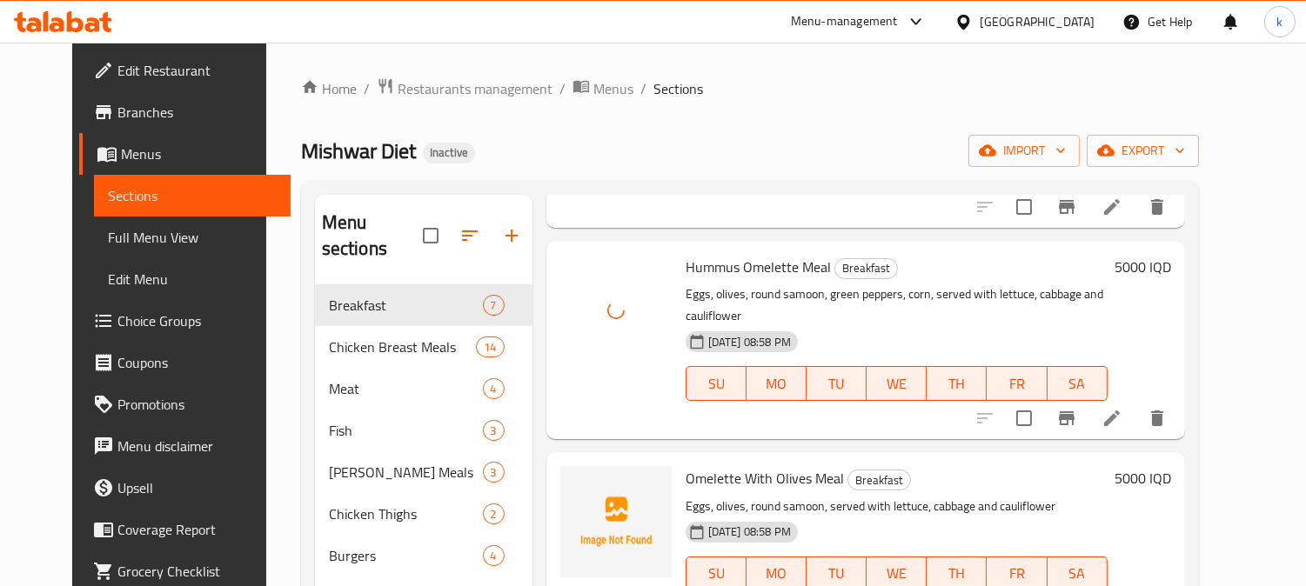
scroll to position [851, 0]
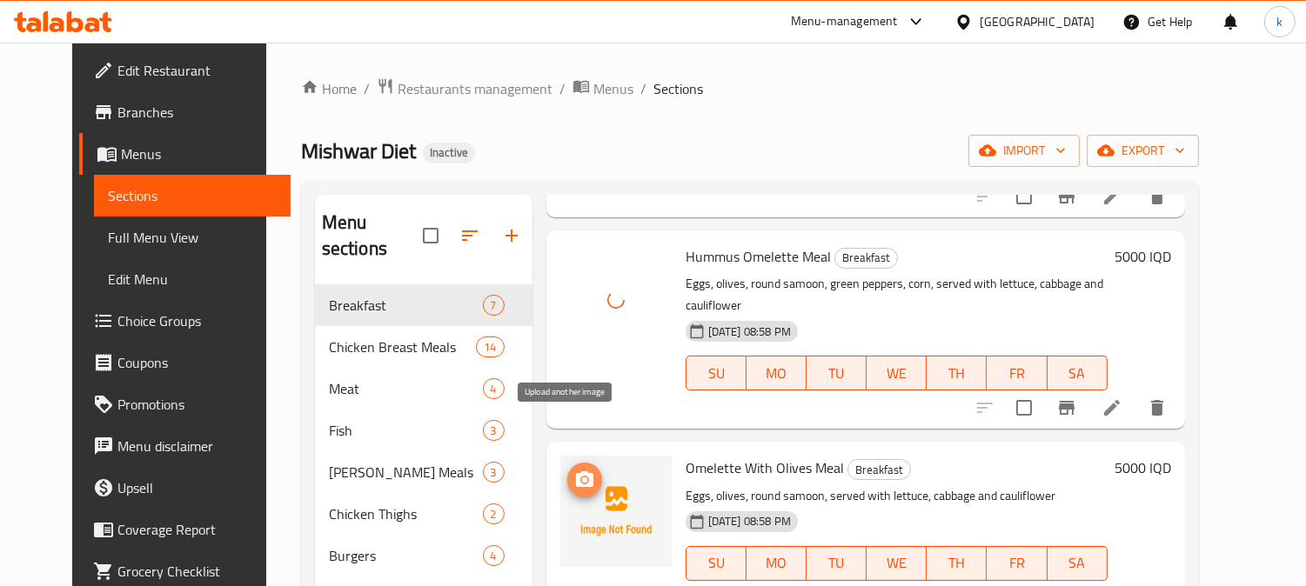
click at [576, 471] on icon "upload picture" at bounding box center [584, 479] width 17 height 16
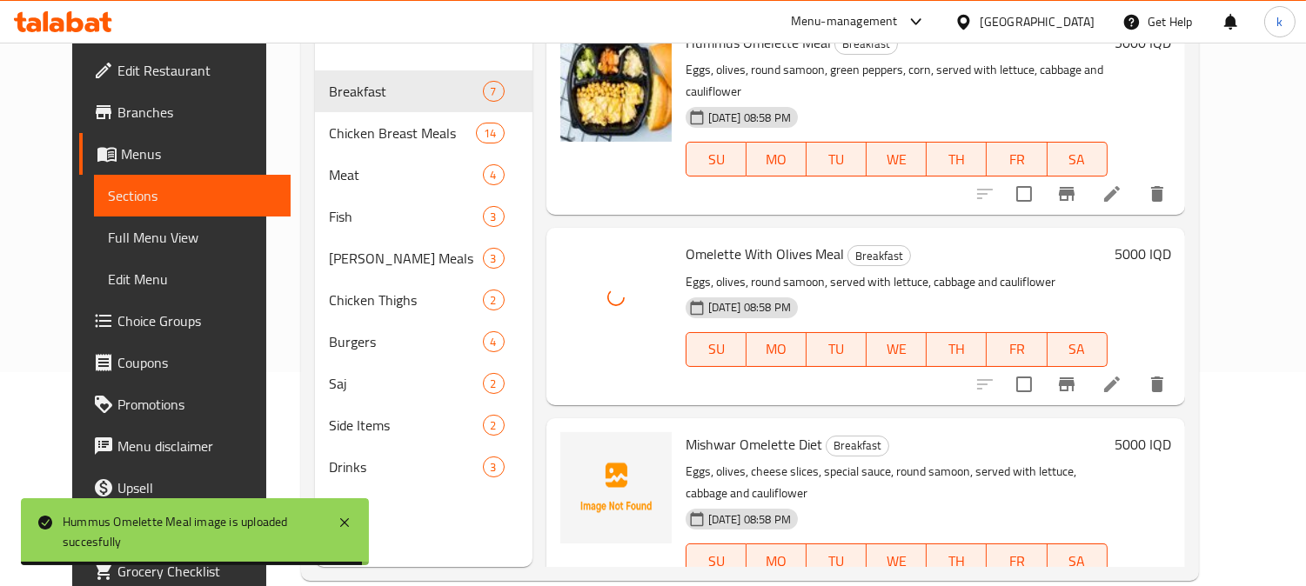
scroll to position [244, 0]
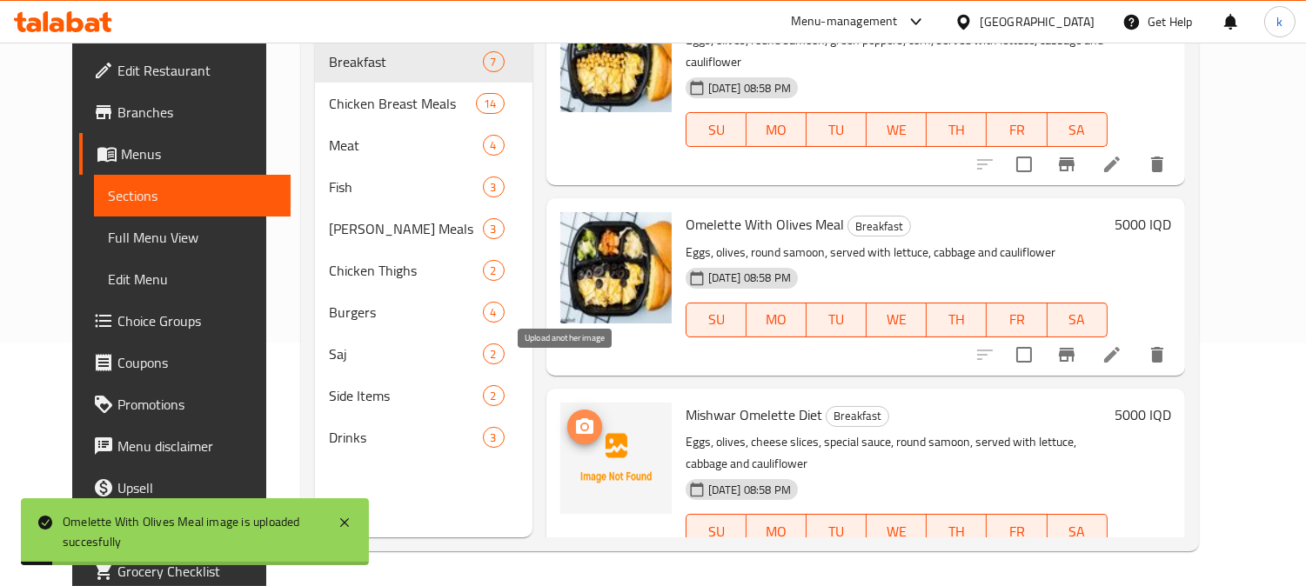
click at [567, 417] on span "upload picture" at bounding box center [584, 427] width 35 height 21
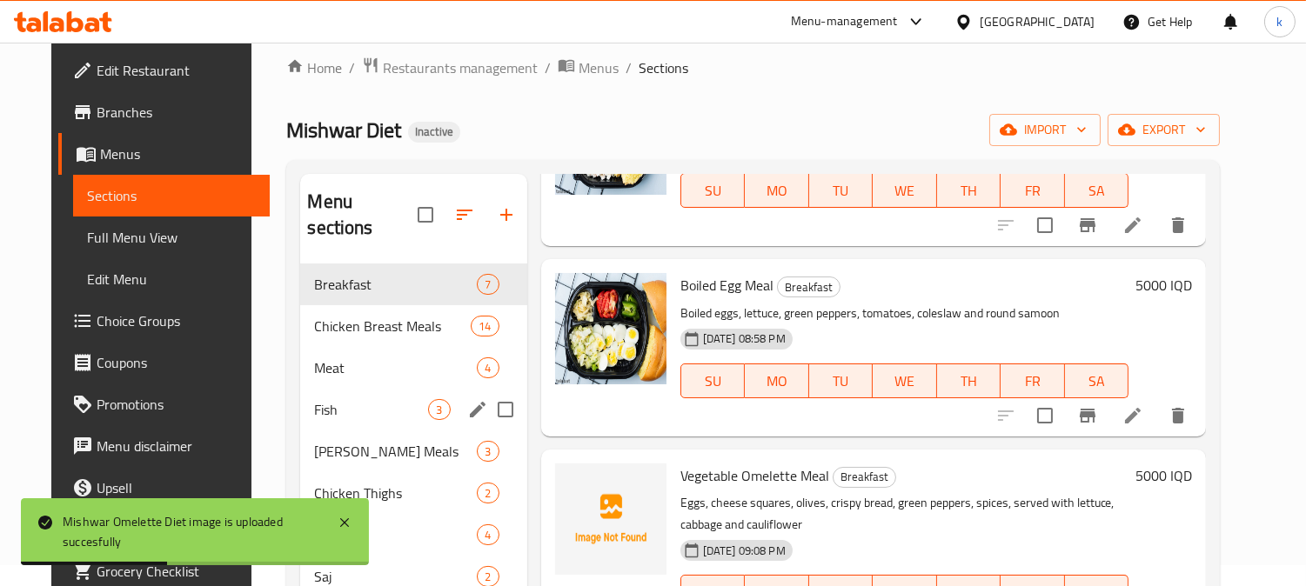
scroll to position [0, 0]
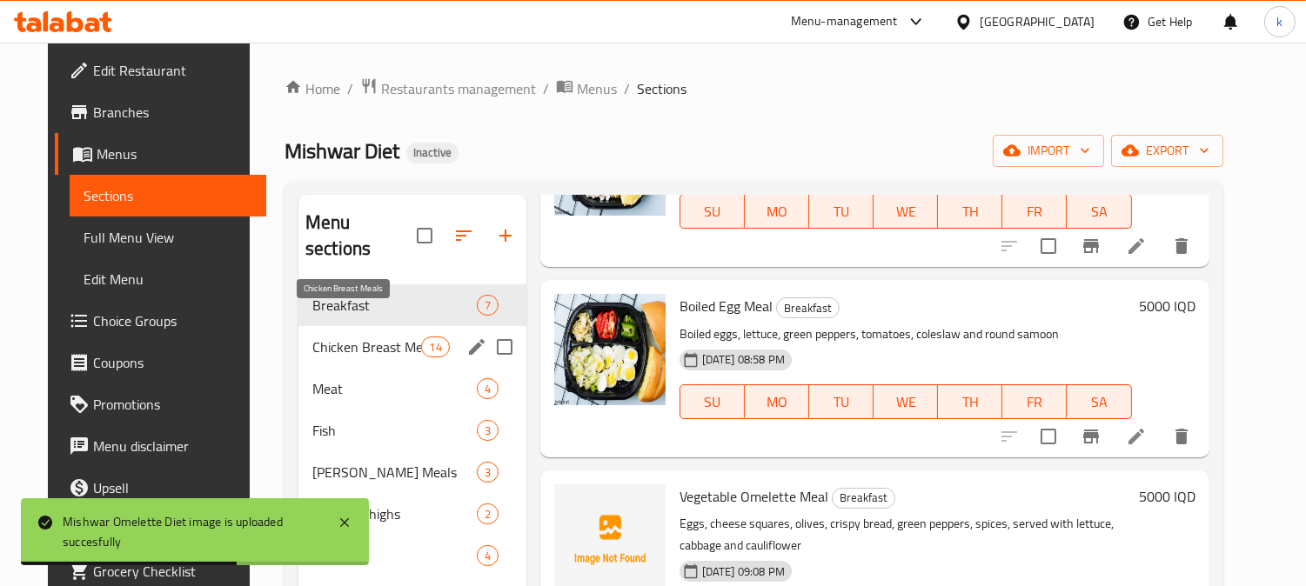
click at [351, 337] on span "Chicken Breast Meals" at bounding box center [366, 347] width 109 height 21
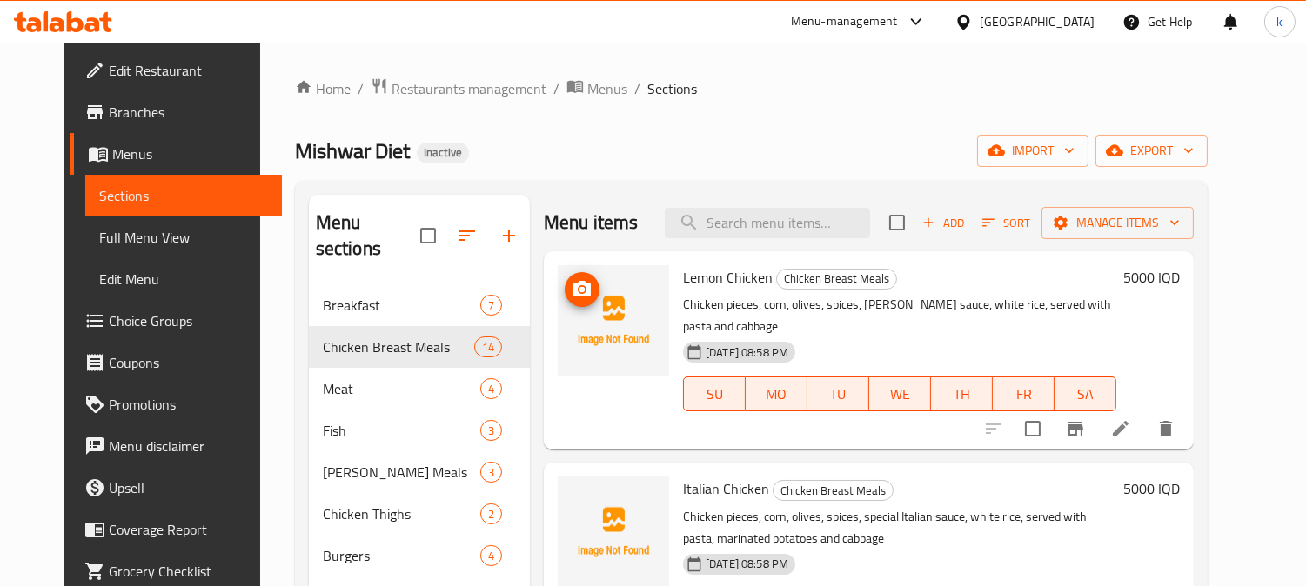
click at [572, 285] on icon "upload picture" at bounding box center [582, 289] width 21 height 21
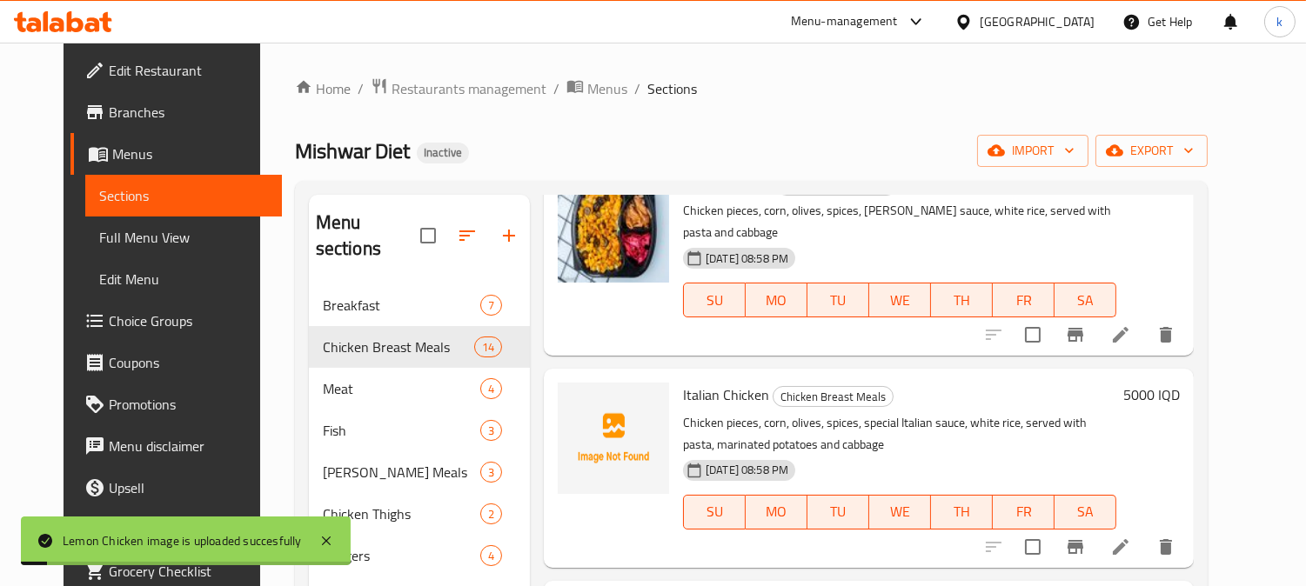
scroll to position [161, 0]
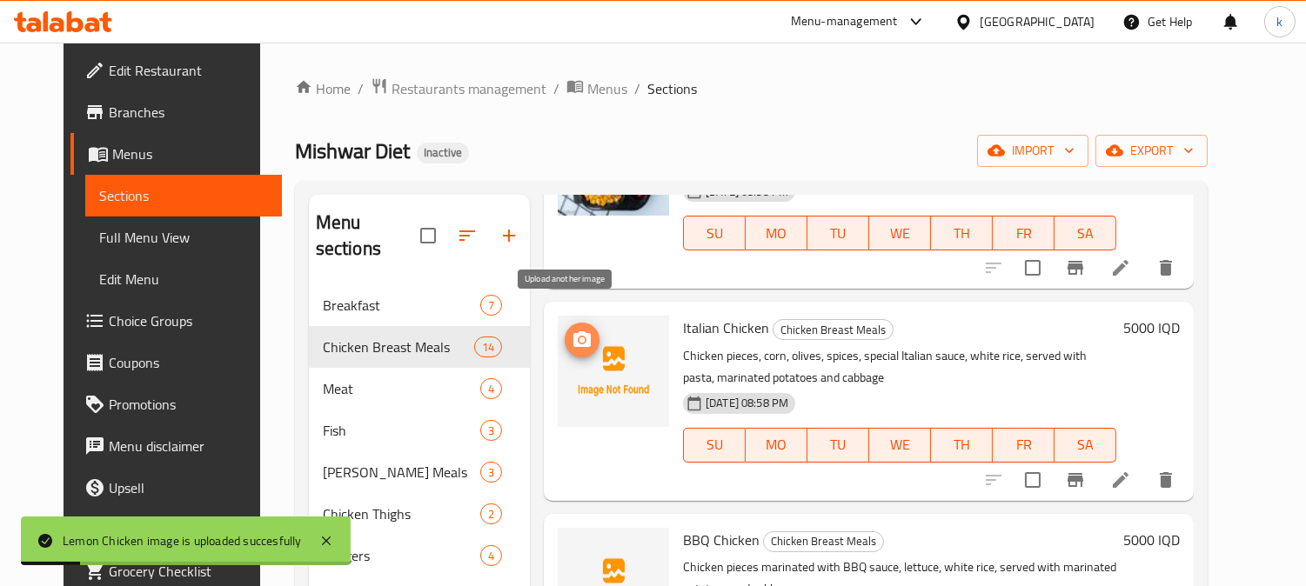
click at [572, 330] on icon "upload picture" at bounding box center [582, 340] width 21 height 21
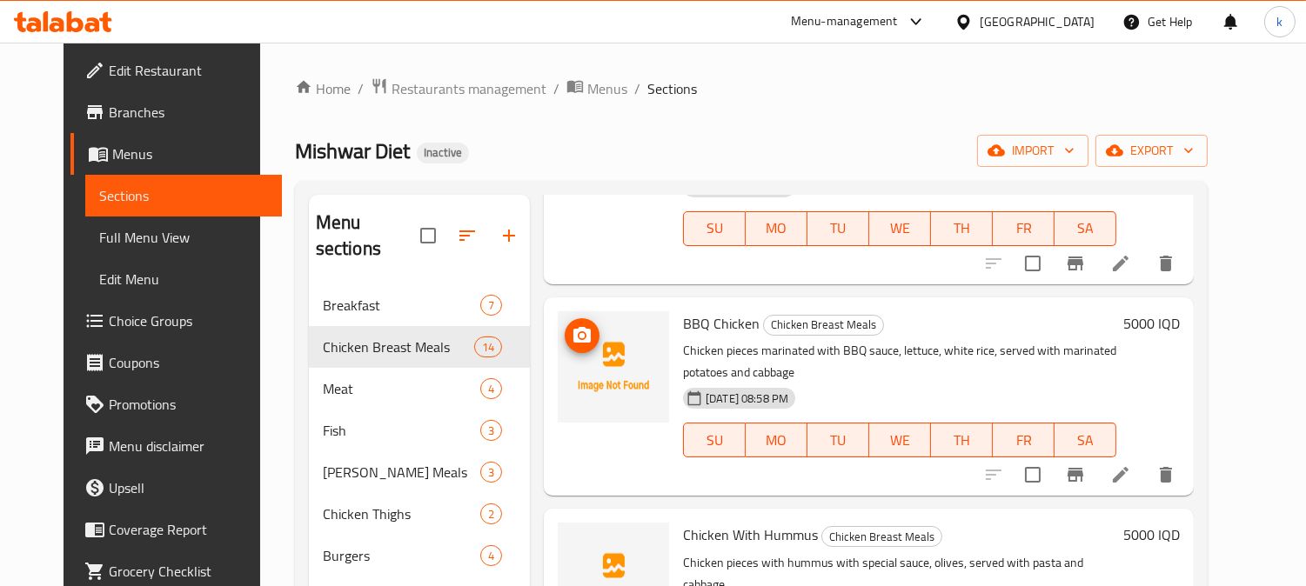
scroll to position [322, 0]
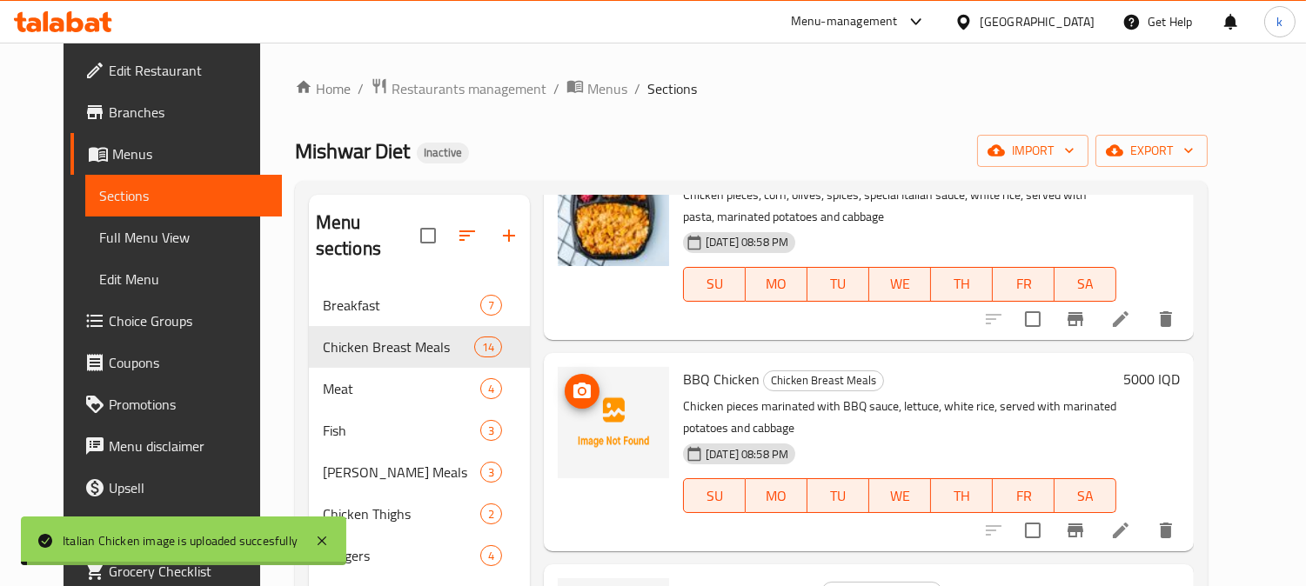
click at [579, 389] on circle "upload picture" at bounding box center [581, 391] width 5 height 5
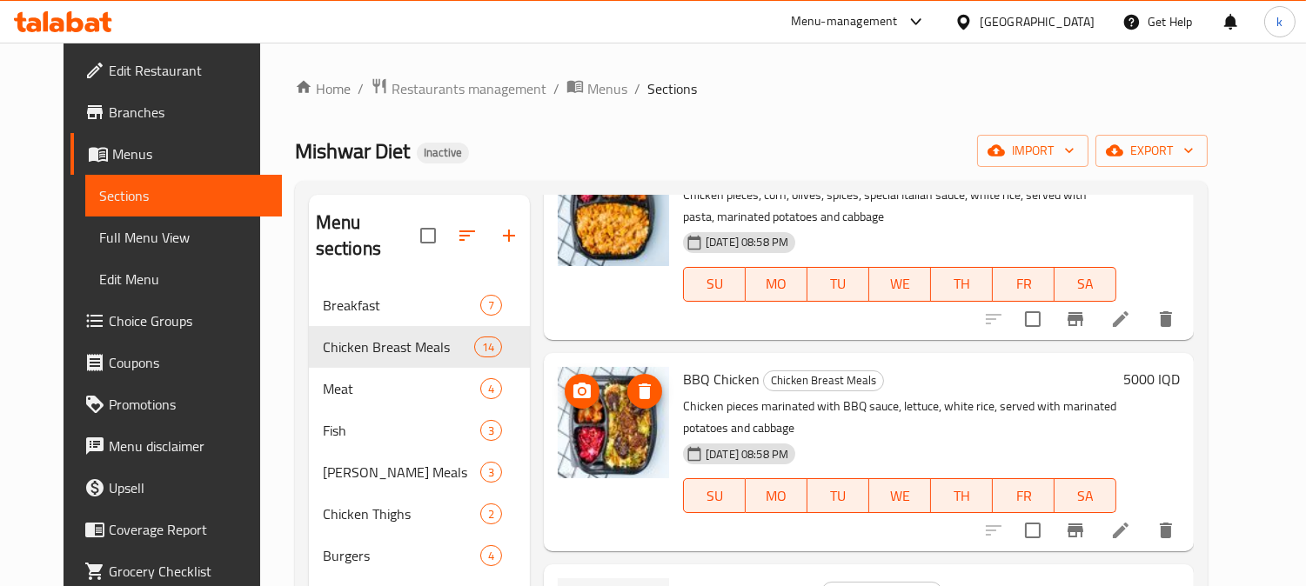
click at [572, 381] on icon "upload picture" at bounding box center [582, 391] width 21 height 21
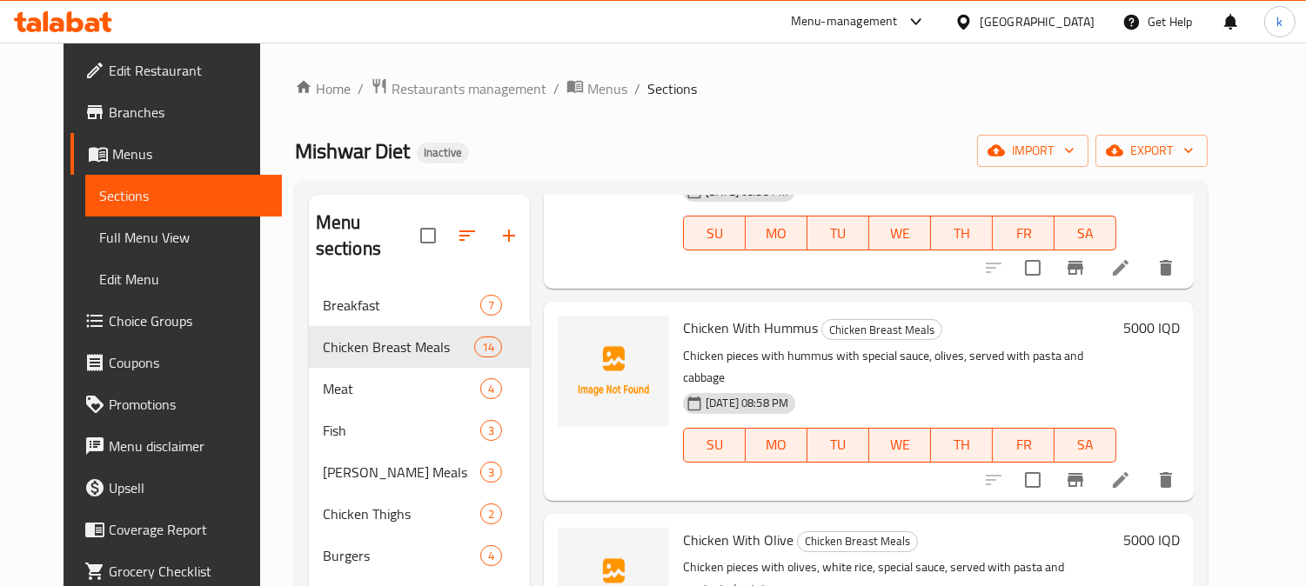
scroll to position [645, 0]
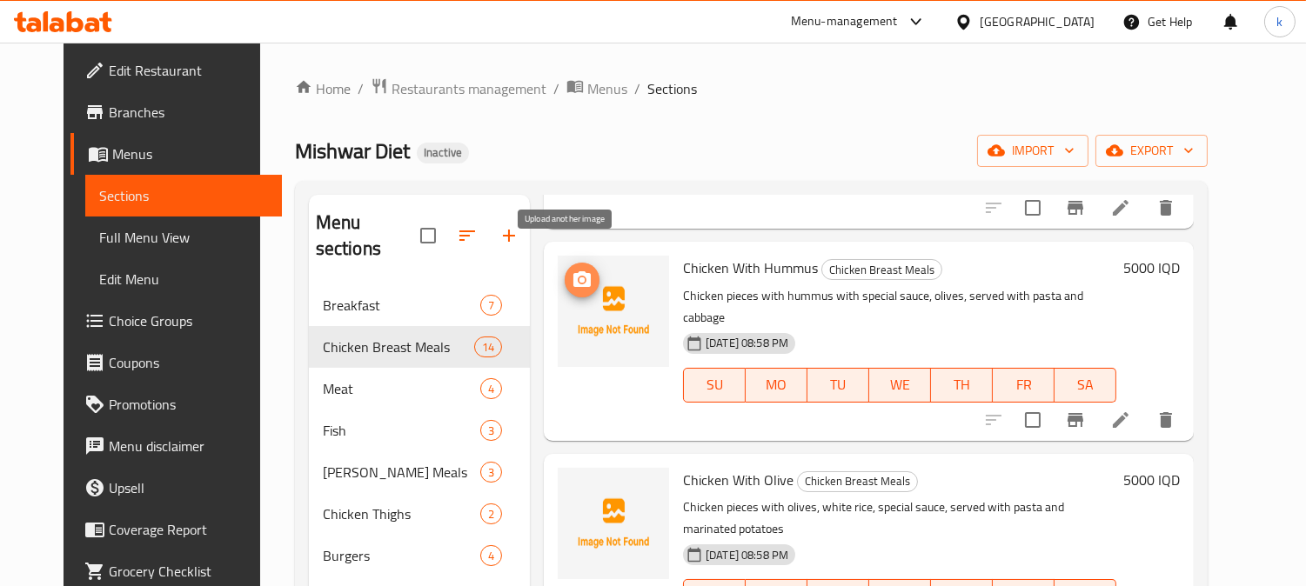
click at [572, 270] on icon "upload picture" at bounding box center [582, 280] width 21 height 21
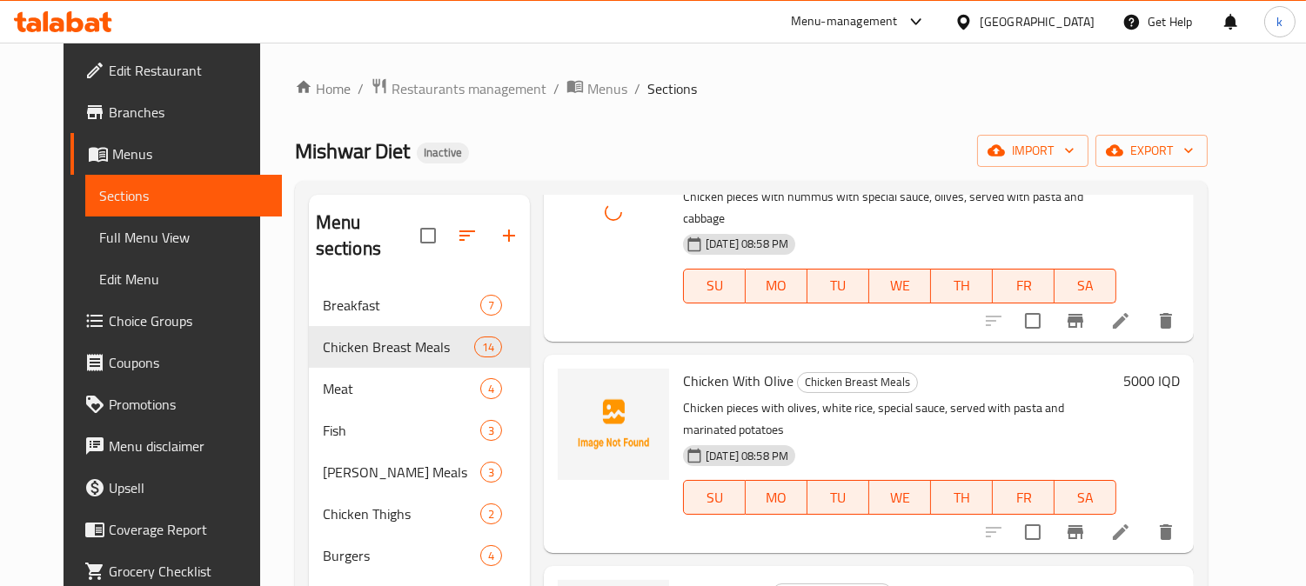
scroll to position [805, 0]
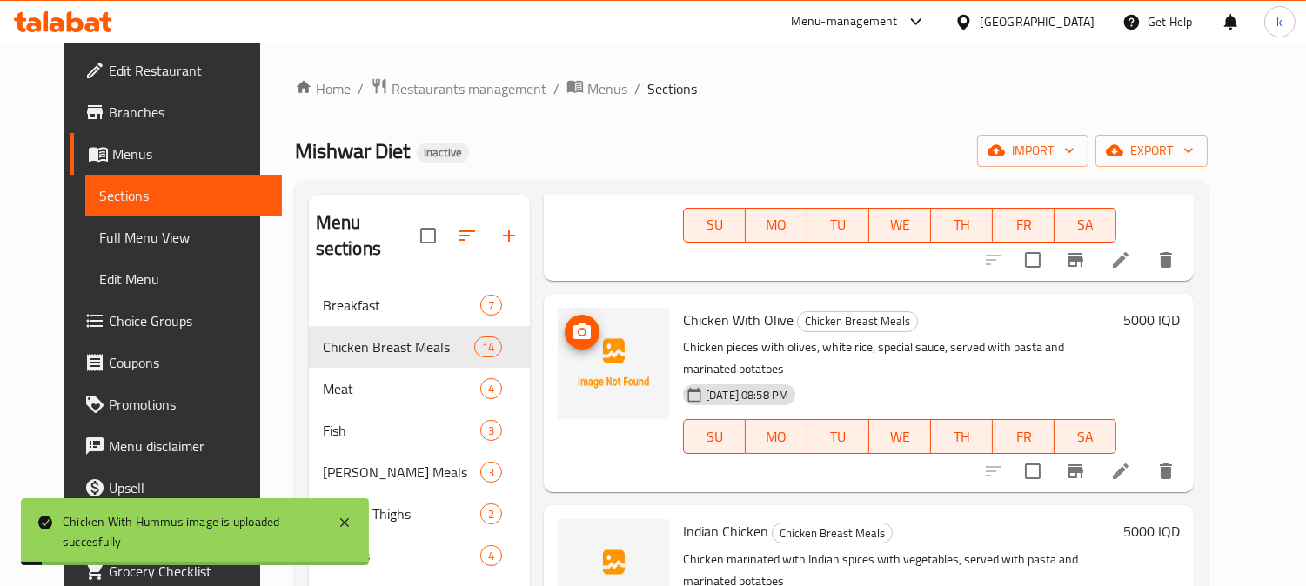
click at [578, 315] on button "upload picture" at bounding box center [582, 332] width 35 height 35
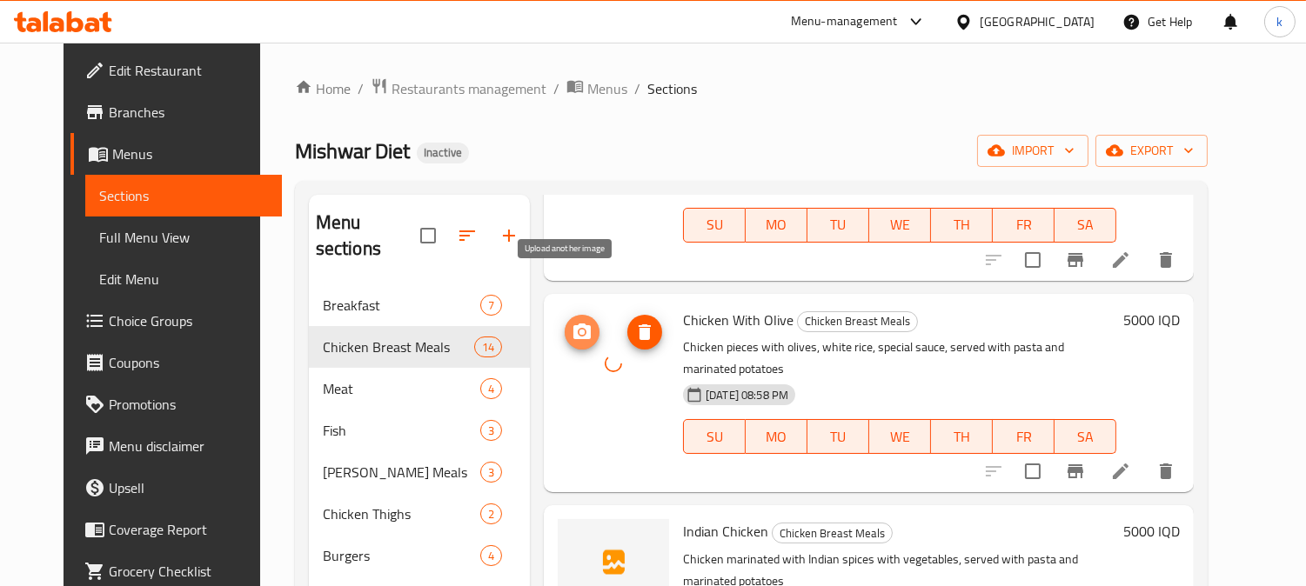
click at [572, 322] on icon "upload picture" at bounding box center [582, 332] width 21 height 21
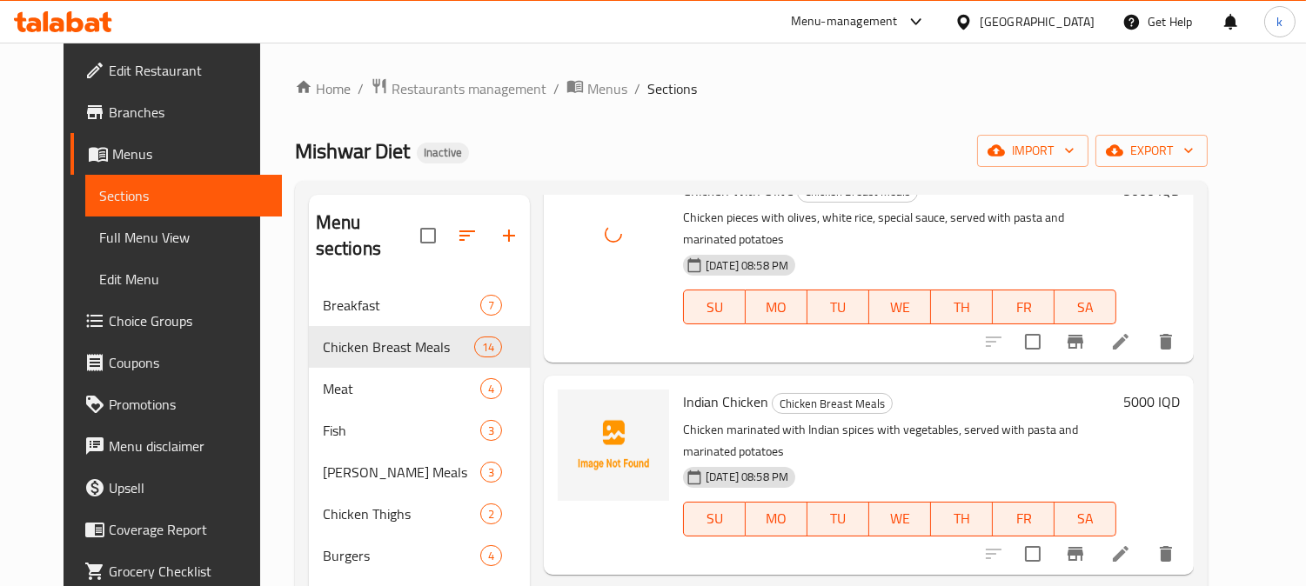
scroll to position [966, 0]
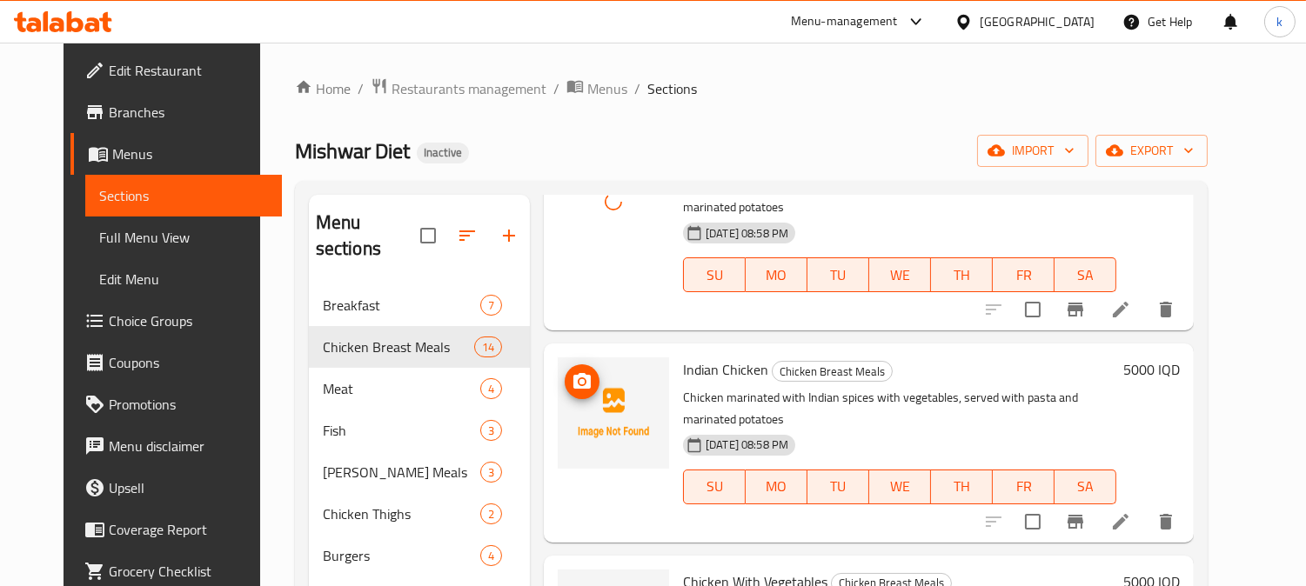
click at [573, 373] on icon "upload picture" at bounding box center [581, 381] width 17 height 16
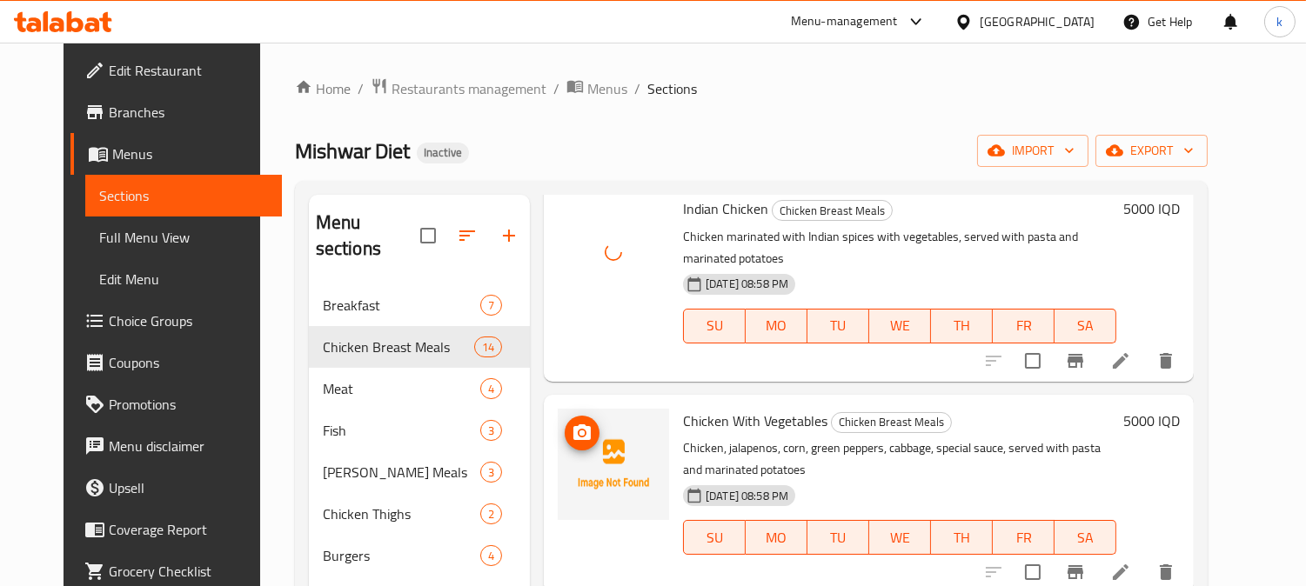
click at [573, 425] on icon "upload picture" at bounding box center [581, 433] width 17 height 16
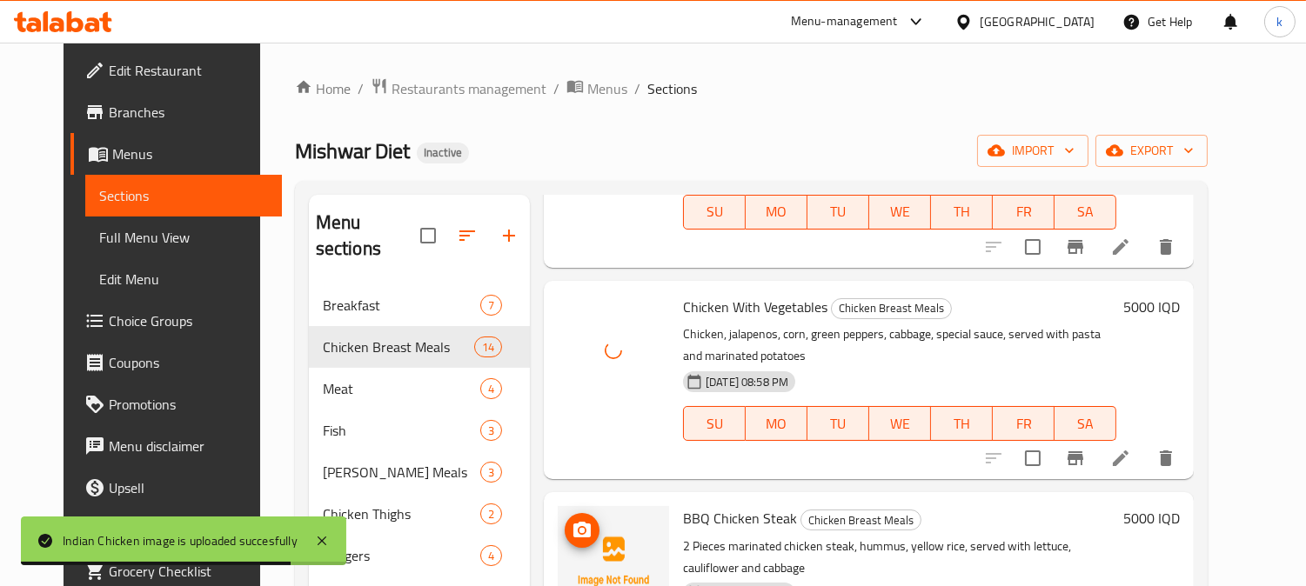
scroll to position [1288, 0]
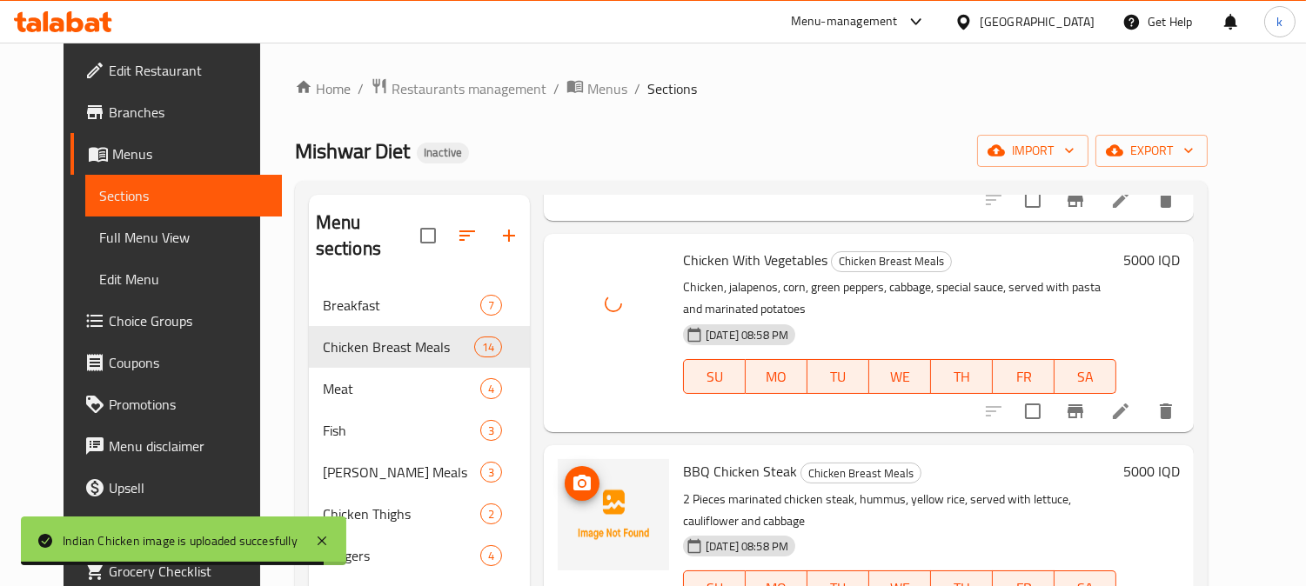
click at [573, 475] on icon "upload picture" at bounding box center [581, 483] width 17 height 16
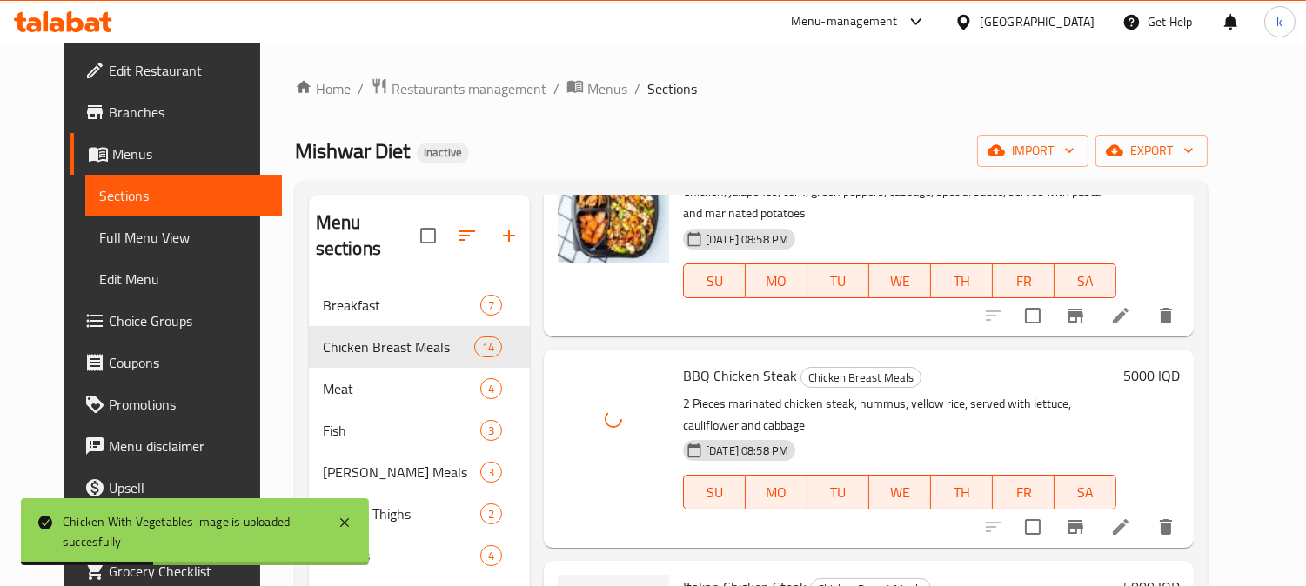
scroll to position [1449, 0]
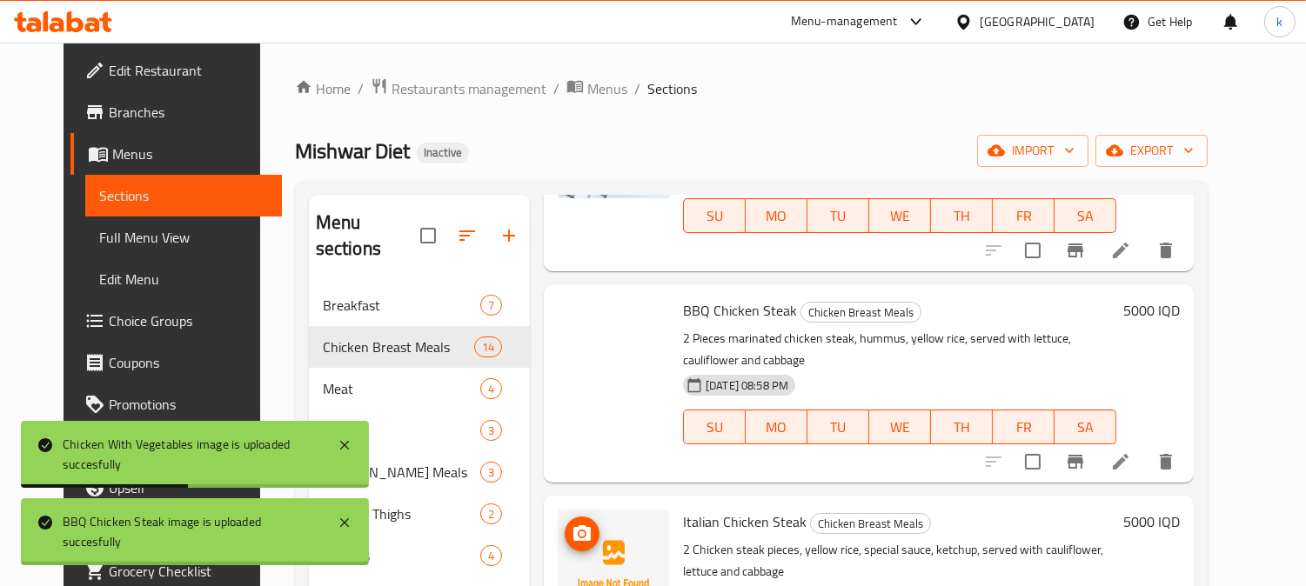
click at [572, 524] on icon "upload picture" at bounding box center [582, 534] width 21 height 21
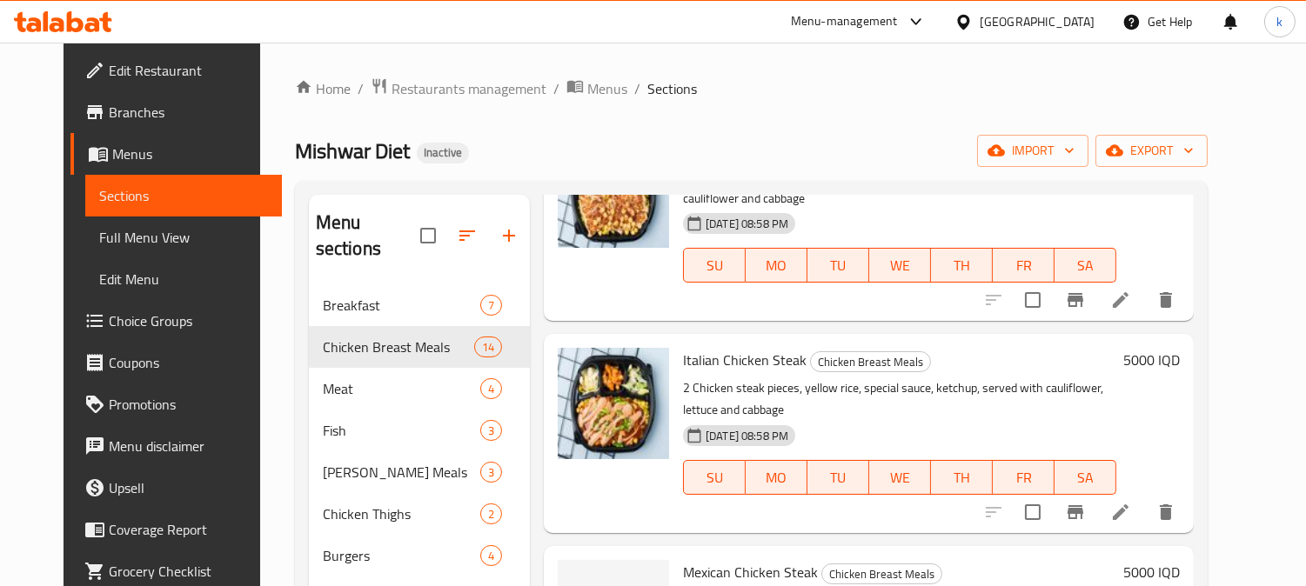
scroll to position [1771, 0]
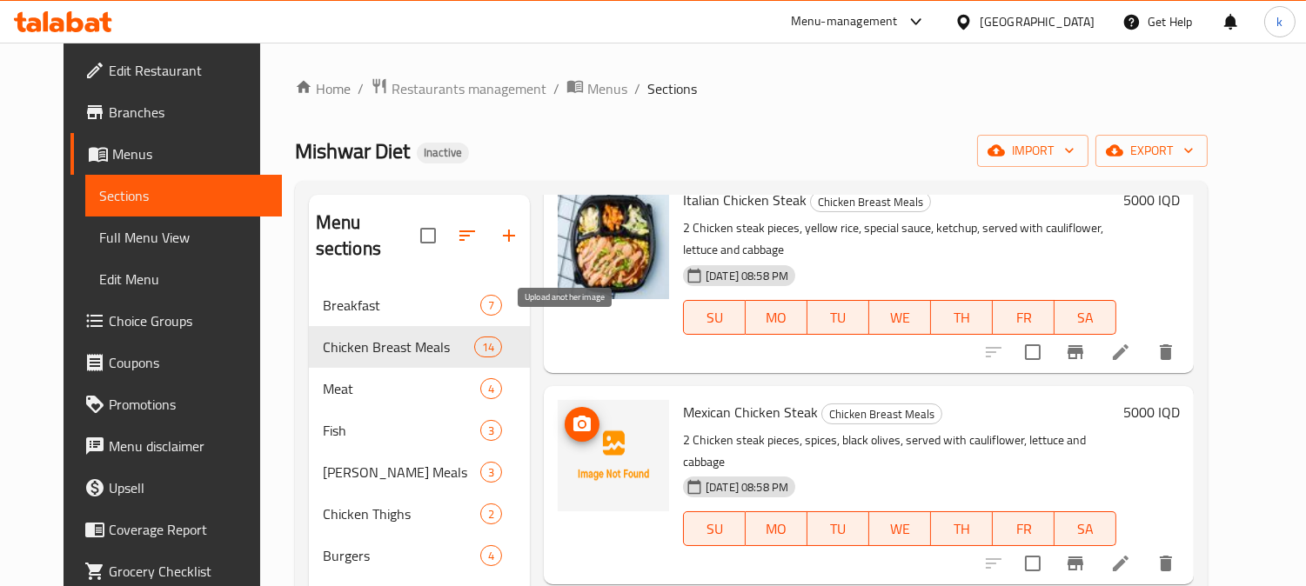
click at [573, 416] on icon "upload picture" at bounding box center [581, 424] width 17 height 16
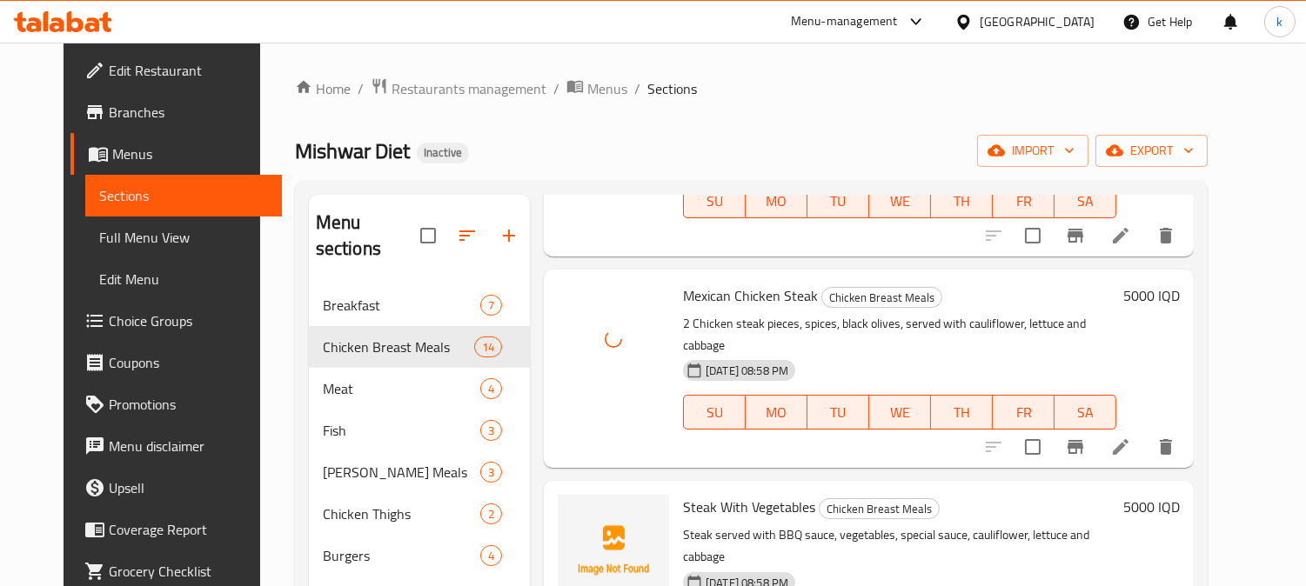
scroll to position [1933, 0]
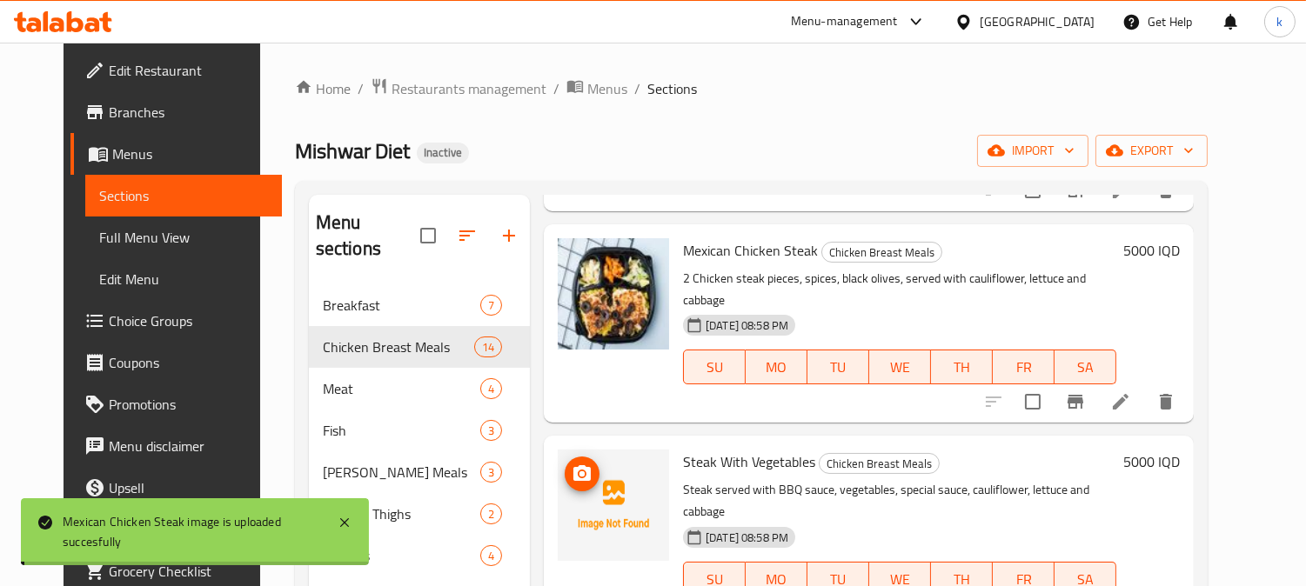
click at [573, 465] on icon "upload picture" at bounding box center [581, 473] width 17 height 16
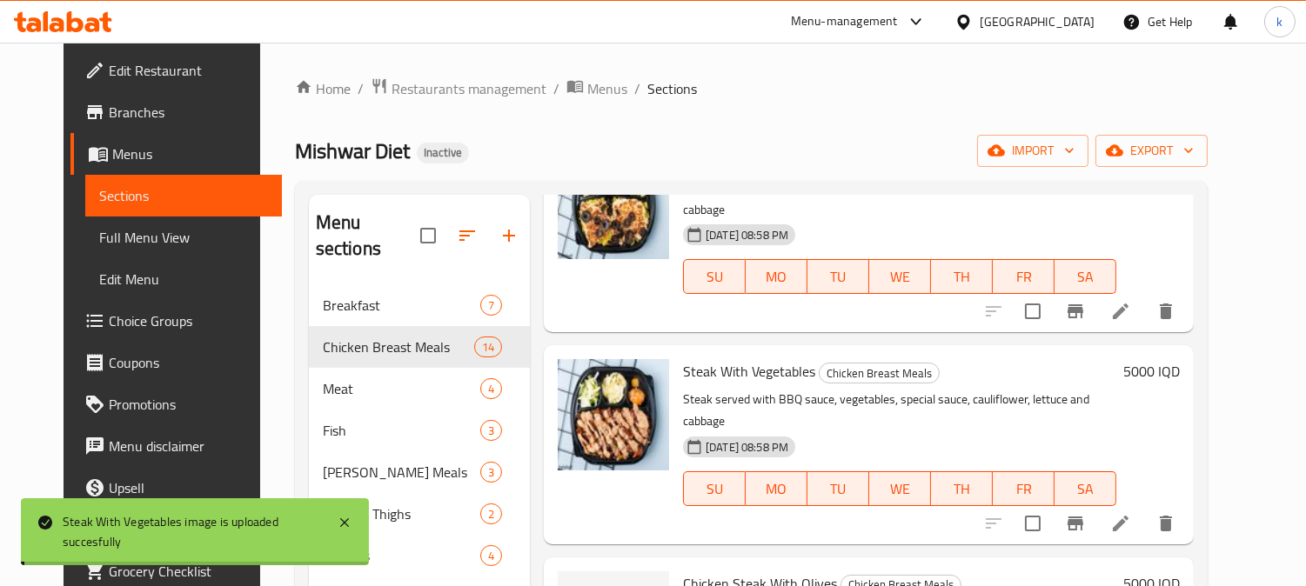
scroll to position [2094, 0]
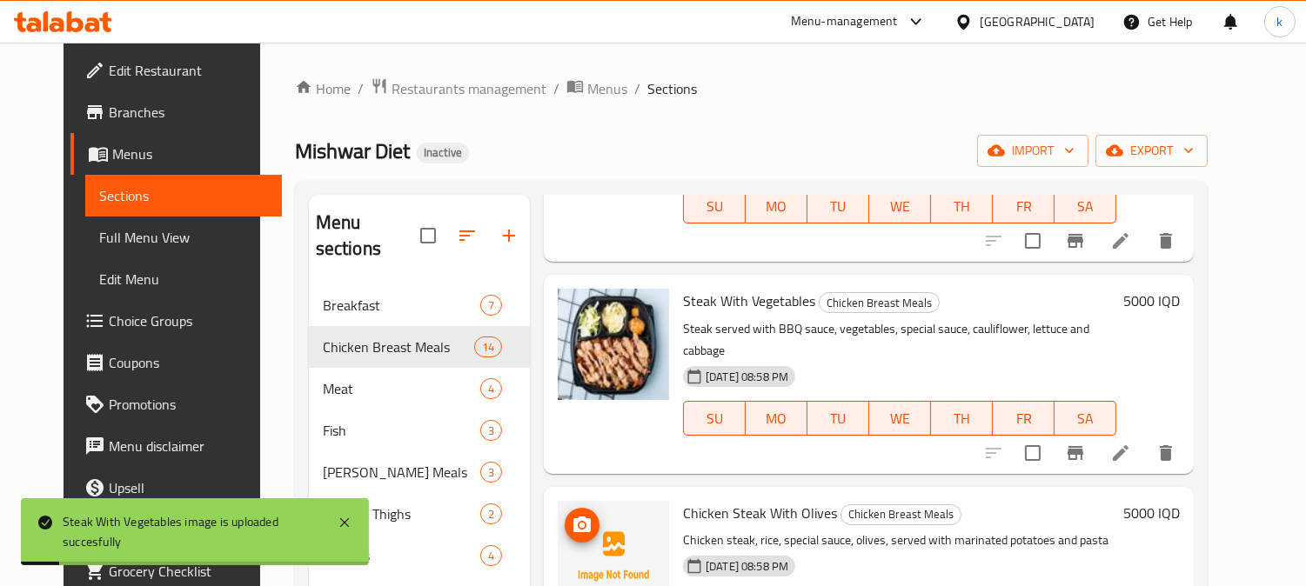
click at [573, 517] on icon "upload picture" at bounding box center [581, 525] width 17 height 16
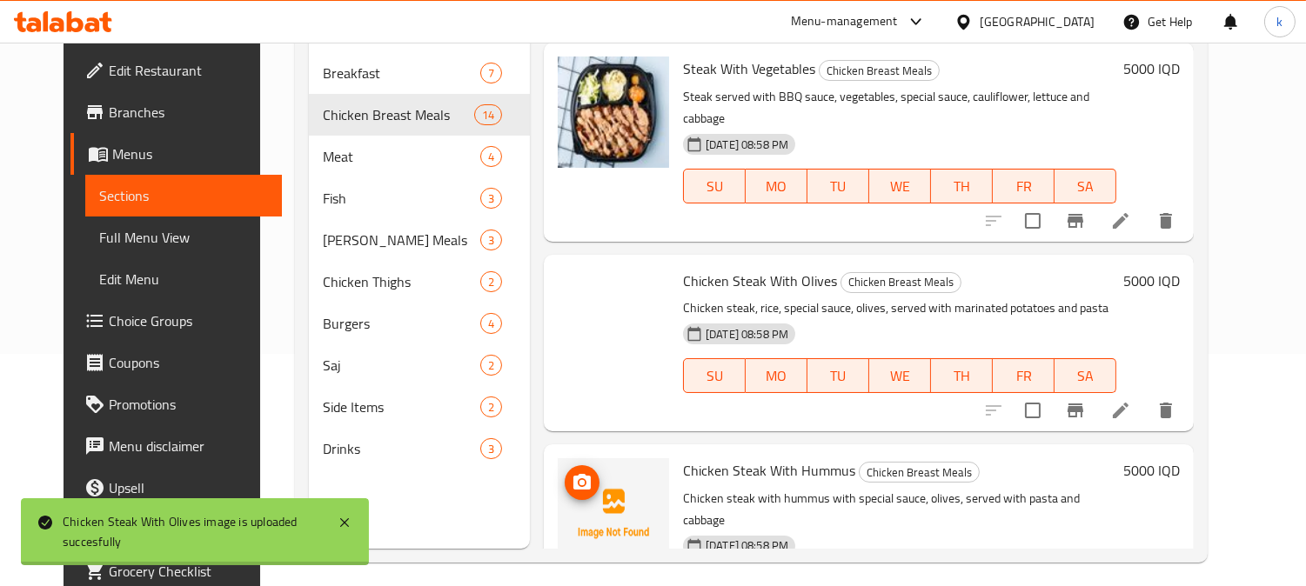
scroll to position [244, 0]
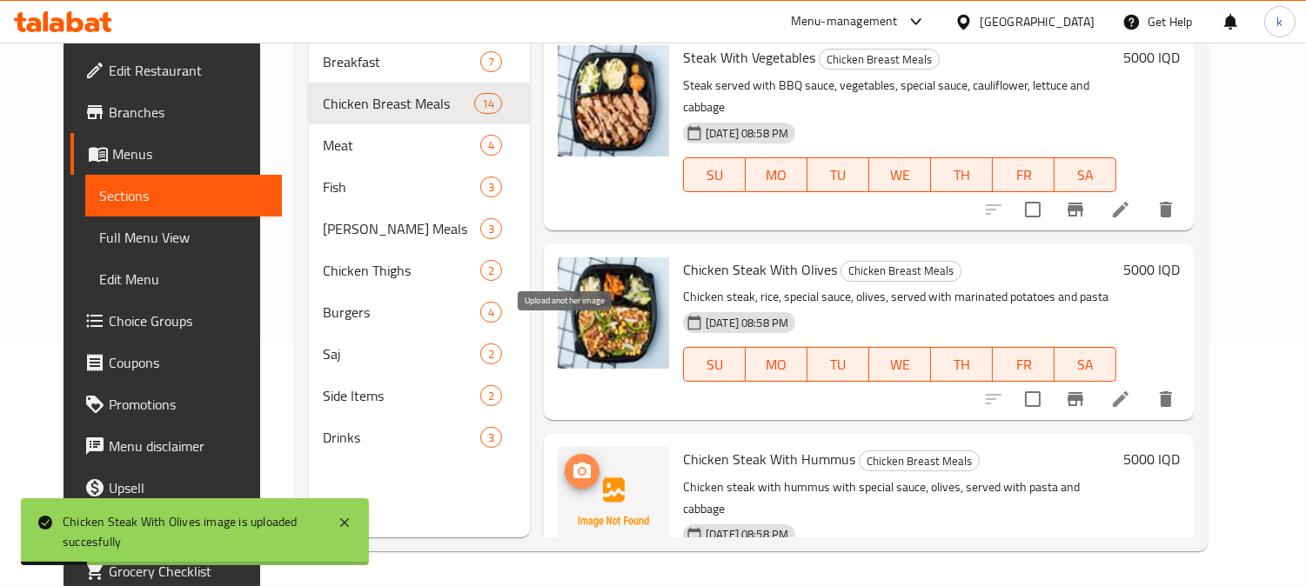
click at [572, 461] on icon "upload picture" at bounding box center [582, 471] width 21 height 21
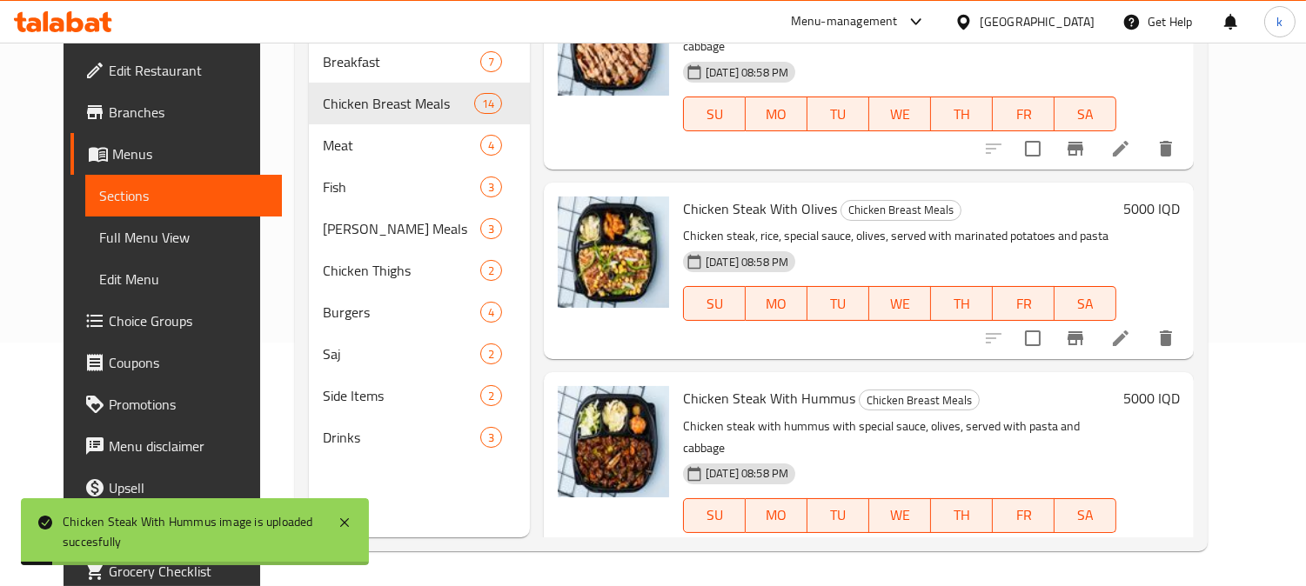
scroll to position [2246, 0]
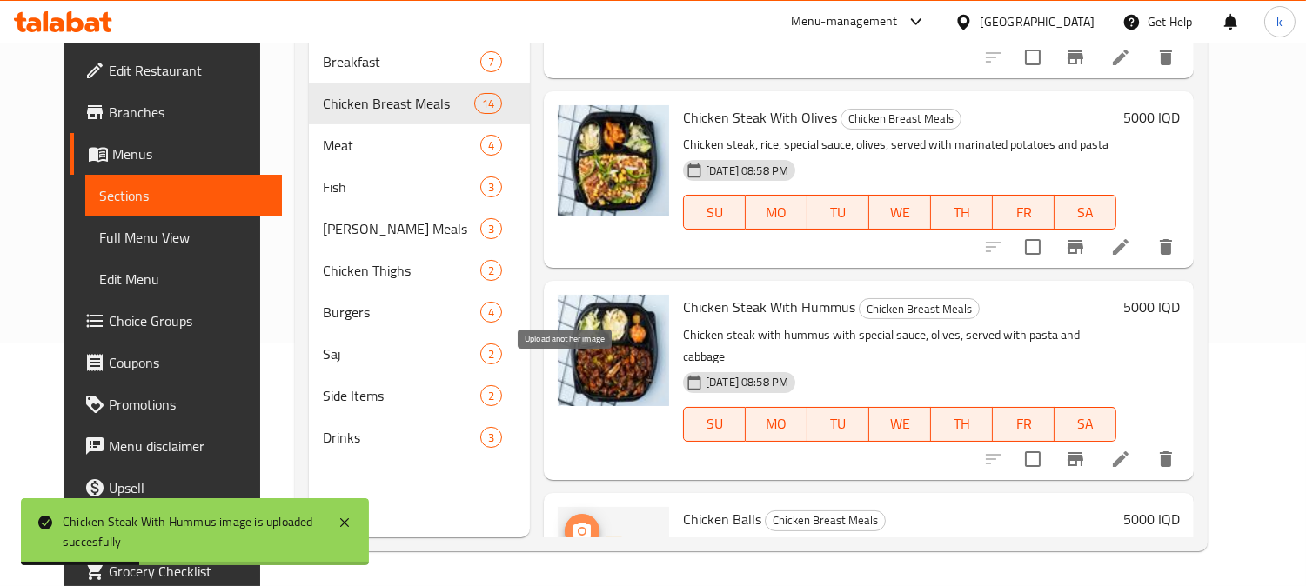
click at [572, 521] on icon "upload picture" at bounding box center [582, 531] width 21 height 21
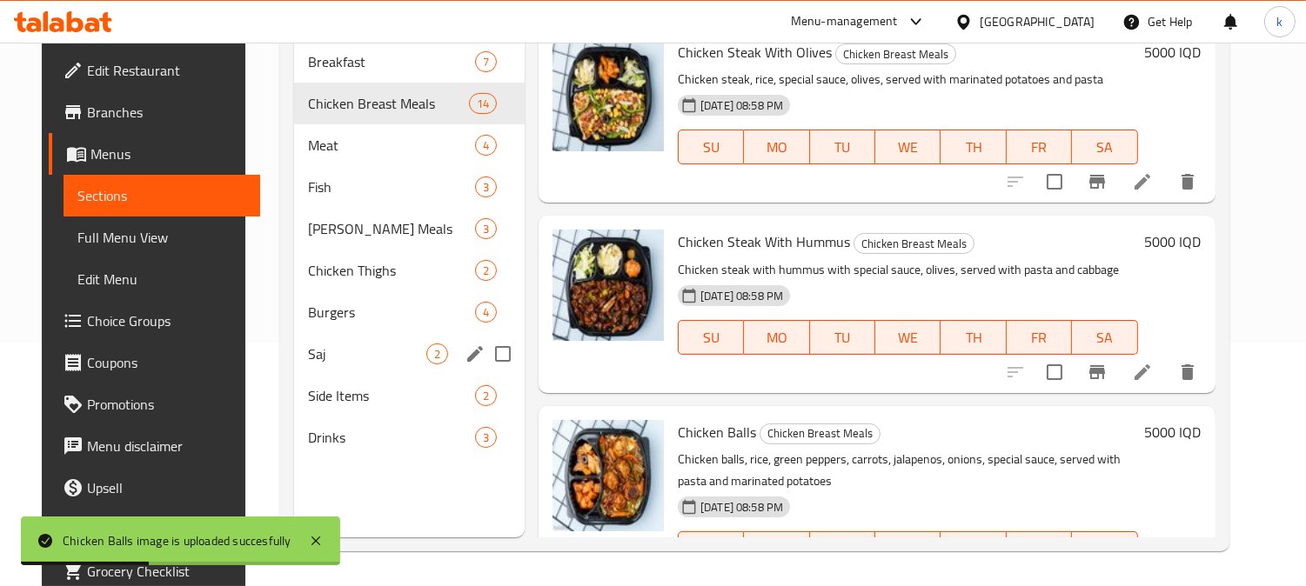
scroll to position [82, 0]
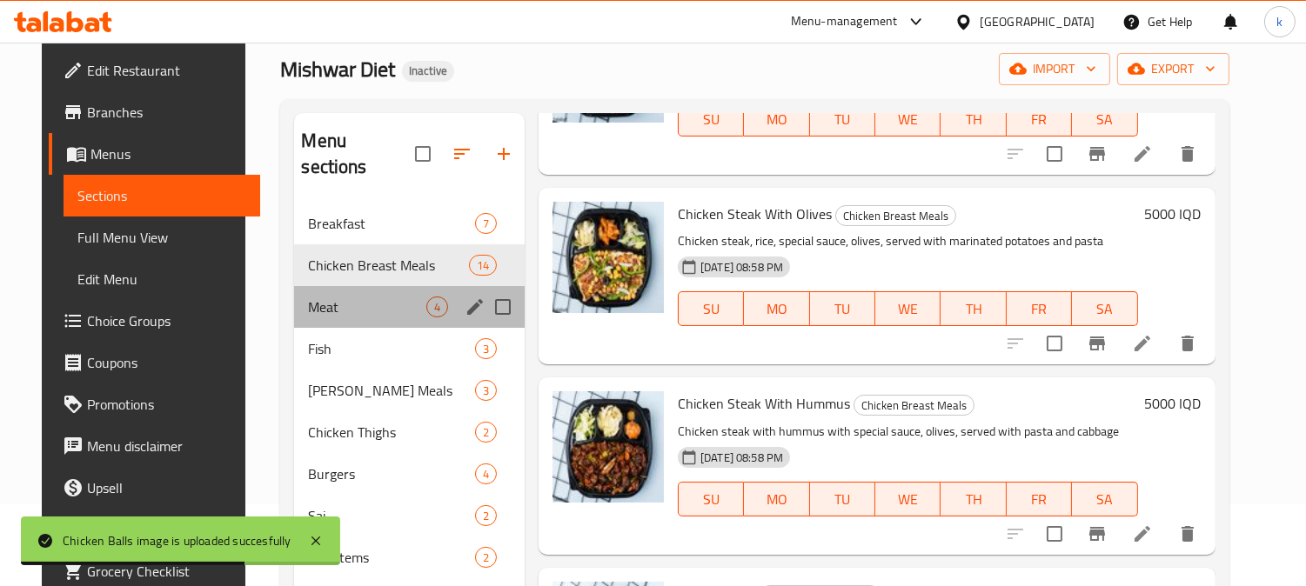
click at [317, 296] on div "Meat 4" at bounding box center [409, 307] width 231 height 42
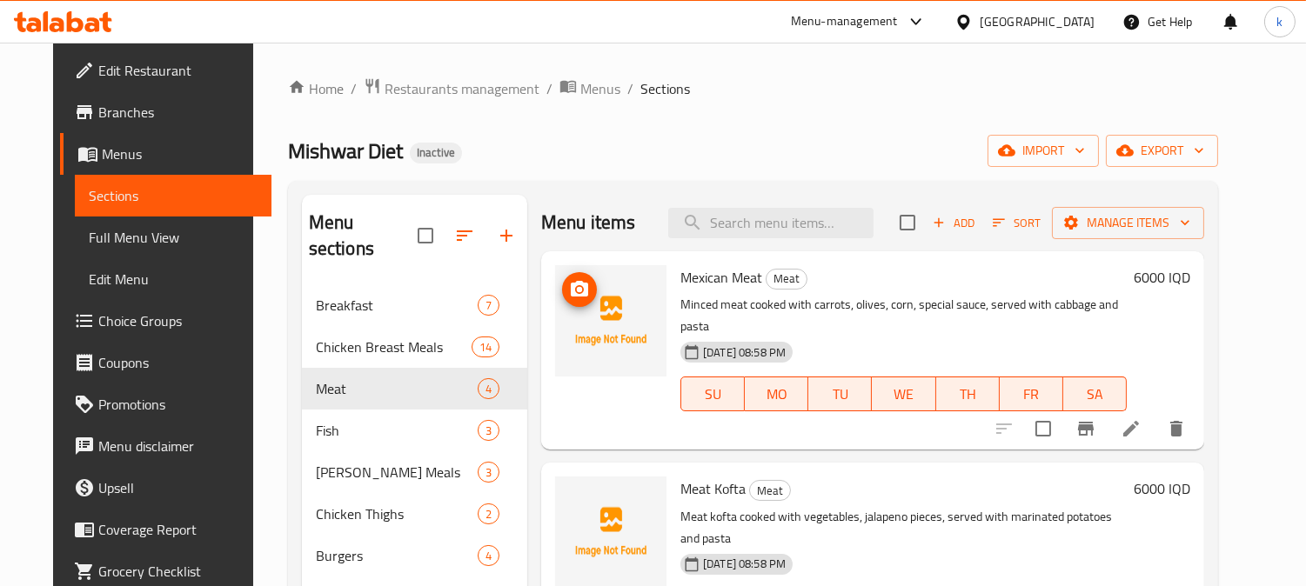
click at [569, 293] on icon "upload picture" at bounding box center [579, 289] width 21 height 21
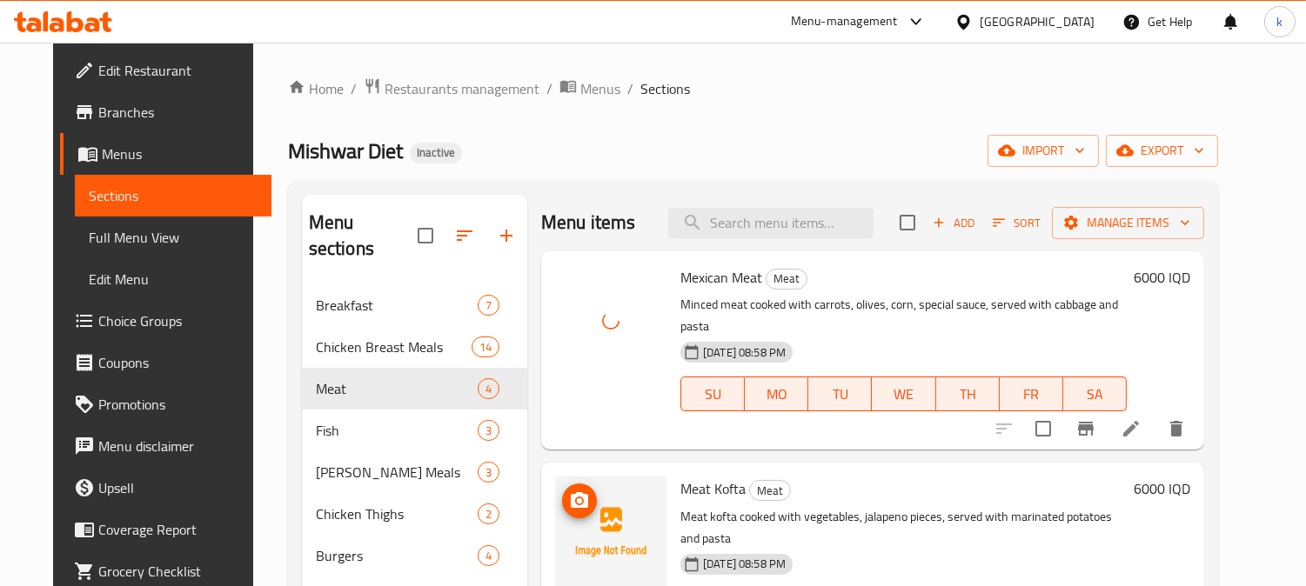
click at [583, 491] on span "upload picture" at bounding box center [579, 501] width 35 height 21
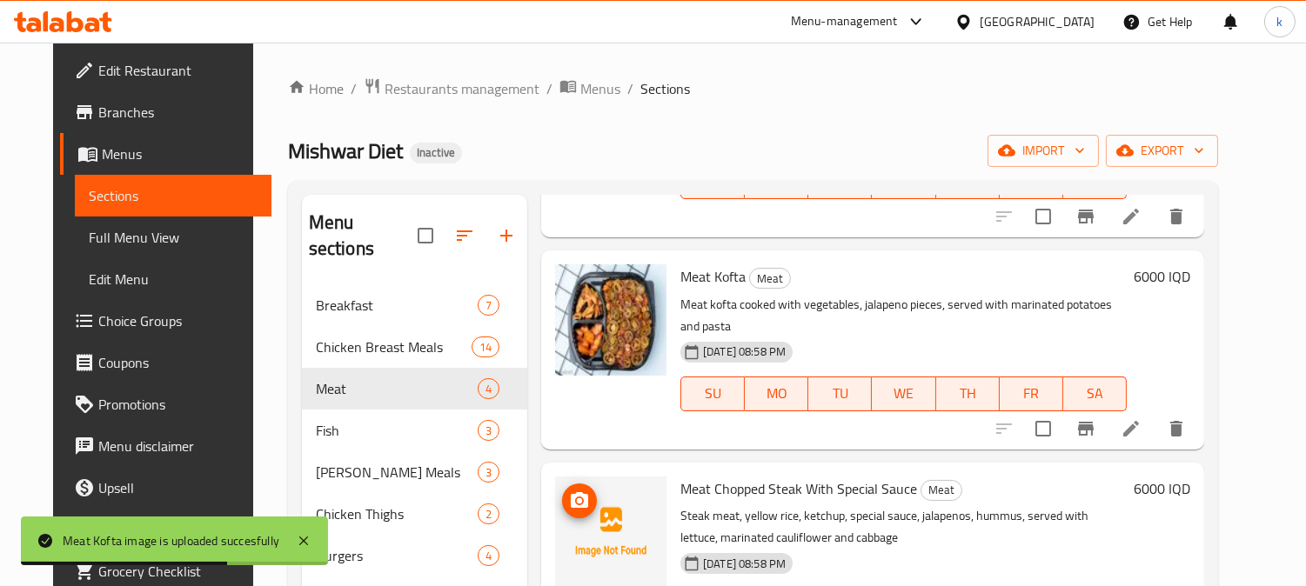
scroll to position [237, 0]
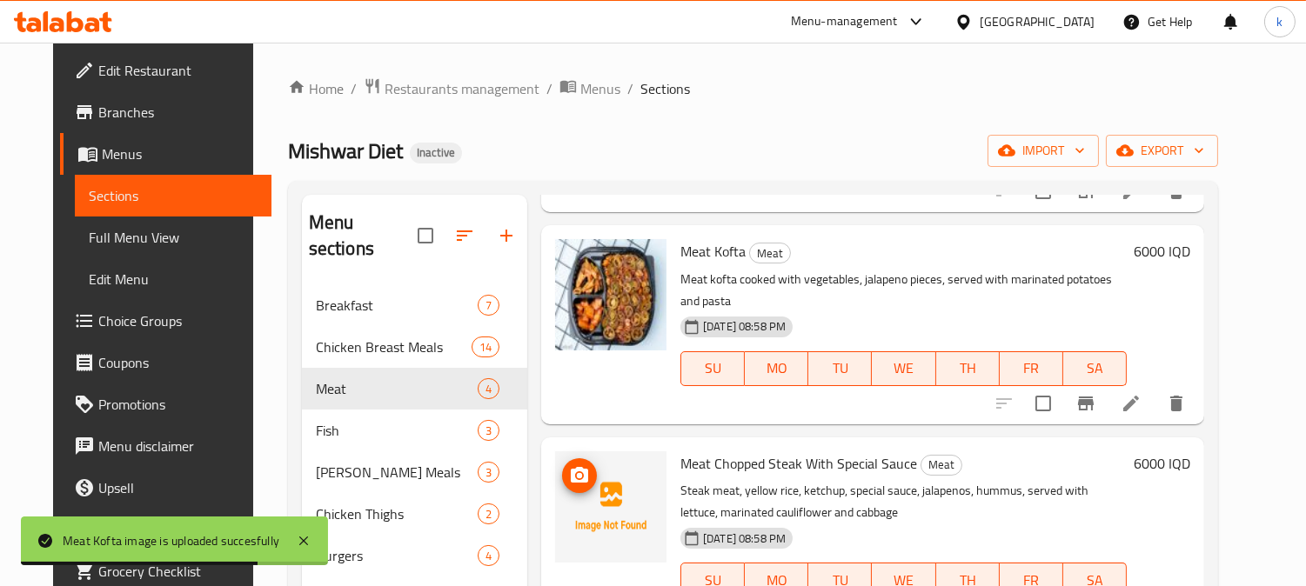
click at [562, 465] on span "upload picture" at bounding box center [579, 475] width 35 height 21
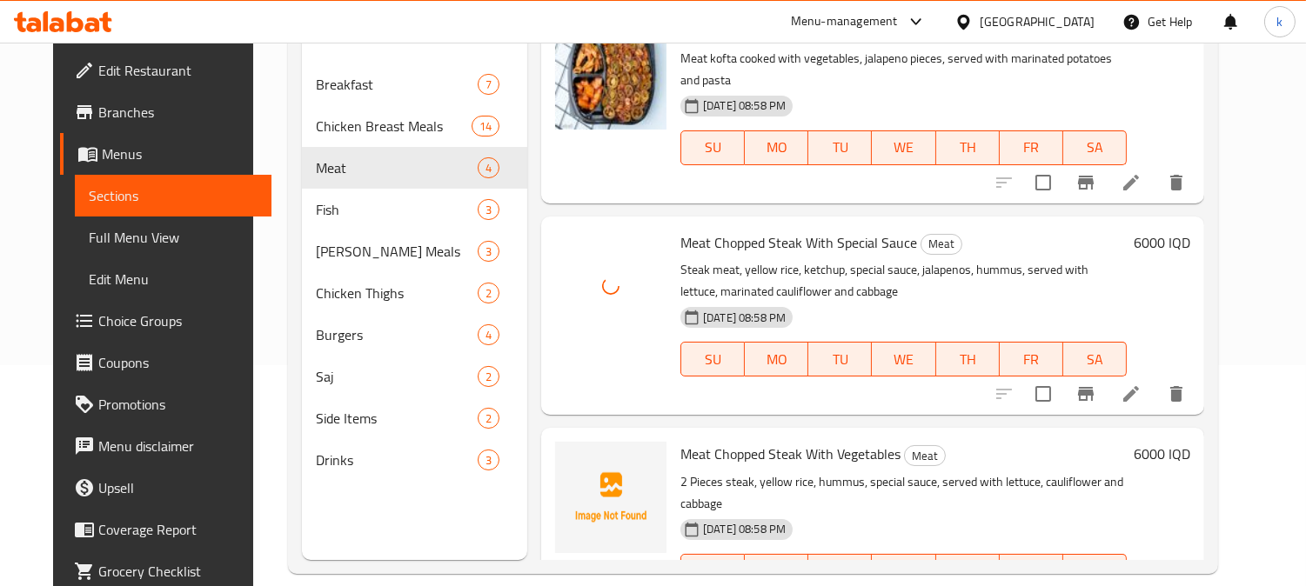
scroll to position [244, 0]
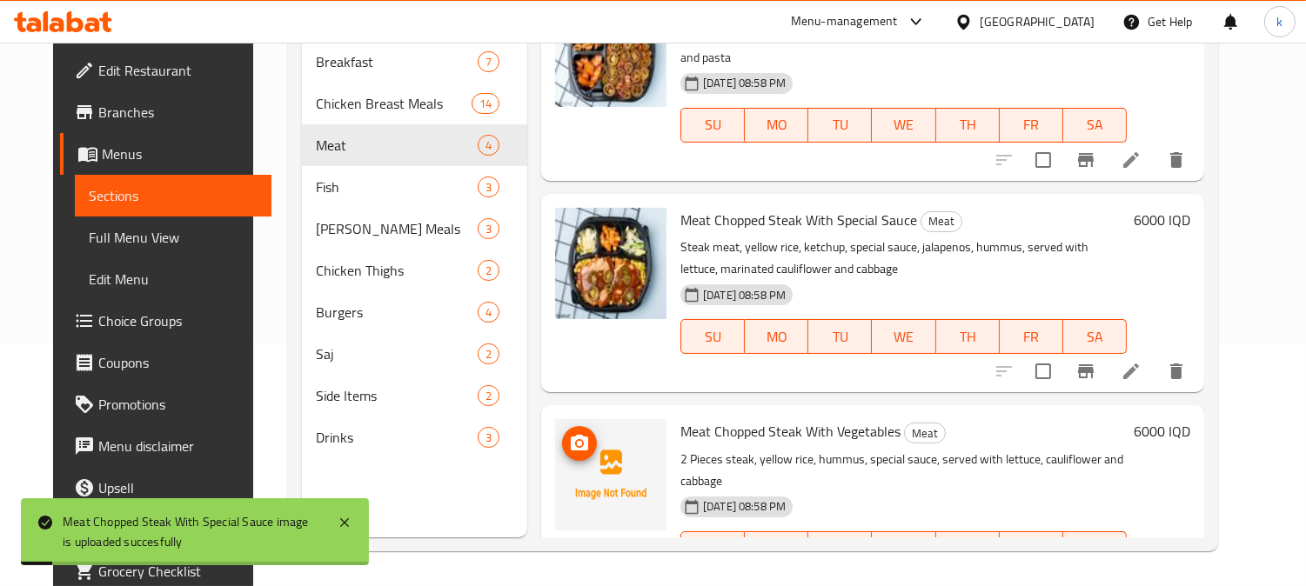
click at [571, 435] on icon "upload picture" at bounding box center [579, 443] width 17 height 16
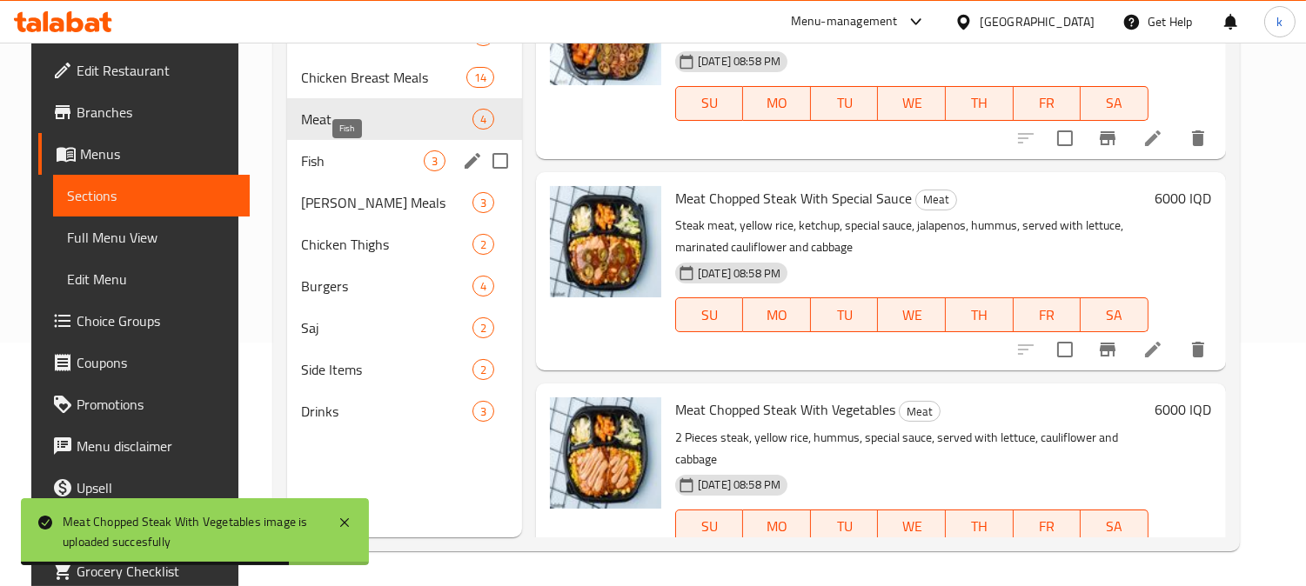
scroll to position [82, 0]
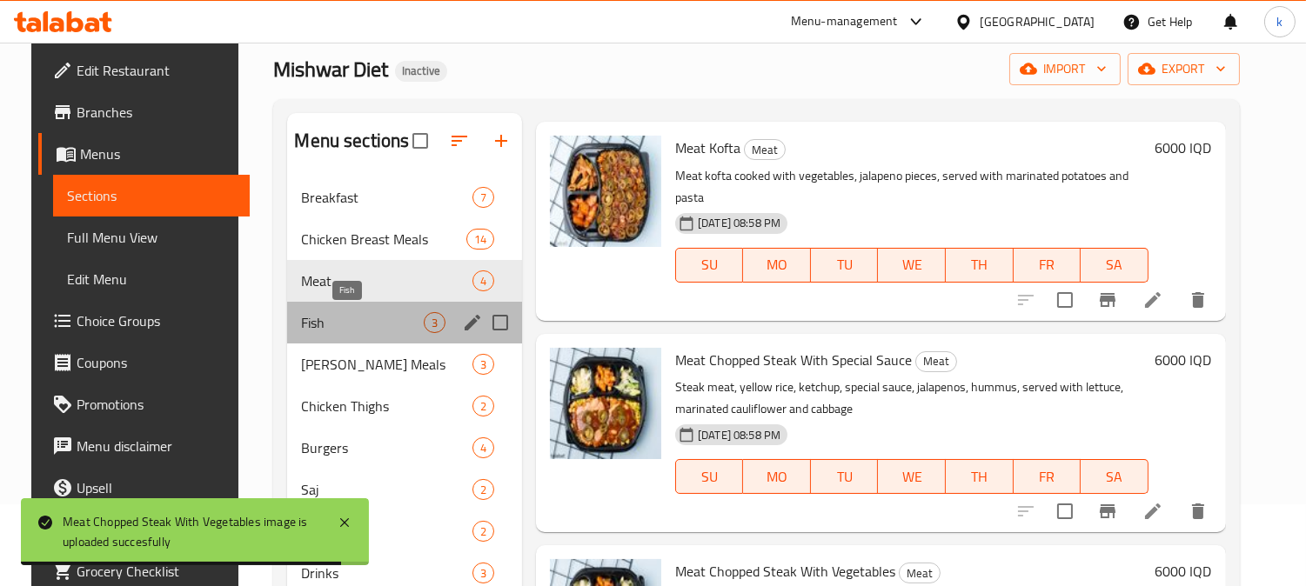
click at [328, 313] on span "Fish" at bounding box center [362, 322] width 122 height 21
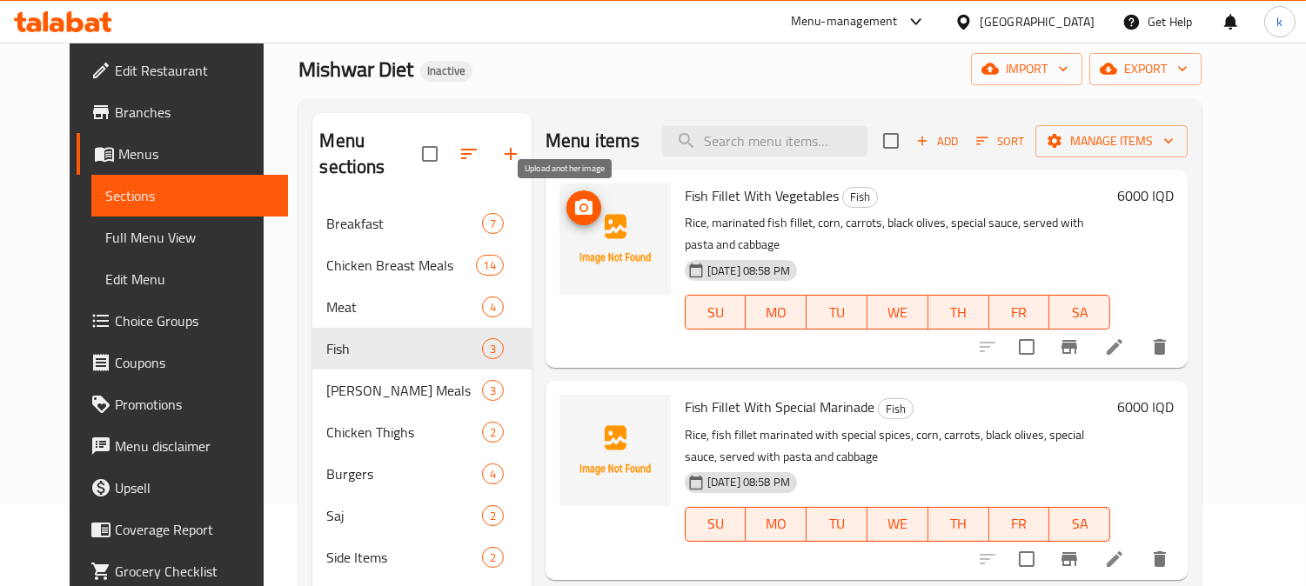
click at [566, 198] on span "upload picture" at bounding box center [583, 207] width 35 height 21
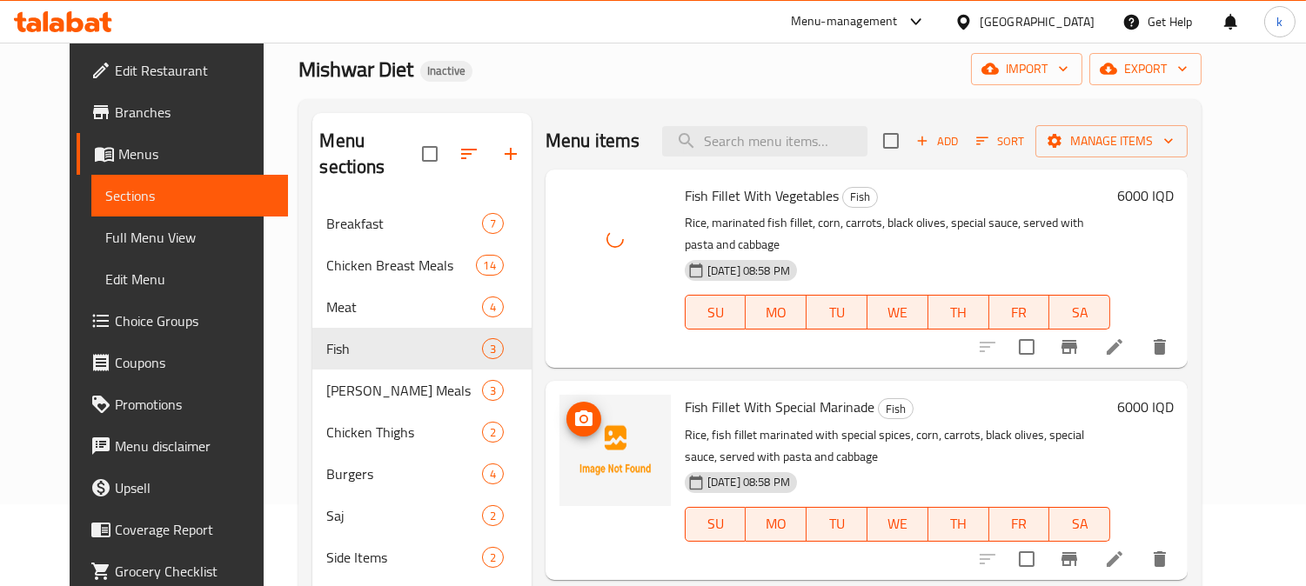
click at [577, 395] on img at bounding box center [614, 450] width 111 height 111
click at [576, 409] on icon "upload picture" at bounding box center [583, 419] width 21 height 21
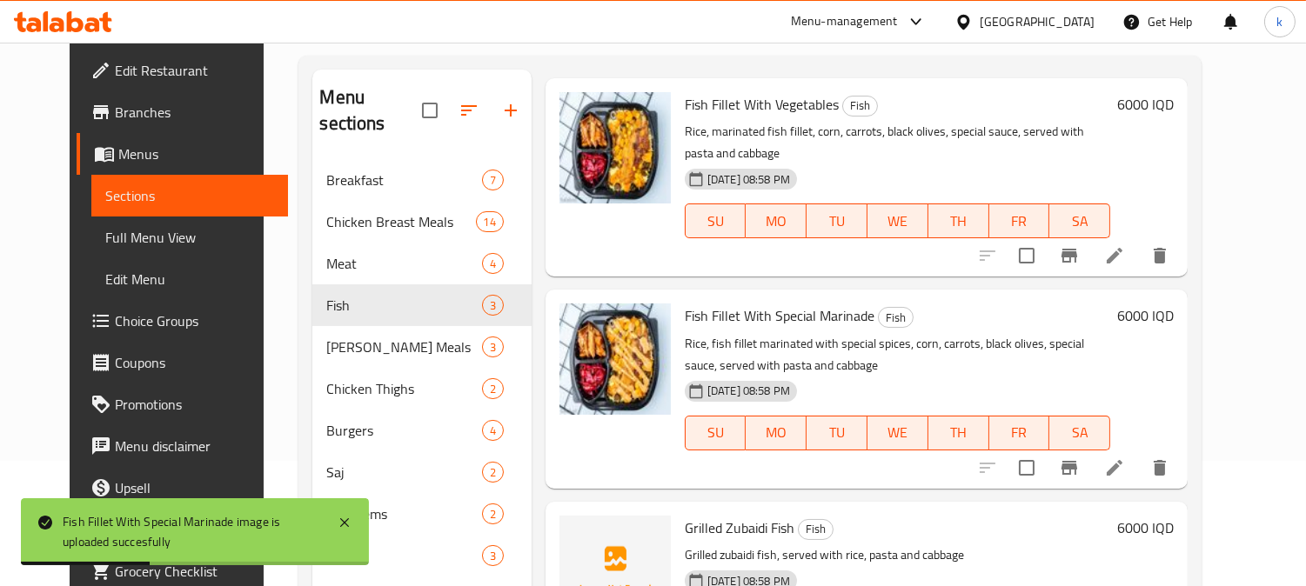
scroll to position [244, 0]
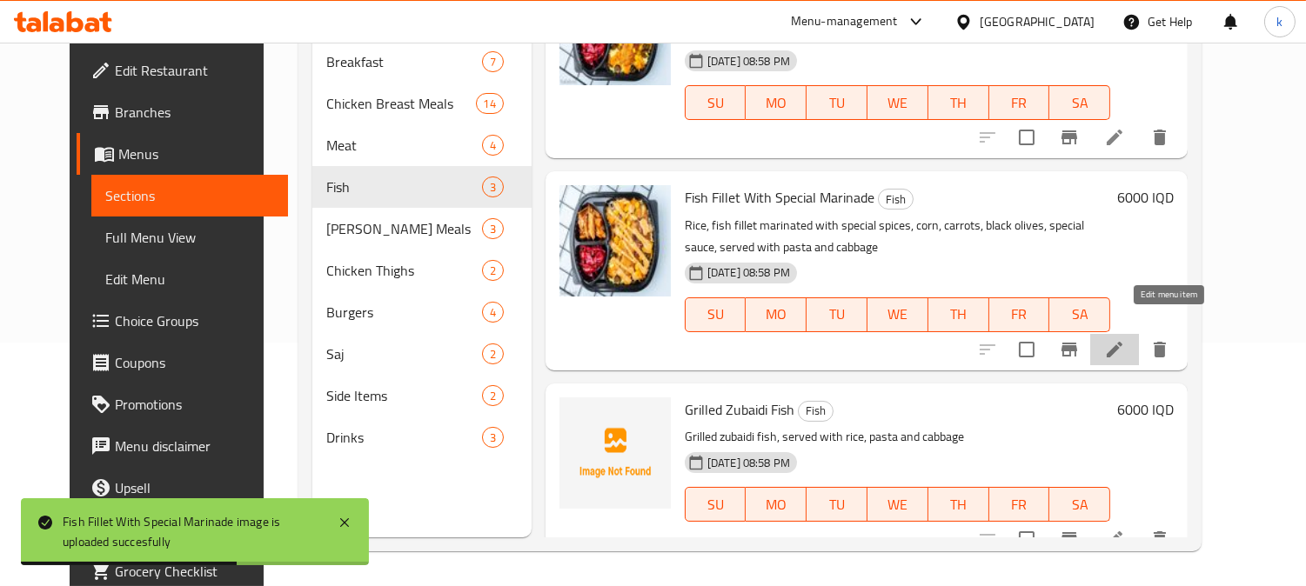
click at [1125, 339] on icon at bounding box center [1114, 349] width 21 height 21
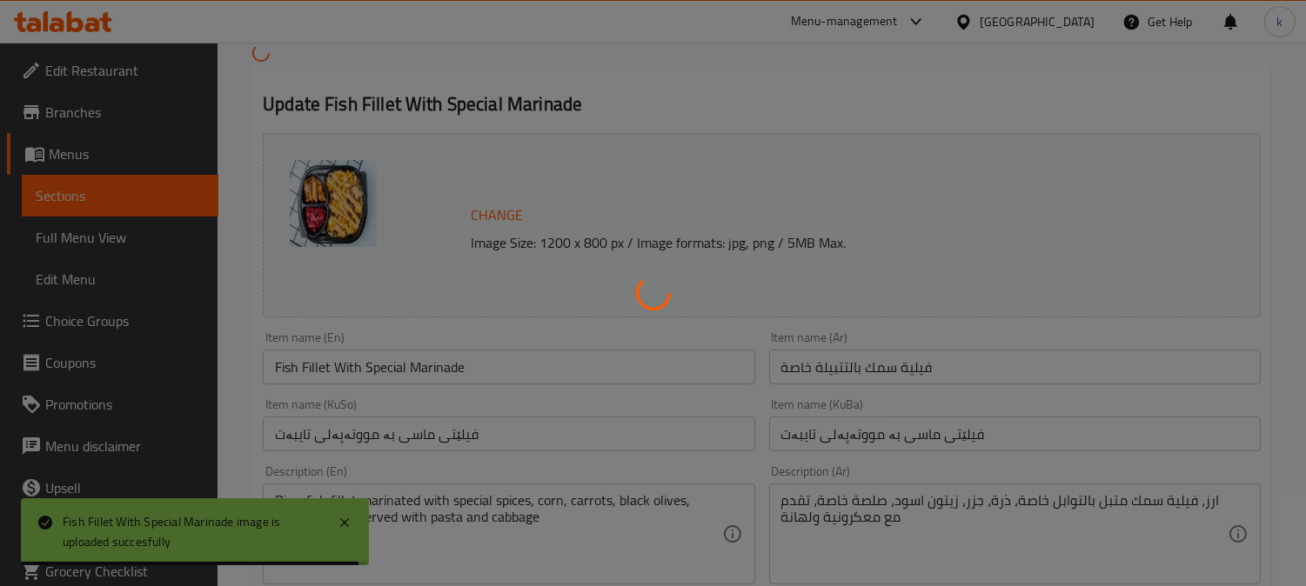
scroll to position [161, 0]
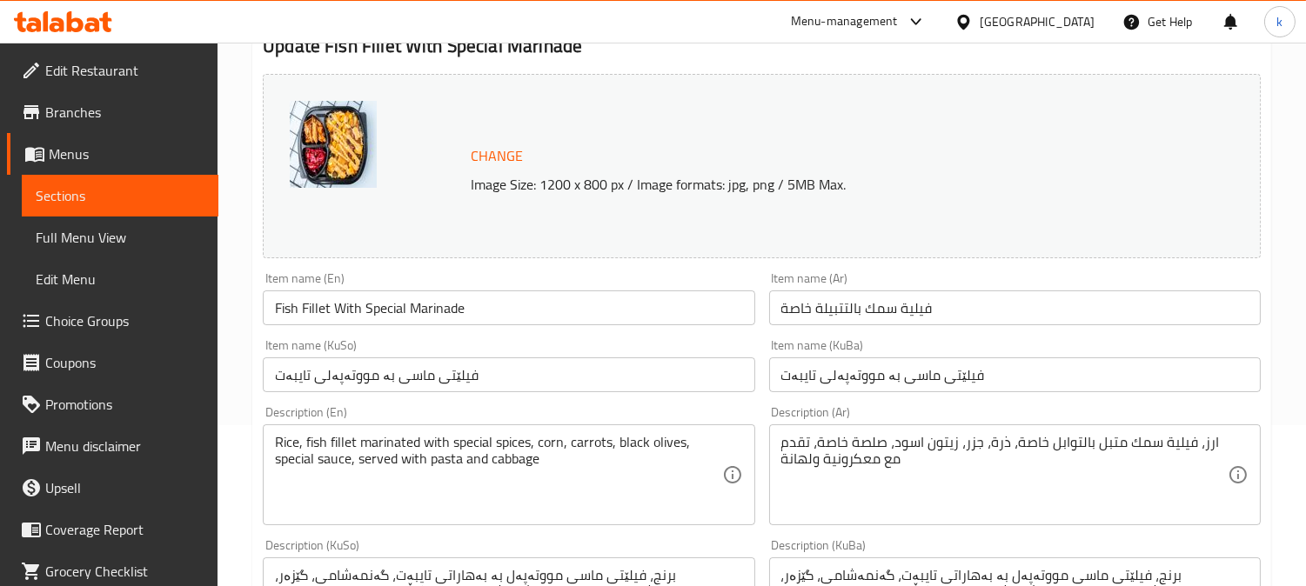
click at [833, 306] on input "فيلية سمك بالتتبيلة خاصة" at bounding box center [1014, 308] width 491 height 35
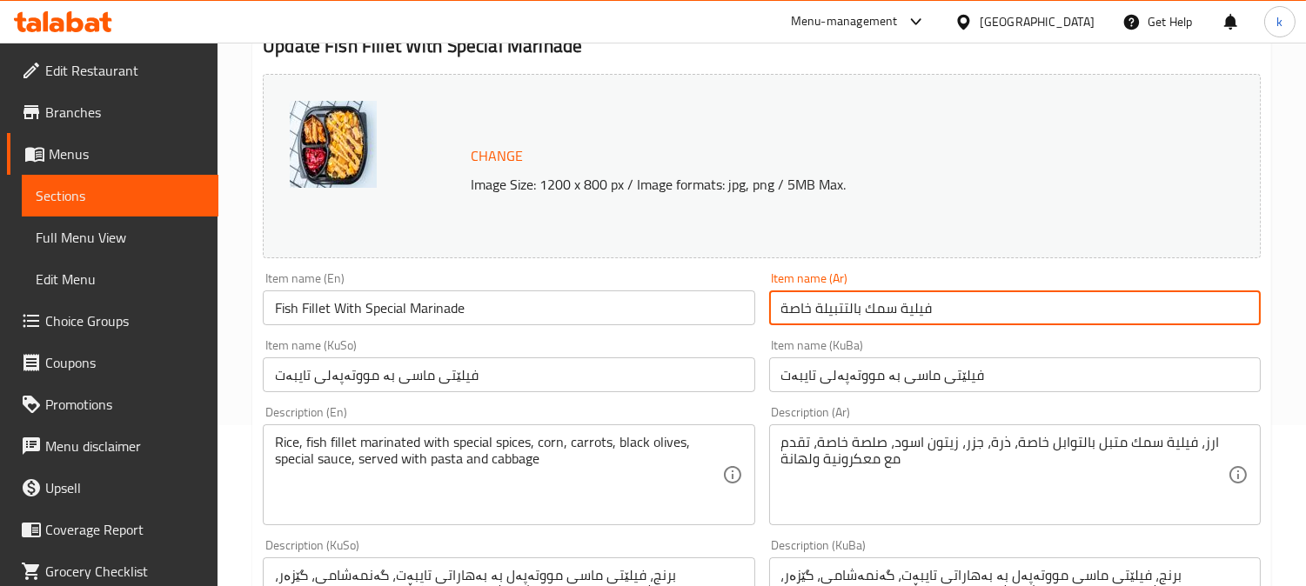
click at [833, 306] on input "فيلية سمك بالتتبيلة خاصة" at bounding box center [1014, 308] width 491 height 35
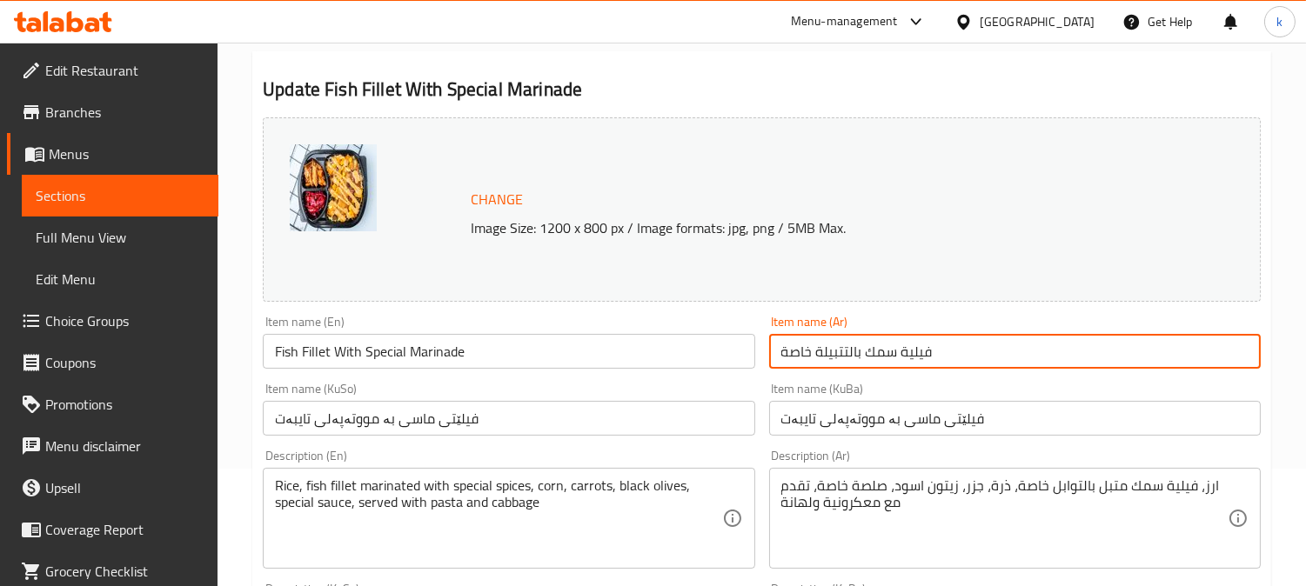
scroll to position [0, 0]
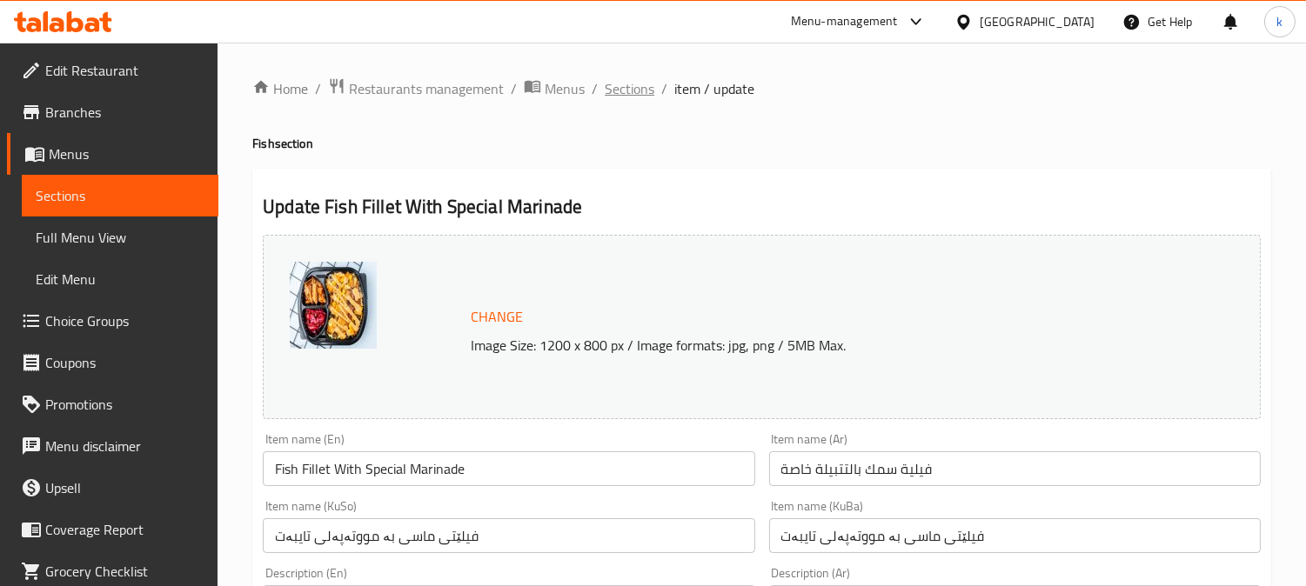
click at [629, 89] on span "Sections" at bounding box center [630, 88] width 50 height 21
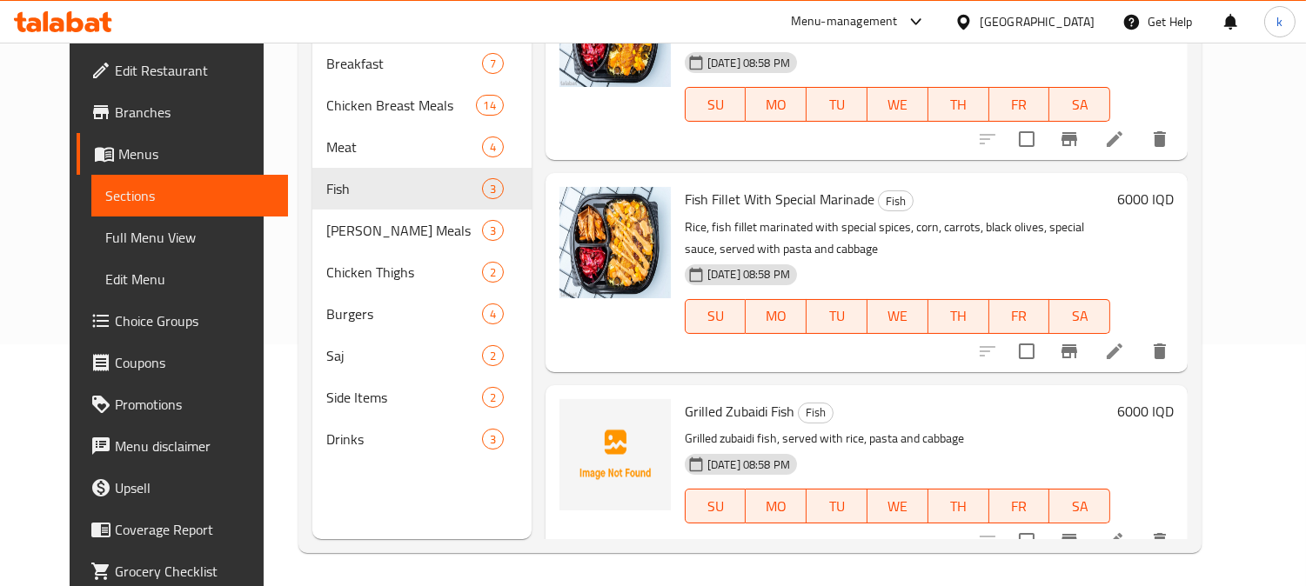
scroll to position [244, 0]
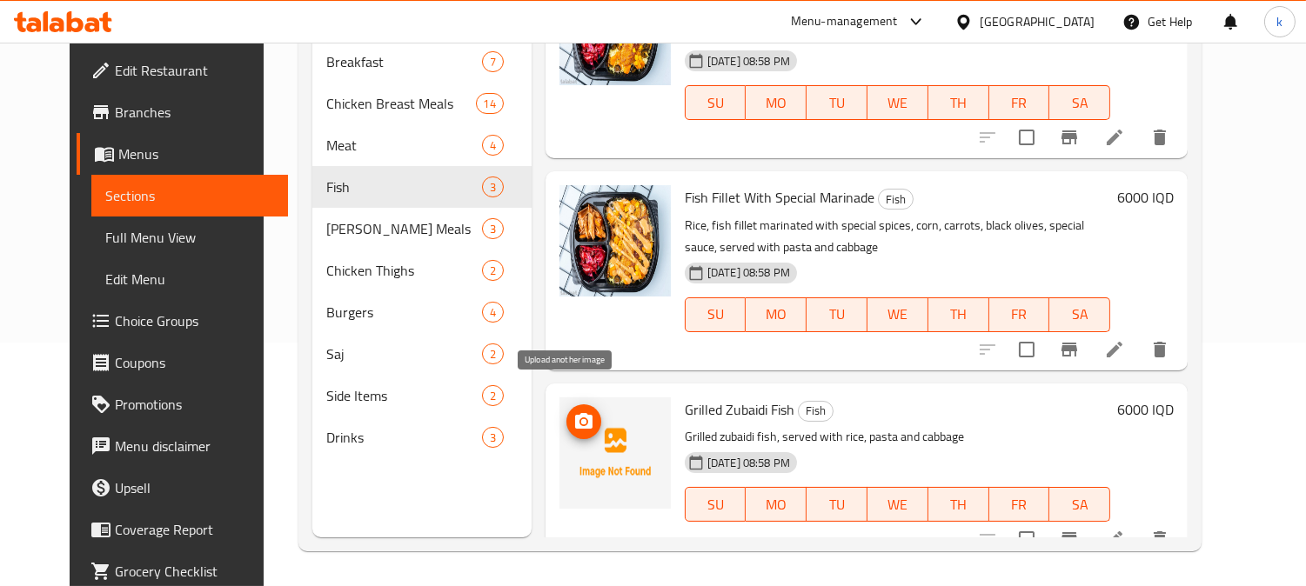
click at [573, 411] on icon "upload picture" at bounding box center [583, 421] width 21 height 21
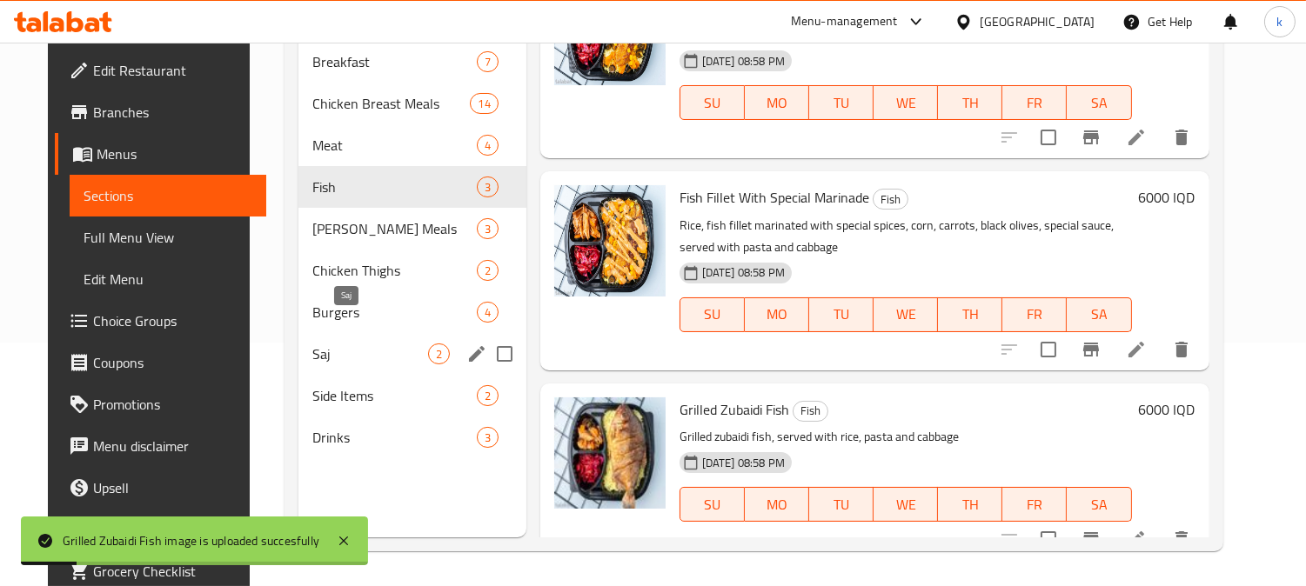
scroll to position [82, 0]
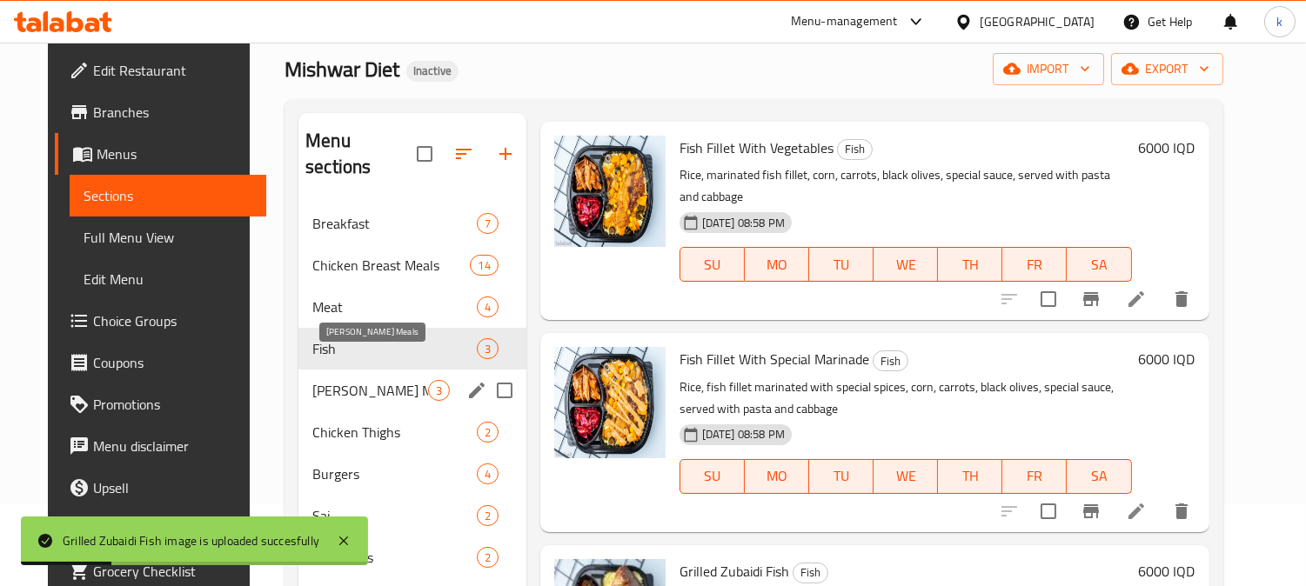
click at [351, 380] on span "Rizo Meals" at bounding box center [369, 390] width 115 height 21
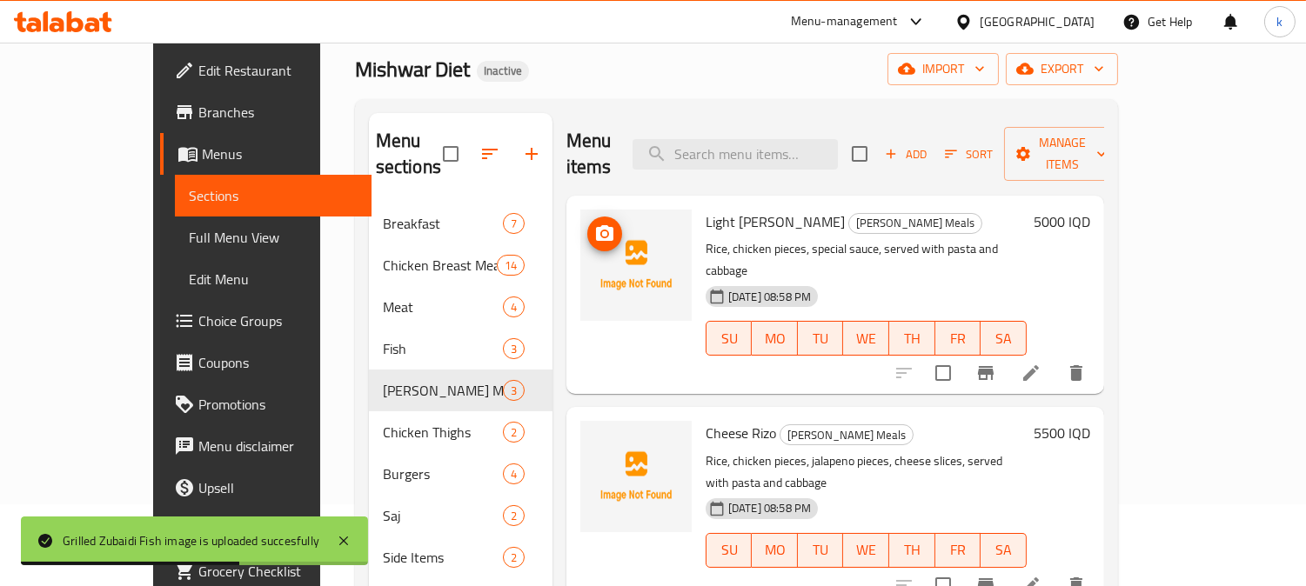
click at [596, 225] on icon "upload picture" at bounding box center [604, 233] width 17 height 16
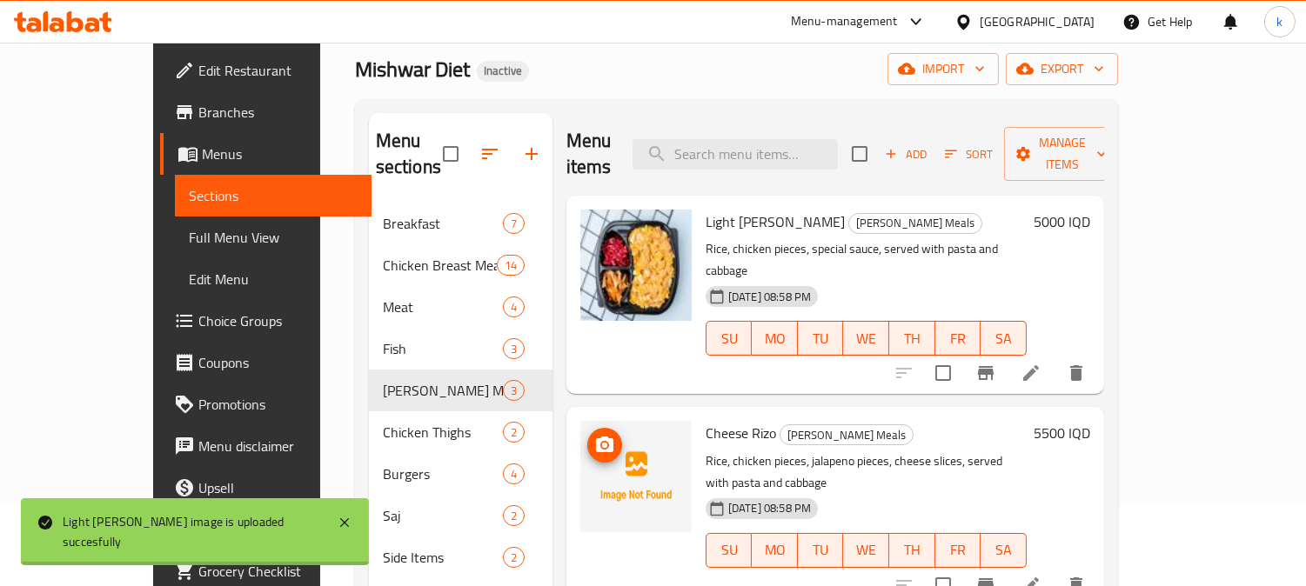
click at [594, 435] on icon "upload picture" at bounding box center [604, 445] width 21 height 21
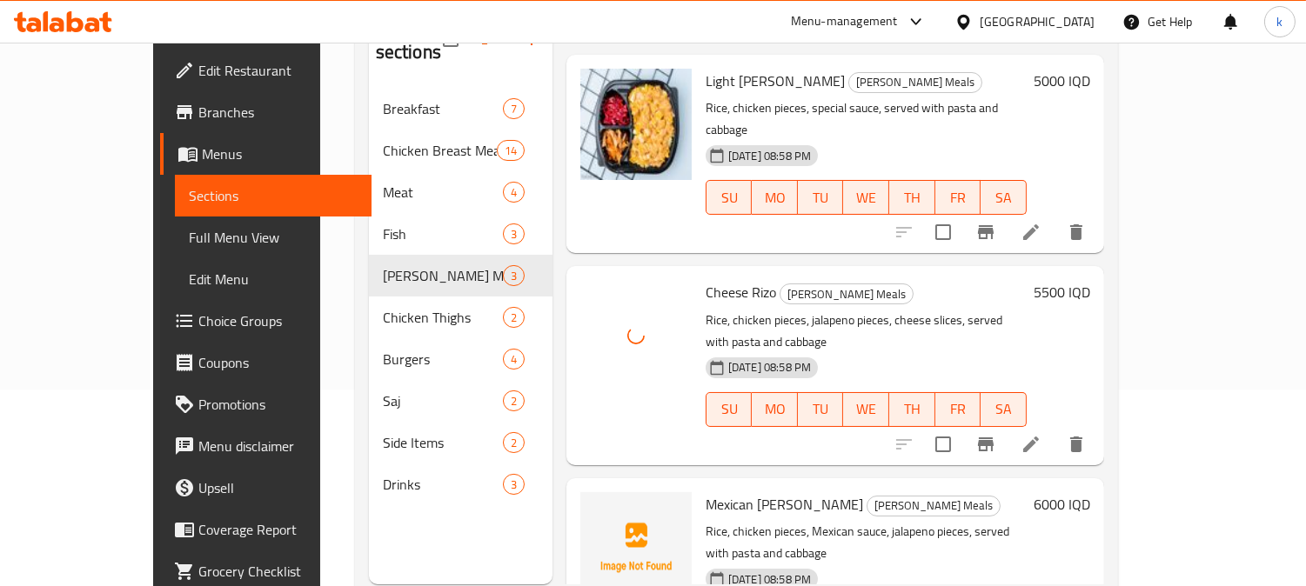
scroll to position [244, 0]
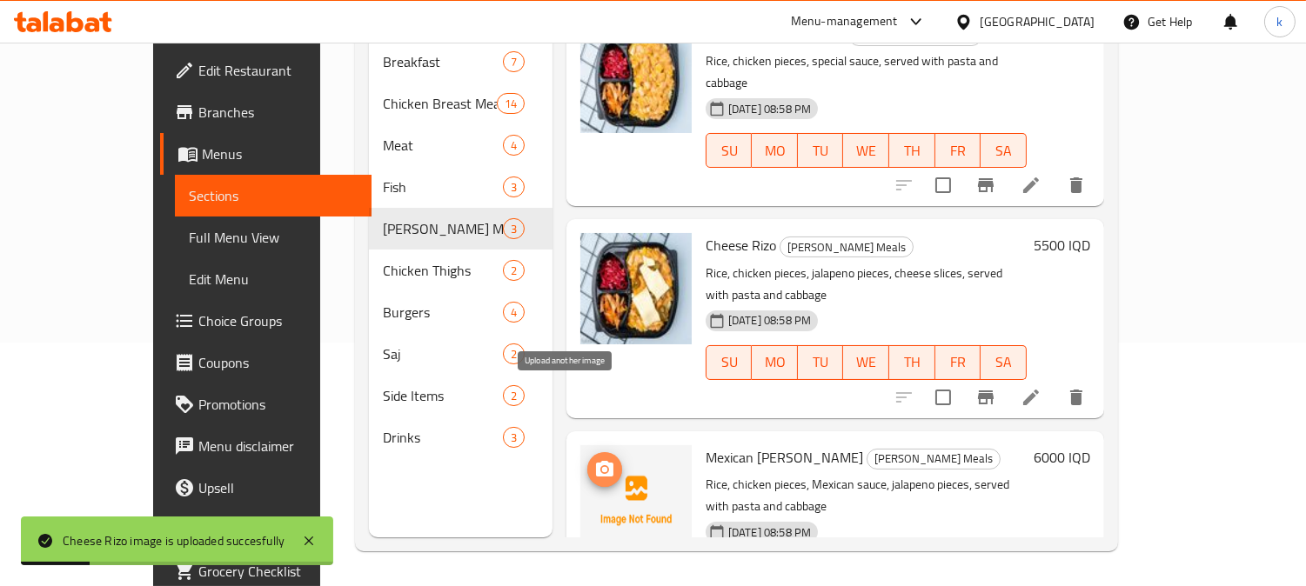
click at [596, 461] on icon "upload picture" at bounding box center [604, 469] width 17 height 16
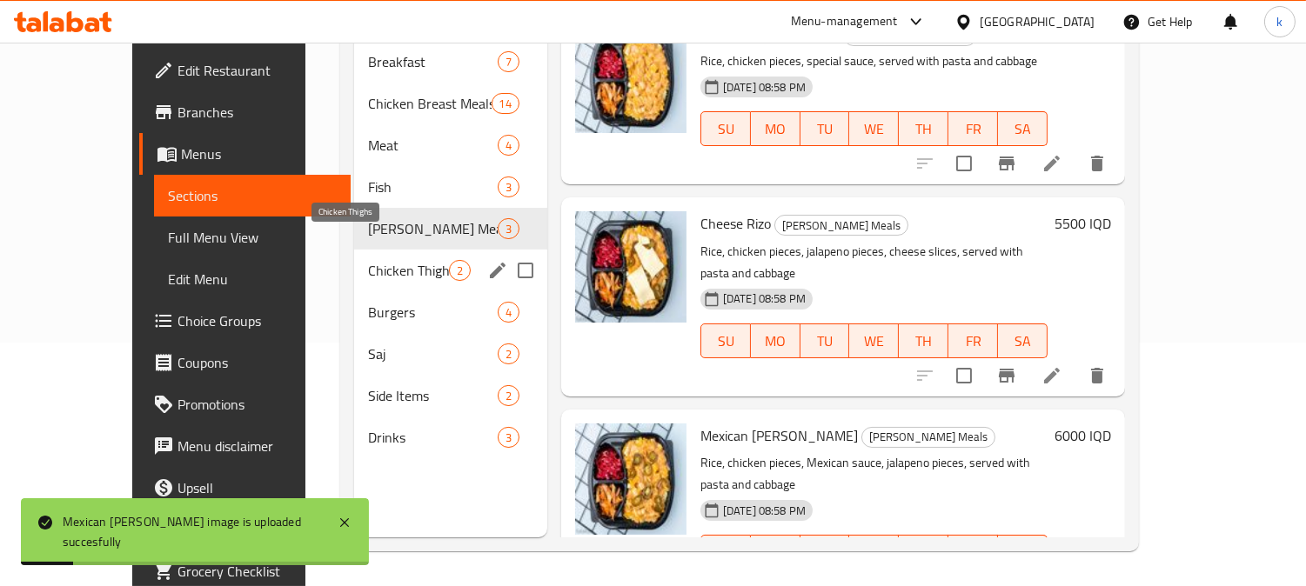
click at [368, 260] on span "Chicken Thighs" at bounding box center [408, 270] width 80 height 21
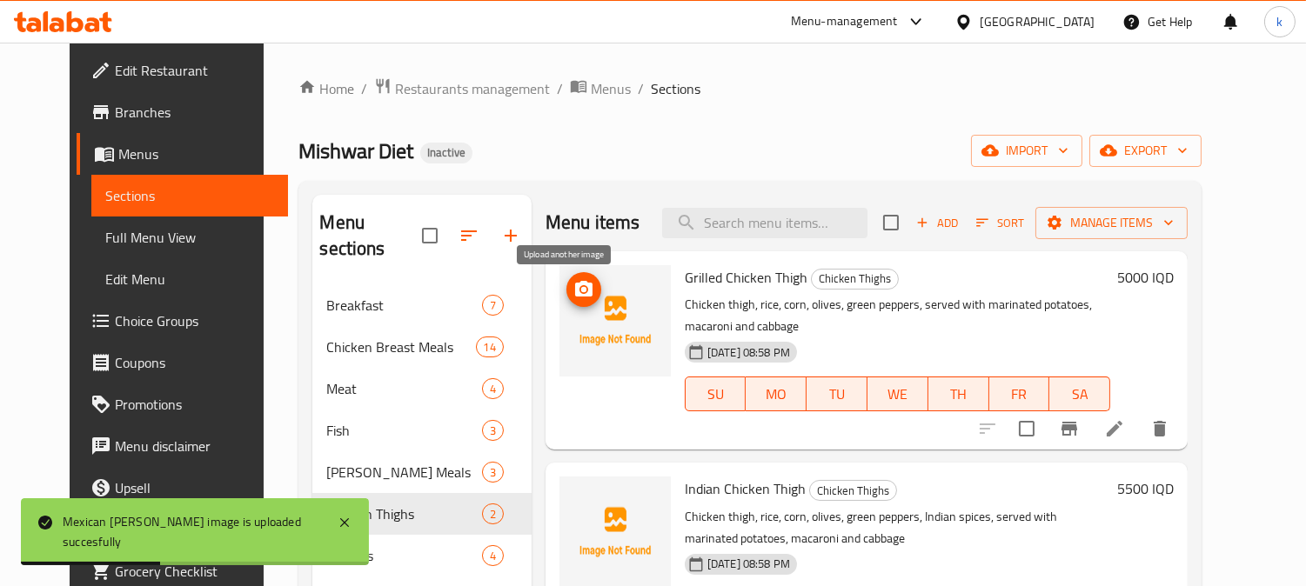
click at [573, 287] on icon "upload picture" at bounding box center [583, 289] width 21 height 21
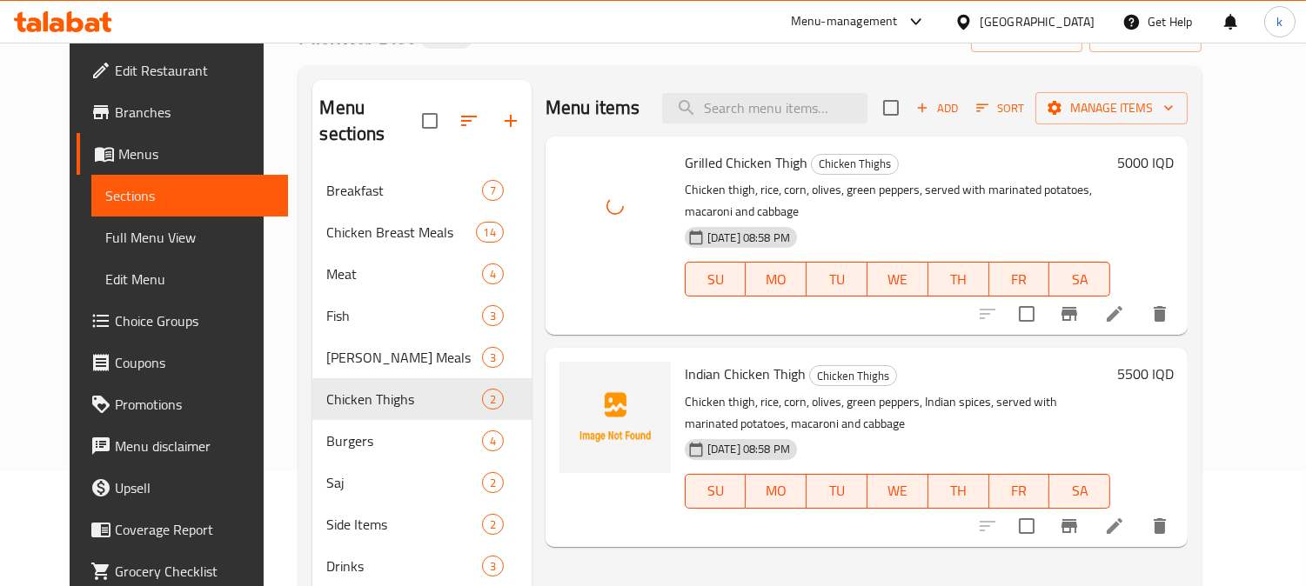
scroll to position [161, 0]
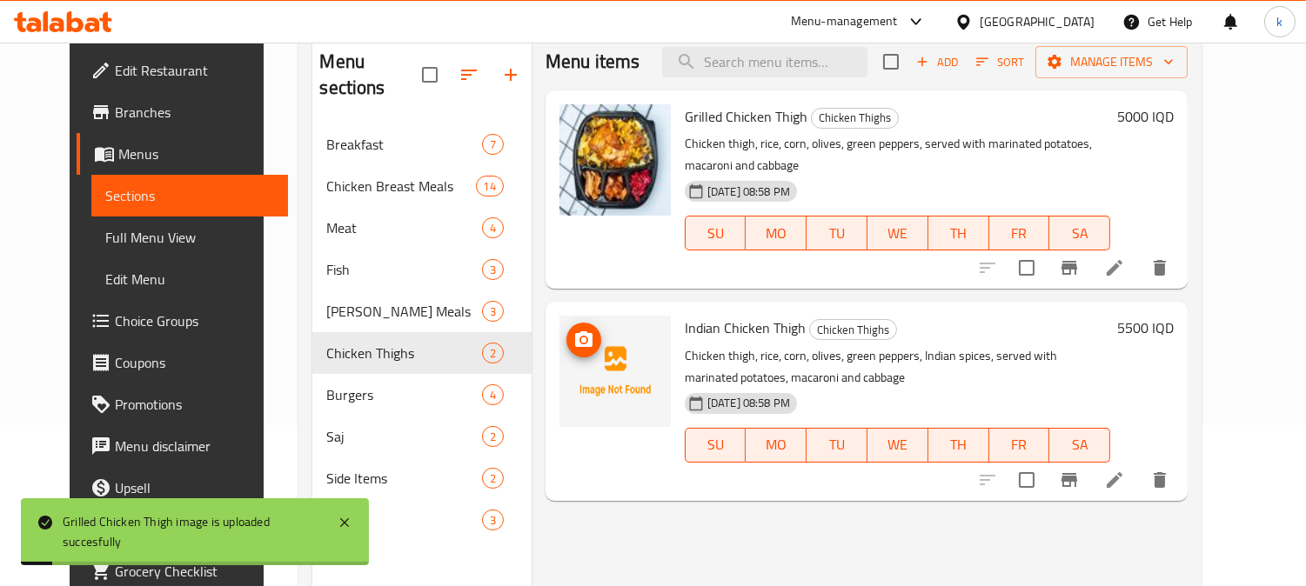
click at [559, 336] on img at bounding box center [614, 371] width 111 height 111
click at [575, 336] on icon "upload picture" at bounding box center [583, 339] width 17 height 16
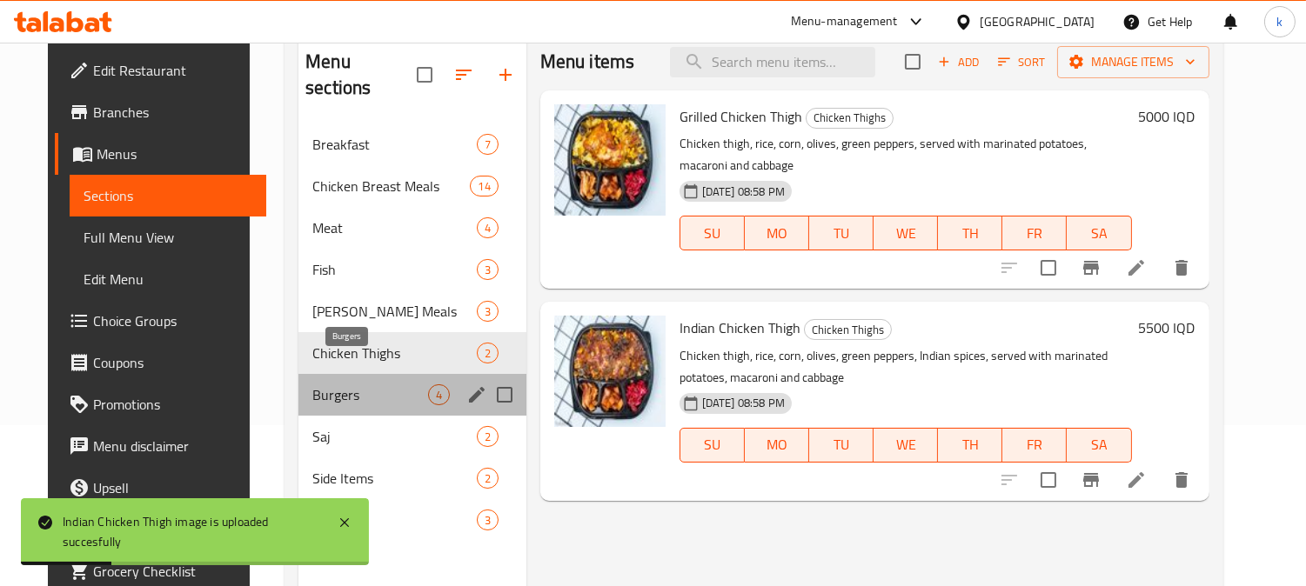
click at [335, 384] on span "Burgers" at bounding box center [369, 394] width 115 height 21
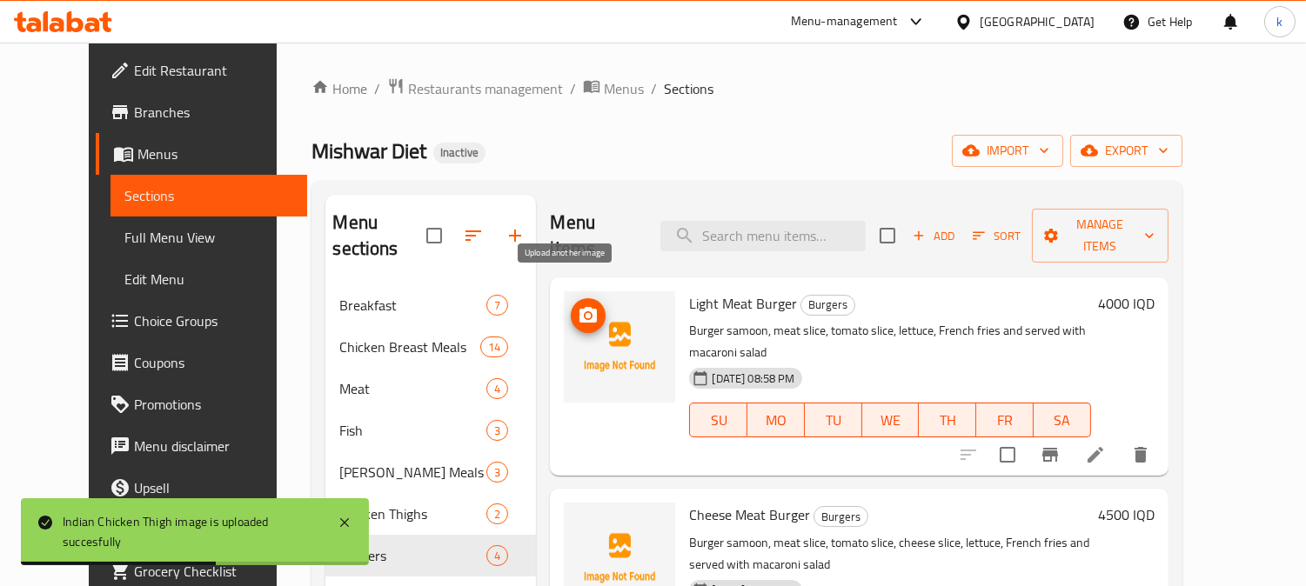
click at [578, 305] on icon "upload picture" at bounding box center [588, 315] width 21 height 21
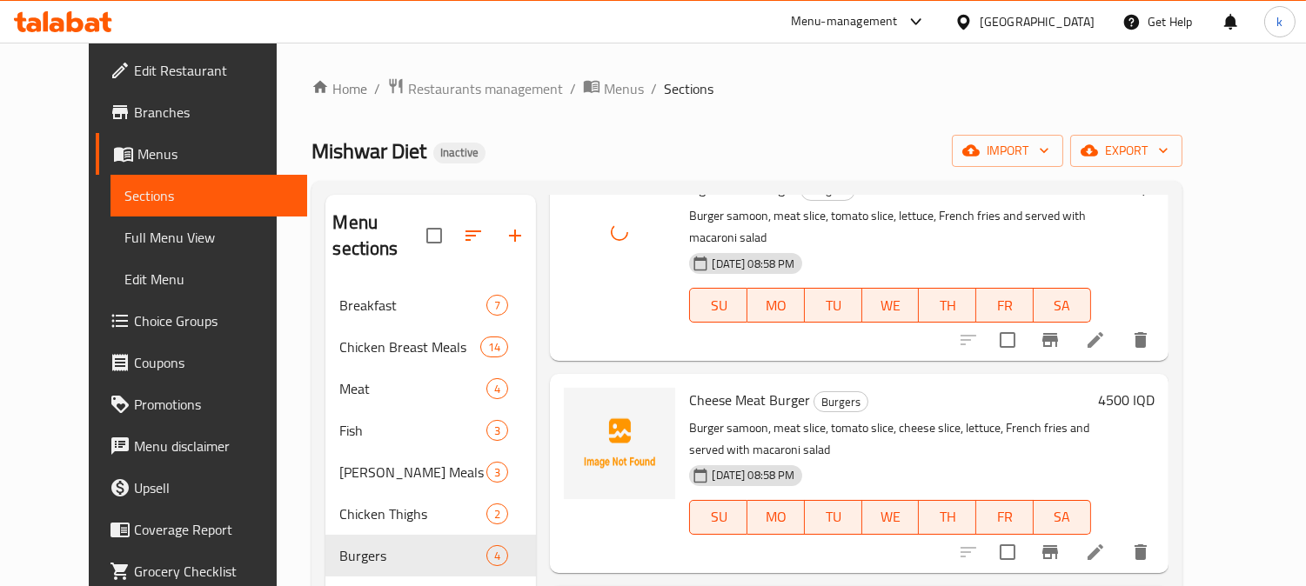
scroll to position [161, 0]
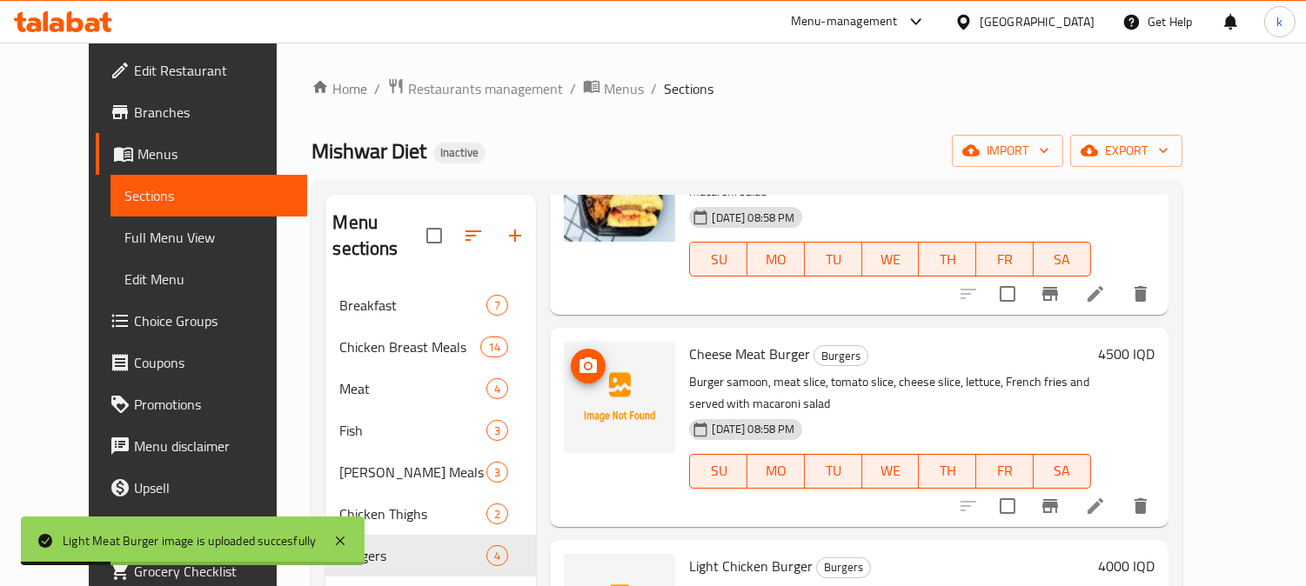
click at [585, 364] on circle "upload picture" at bounding box center [587, 366] width 5 height 5
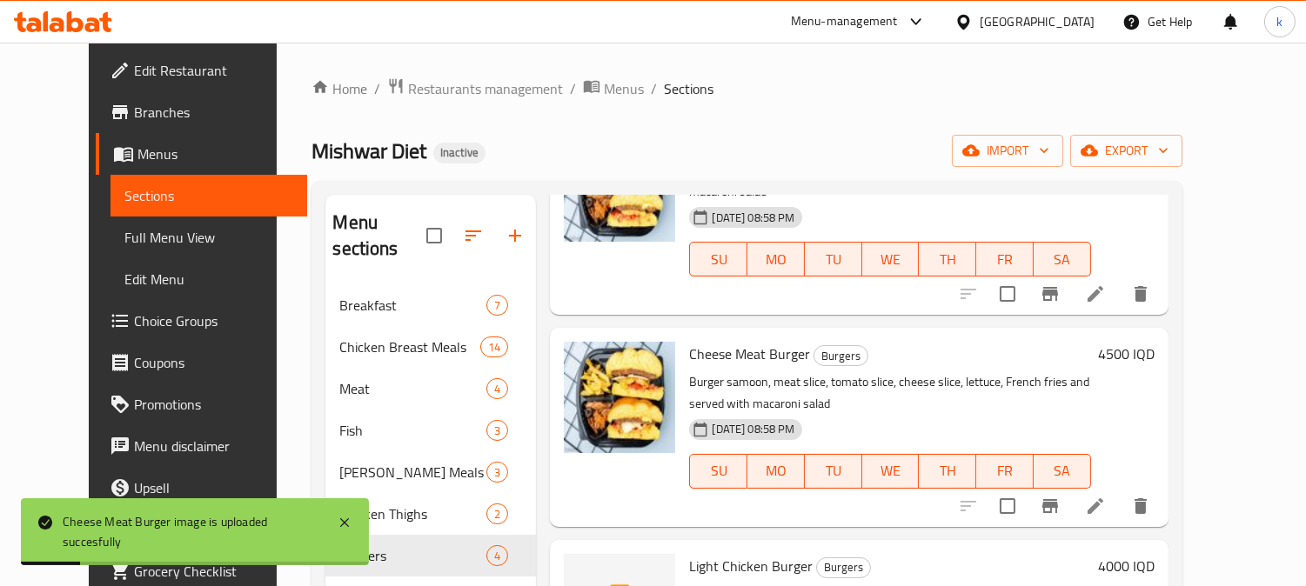
scroll to position [259, 0]
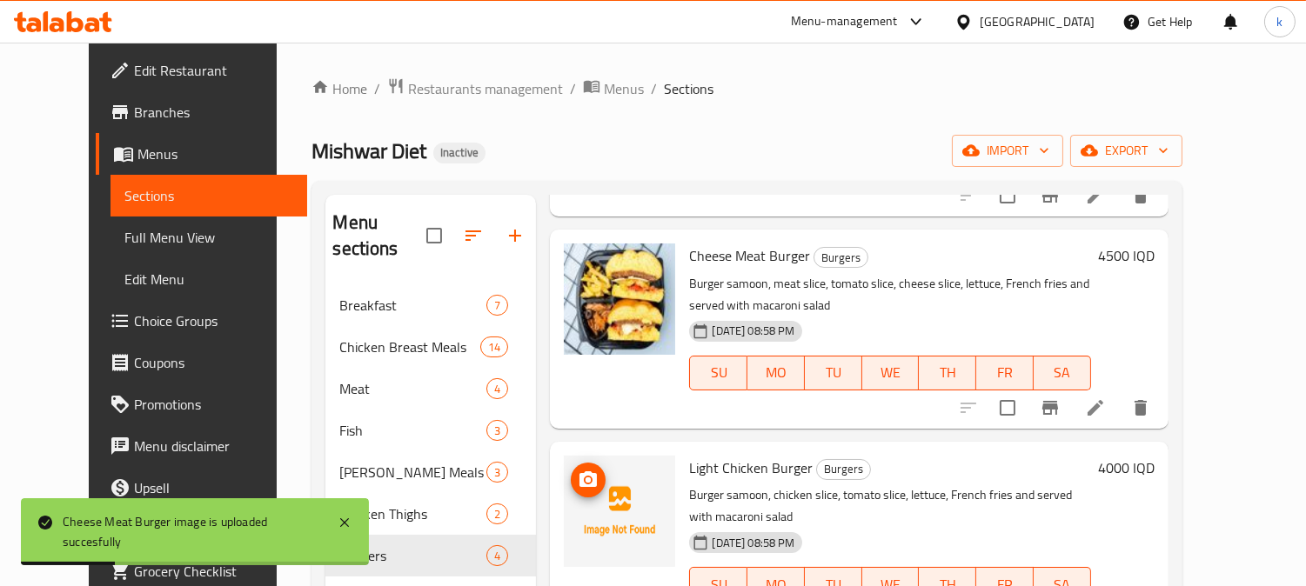
click at [579, 471] on icon "upload picture" at bounding box center [587, 479] width 17 height 16
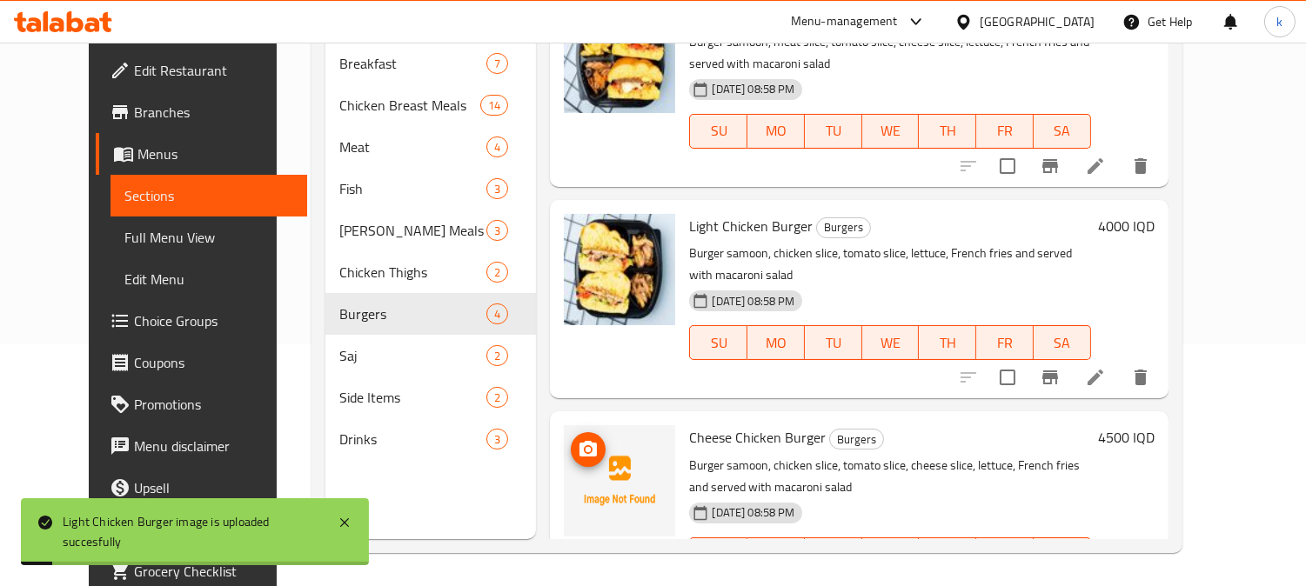
scroll to position [244, 0]
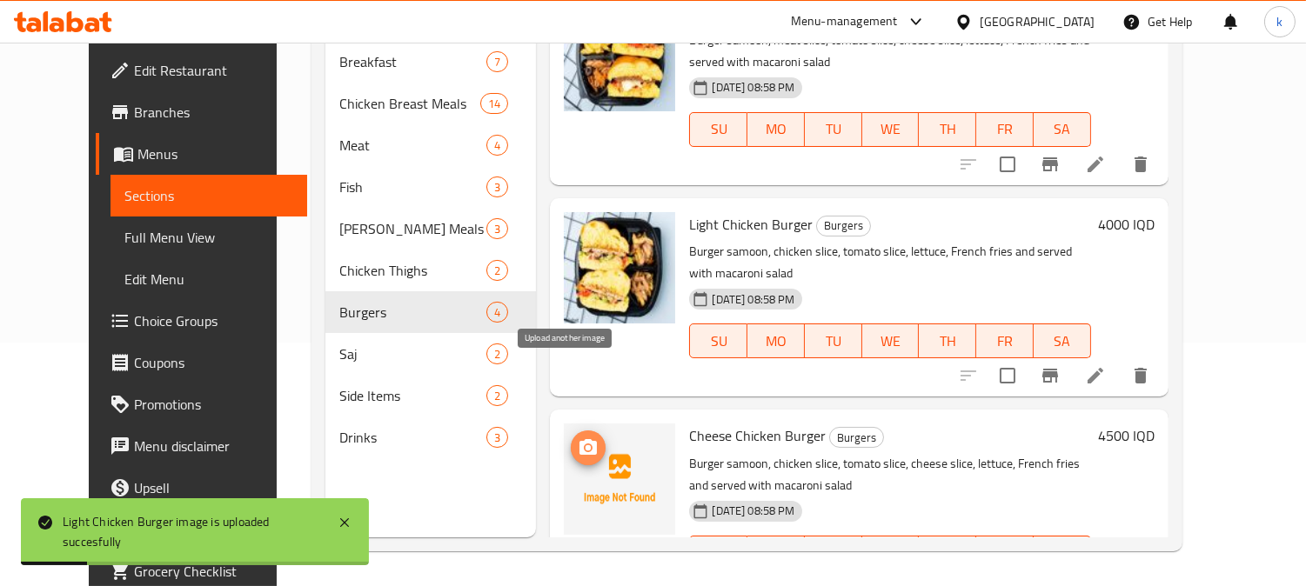
click at [579, 439] on icon "upload picture" at bounding box center [587, 447] width 17 height 16
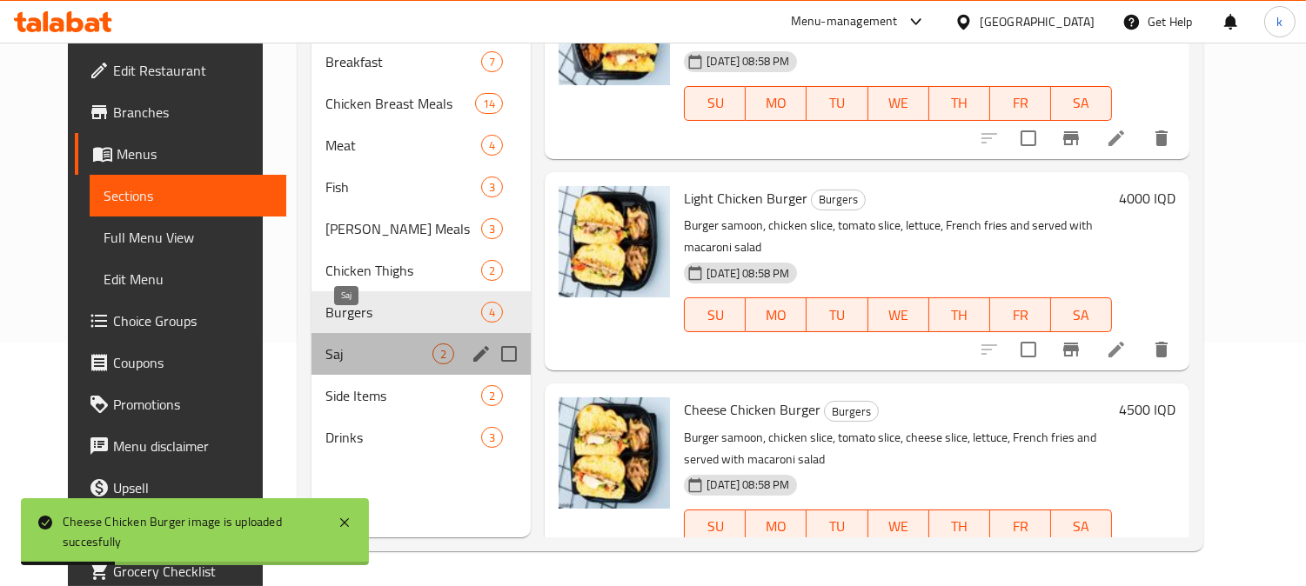
click at [328, 344] on span "Saj" at bounding box center [378, 354] width 107 height 21
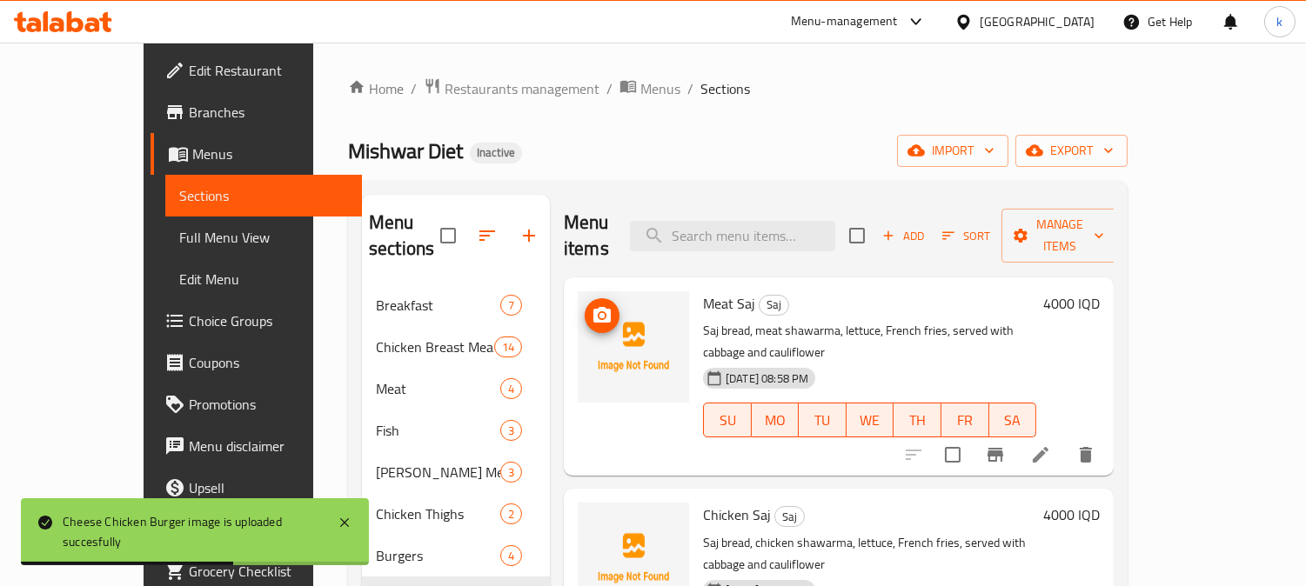
click at [593, 307] on icon "upload picture" at bounding box center [601, 315] width 17 height 16
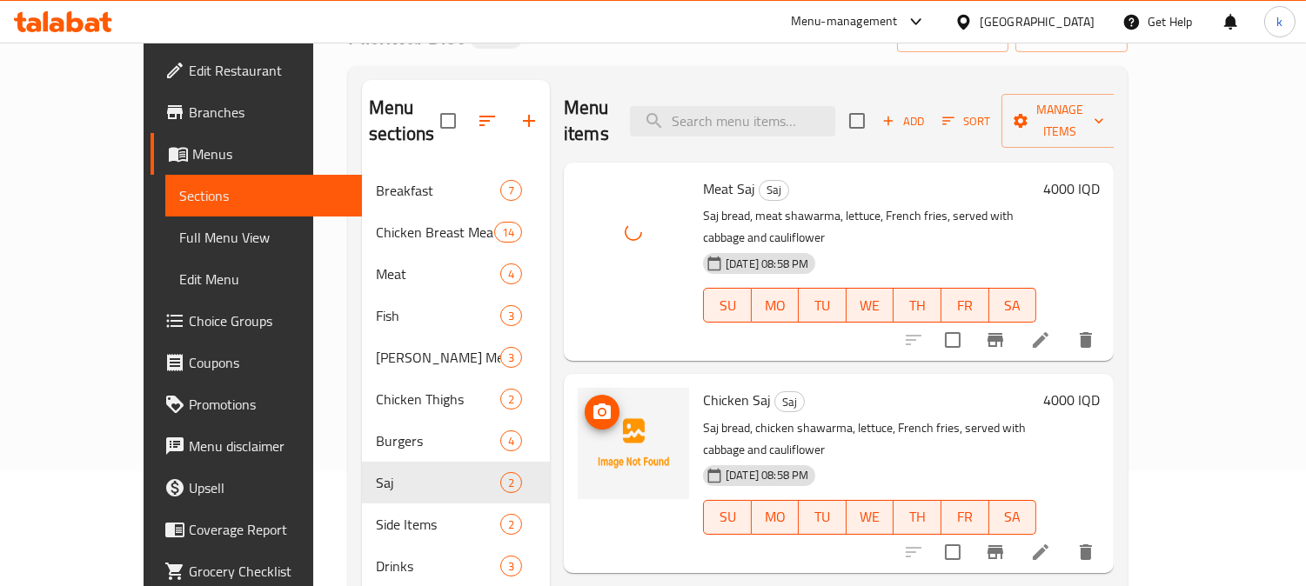
scroll to position [161, 0]
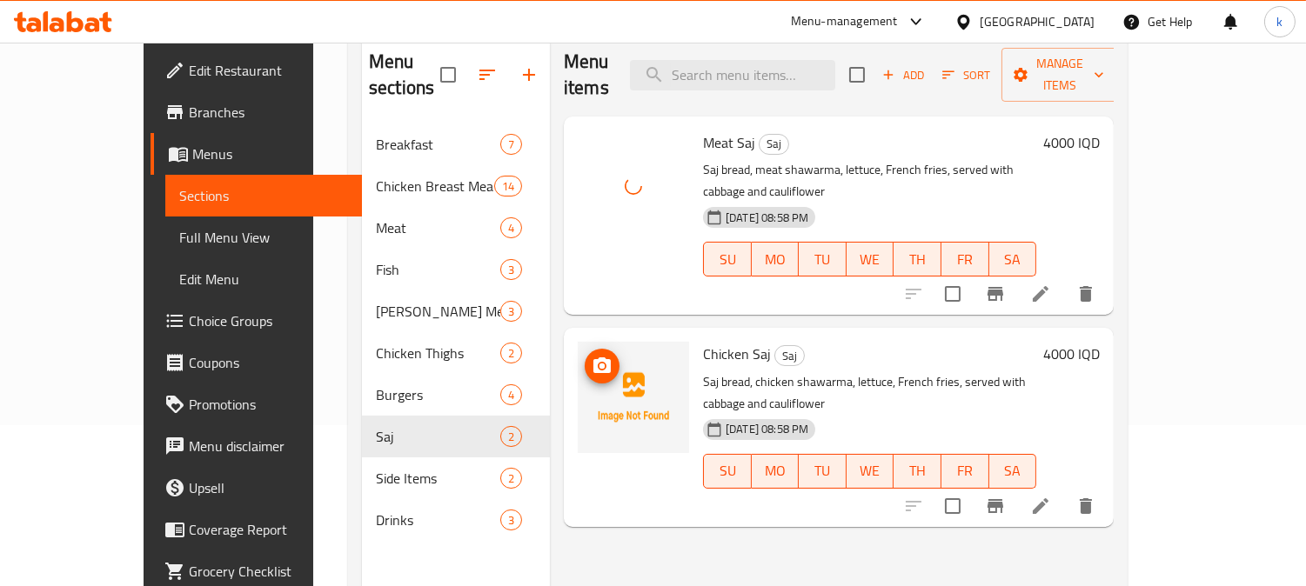
click at [592, 356] on icon "upload picture" at bounding box center [602, 366] width 21 height 21
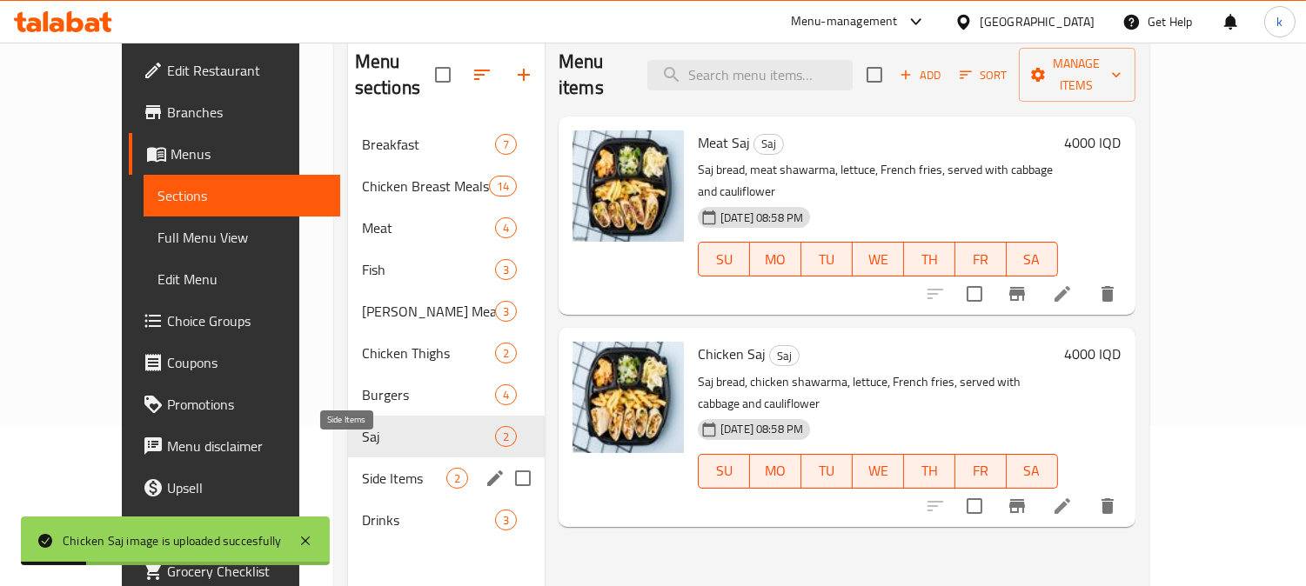
click at [366, 468] on span "Side Items" at bounding box center [404, 478] width 84 height 21
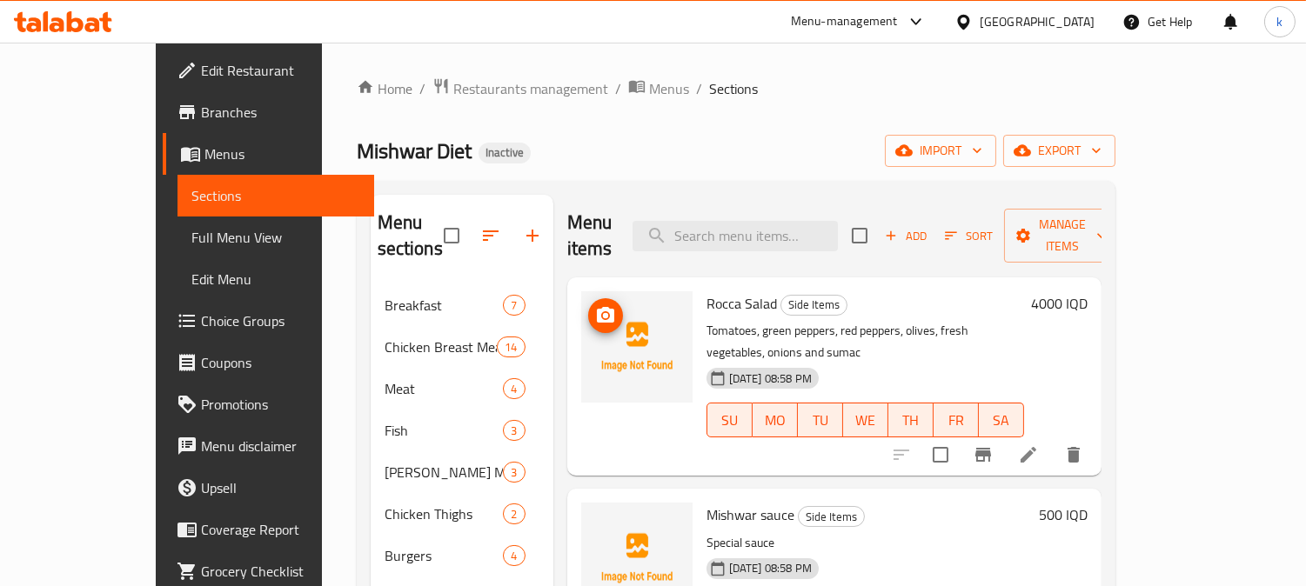
click at [597, 307] on icon "upload picture" at bounding box center [605, 315] width 17 height 16
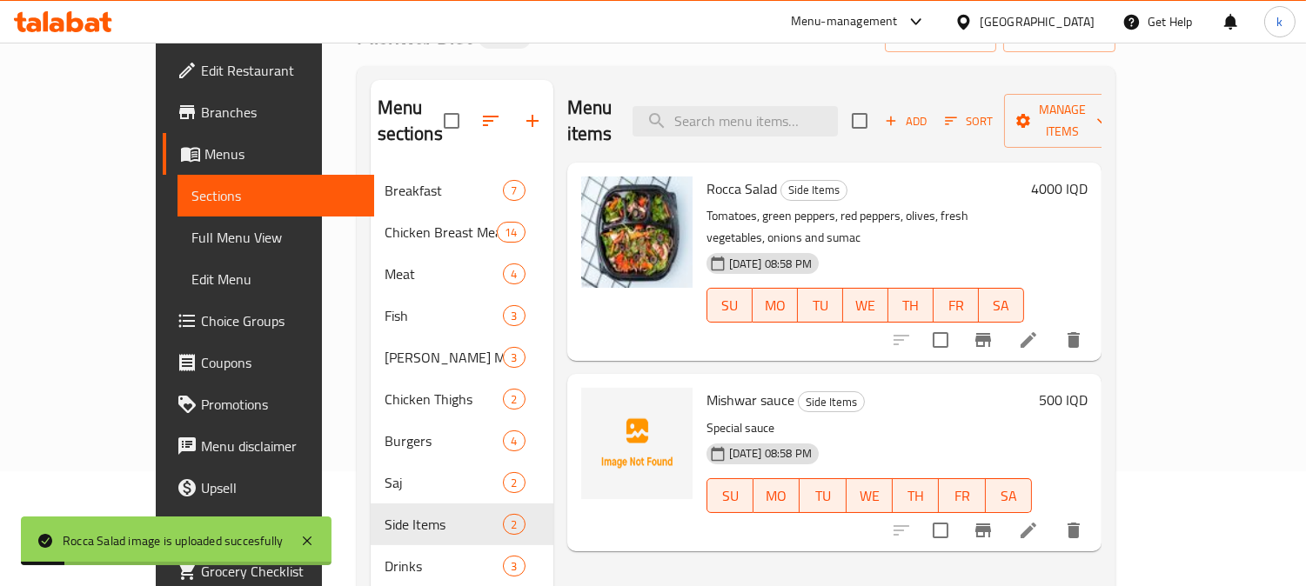
scroll to position [161, 0]
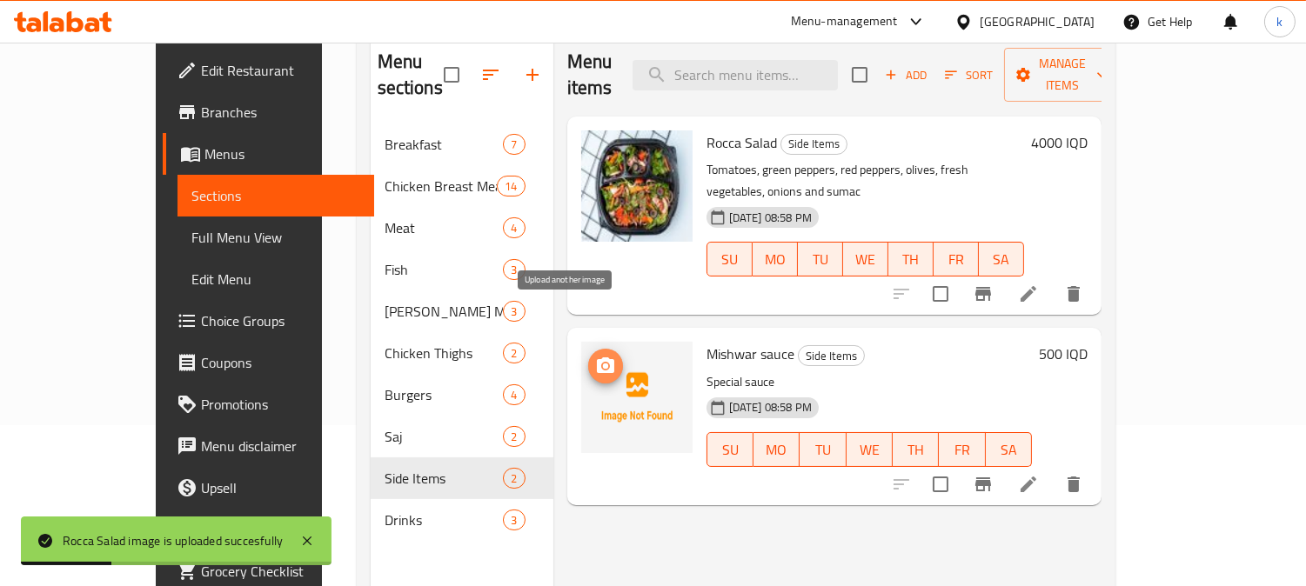
click at [588, 356] on span "upload picture" at bounding box center [605, 366] width 35 height 21
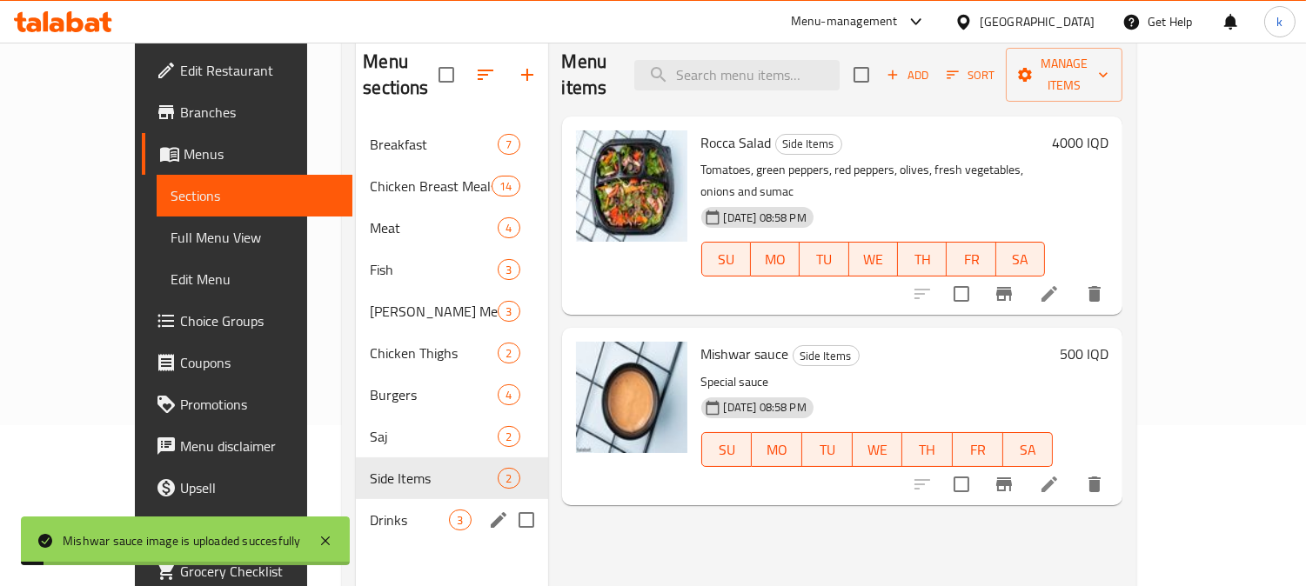
click at [370, 510] on span "Drinks" at bounding box center [409, 520] width 79 height 21
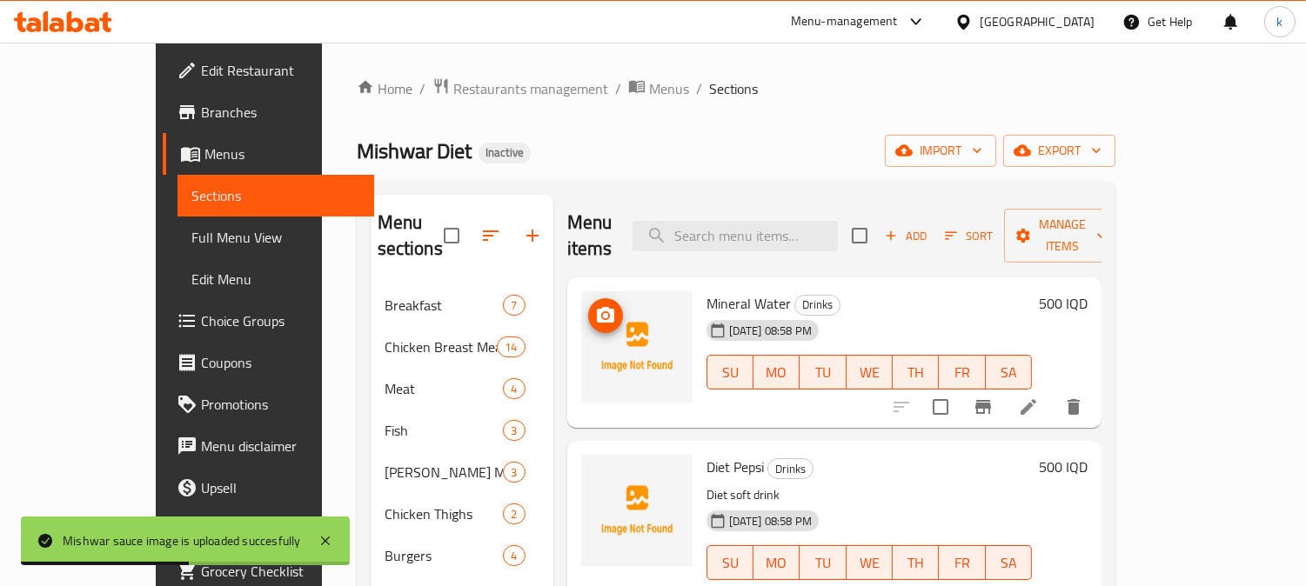
click at [597, 307] on icon "upload picture" at bounding box center [605, 315] width 17 height 16
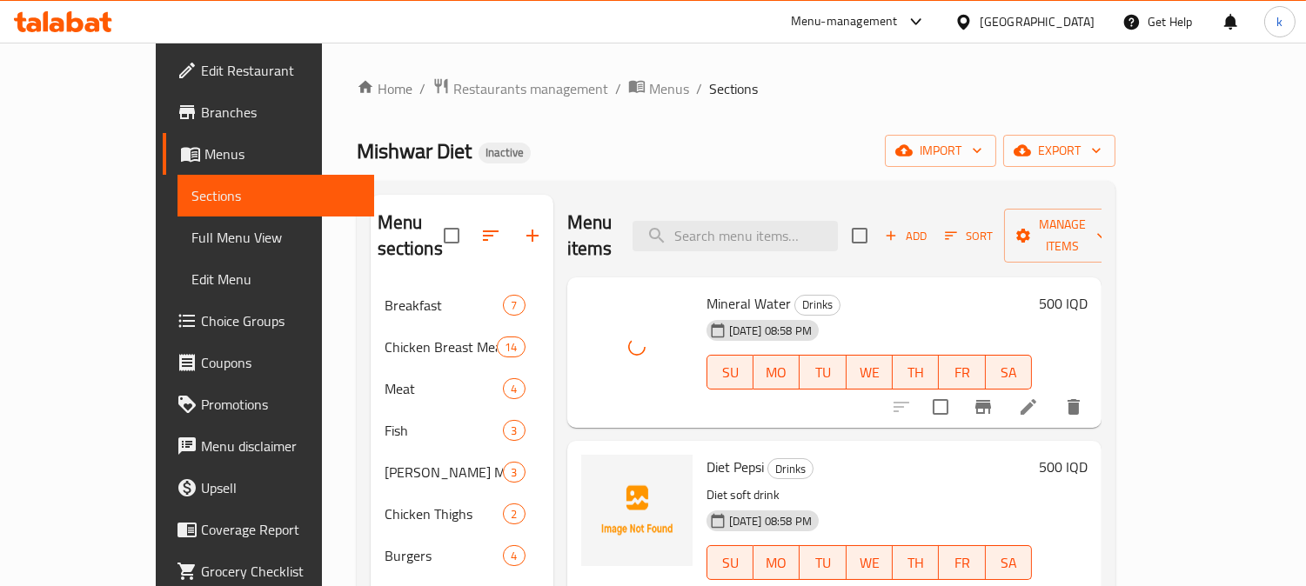
scroll to position [1, 0]
click at [597, 470] on icon "upload picture" at bounding box center [605, 478] width 17 height 16
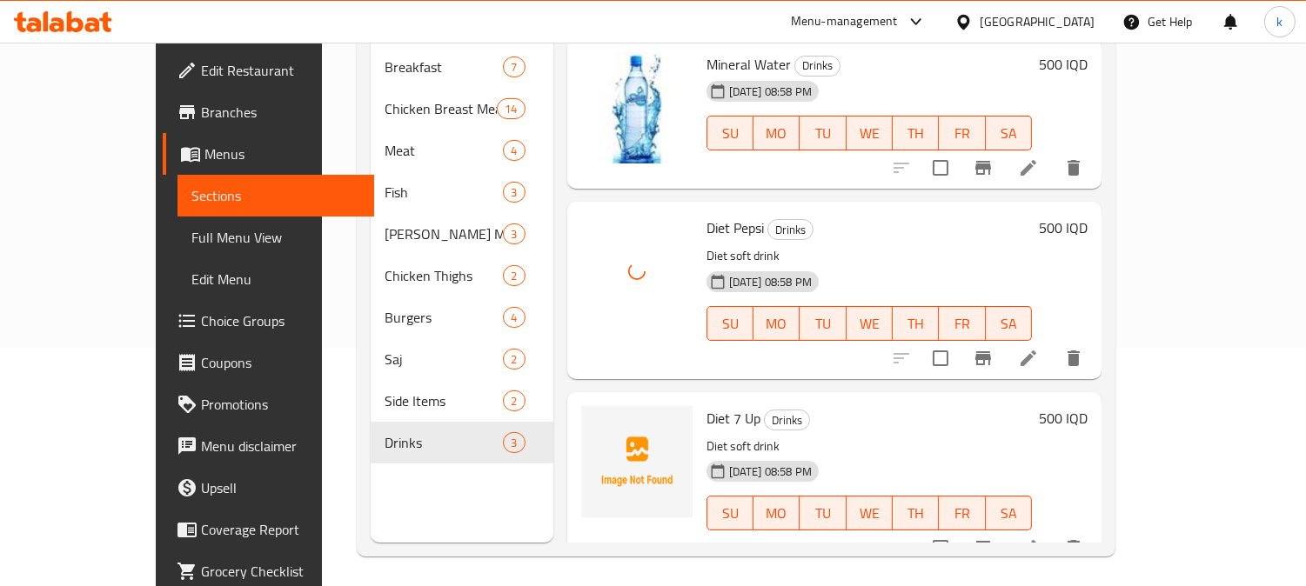
scroll to position [244, 0]
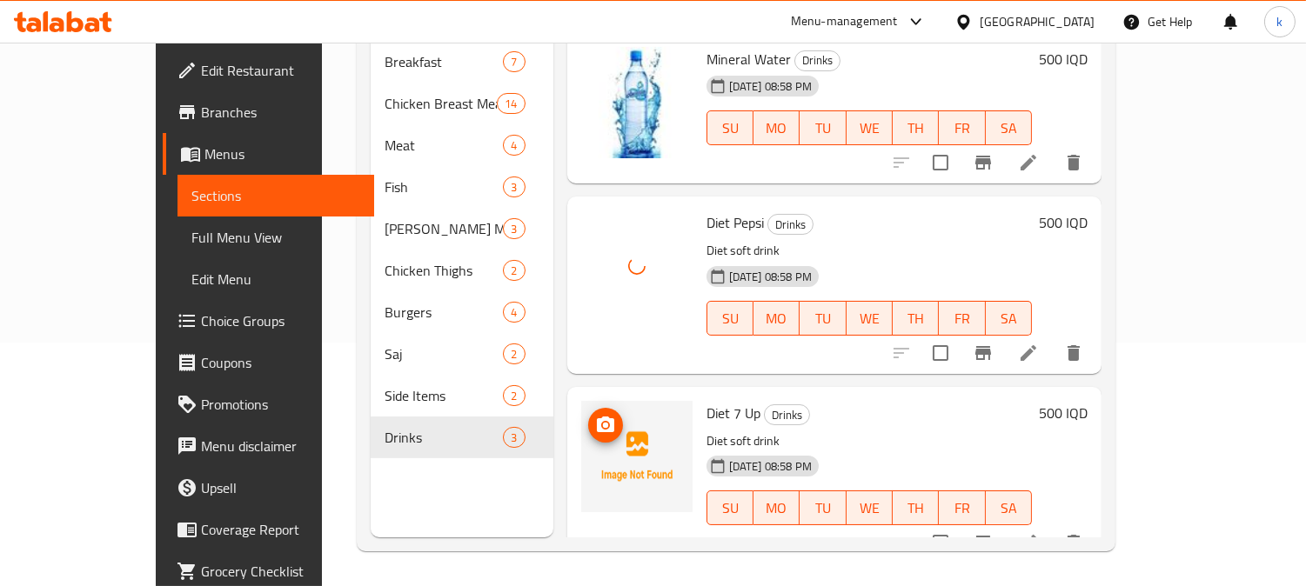
click at [585, 402] on img at bounding box center [636, 456] width 111 height 111
click at [595, 415] on icon "upload picture" at bounding box center [605, 425] width 21 height 21
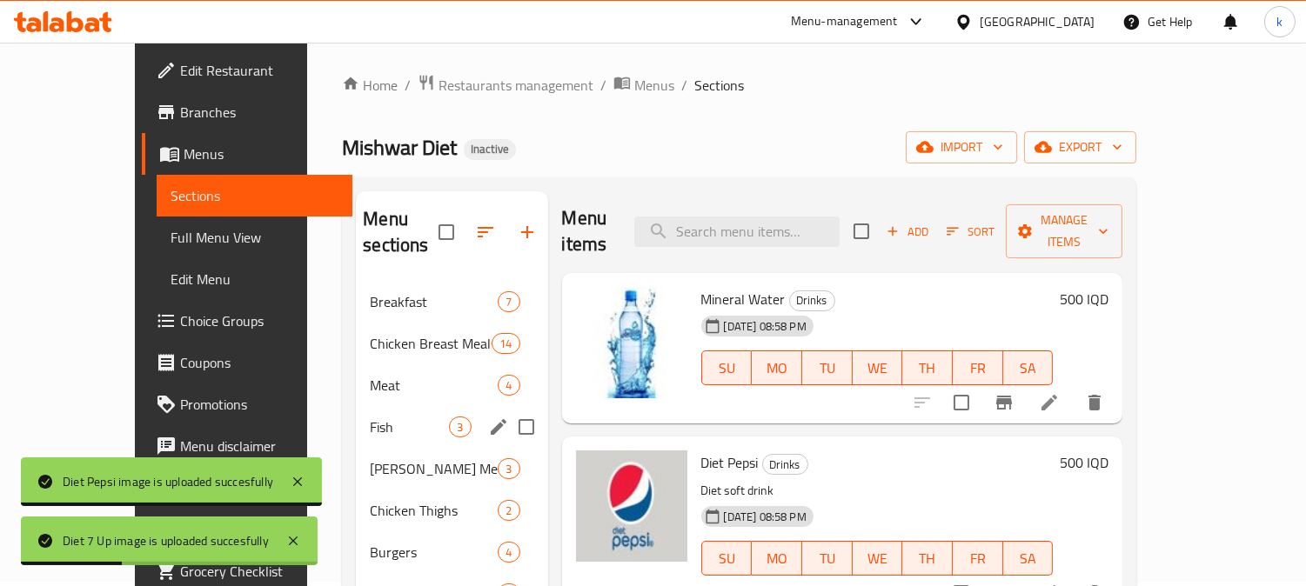
scroll to position [0, 0]
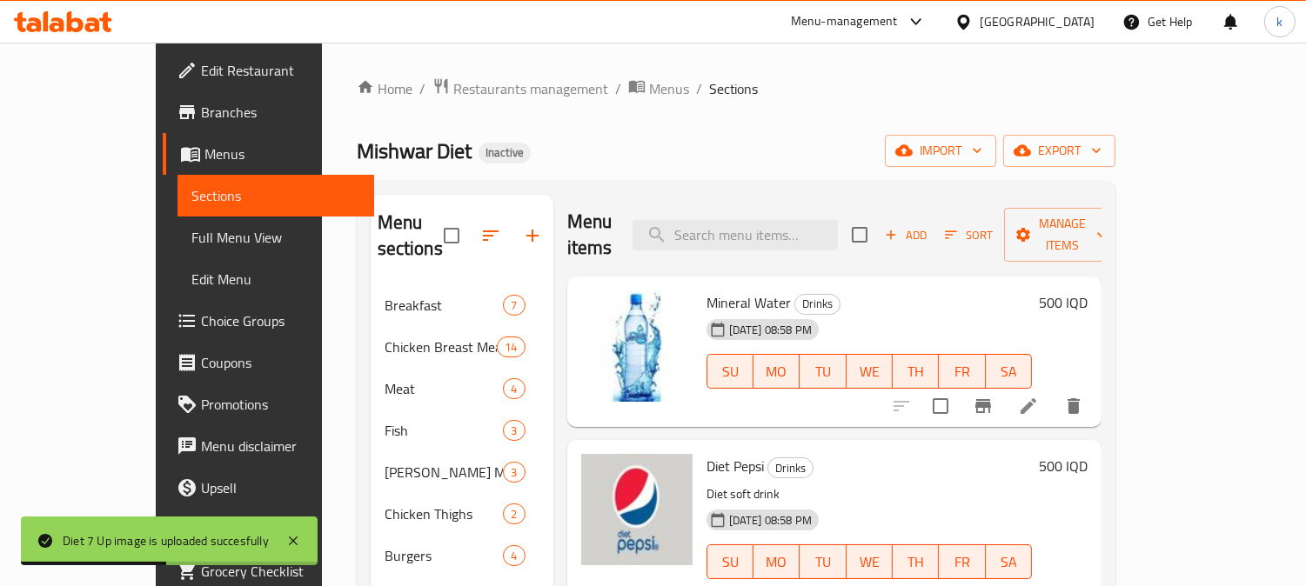
click at [201, 67] on span "Edit Restaurant" at bounding box center [280, 70] width 159 height 21
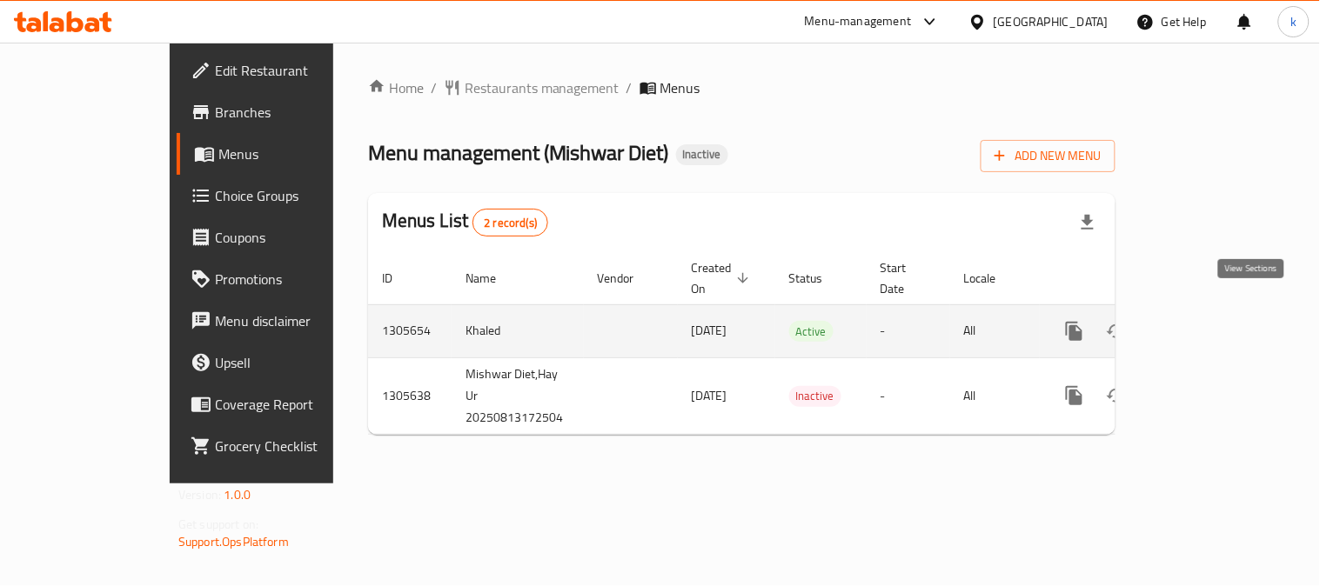
click at [1210, 321] on icon "enhanced table" at bounding box center [1199, 331] width 21 height 21
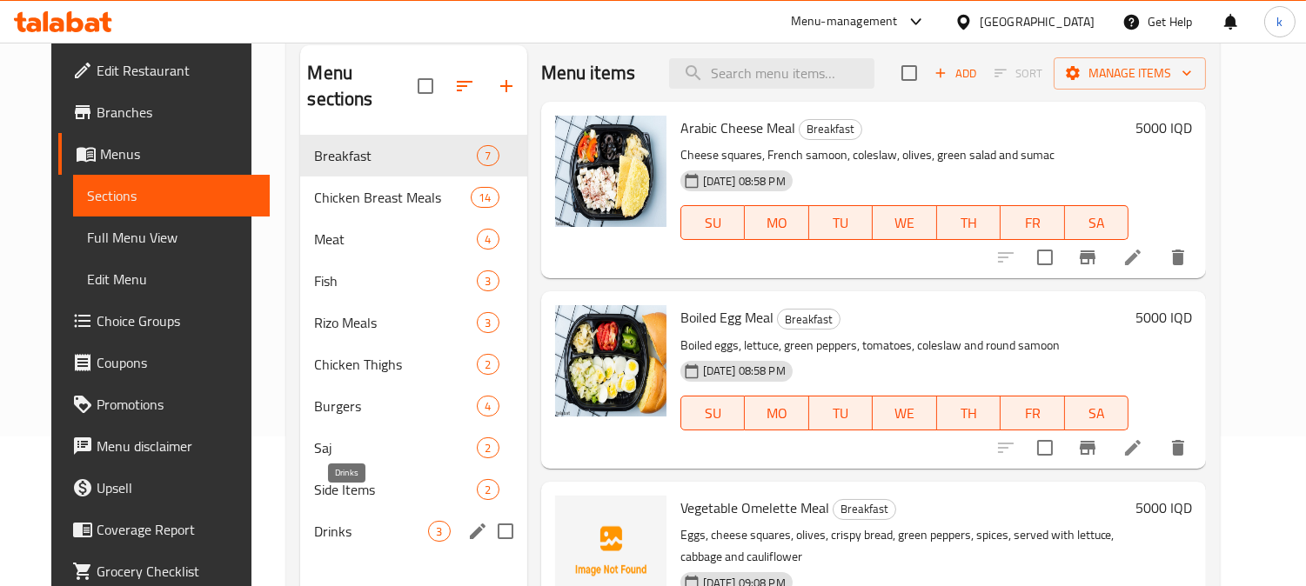
scroll to position [244, 0]
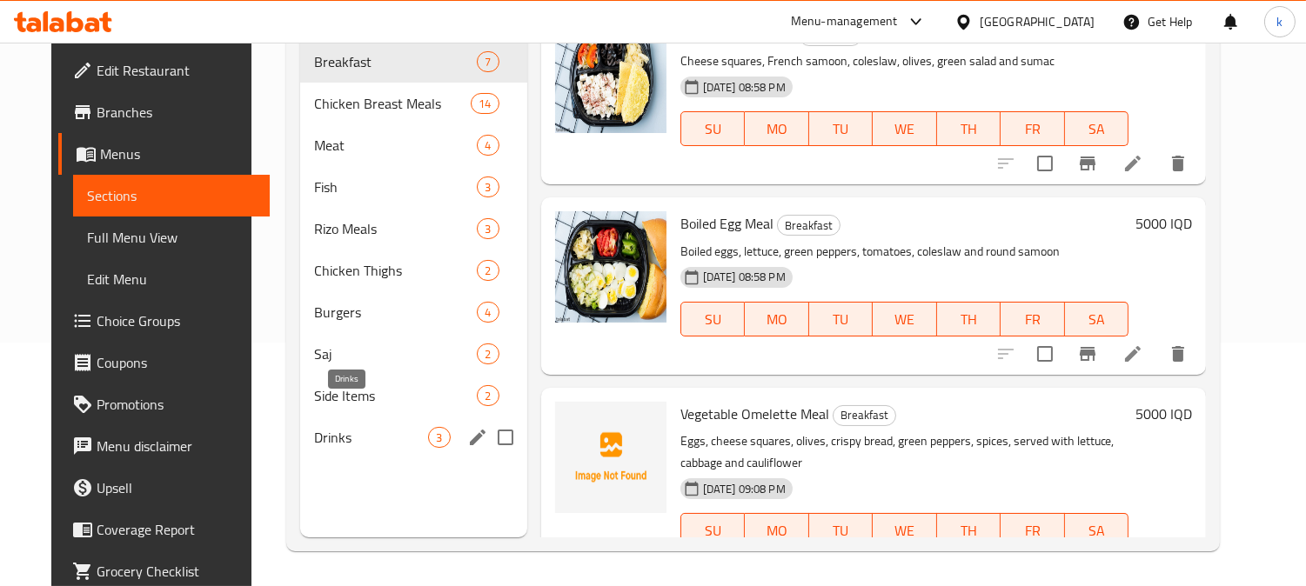
click at [319, 427] on span "Drinks" at bounding box center [371, 437] width 114 height 21
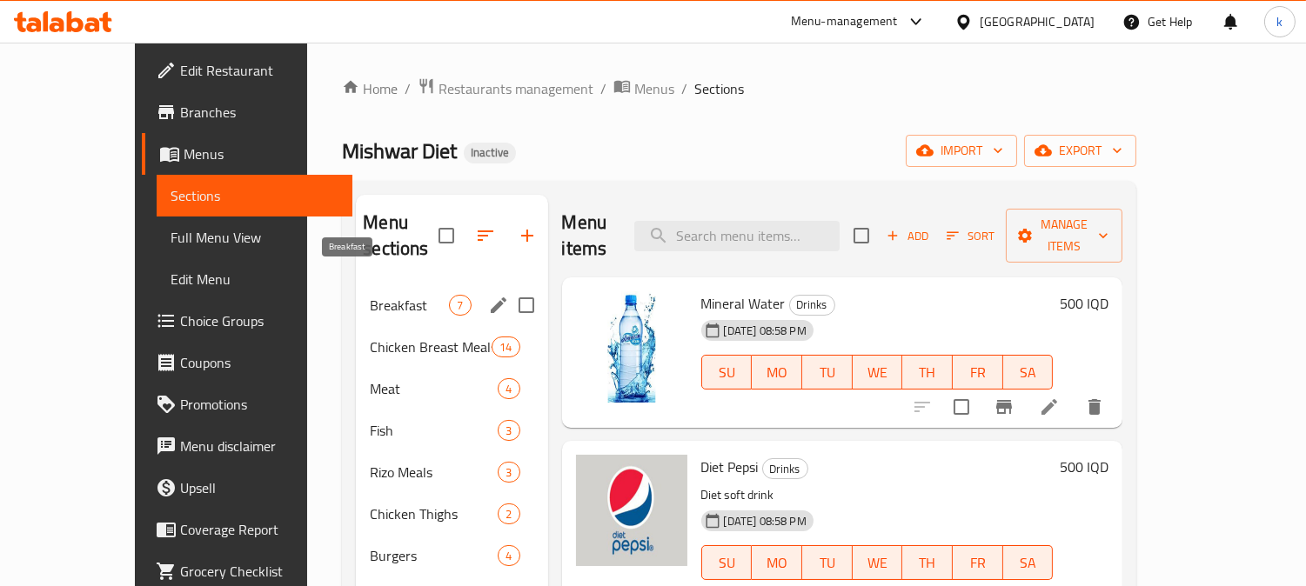
click at [356, 284] on div "Breakfast 7" at bounding box center [451, 305] width 191 height 42
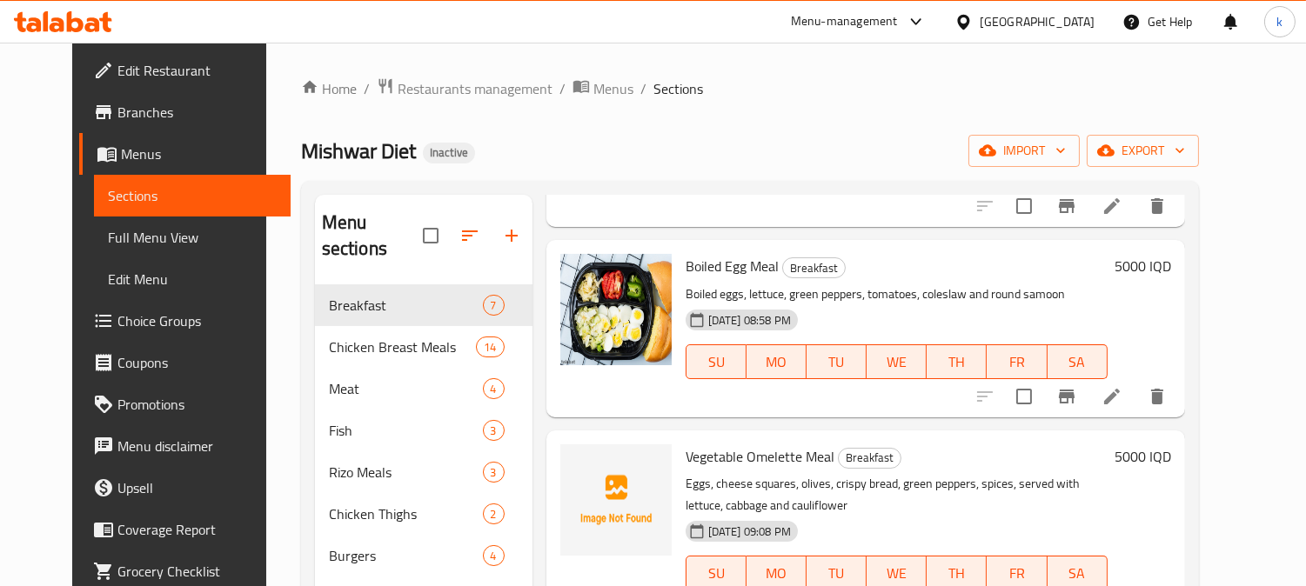
scroll to position [161, 0]
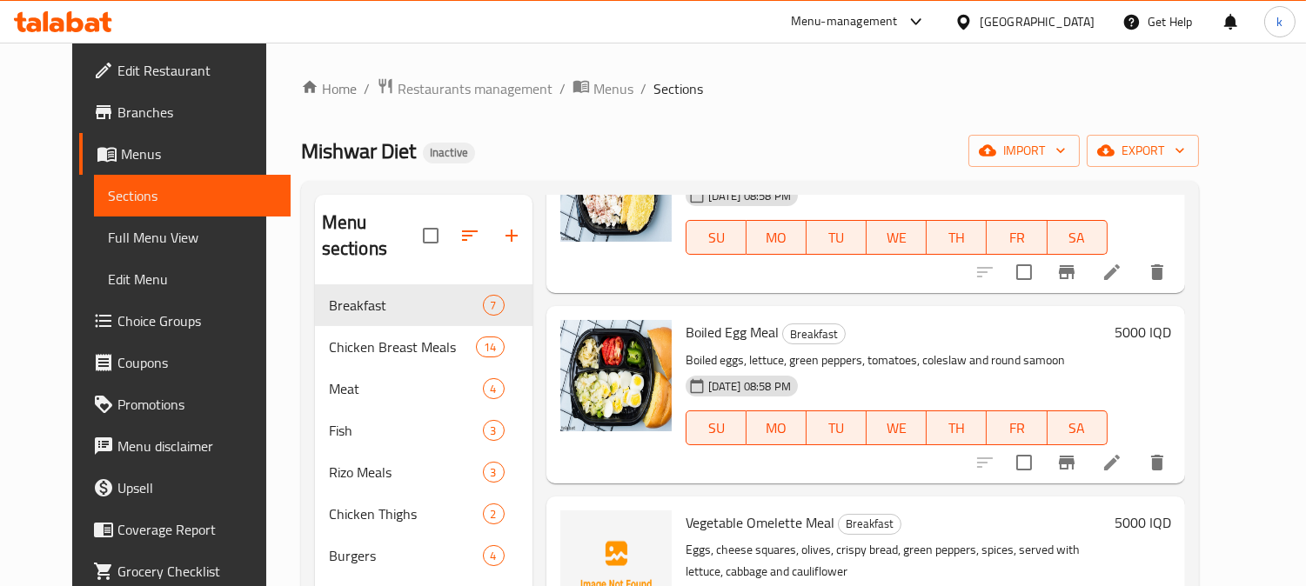
click at [109, 251] on link "Full Menu View" at bounding box center [192, 238] width 197 height 42
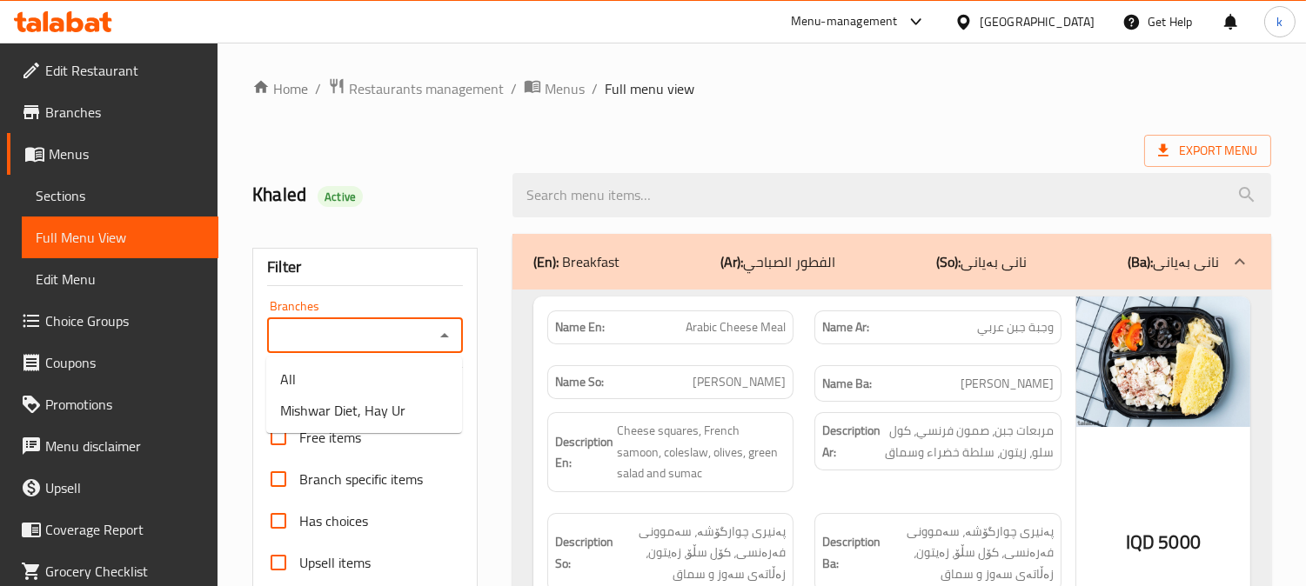
click at [344, 335] on input "Branches" at bounding box center [350, 336] width 157 height 24
click at [367, 415] on span "Mishwar Diet, Hay Ur" at bounding box center [342, 410] width 125 height 21
type input "Mishwar Diet, Hay Ur"
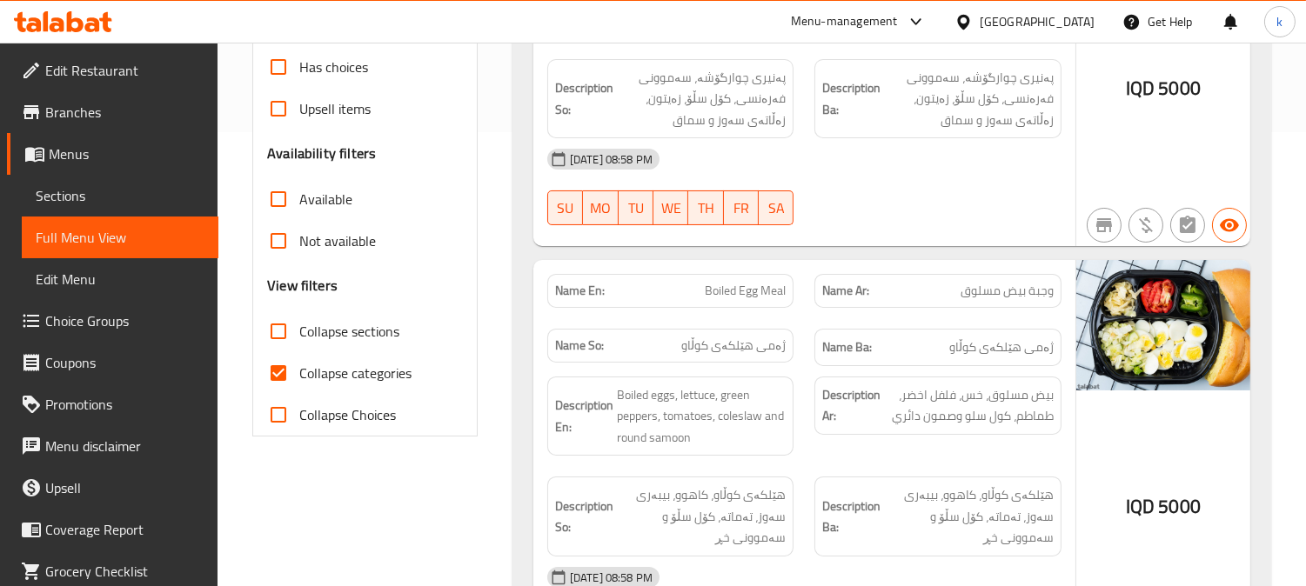
scroll to position [500, 0]
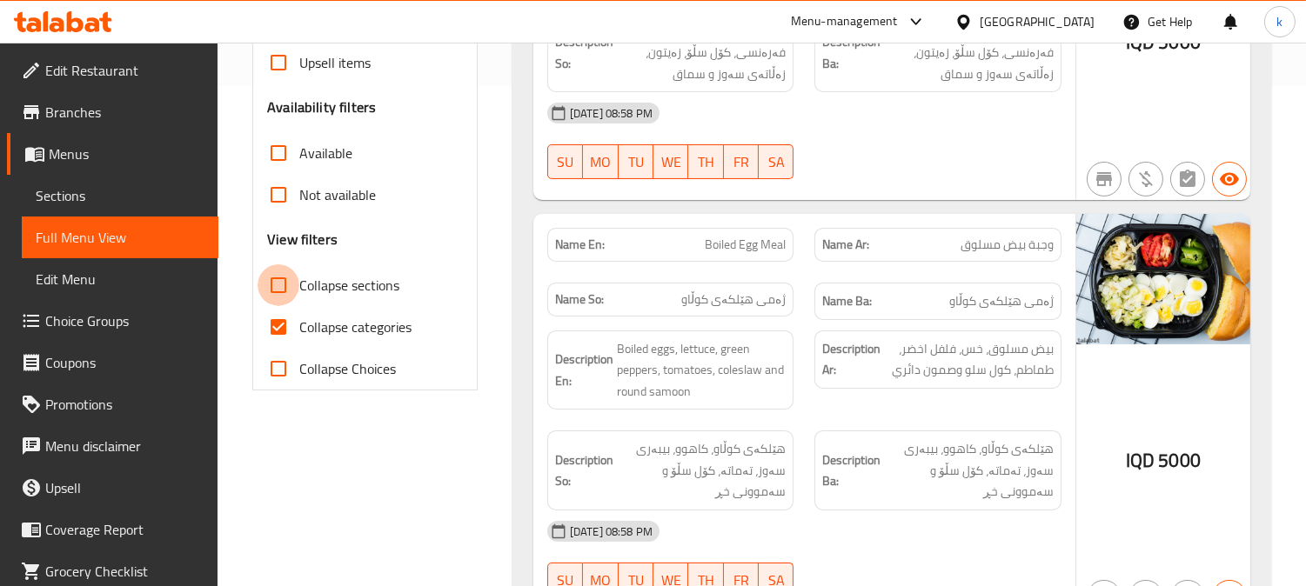
click at [297, 300] on input "Collapse sections" at bounding box center [278, 285] width 42 height 42
checkbox input "true"
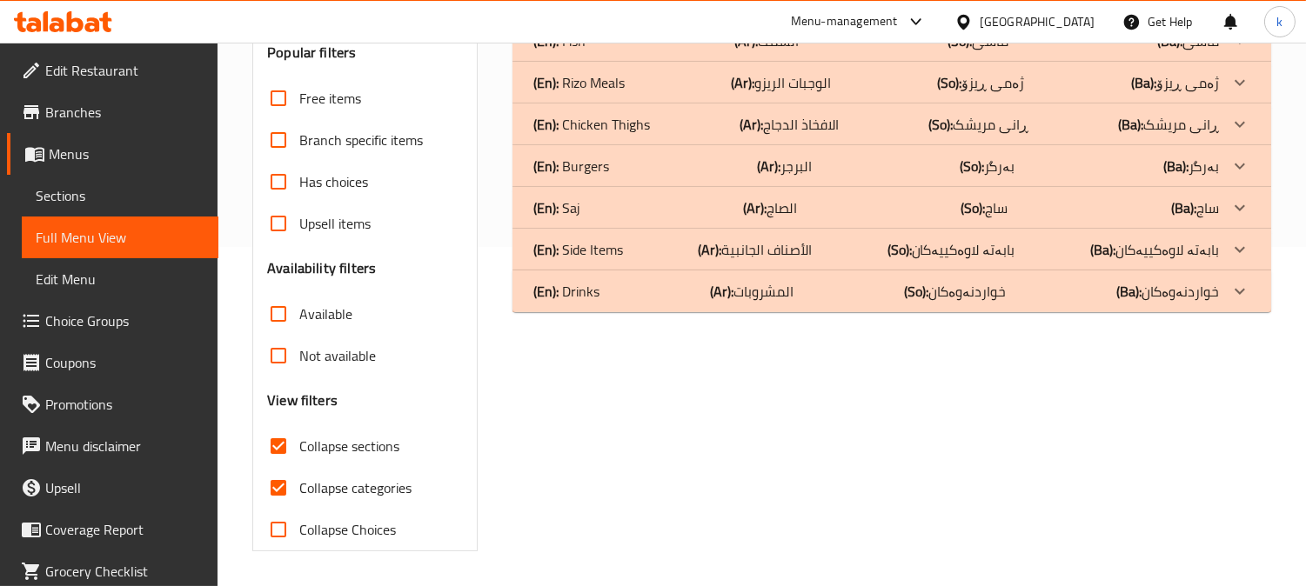
click at [310, 478] on span "Collapse categories" at bounding box center [355, 488] width 112 height 21
click at [299, 467] on input "Collapse categories" at bounding box center [278, 488] width 42 height 42
checkbox input "false"
click at [276, 293] on input "Available" at bounding box center [278, 314] width 42 height 42
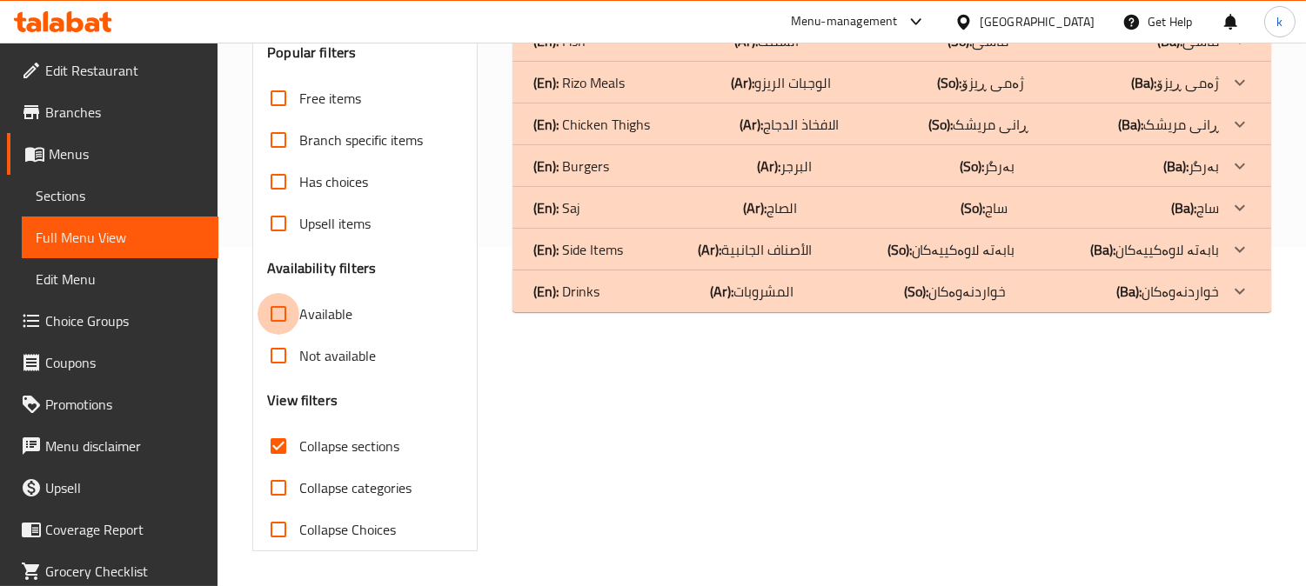
checkbox input "true"
drag, startPoint x: 290, startPoint y: 441, endPoint x: 285, endPoint y: 398, distance: 42.8
click at [289, 438] on input "Collapse sections" at bounding box center [278, 446] width 42 height 42
checkbox input "false"
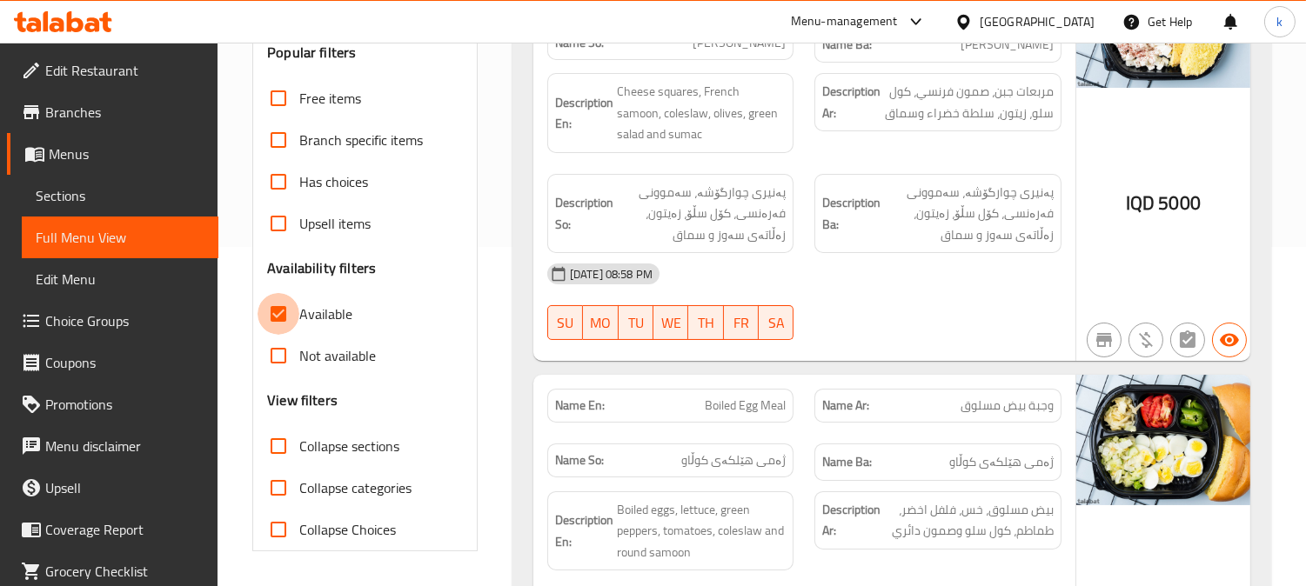
click at [289, 325] on input "Available" at bounding box center [278, 314] width 42 height 42
checkbox input "false"
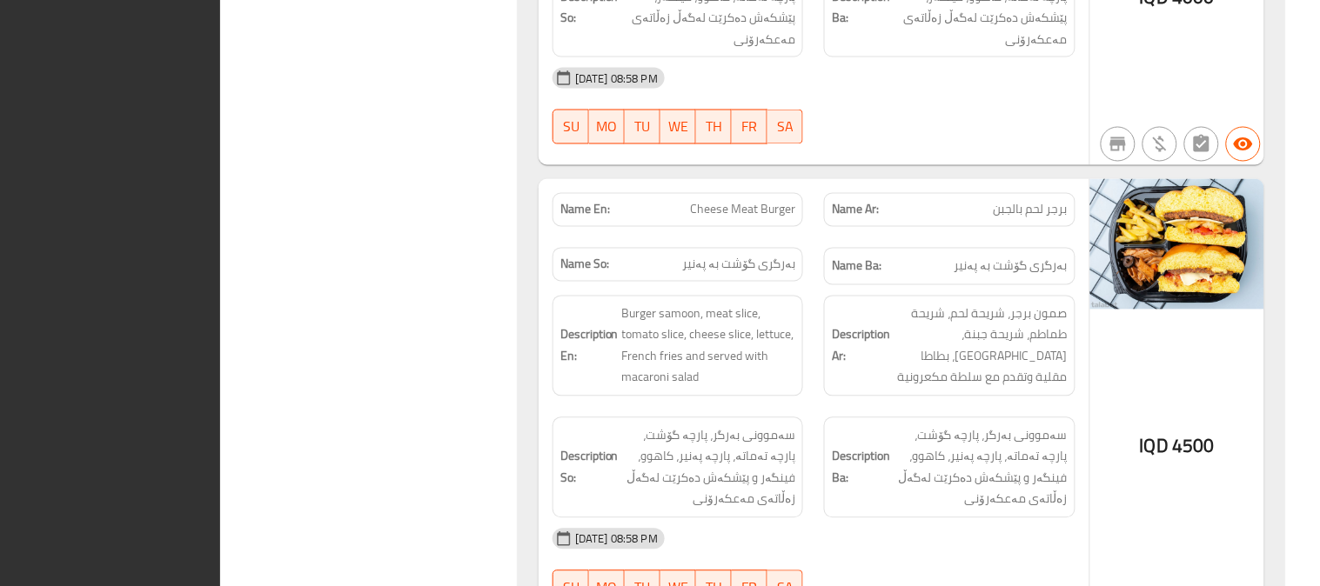
scroll to position [0, 0]
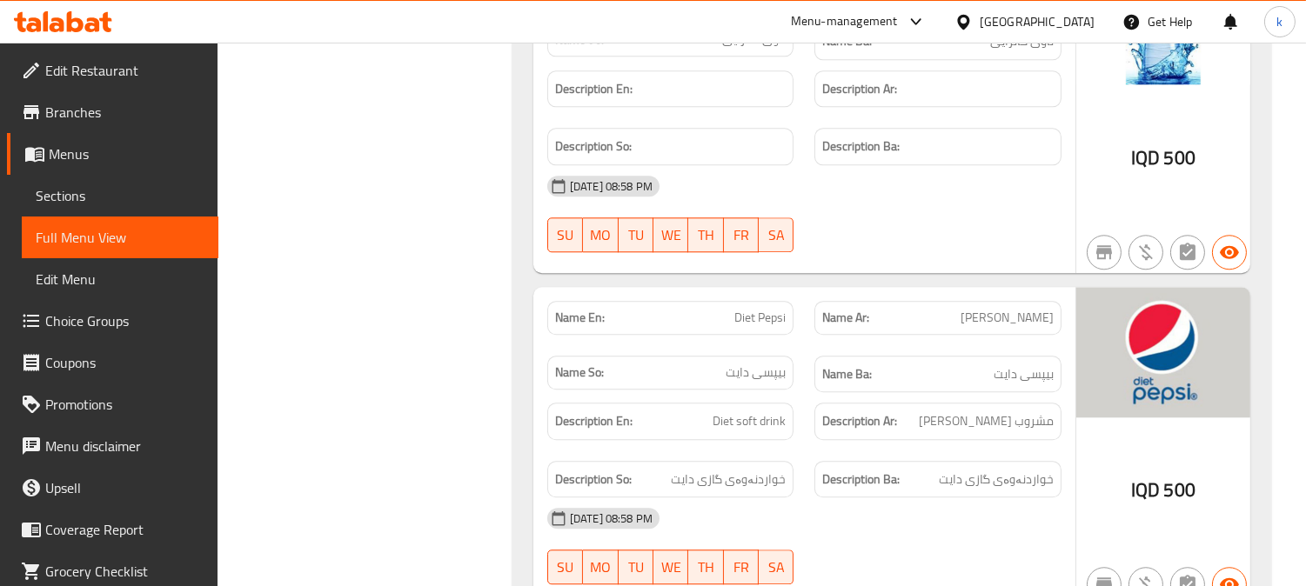
click at [62, 27] on icon at bounding box center [57, 24] width 15 height 15
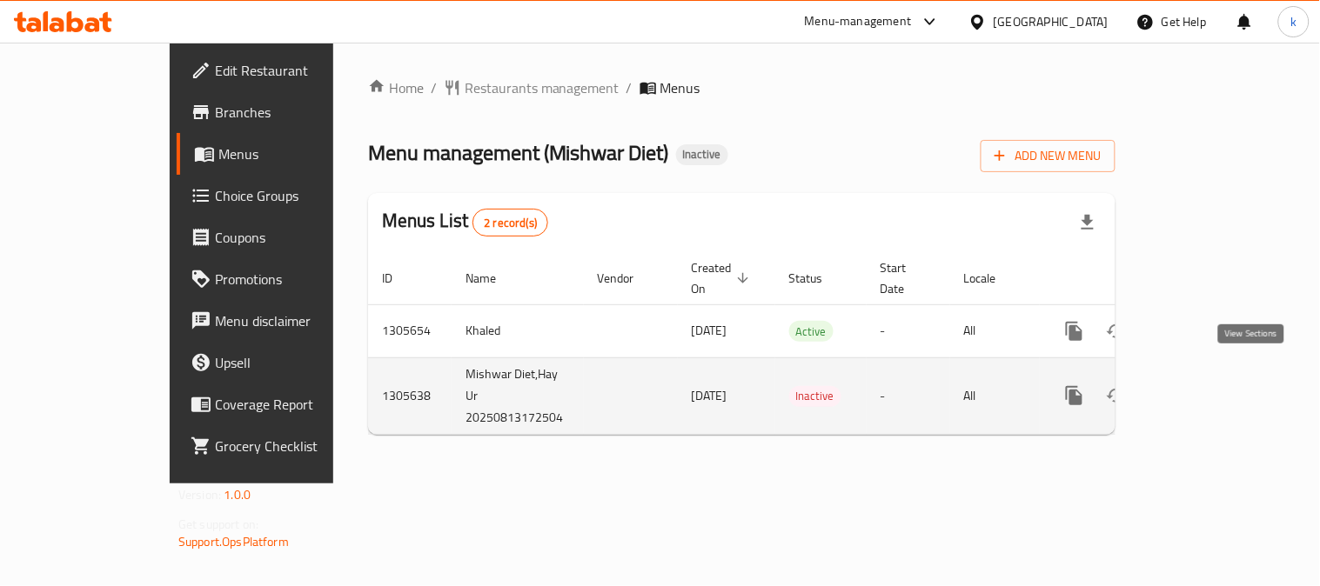
click at [1210, 385] on icon "enhanced table" at bounding box center [1199, 395] width 21 height 21
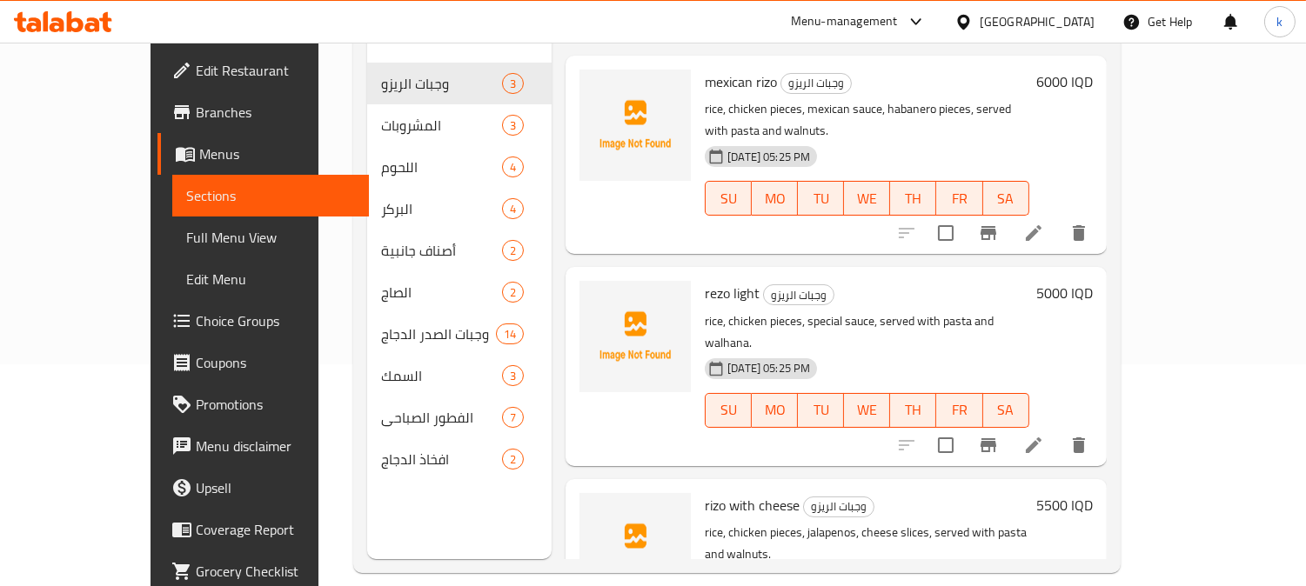
scroll to position [244, 0]
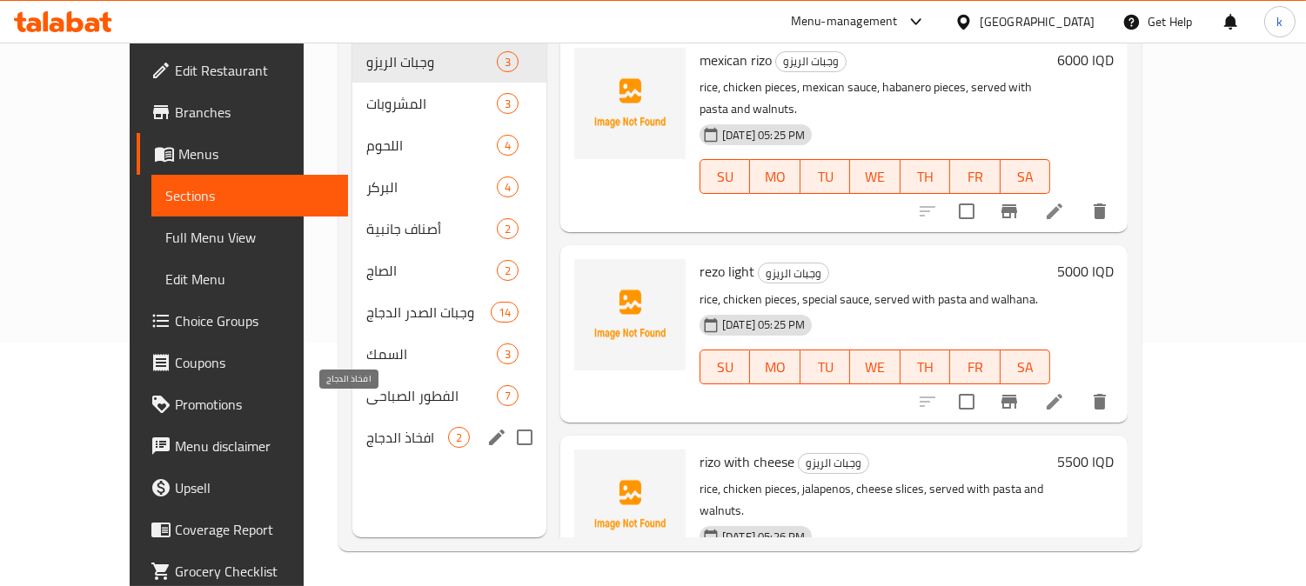
click at [366, 427] on span "افخاذ الدجاج" at bounding box center [407, 437] width 82 height 21
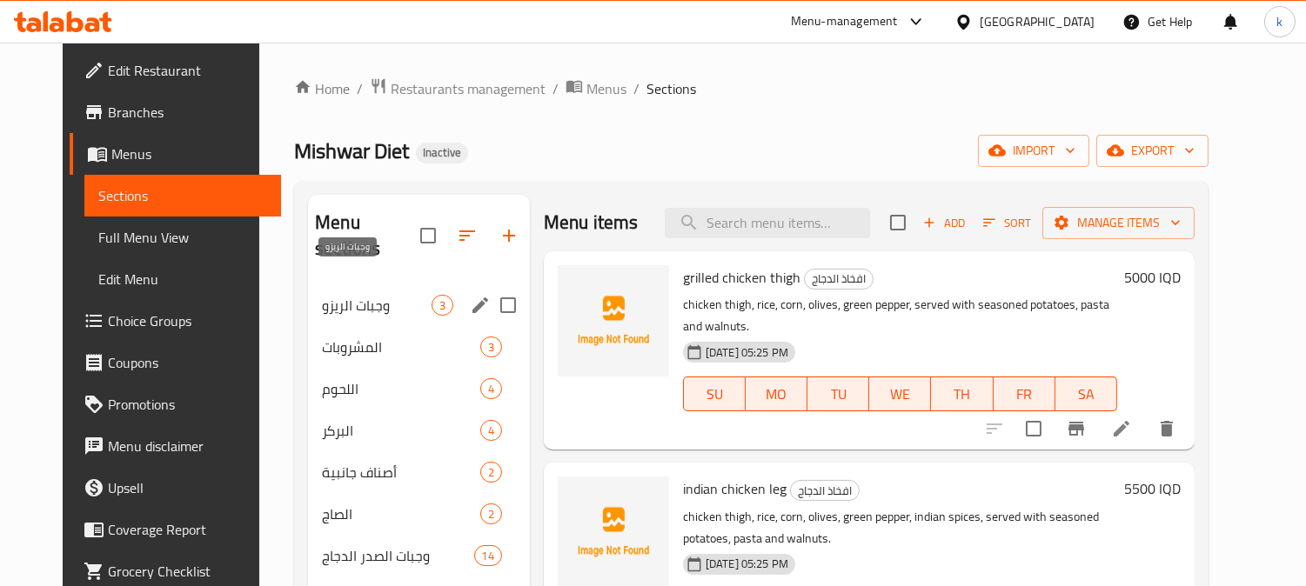
click at [359, 295] on span "وجبات الريزو" at bounding box center [377, 305] width 110 height 21
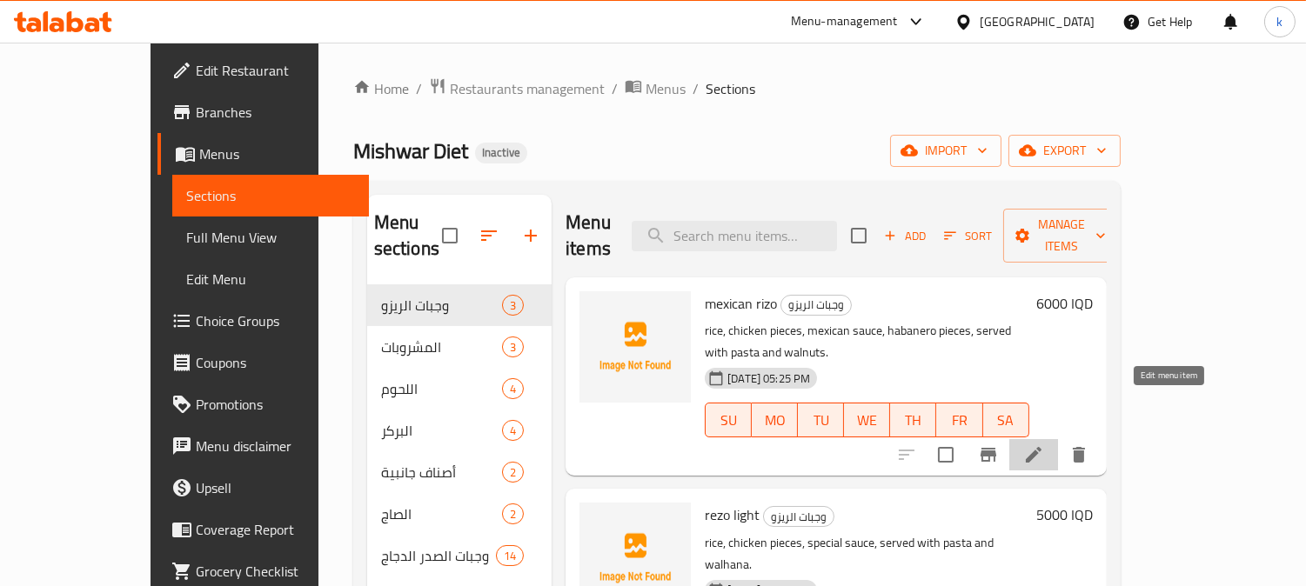
click at [1044, 445] on icon at bounding box center [1033, 455] width 21 height 21
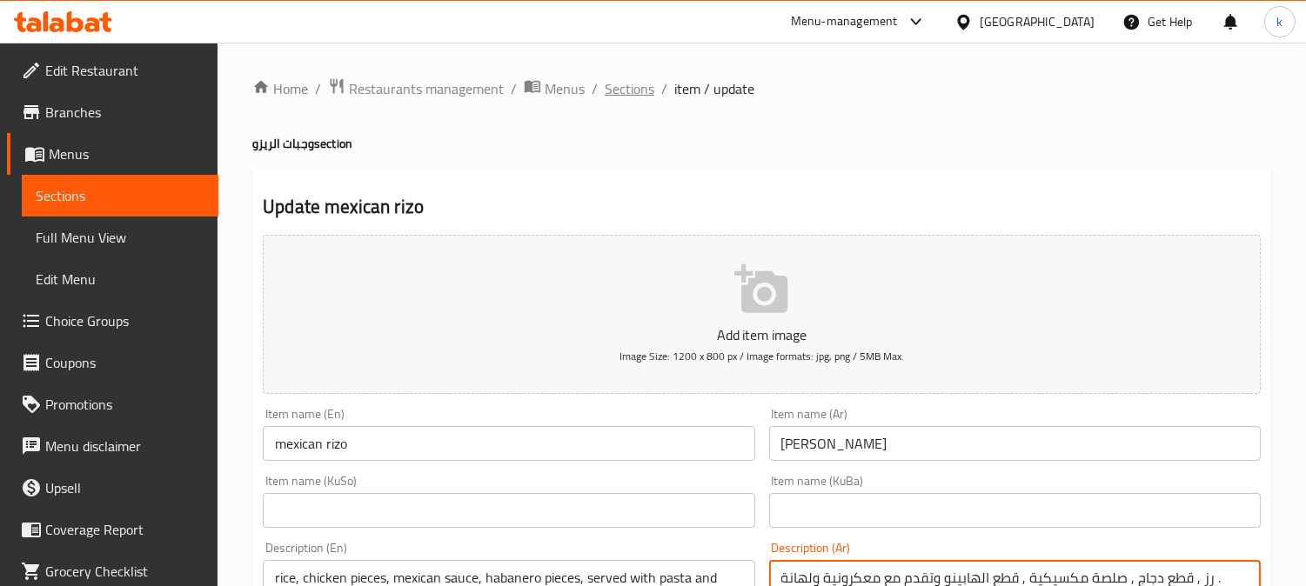
click at [632, 84] on span "Sections" at bounding box center [630, 88] width 50 height 21
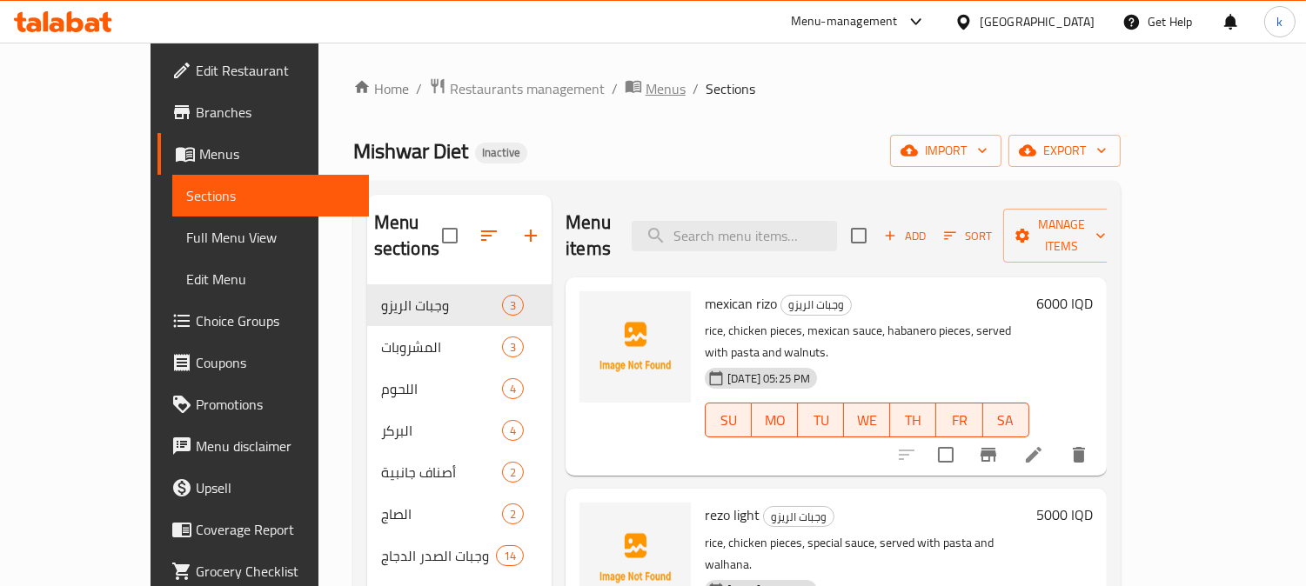
click at [645, 90] on span "Menus" at bounding box center [665, 88] width 40 height 21
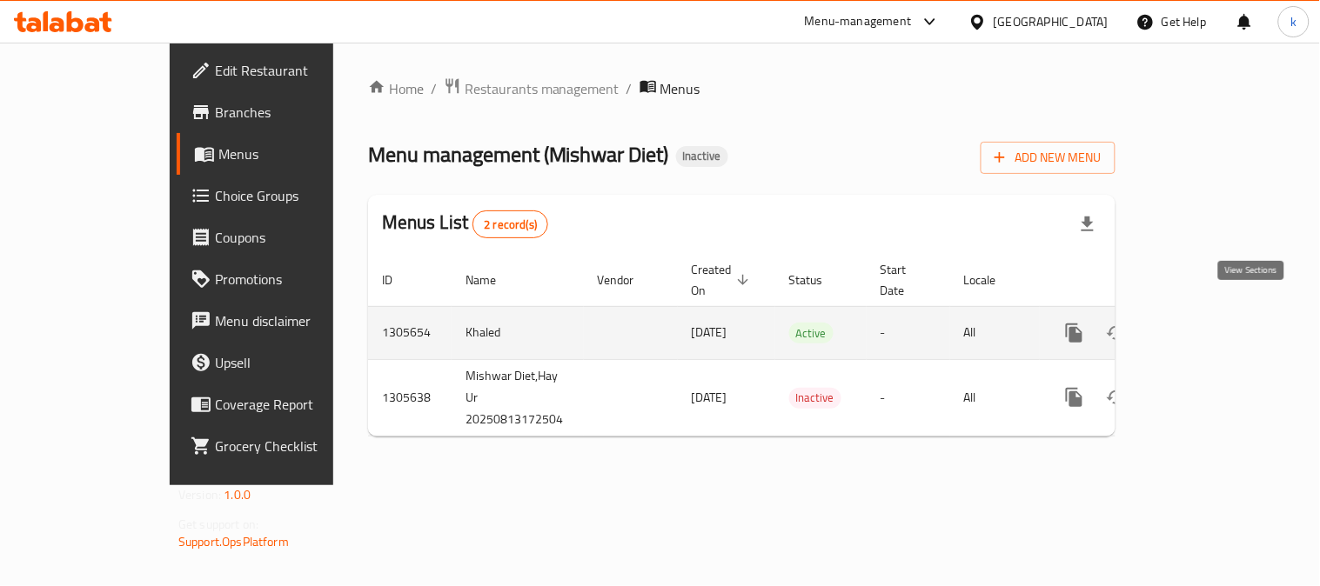
click at [1220, 312] on link "enhanced table" at bounding box center [1200, 333] width 42 height 42
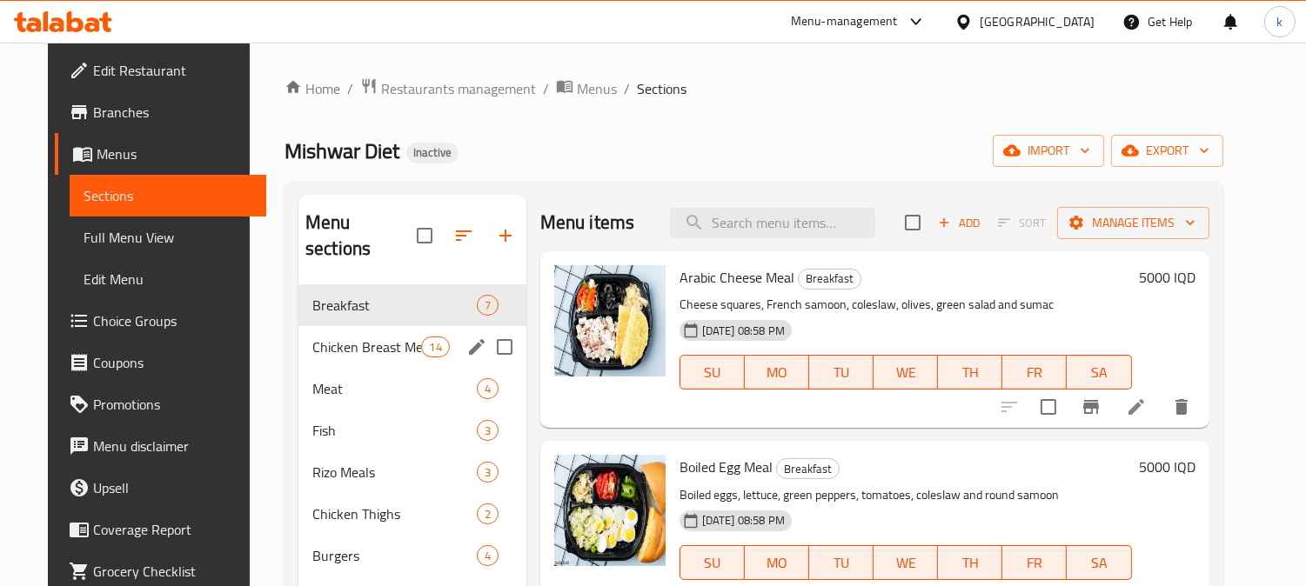
click at [376, 326] on div "Chicken Breast Meals 14" at bounding box center [412, 347] width 228 height 42
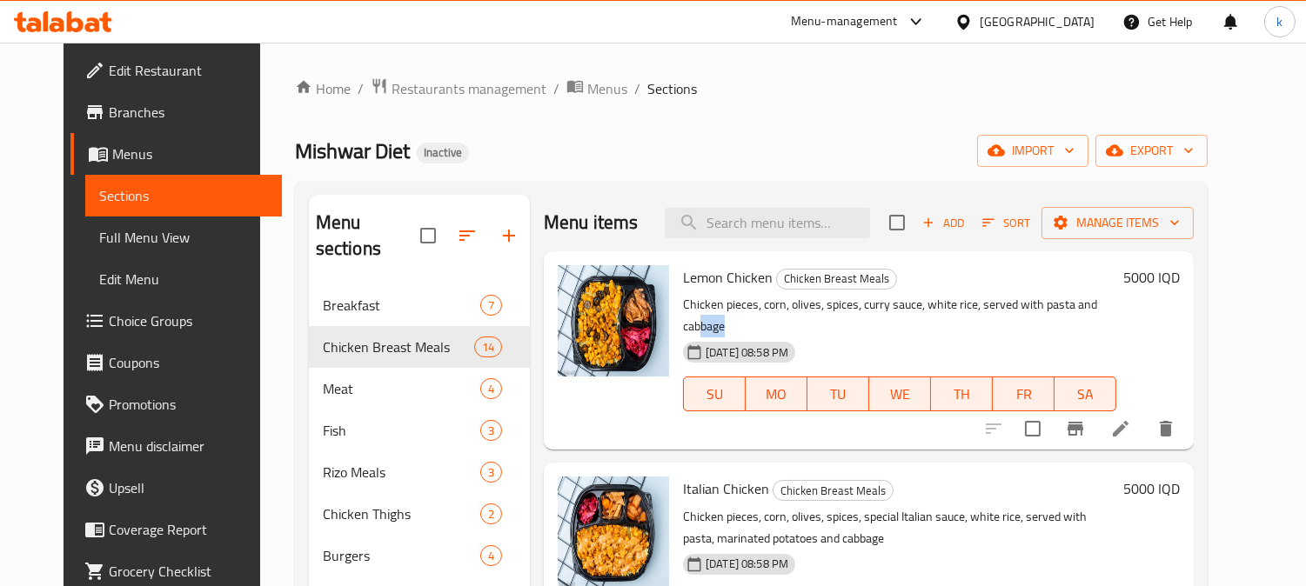
drag, startPoint x: 1125, startPoint y: 308, endPoint x: 1084, endPoint y: 306, distance: 40.9
click at [1087, 306] on p "Chicken pieces, corn, olives, spices, curry sauce, white rice, served with past…" at bounding box center [899, 315] width 433 height 43
click at [104, 231] on span "Full Menu View" at bounding box center [183, 237] width 169 height 21
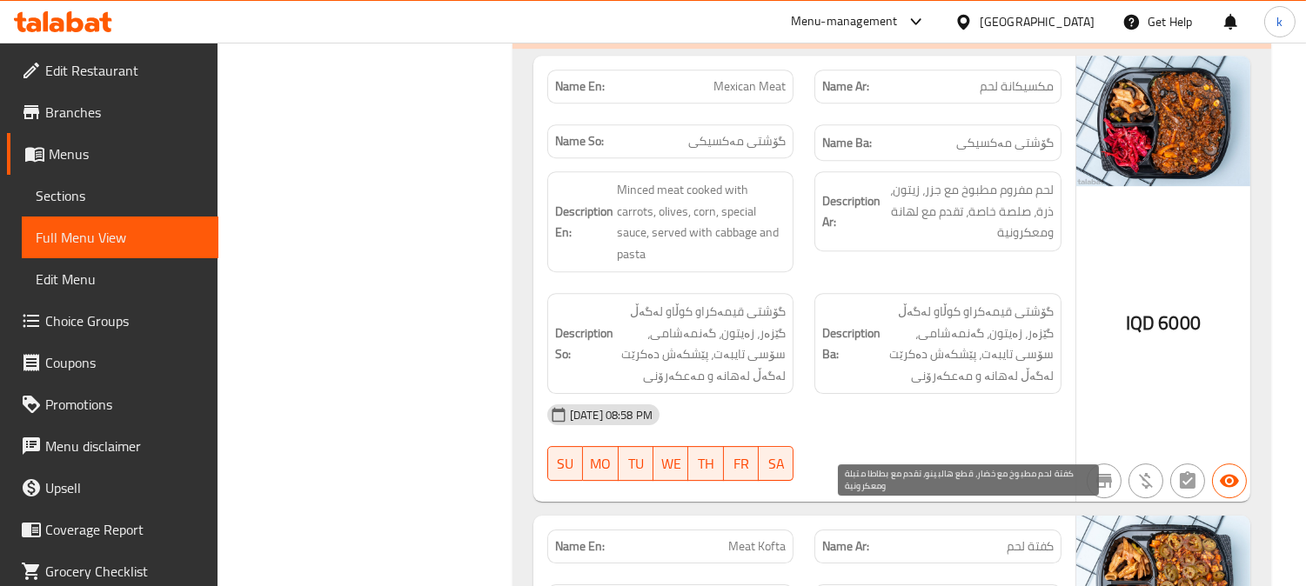
scroll to position [10148, 0]
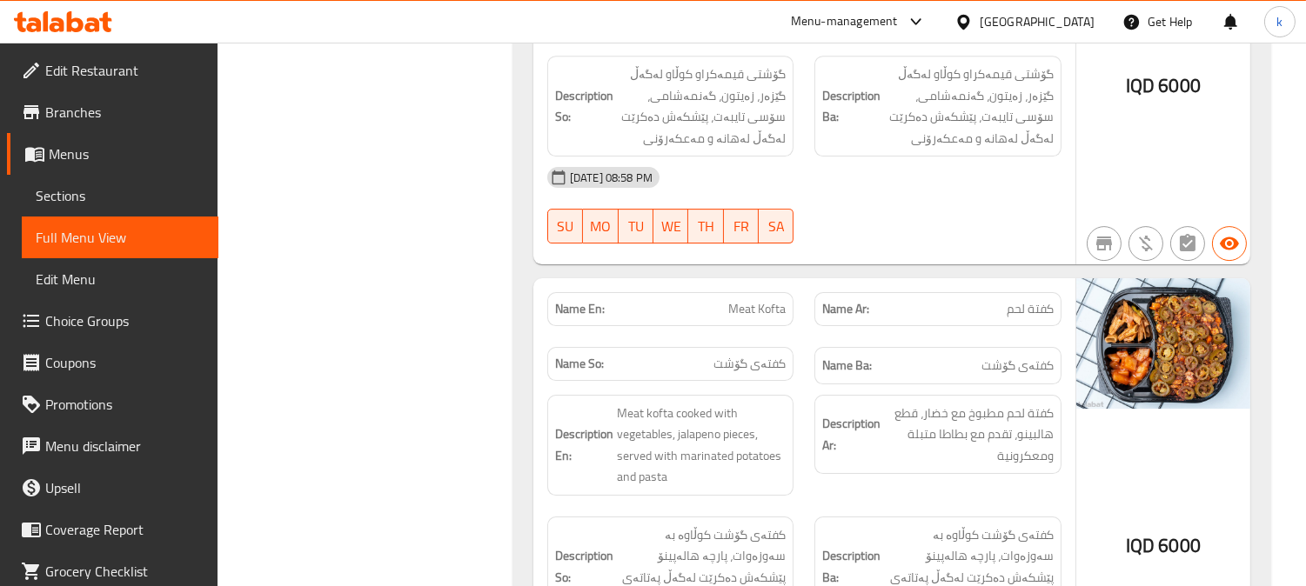
click at [64, 15] on icon at bounding box center [63, 21] width 98 height 21
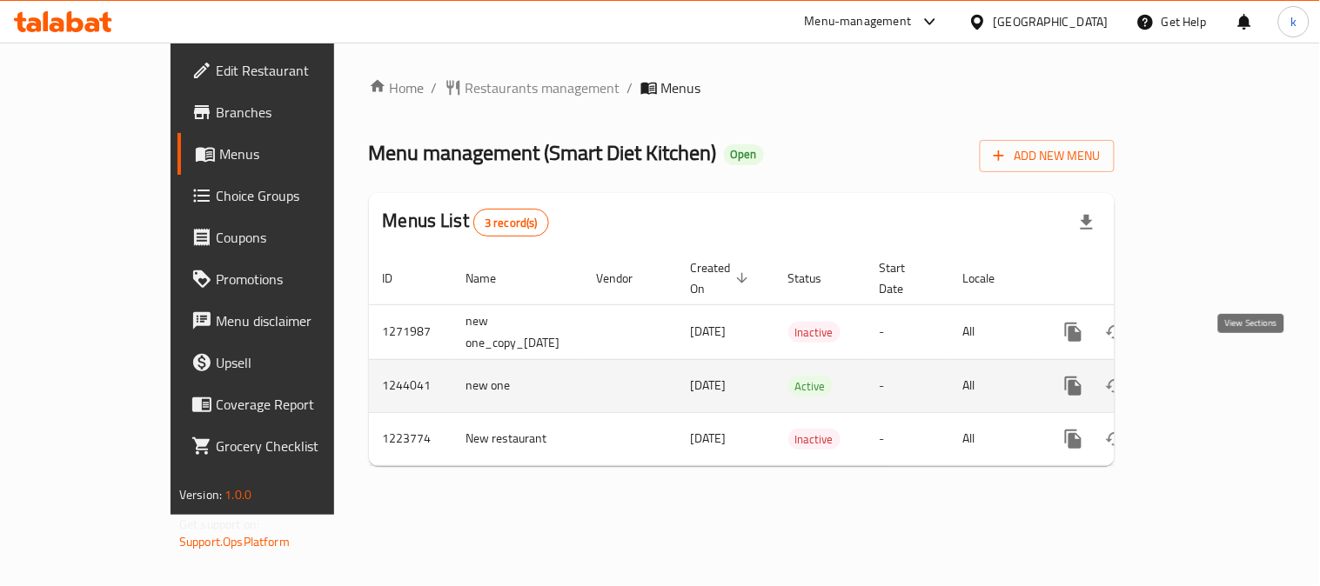
click at [1209, 376] on icon "enhanced table" at bounding box center [1198, 386] width 21 height 21
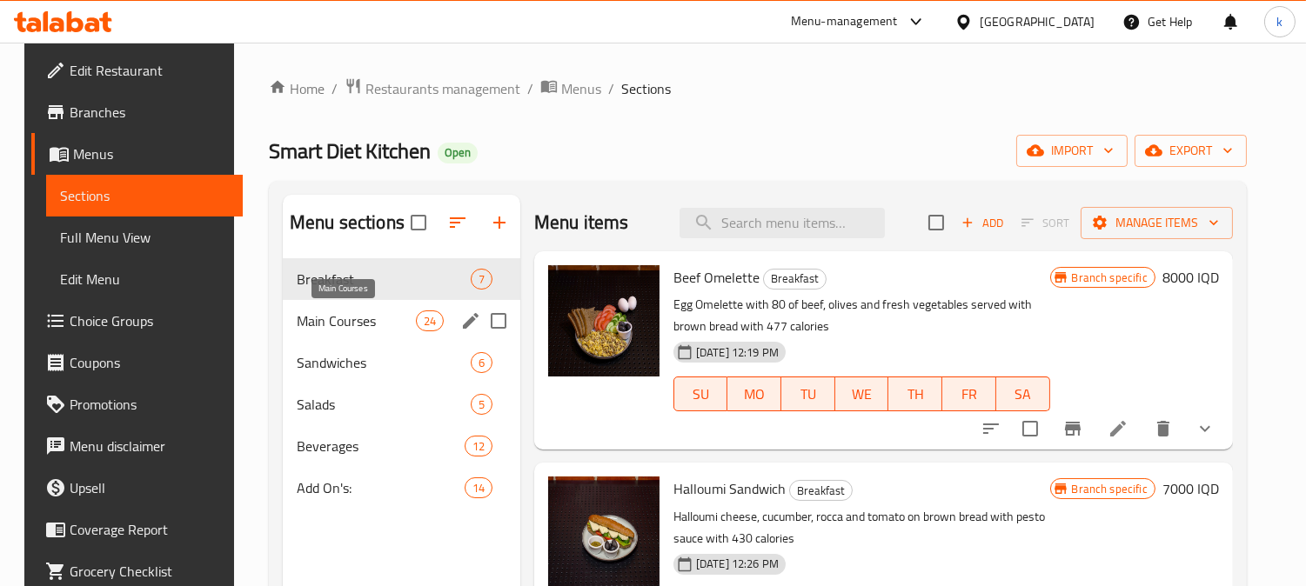
click at [339, 329] on span "Main Courses" at bounding box center [356, 321] width 119 height 21
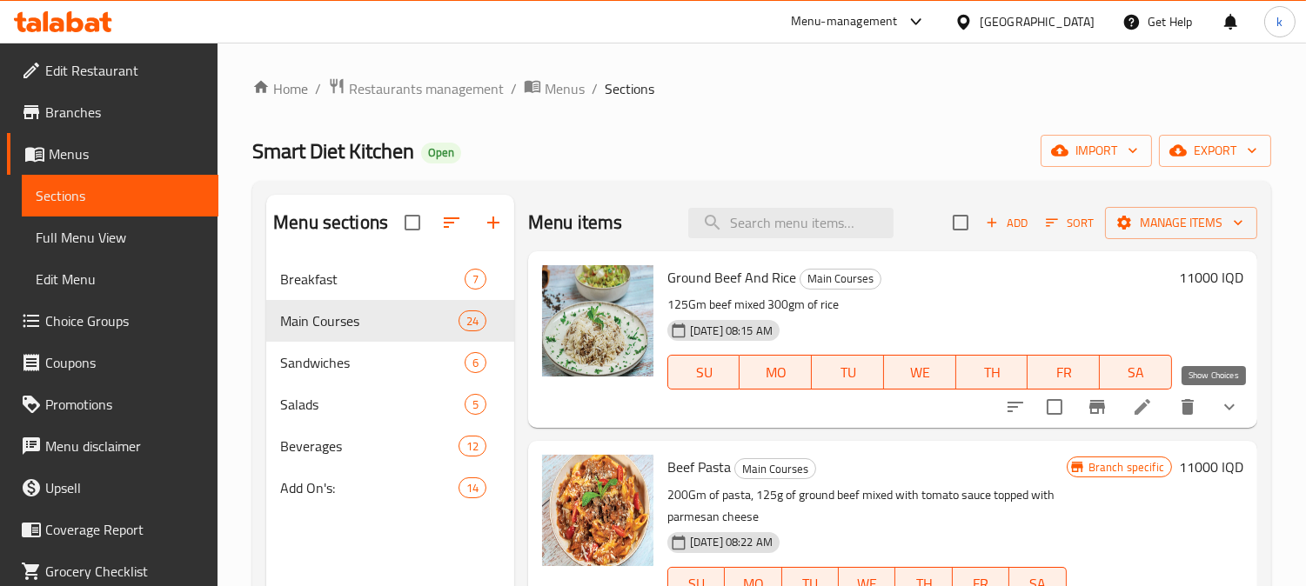
click at [1220, 406] on icon "show more" at bounding box center [1229, 407] width 21 height 21
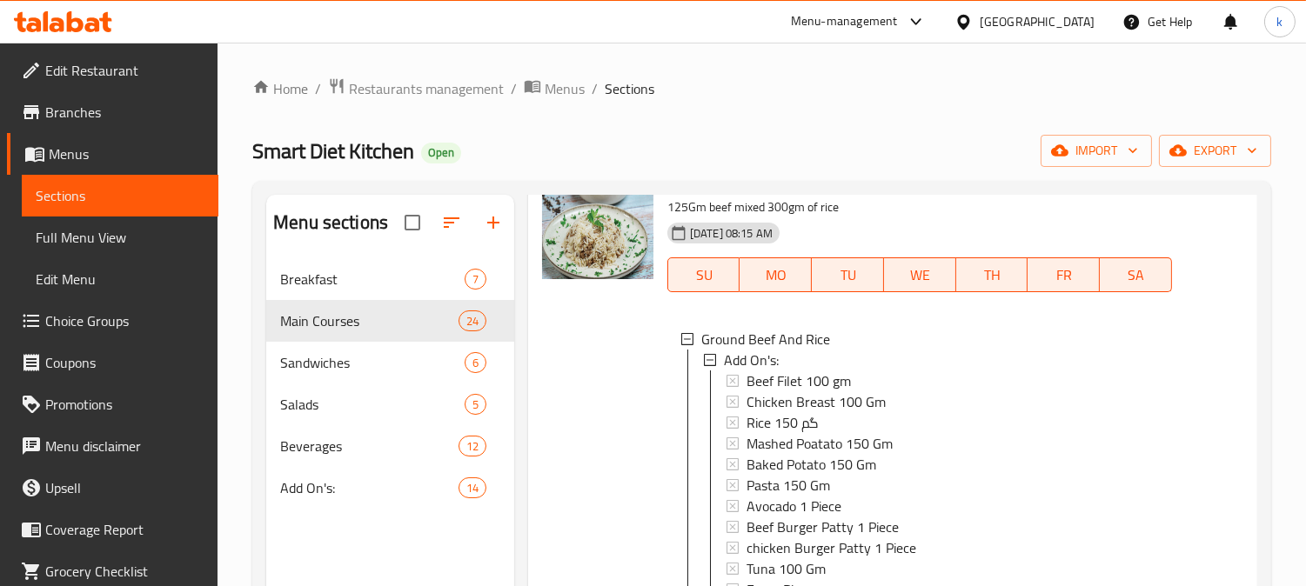
scroll to position [161, 0]
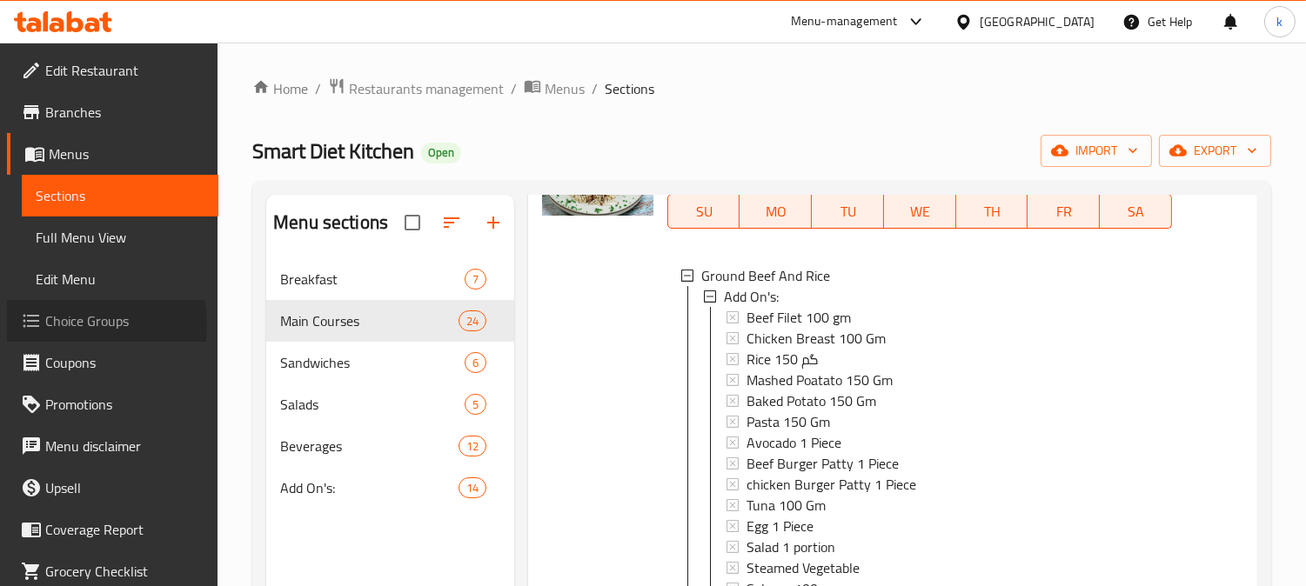
click at [81, 324] on span "Choice Groups" at bounding box center [124, 321] width 159 height 21
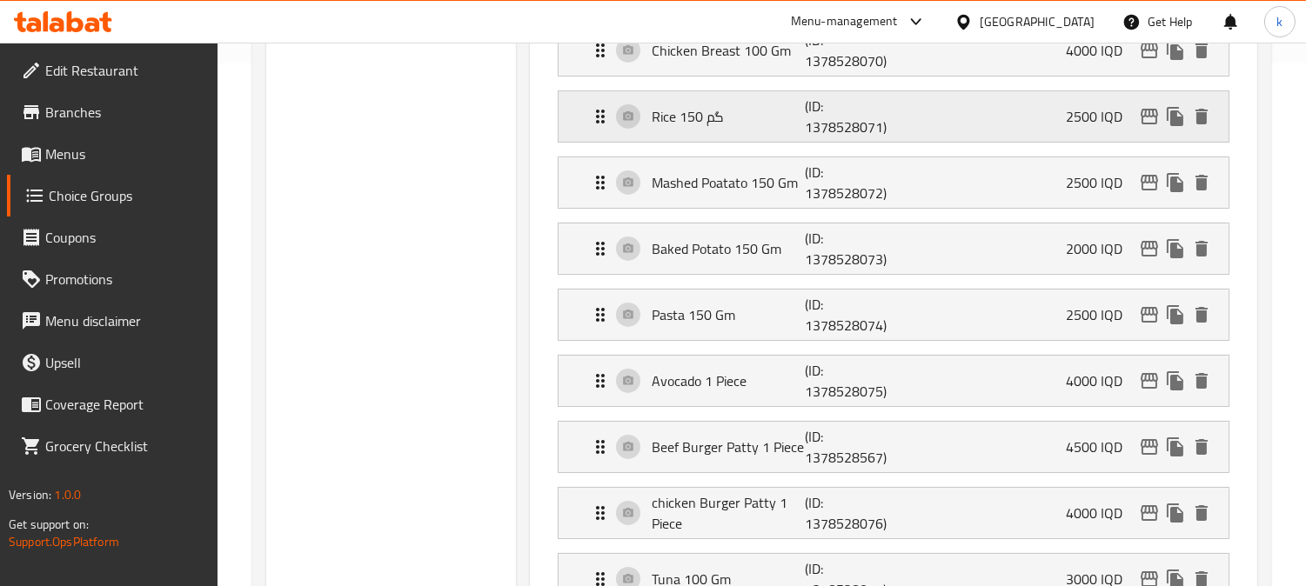
scroll to position [161, 0]
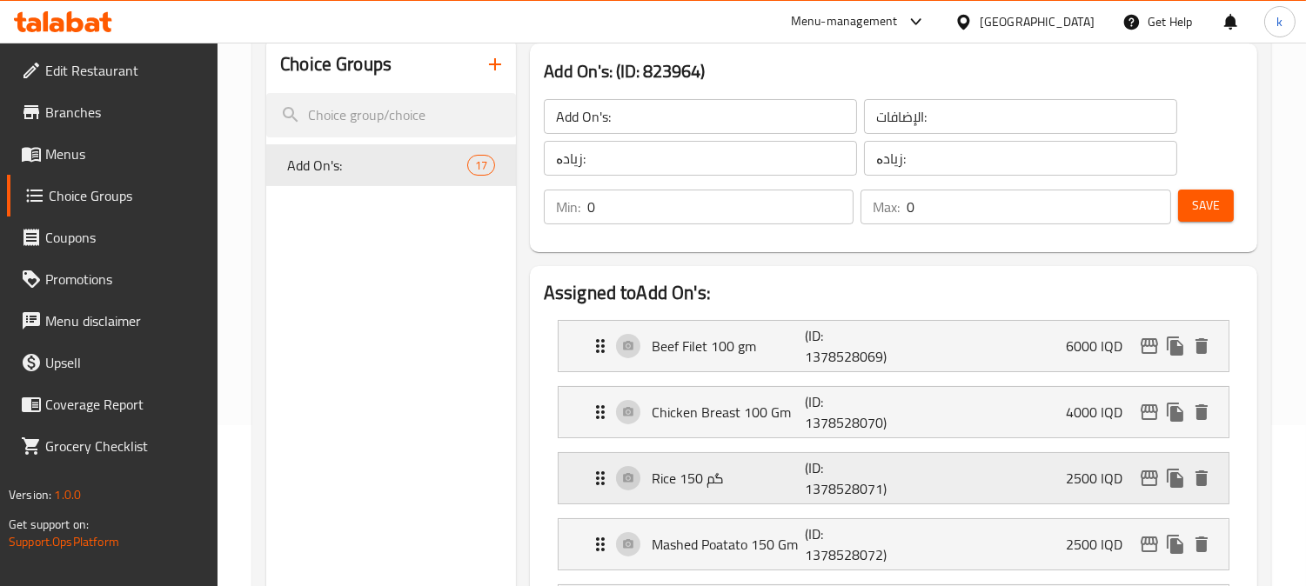
click at [731, 480] on p "Rice 150 گم" at bounding box center [728, 478] width 153 height 21
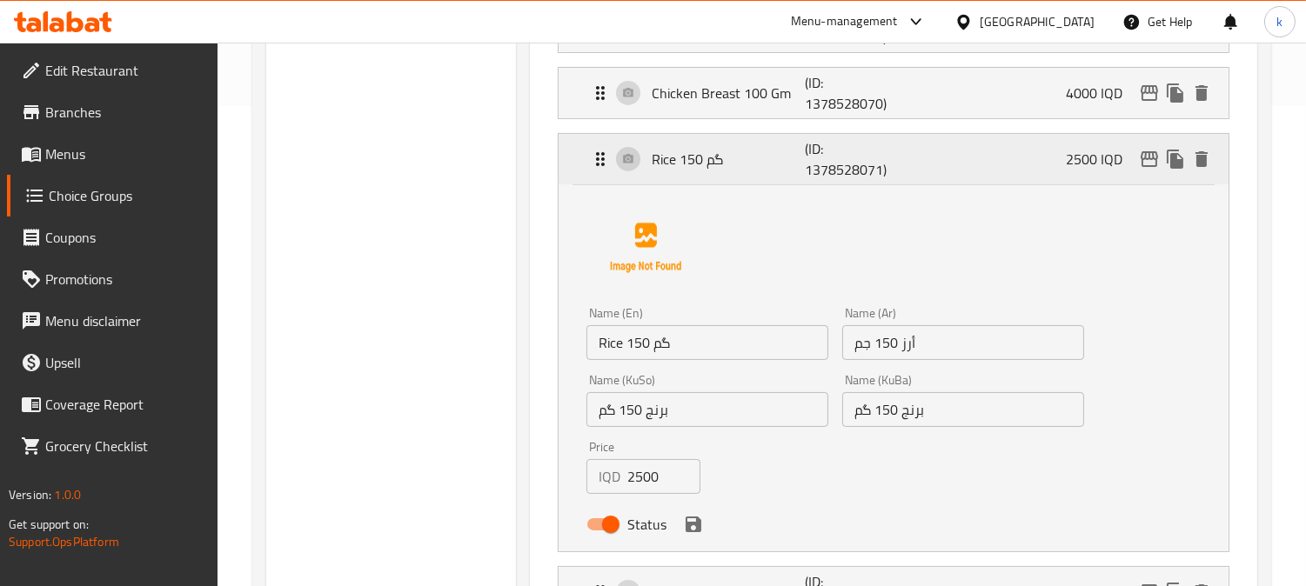
scroll to position [483, 0]
click at [87, 23] on icon at bounding box center [63, 21] width 98 height 21
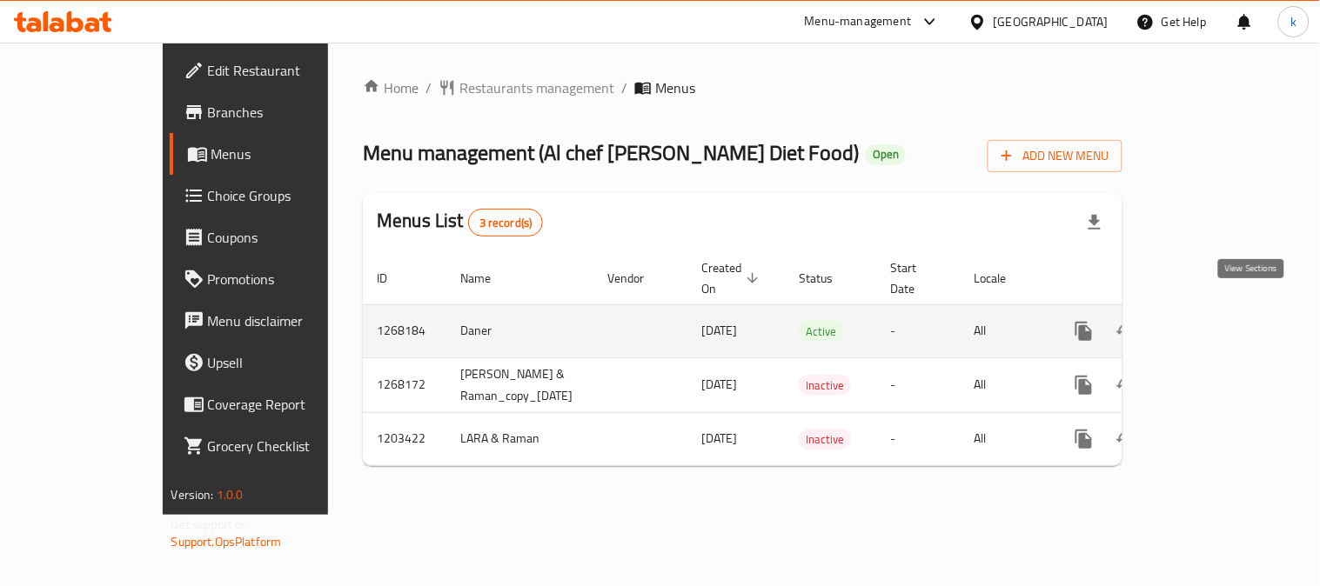
click at [1230, 311] on link "enhanced table" at bounding box center [1209, 332] width 42 height 42
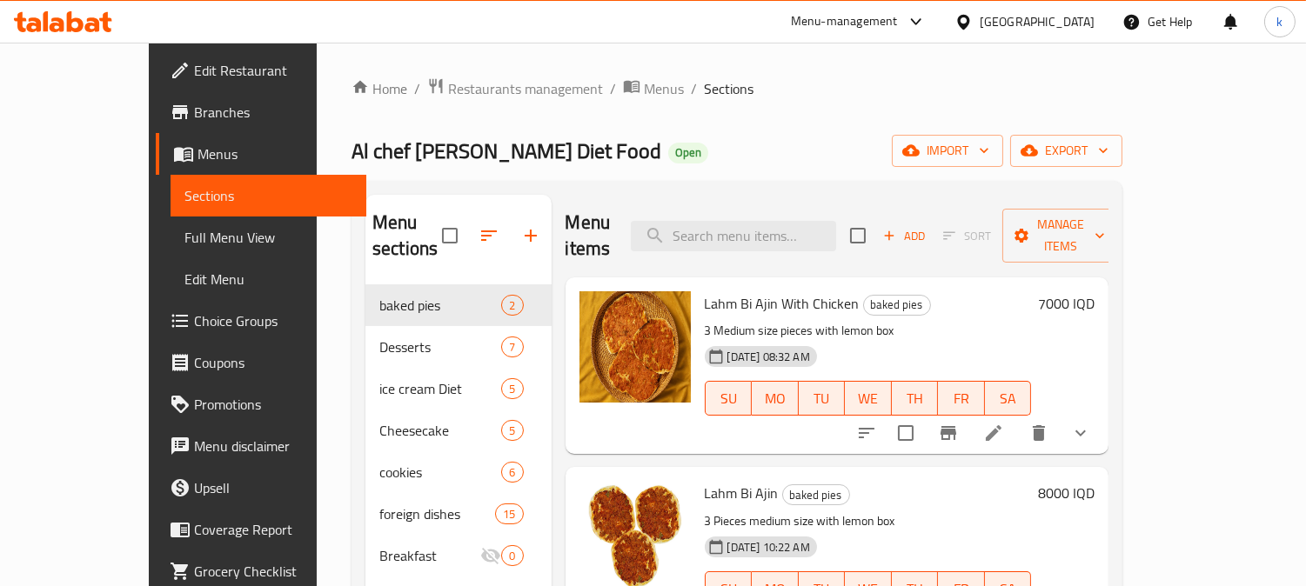
click at [184, 237] on span "Full Menu View" at bounding box center [268, 237] width 169 height 21
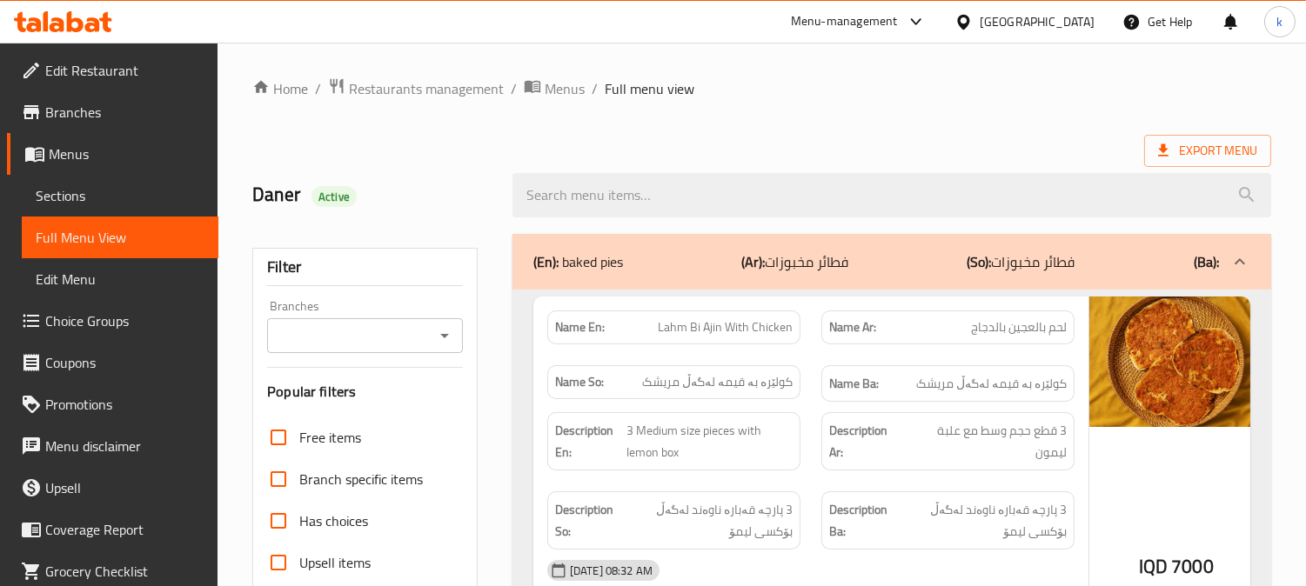
click at [377, 320] on div "Branches" at bounding box center [365, 335] width 196 height 35
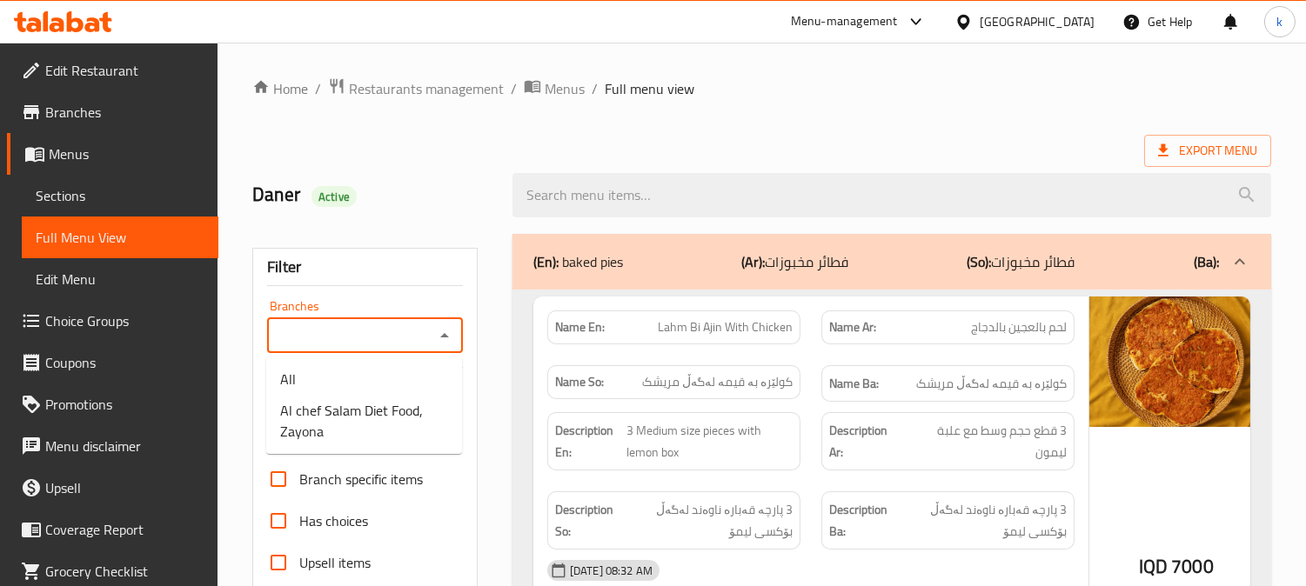
click at [318, 339] on input "Branches" at bounding box center [350, 336] width 157 height 24
click at [359, 401] on span "Al chef Salam Diet Food, Zayona" at bounding box center [364, 421] width 168 height 42
type input "Al chef Salam Diet Food, Zayona"
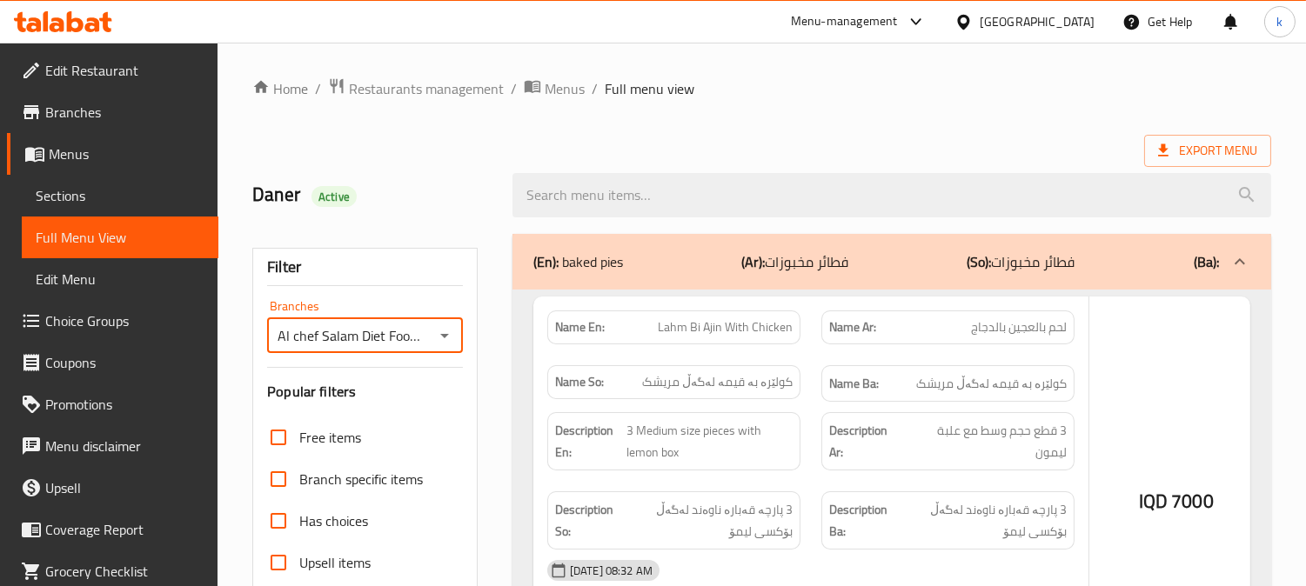
click at [646, 189] on div at bounding box center [653, 293] width 1306 height 586
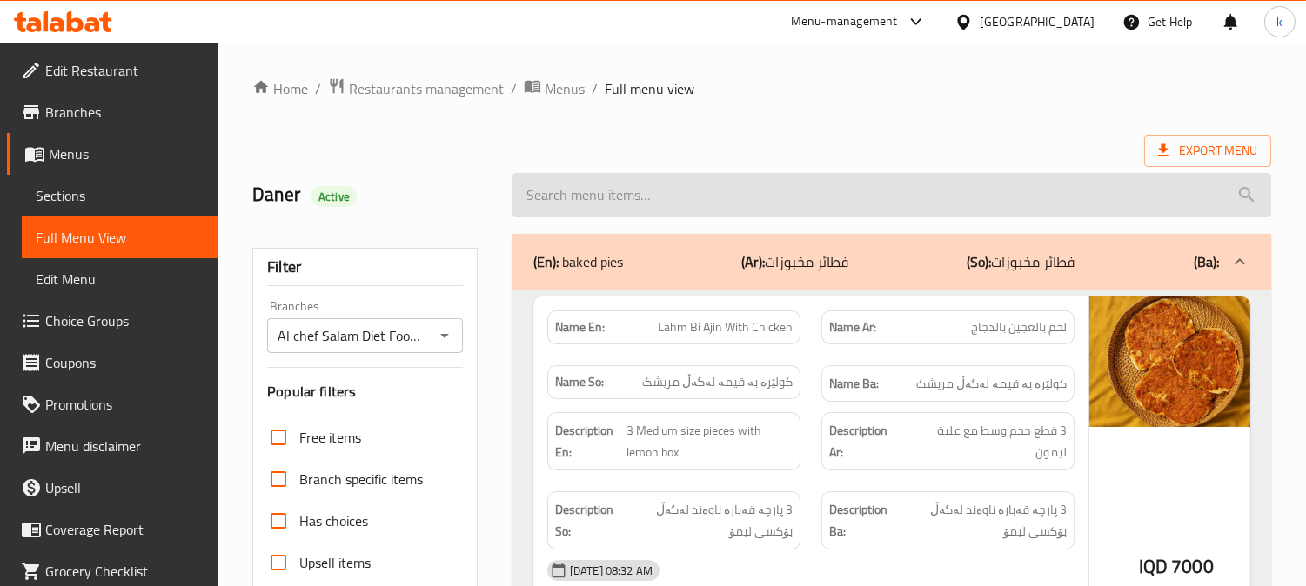
click at [592, 193] on input "search" at bounding box center [891, 195] width 759 height 44
paste input "Lahm Bi Ajin With Chicken"
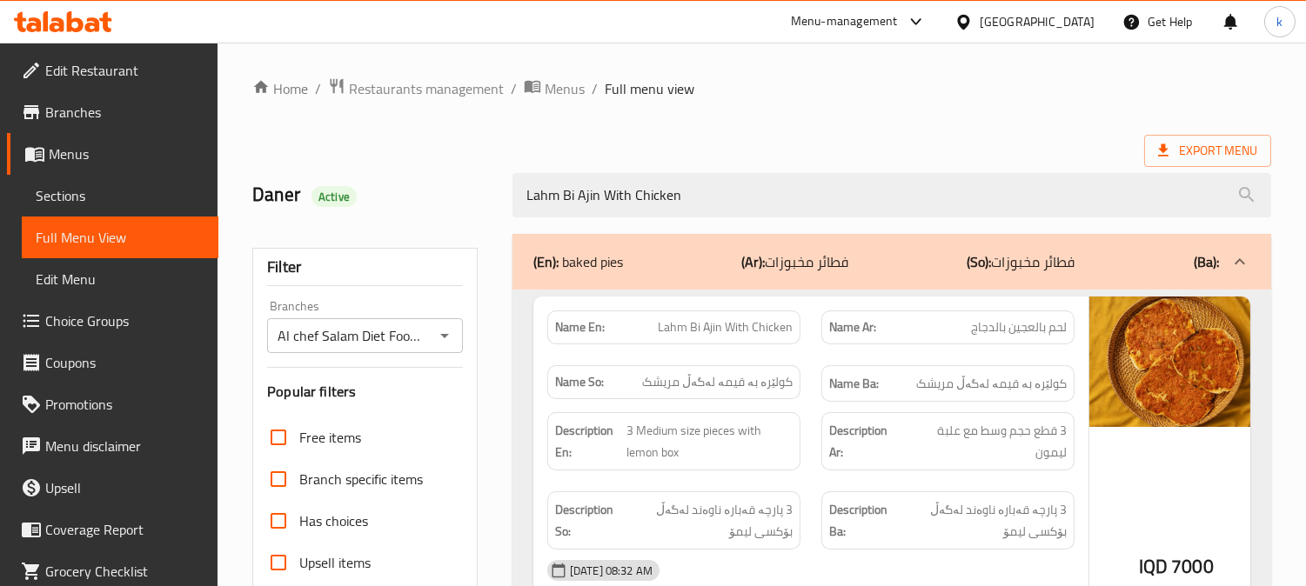
scroll to position [339, 0]
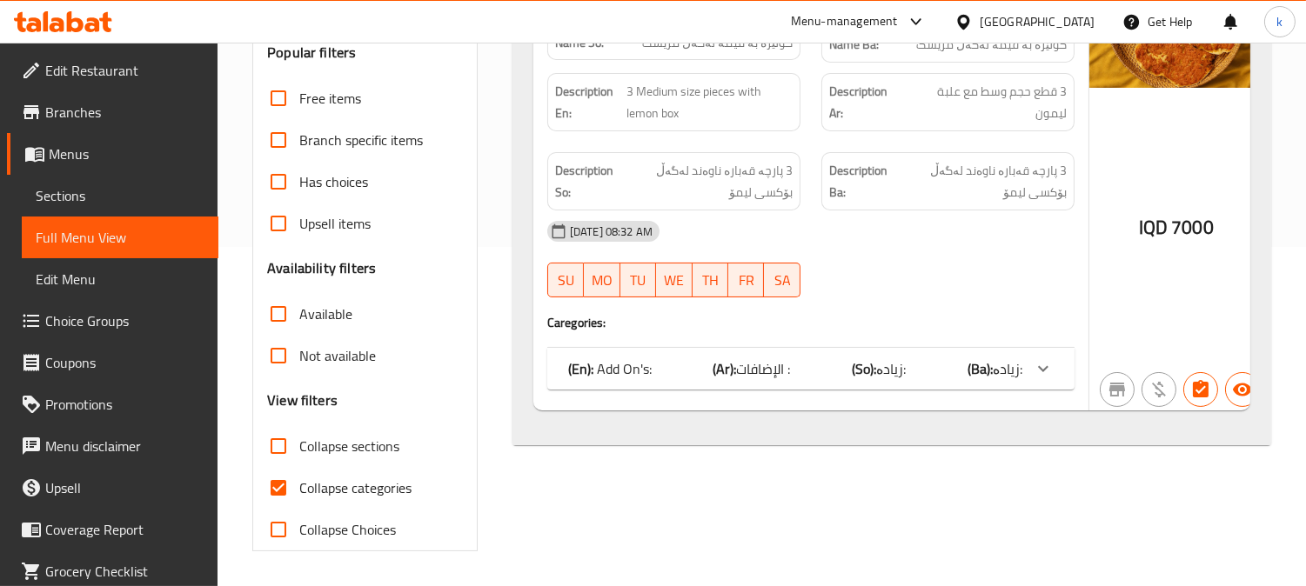
type input "Lahm Bi Ajin With Chicken"
click at [942, 378] on div "(En): Add On's: (Ar): الإضافات : (So): زیادە: (Ba): زیادە:" at bounding box center [795, 368] width 454 height 21
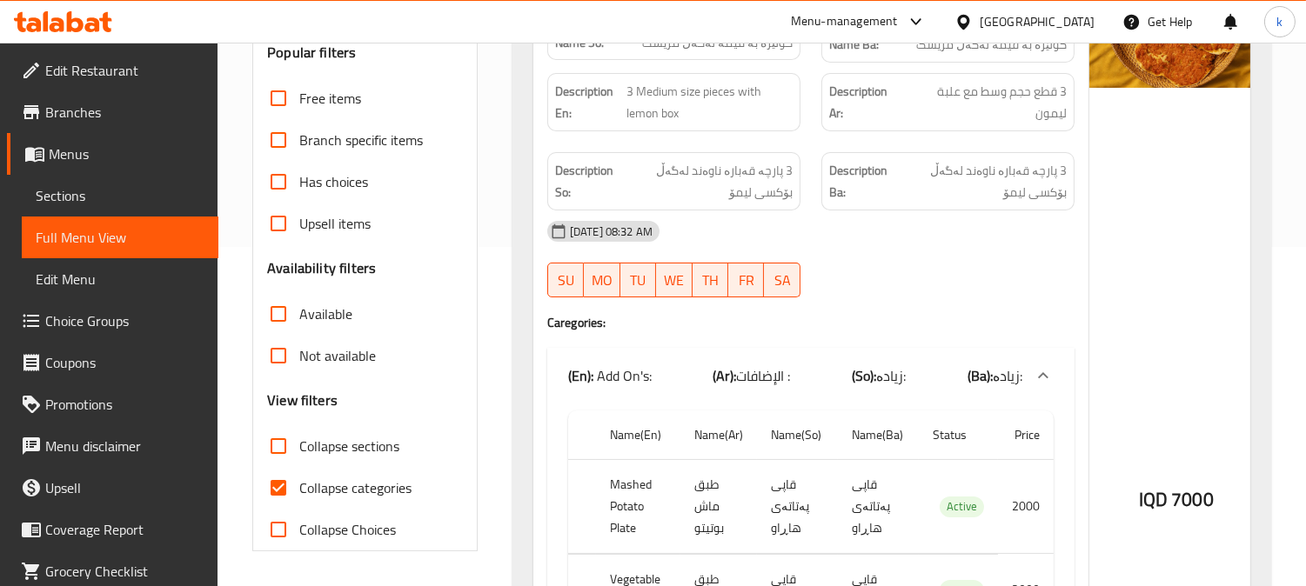
click at [944, 378] on div "(En): Add On's: (Ar): الإضافات : (So): زیادە: (Ba): زیادە:" at bounding box center [795, 375] width 454 height 21
